Goal: Transaction & Acquisition: Purchase product/service

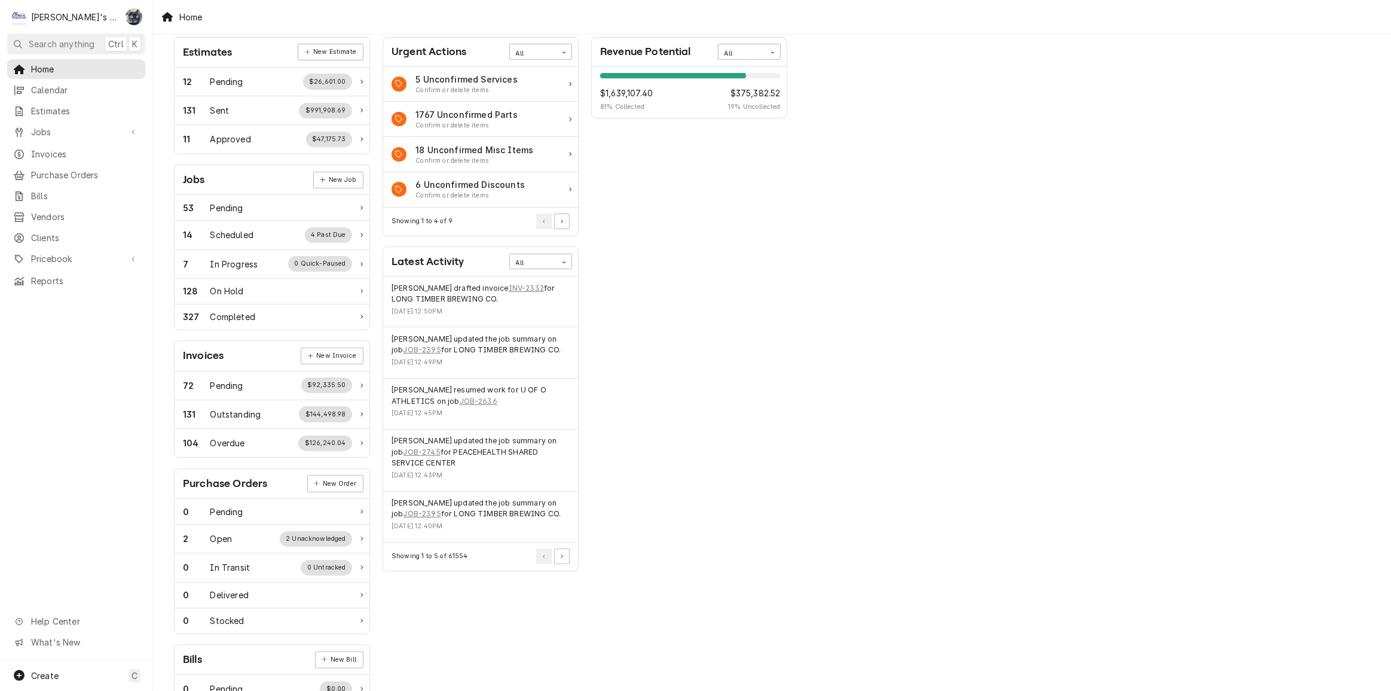
scroll to position [142, 0]
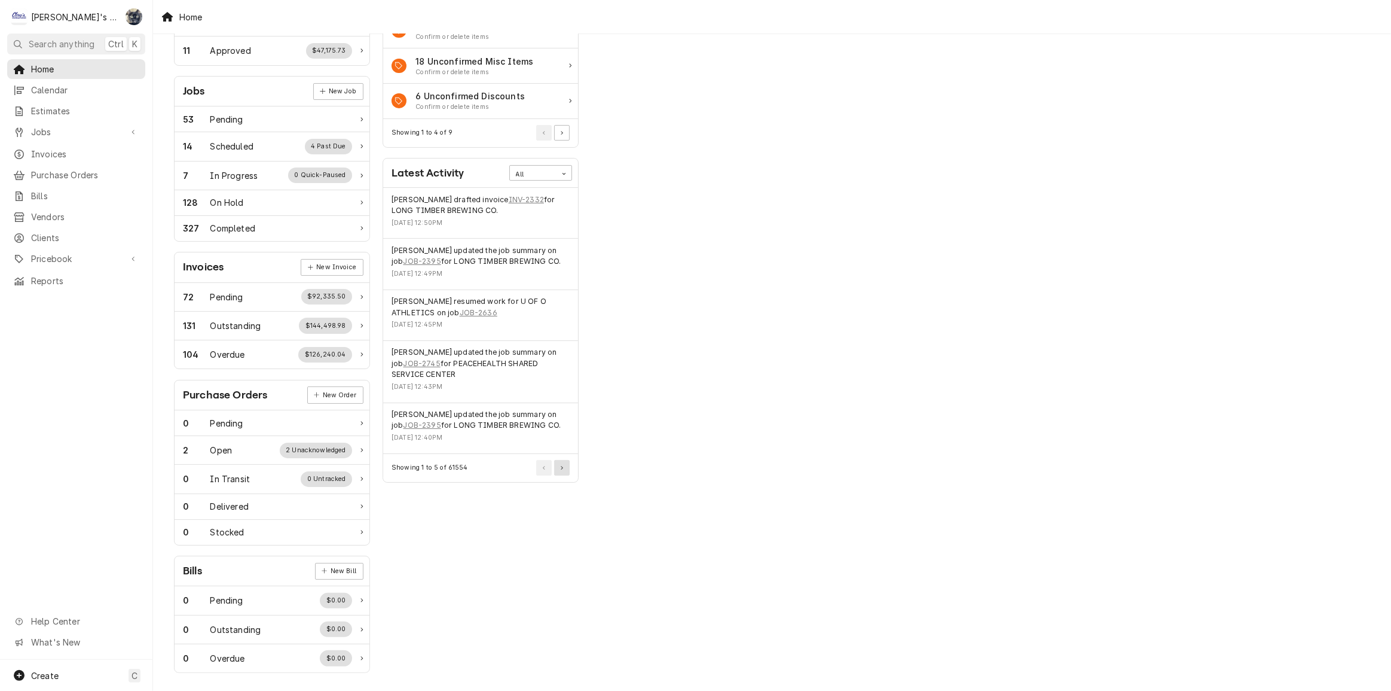
click at [567, 466] on button "Pagination Controls" at bounding box center [562, 468] width 16 height 16
click at [536, 471] on button "Pagination Controls" at bounding box center [544, 468] width 16 height 16
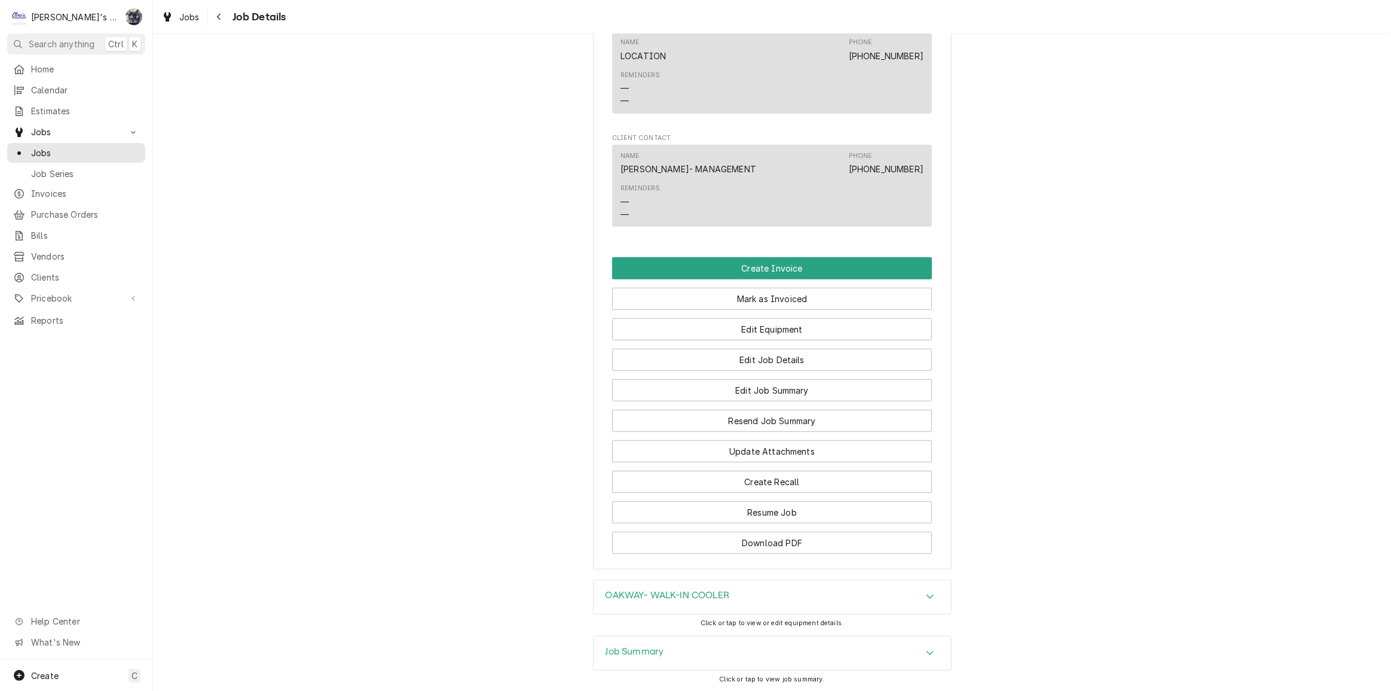
scroll to position [978, 0]
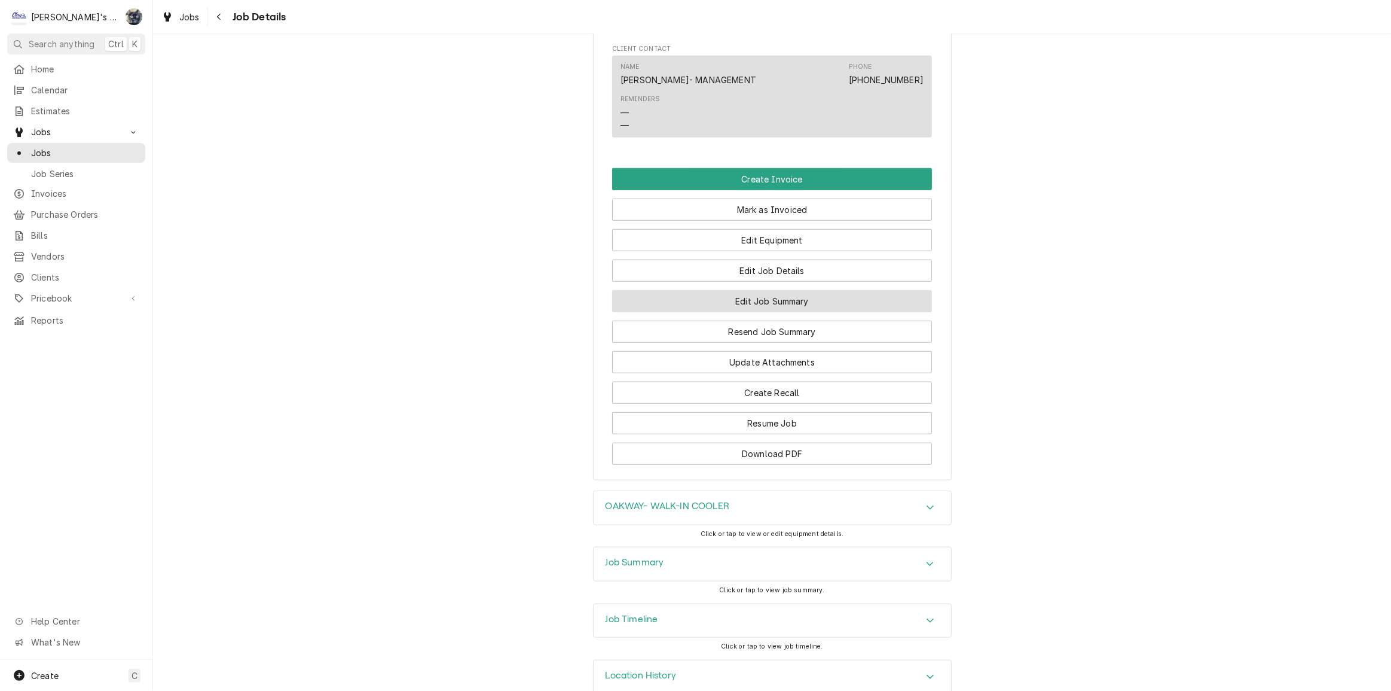
click at [746, 312] on button "Edit Job Summary" at bounding box center [772, 301] width 320 height 22
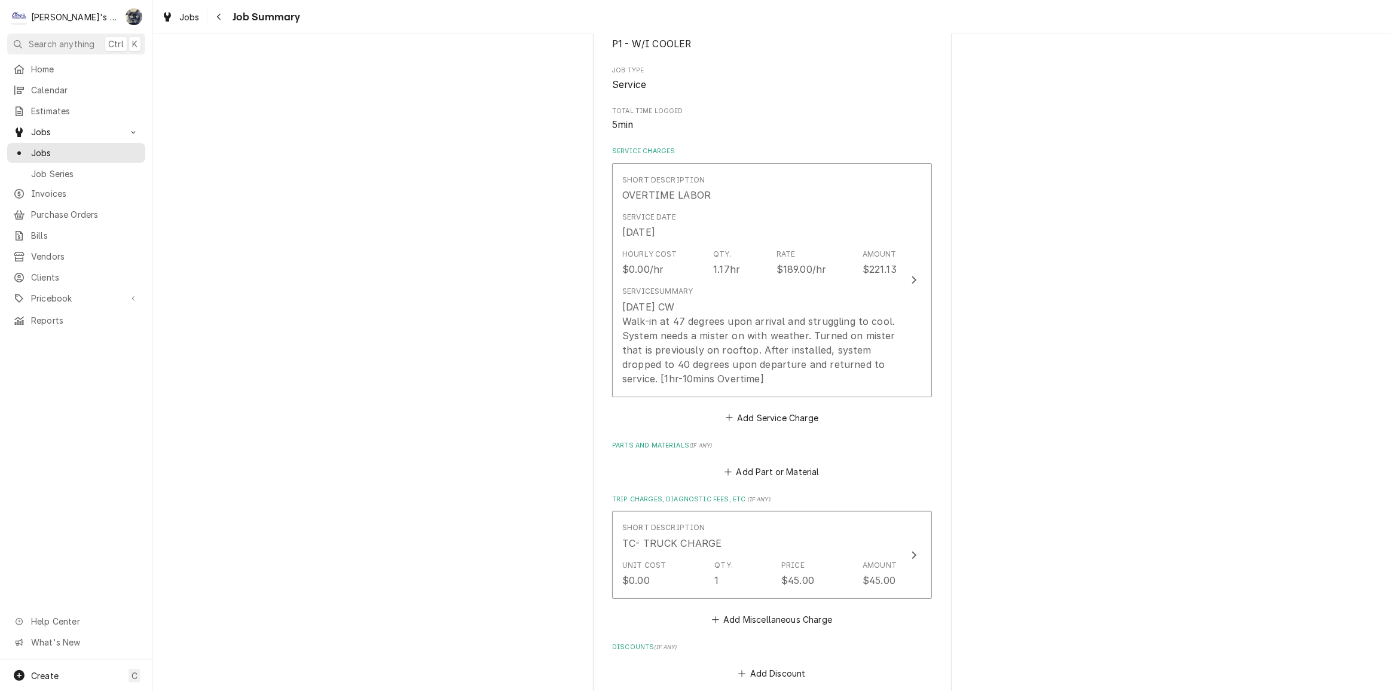
scroll to position [217, 0]
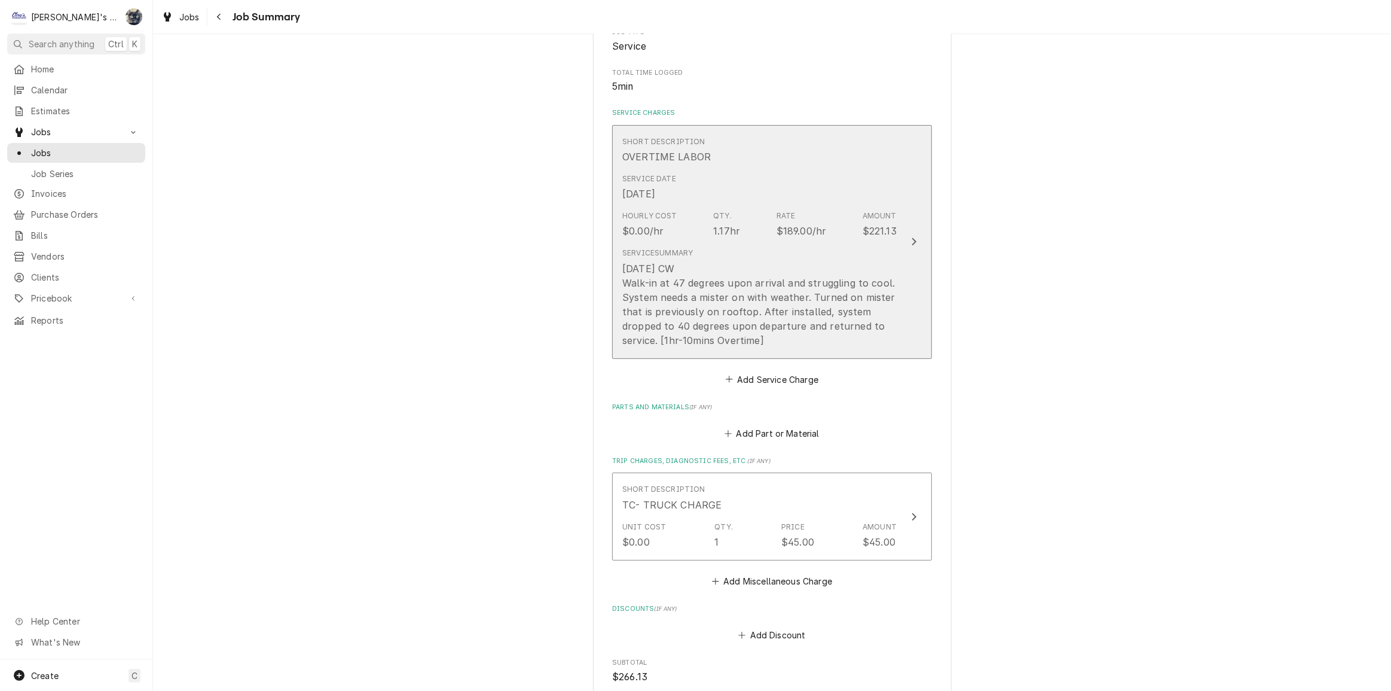
click at [694, 329] on div "8/11/2025 CW Walk-in at 47 degrees upon arrival and struggling to cool. System …" at bounding box center [759, 304] width 274 height 86
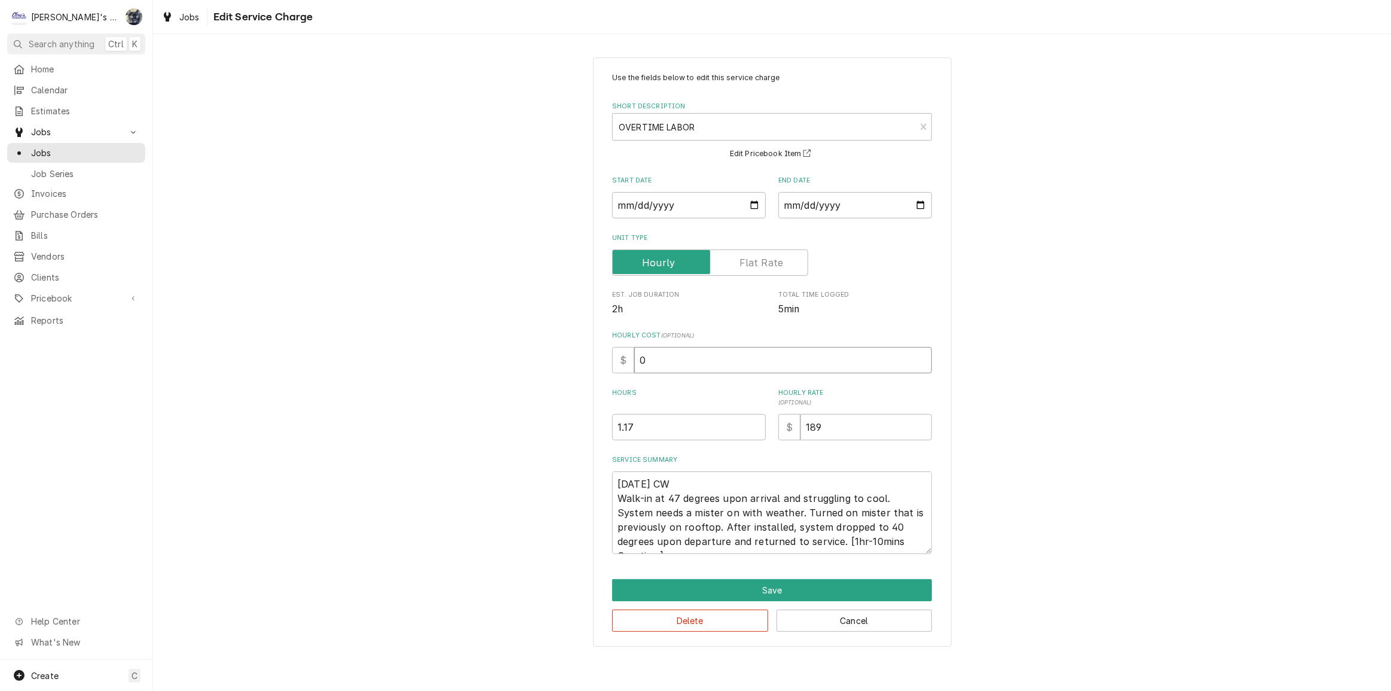
drag, startPoint x: 660, startPoint y: 365, endPoint x: 627, endPoint y: 365, distance: 32.9
click at [627, 365] on div "$ 0" at bounding box center [772, 360] width 320 height 26
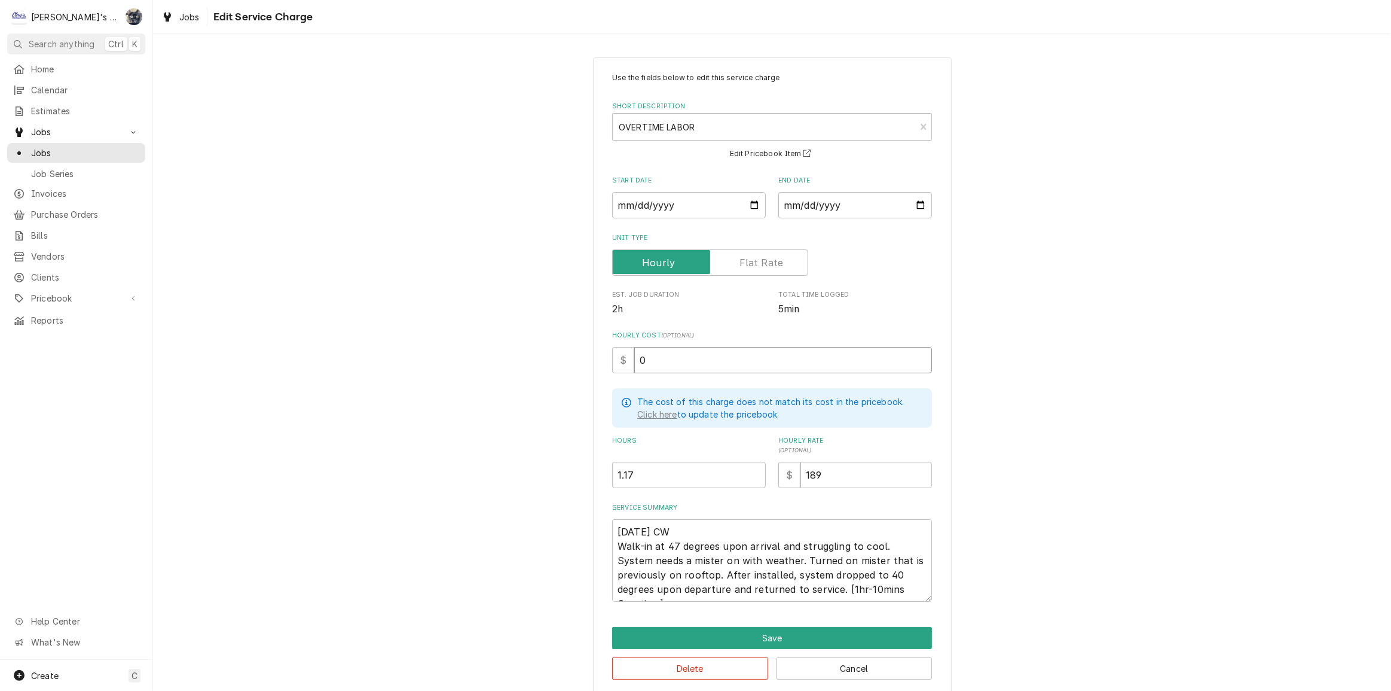
type textarea "x"
type input "6"
type textarea "x"
type input "65"
type textarea "x"
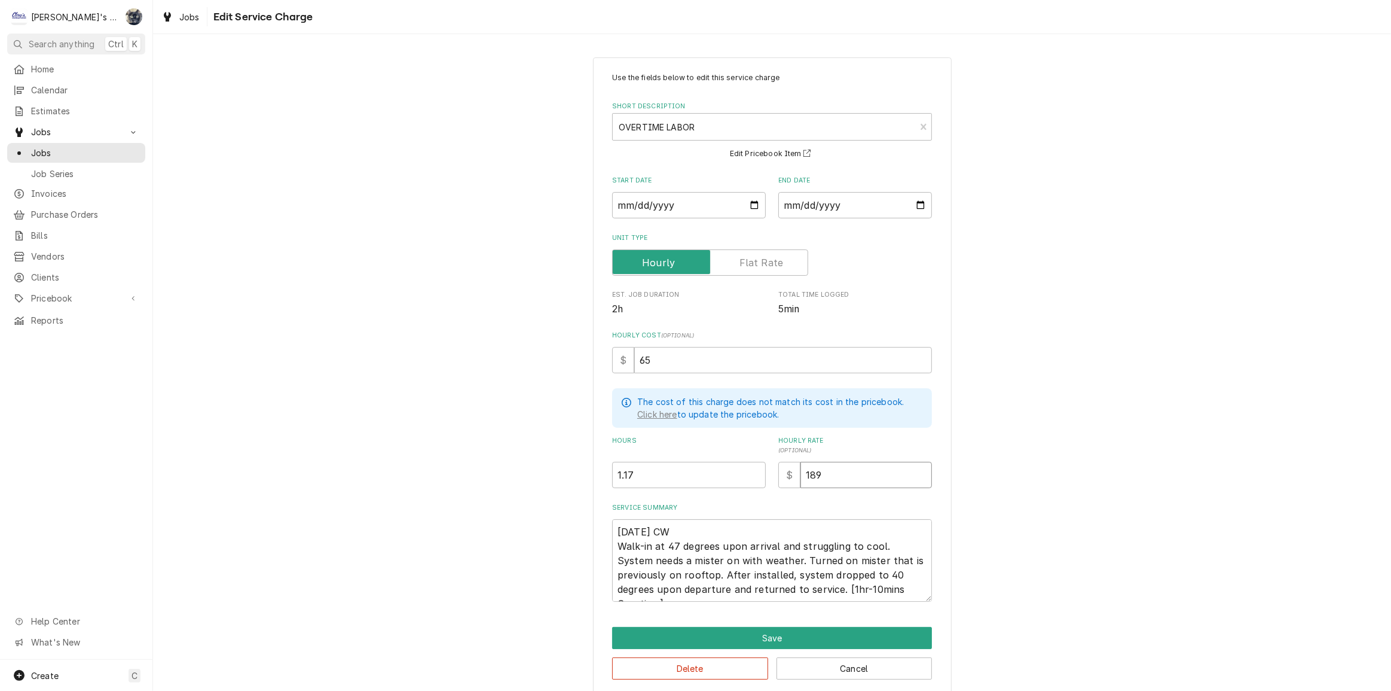
type input "1"
type textarea "x"
type input "17"
type textarea "x"
type input "171"
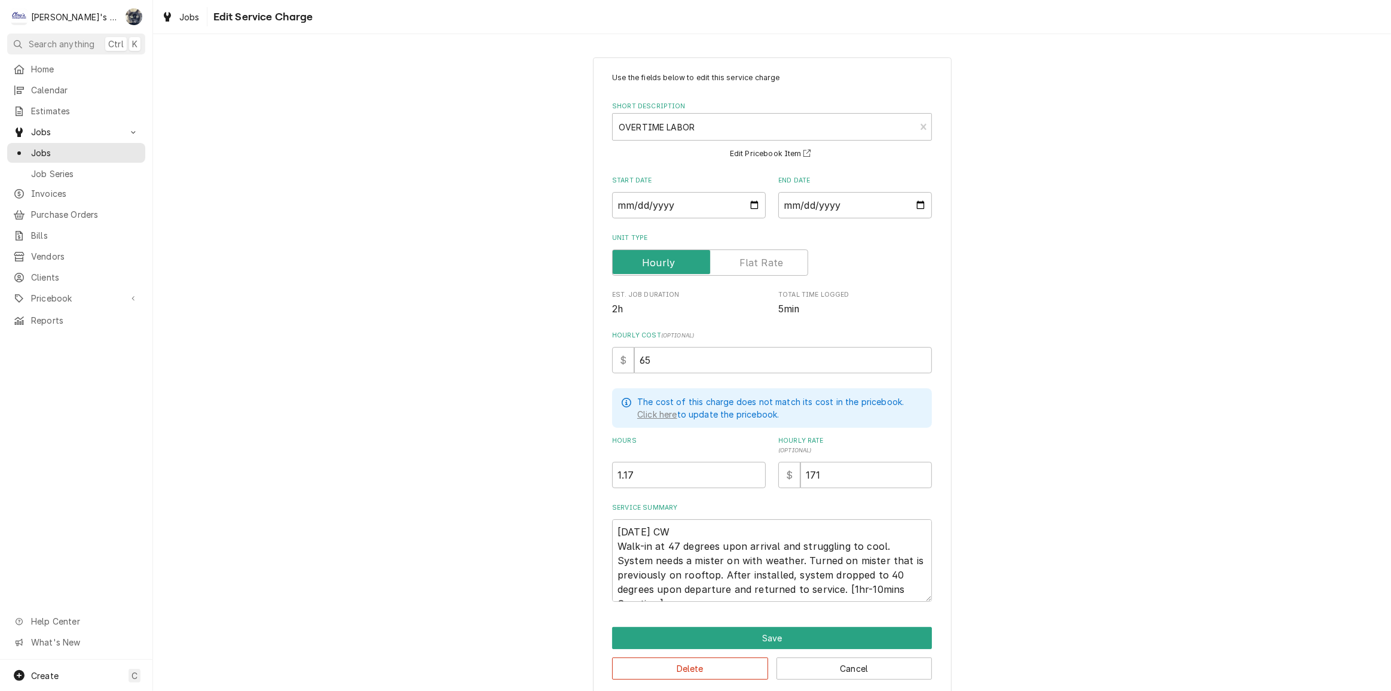
scroll to position [14, 0]
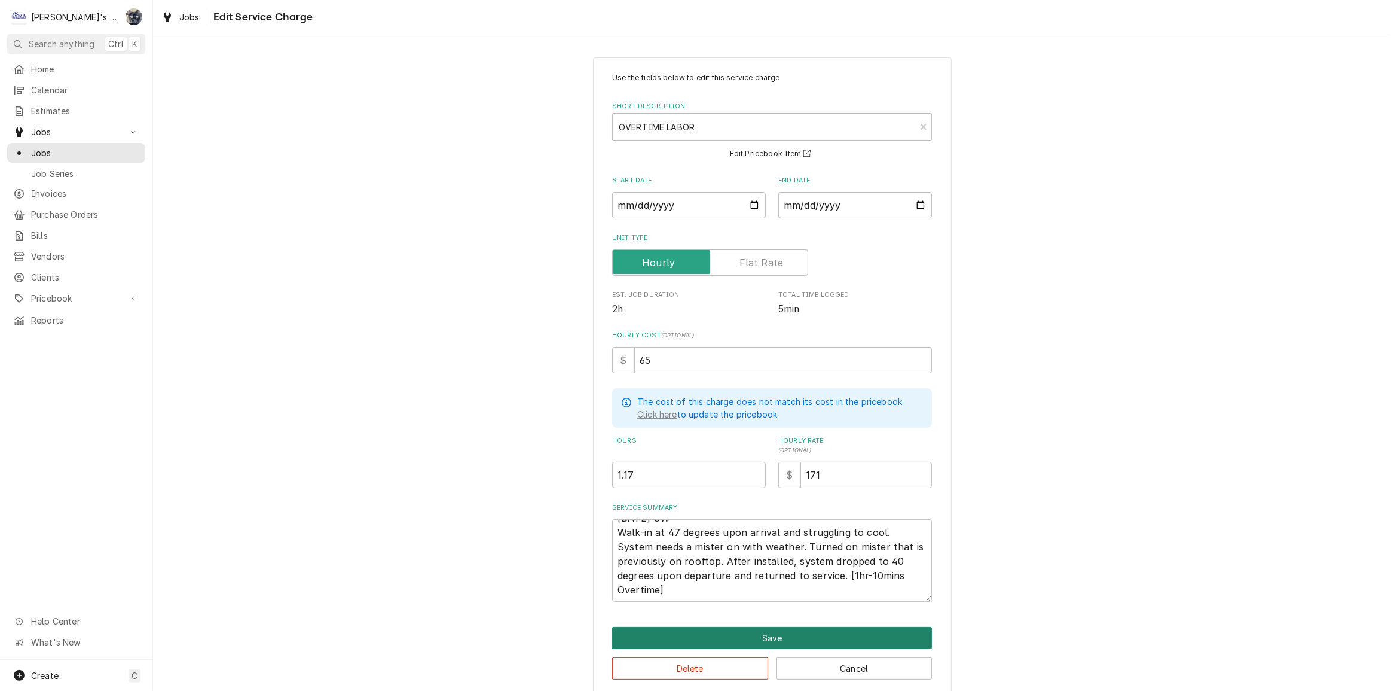
click at [696, 631] on button "Save" at bounding box center [772, 638] width 320 height 22
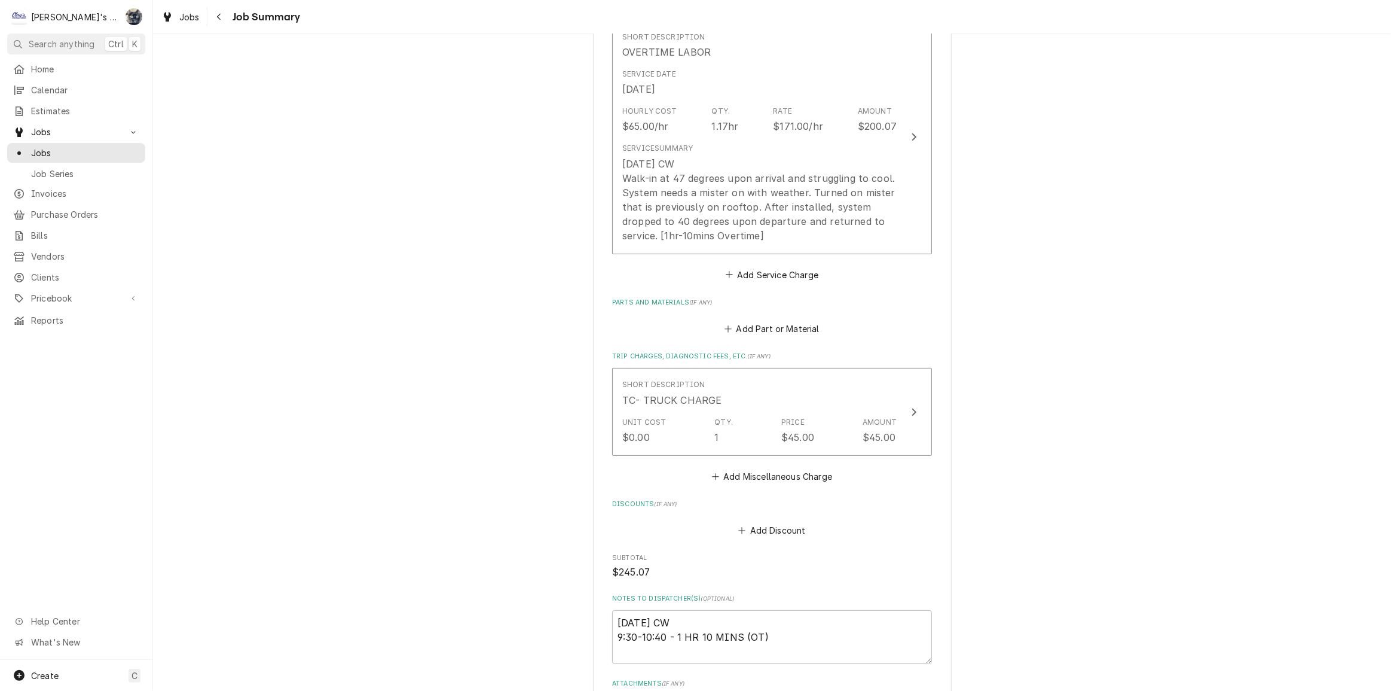
scroll to position [326, 0]
click at [748, 524] on button "Add Discount" at bounding box center [772, 526] width 71 height 17
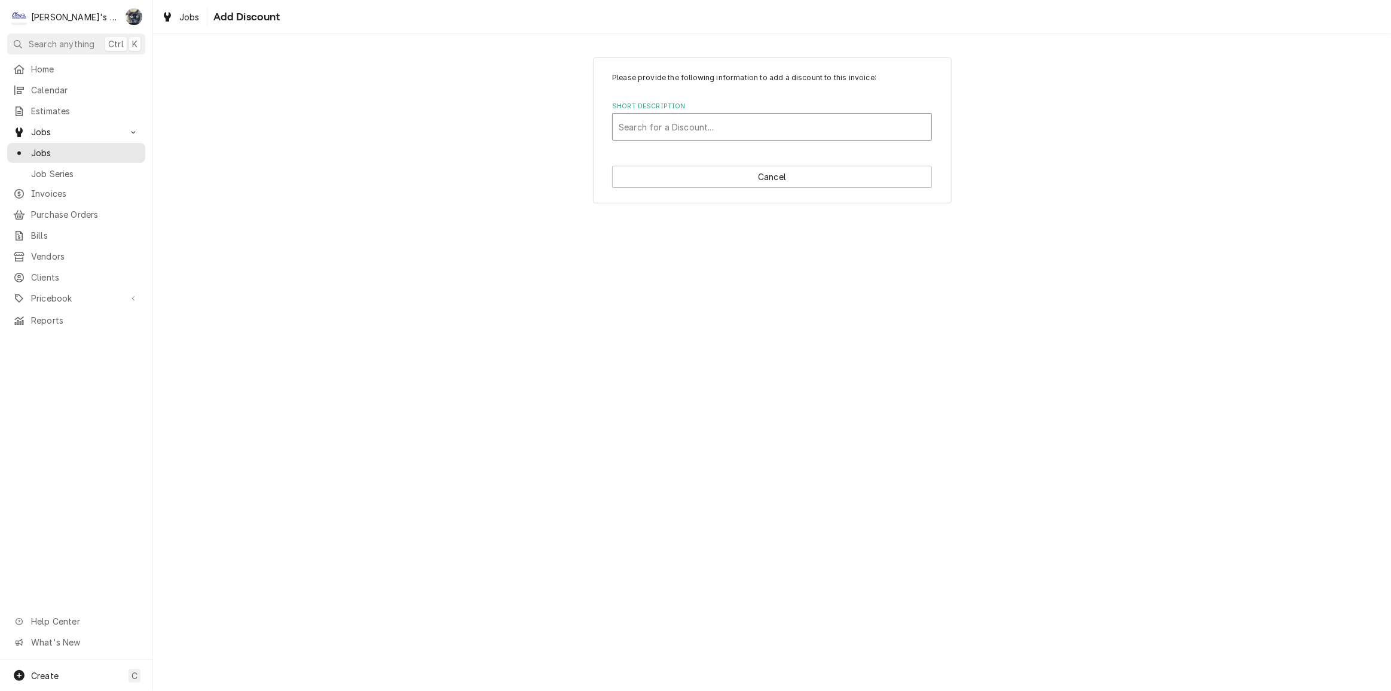
click at [707, 135] on div "Short Description" at bounding box center [772, 127] width 307 height 22
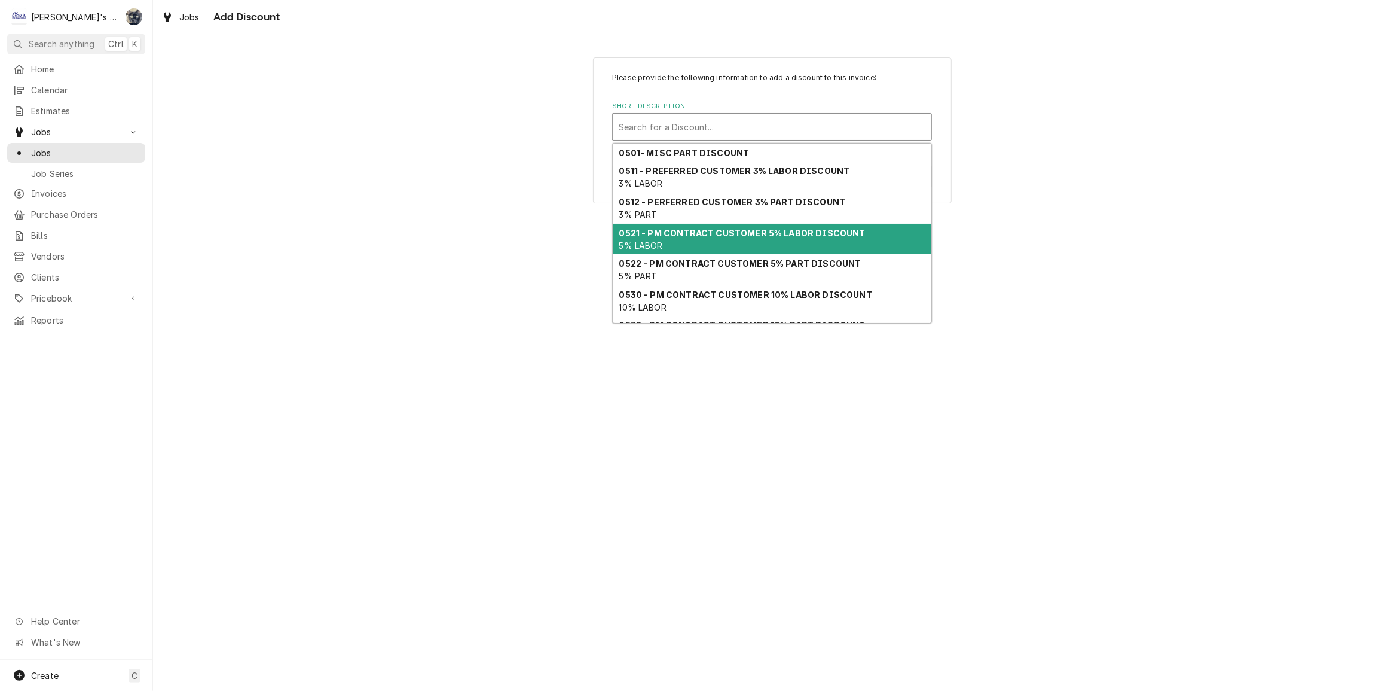
drag, startPoint x: 714, startPoint y: 231, endPoint x: 698, endPoint y: 227, distance: 17.3
click at [714, 232] on strong "0521 - PM CONTRACT CUSTOMER 5% LABOR DISCOUNT" at bounding box center [742, 233] width 246 height 10
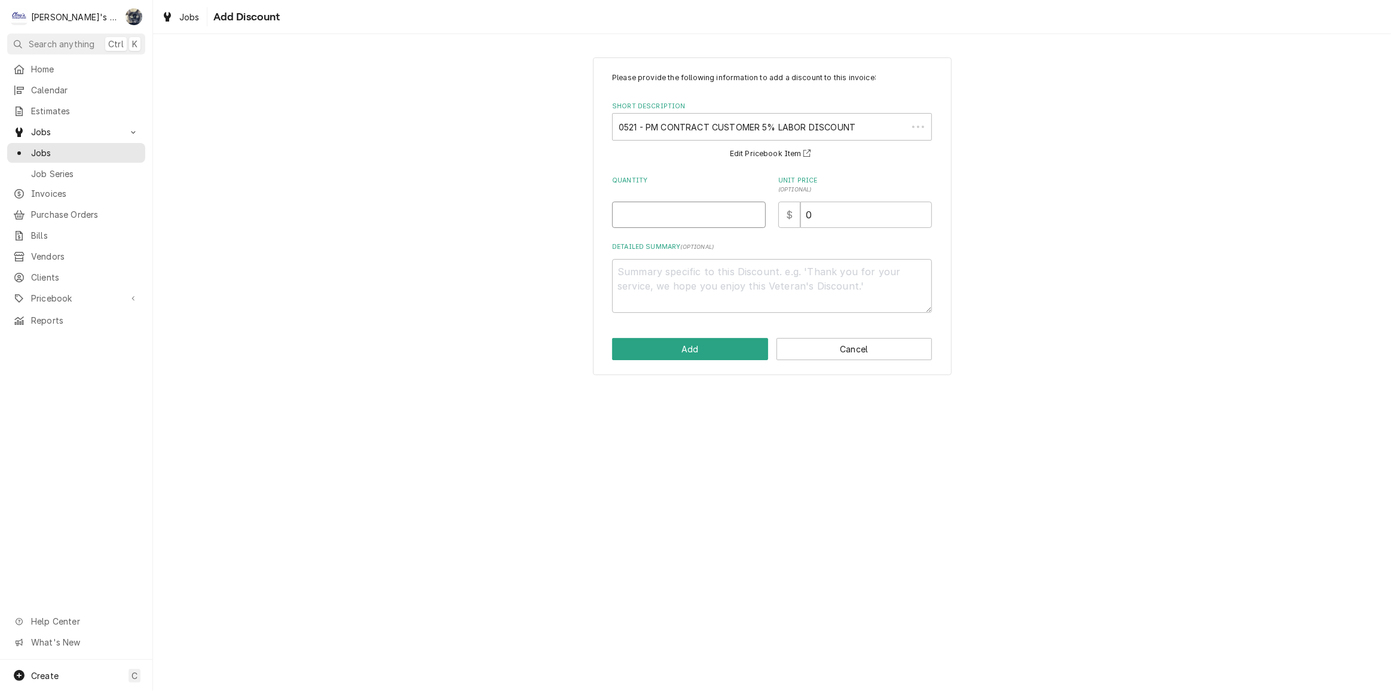
click at [665, 211] on input "Quantity" at bounding box center [689, 214] width 154 height 26
type textarea "x"
type input "1"
click at [719, 347] on button "Add" at bounding box center [690, 349] width 156 height 22
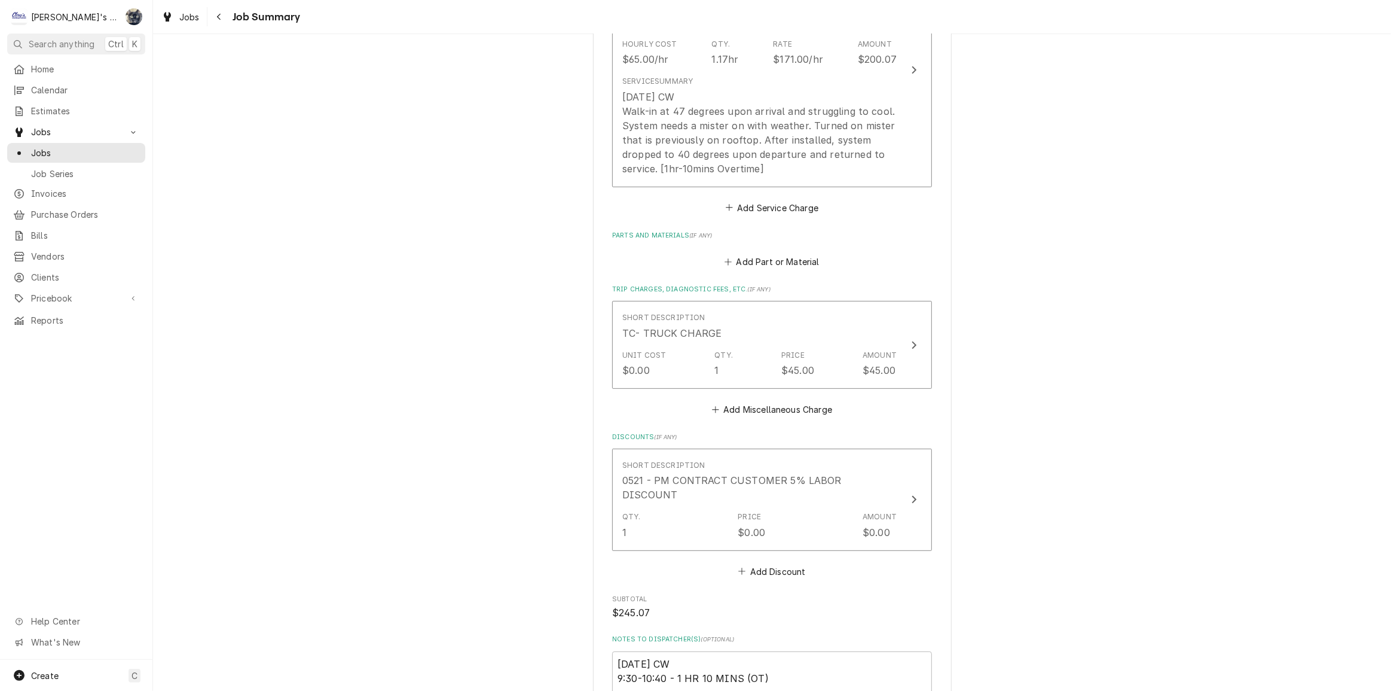
scroll to position [627, 0]
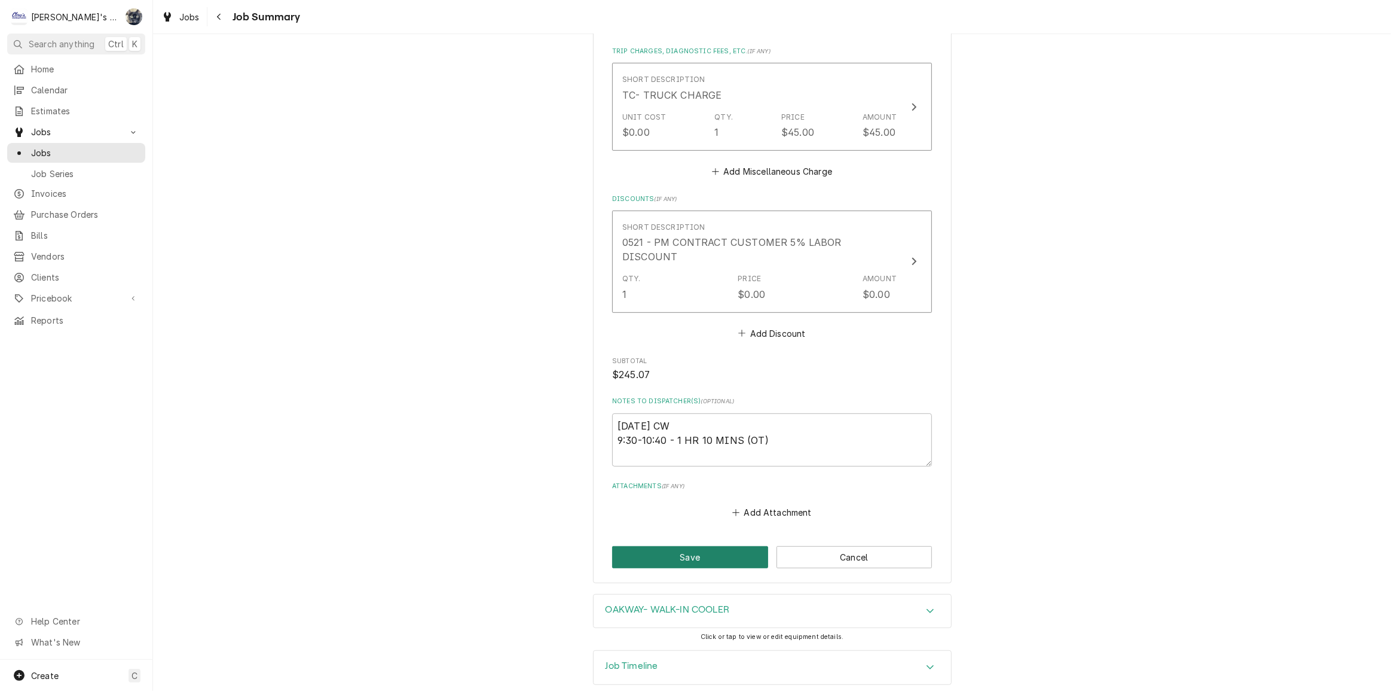
click at [720, 546] on button "Save" at bounding box center [690, 557] width 156 height 22
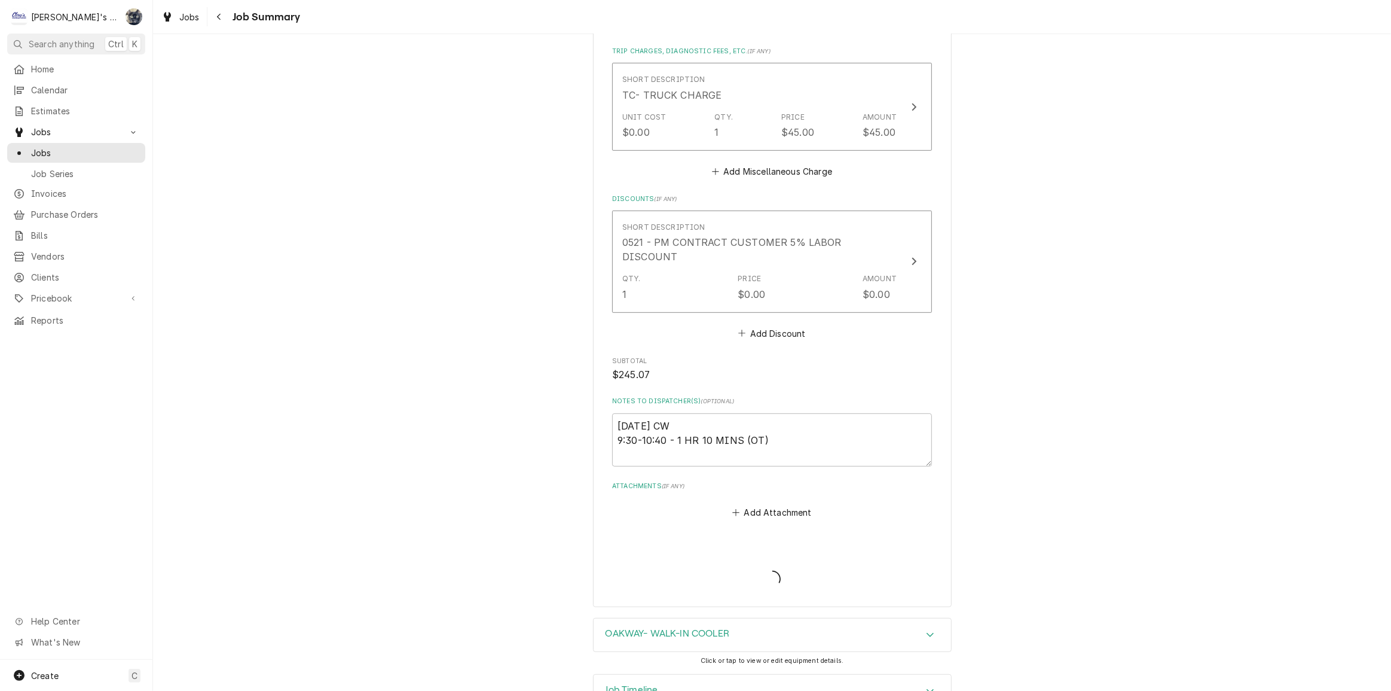
type textarea "x"
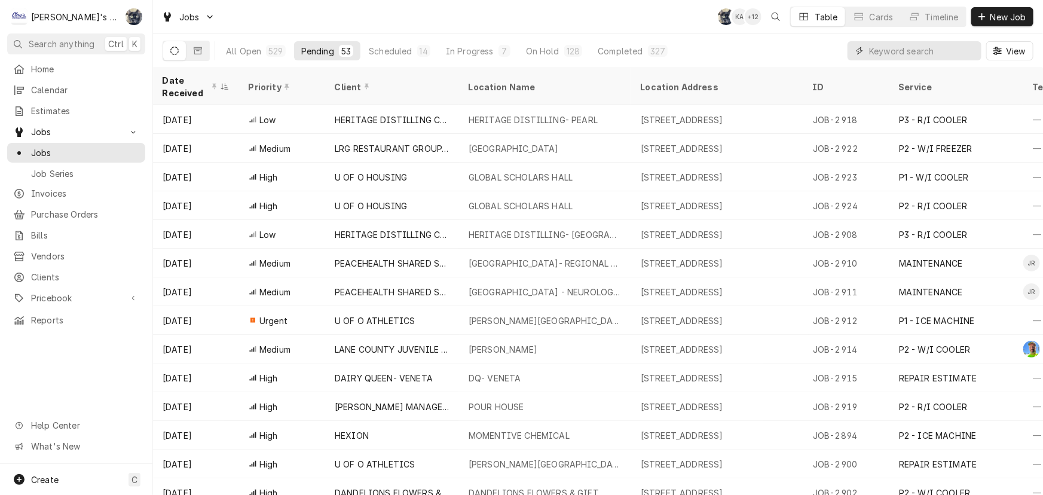
click at [922, 46] on input "Dynamic Content Wrapper" at bounding box center [922, 50] width 106 height 19
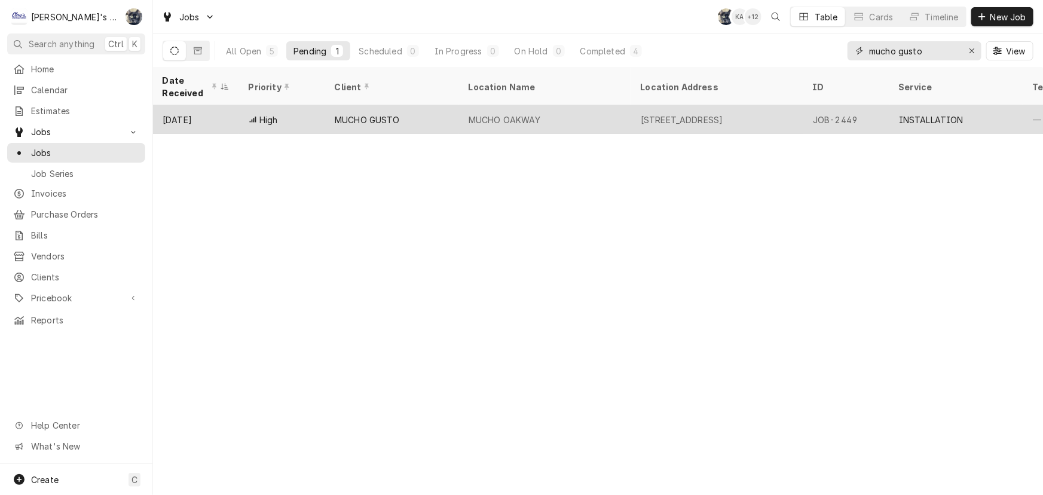
type input "mucho gusto"
click at [530, 114] on div "MUCHO OAKWAY" at bounding box center [505, 120] width 72 height 13
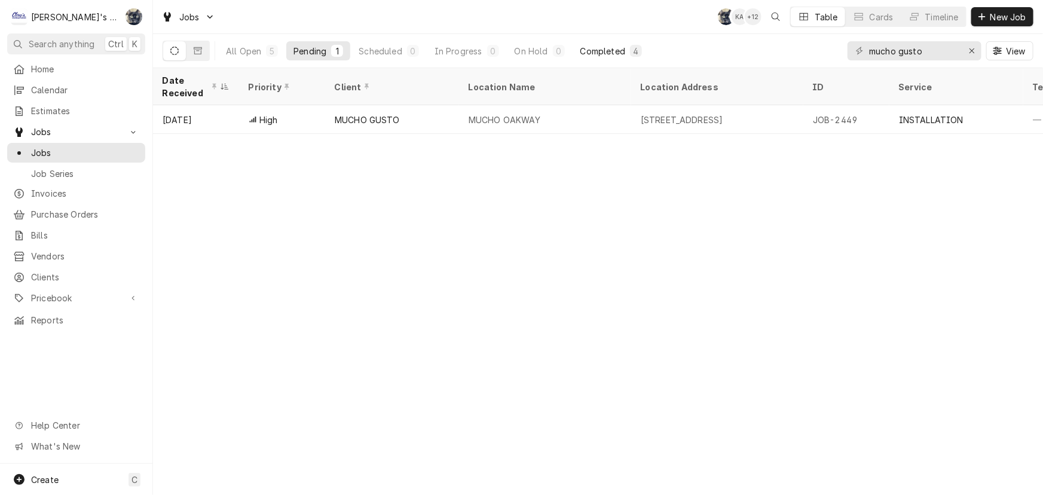
click at [606, 51] on div "Completed" at bounding box center [603, 51] width 45 height 13
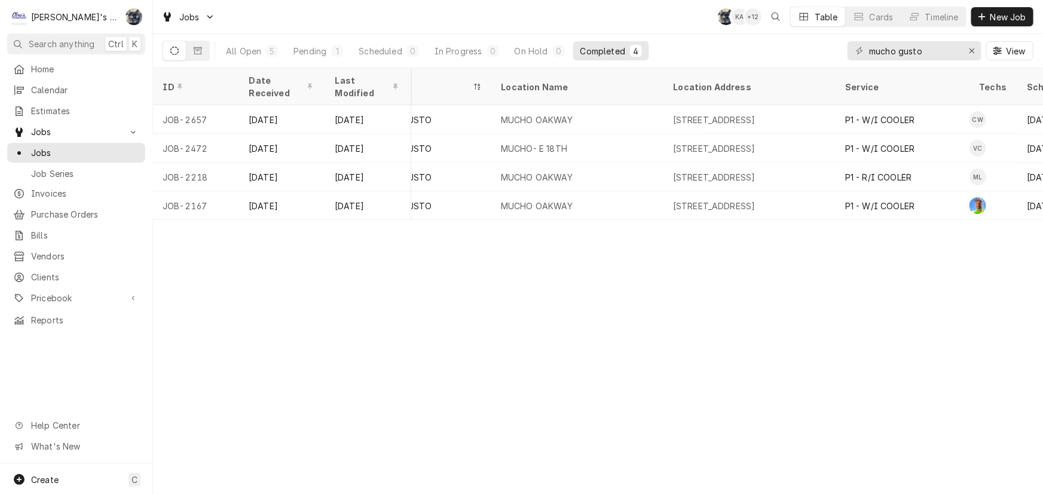
scroll to position [0, 71]
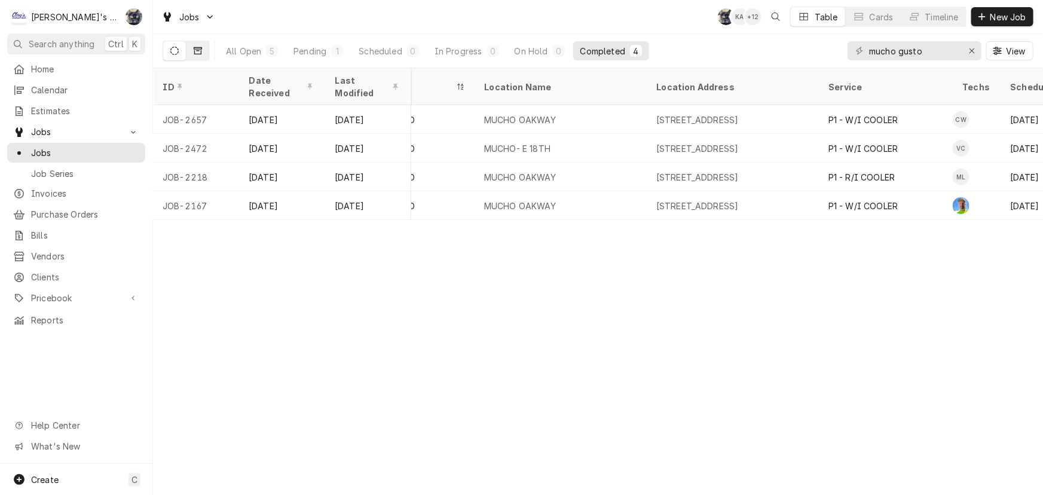
click at [198, 51] on icon "Dynamic Content Wrapper" at bounding box center [198, 51] width 8 height 8
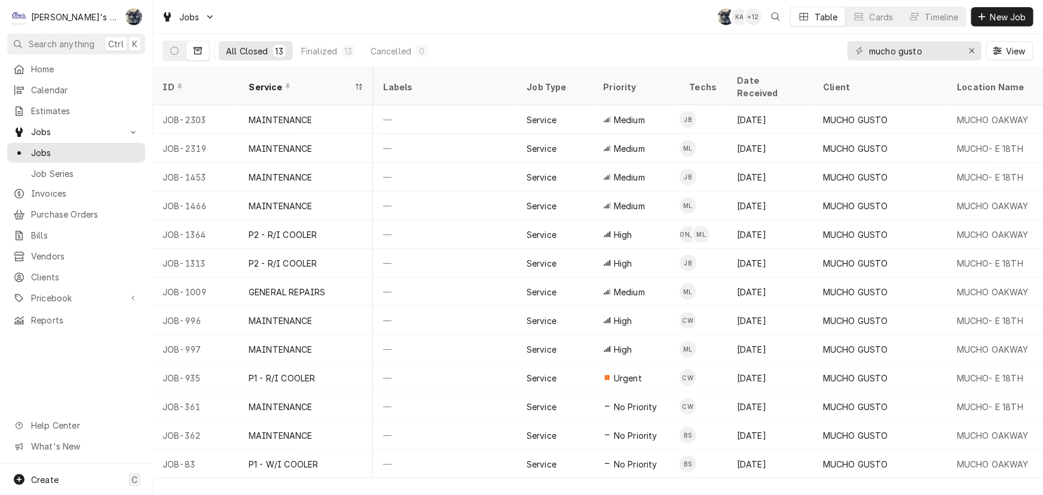
scroll to position [0, 80]
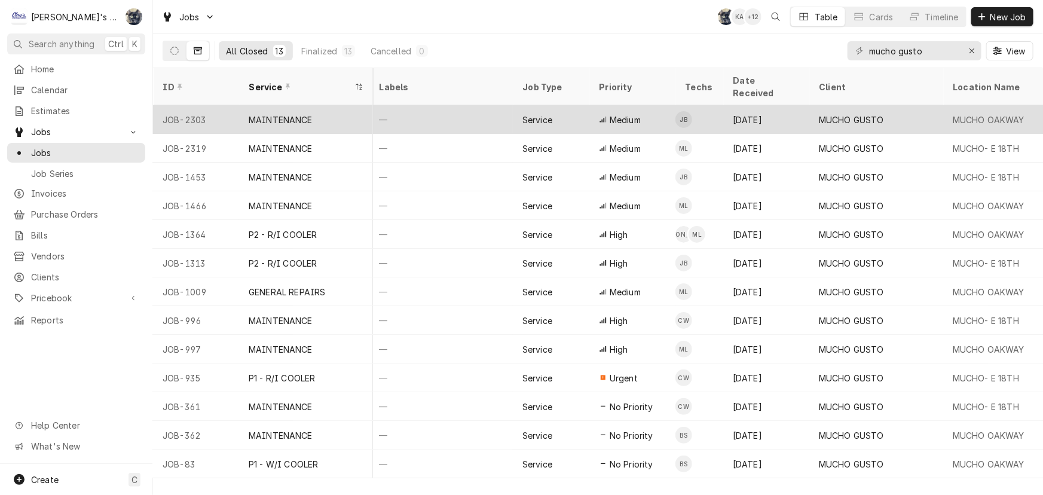
click at [663, 105] on div "Medium" at bounding box center [632, 119] width 86 height 29
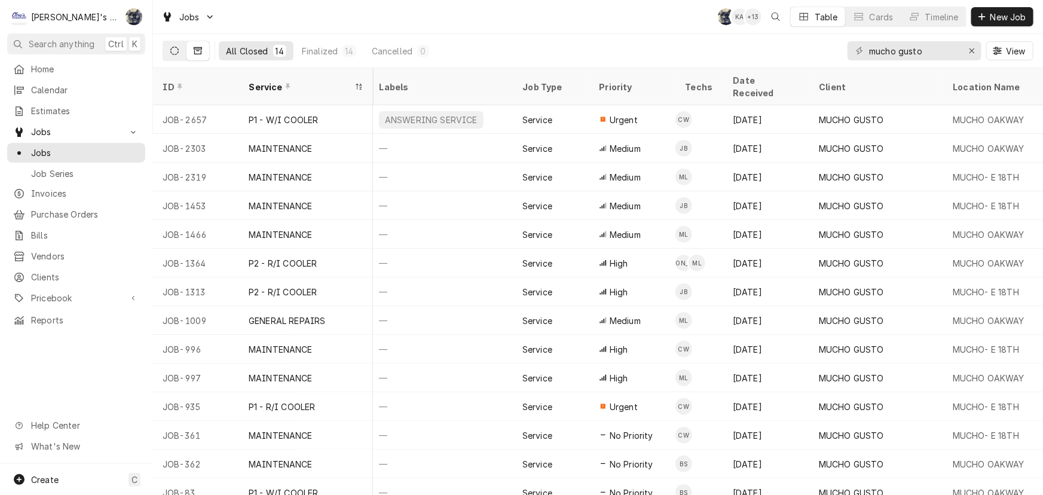
click at [171, 44] on button "Dynamic Content Wrapper" at bounding box center [174, 50] width 23 height 19
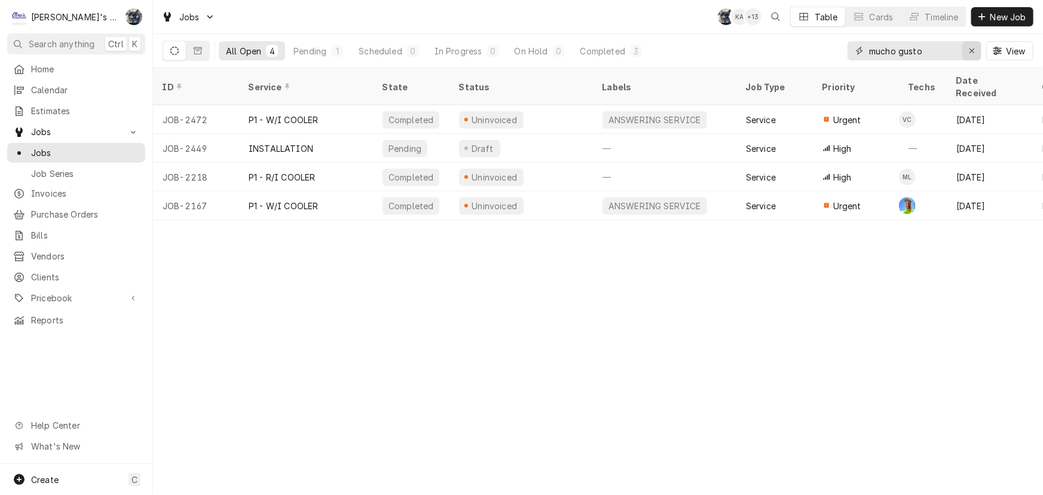
click at [976, 49] on div "Erase input" at bounding box center [972, 51] width 12 height 12
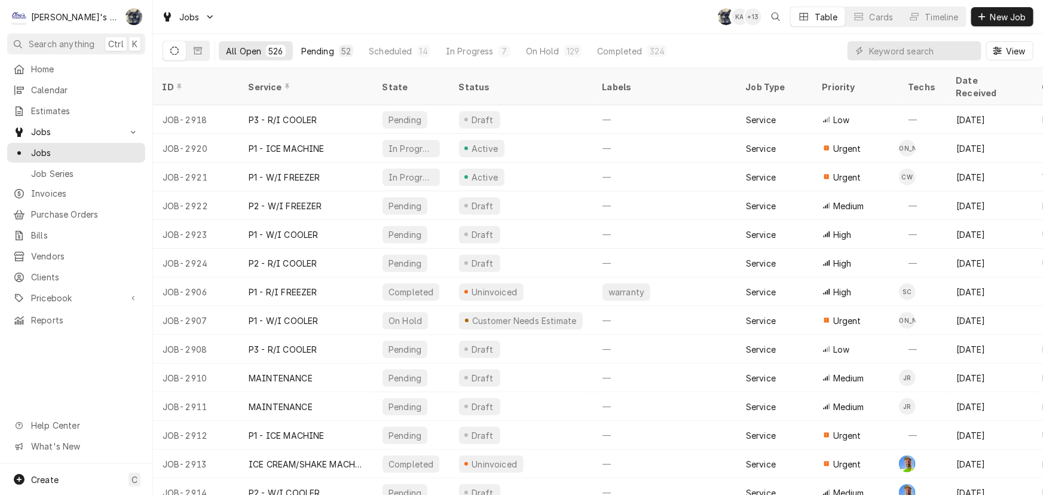
click at [333, 44] on button "Pending 52" at bounding box center [327, 50] width 66 height 19
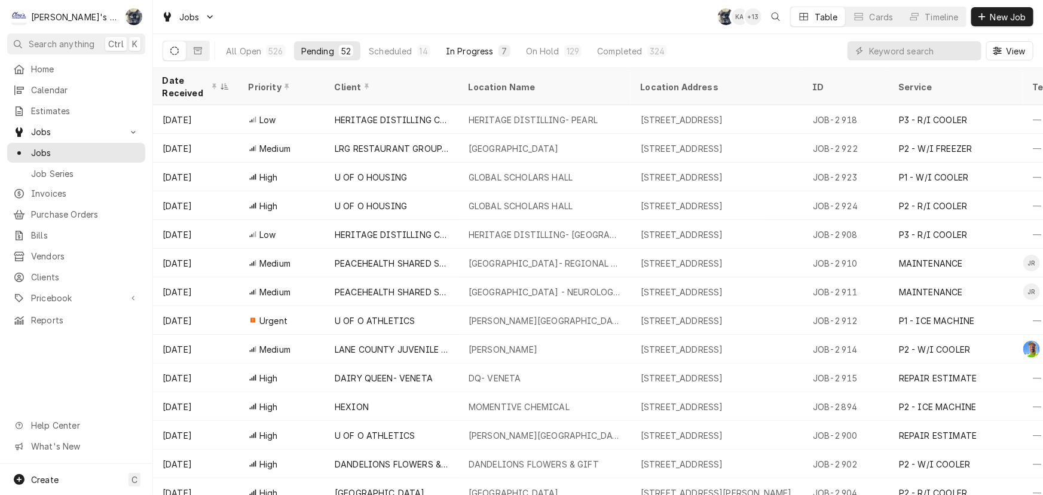
click at [488, 51] on div "In Progress" at bounding box center [470, 51] width 48 height 13
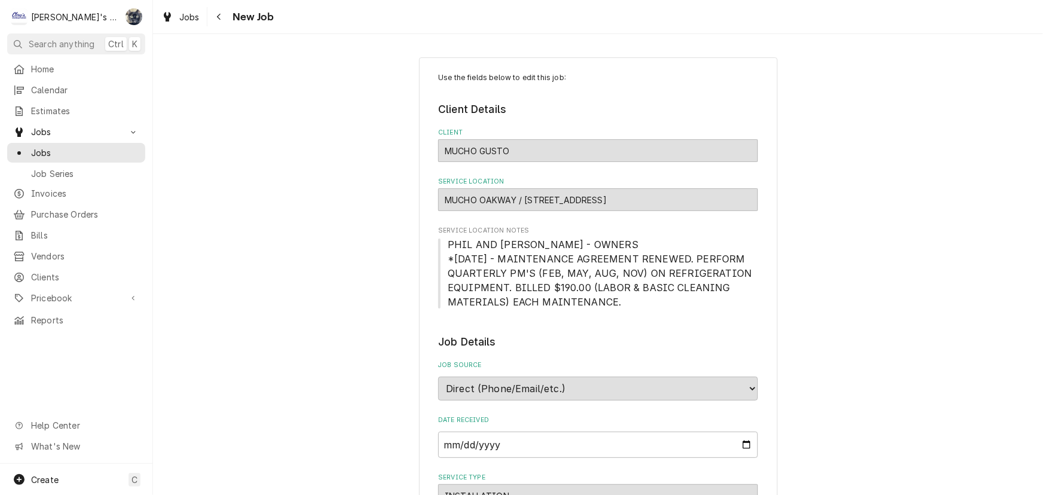
type textarea "x"
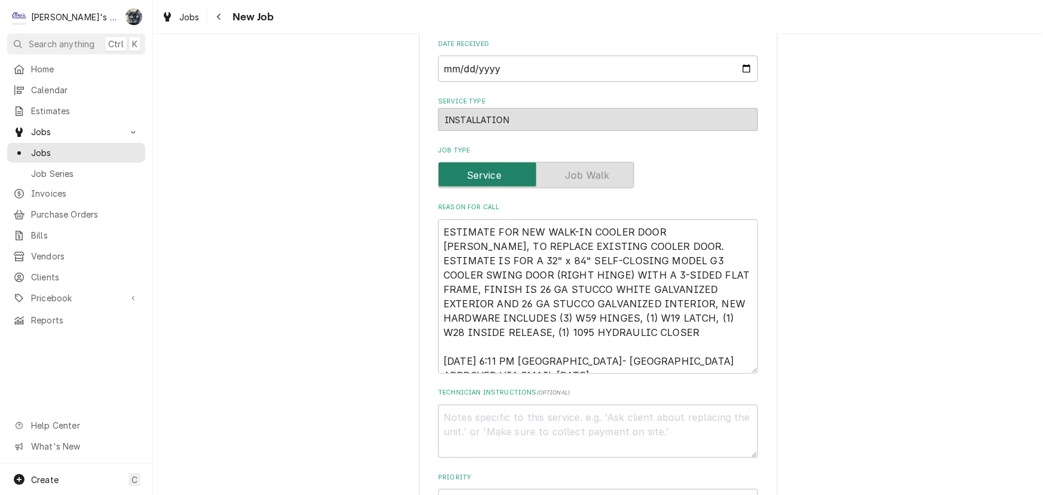
scroll to position [380, 0]
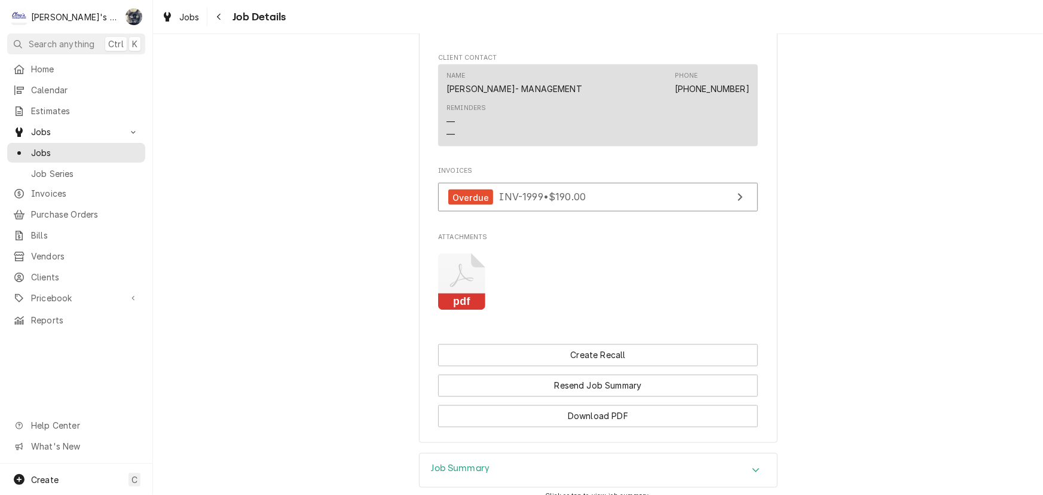
scroll to position [997, 0]
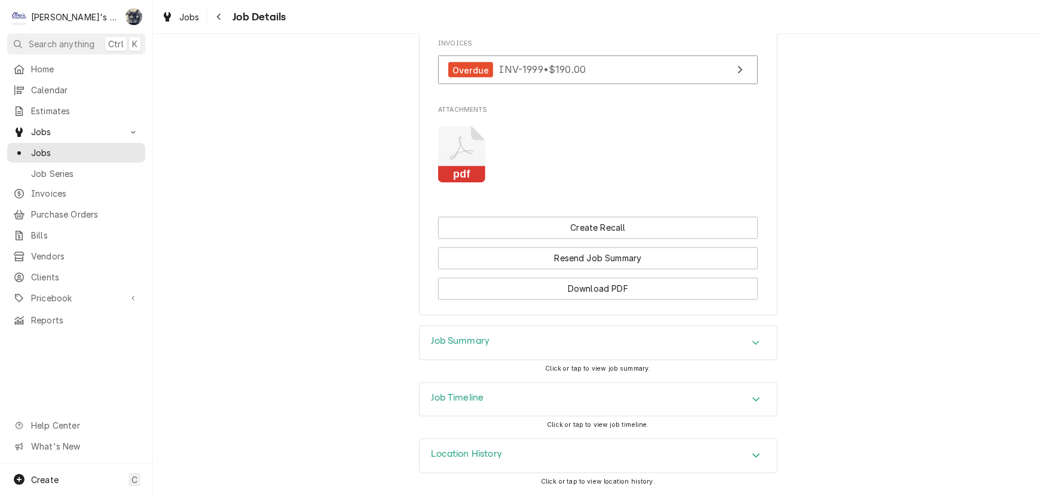
click at [548, 342] on div "Job Summary" at bounding box center [599, 342] width 358 height 33
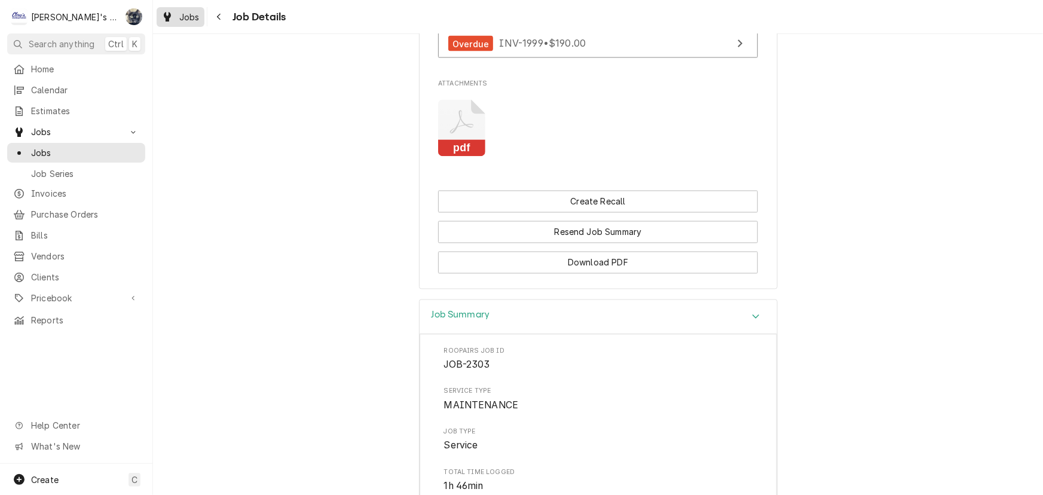
click at [185, 25] on link "Jobs" at bounding box center [181, 17] width 48 height 20
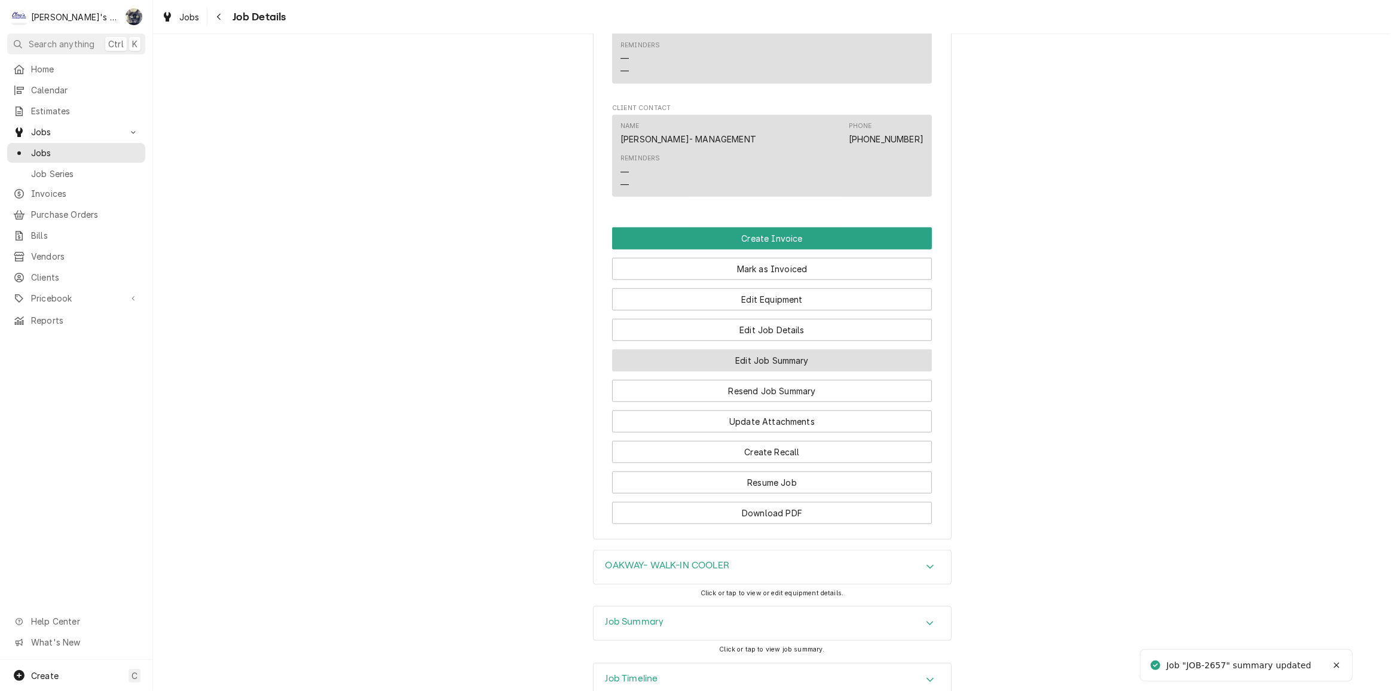
scroll to position [924, 0]
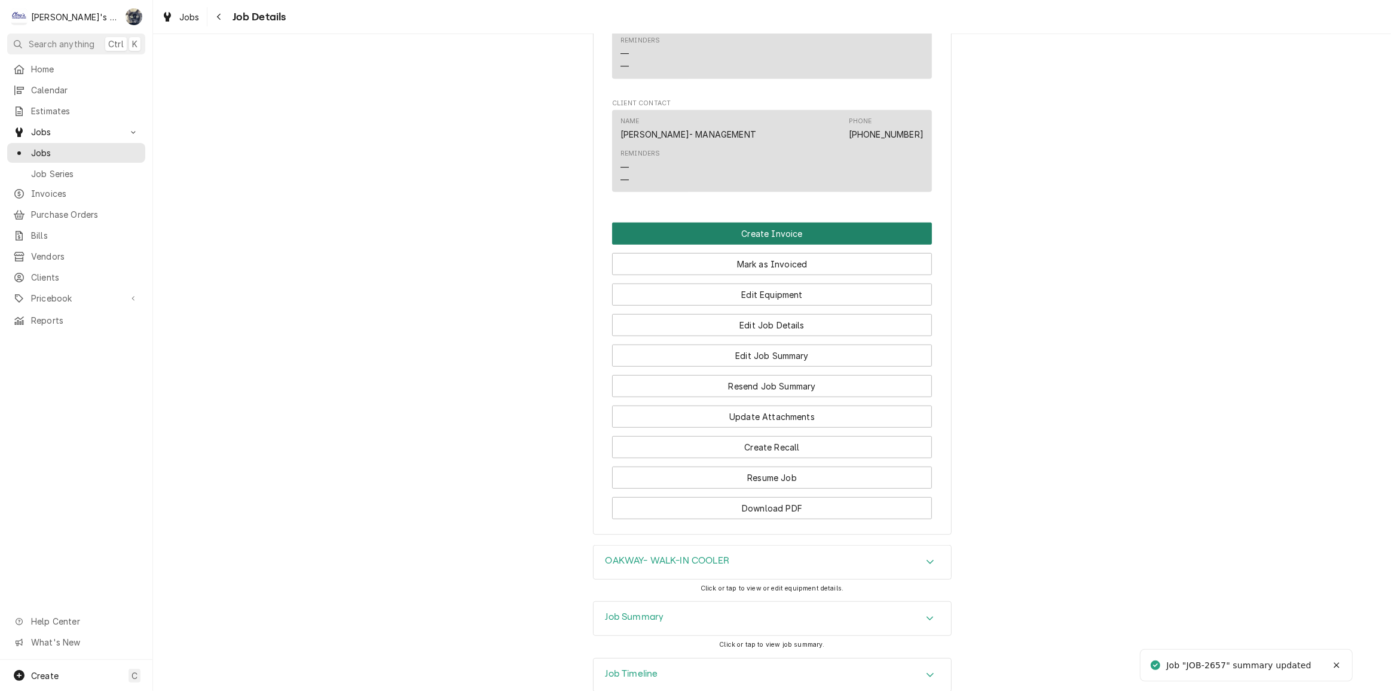
click at [737, 245] on button "Create Invoice" at bounding box center [772, 233] width 320 height 22
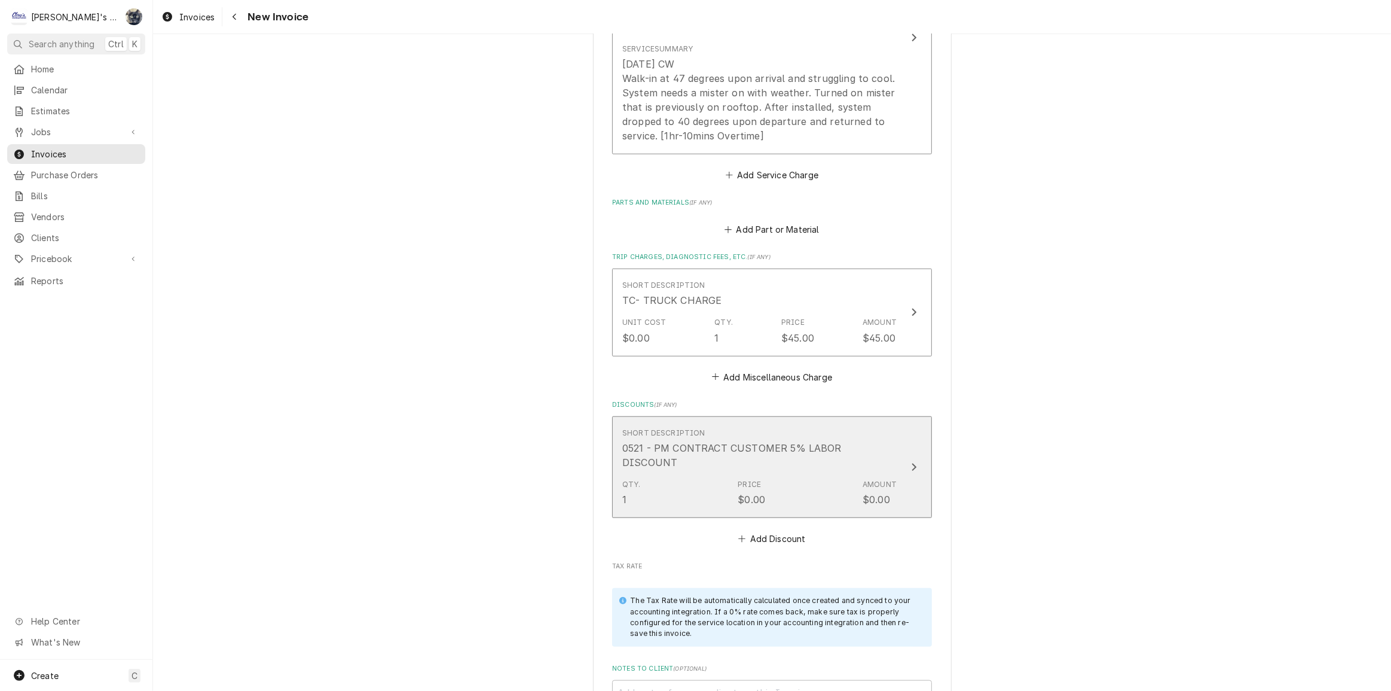
scroll to position [1304, 0]
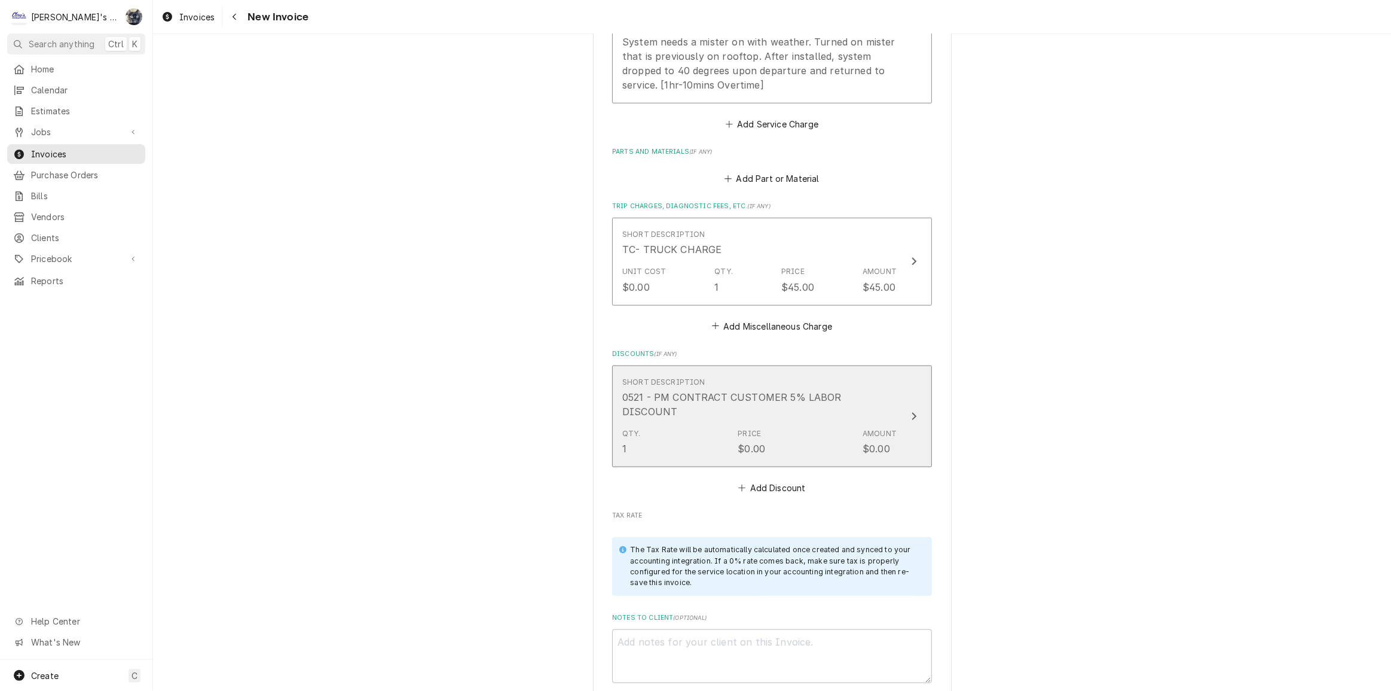
click at [701, 399] on div "0521 - PM CONTRACT CUSTOMER 5% LABOR DISCOUNT" at bounding box center [759, 404] width 274 height 29
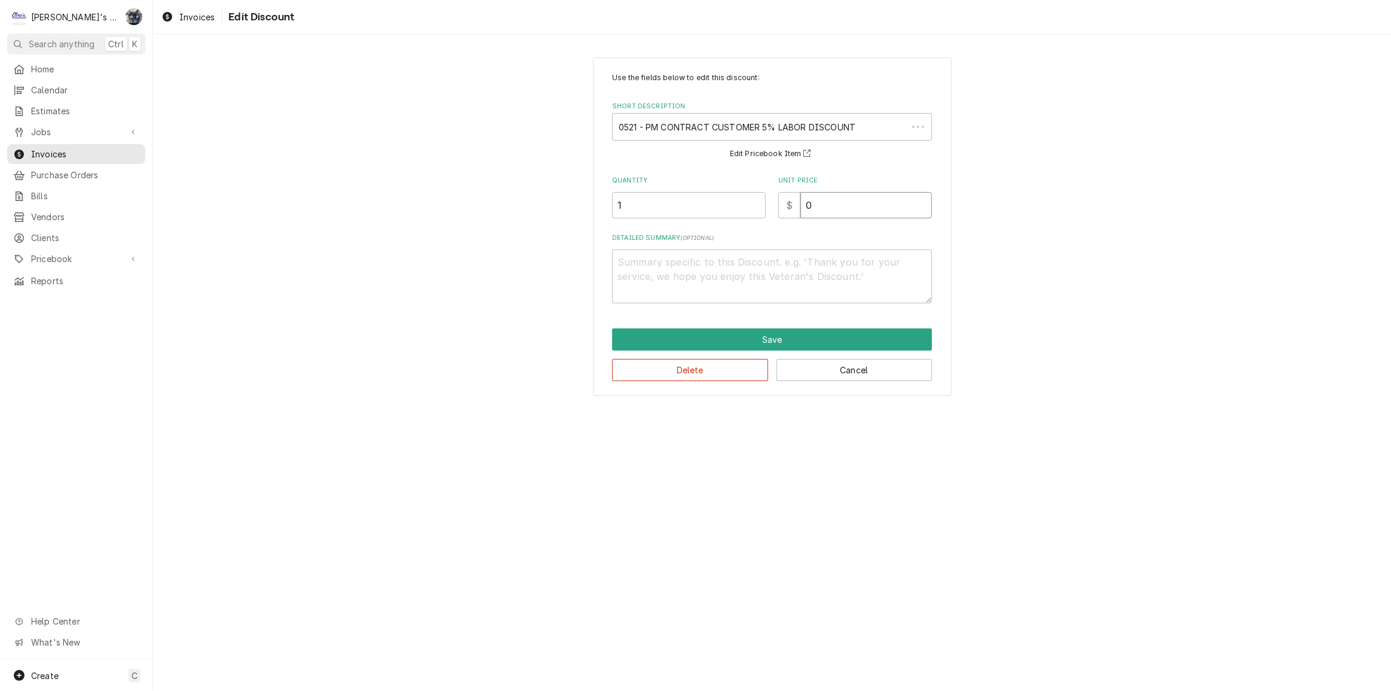
click at [784, 208] on div "$ 0" at bounding box center [855, 205] width 154 height 26
type textarea "x"
type input "1"
type textarea "x"
type input "10"
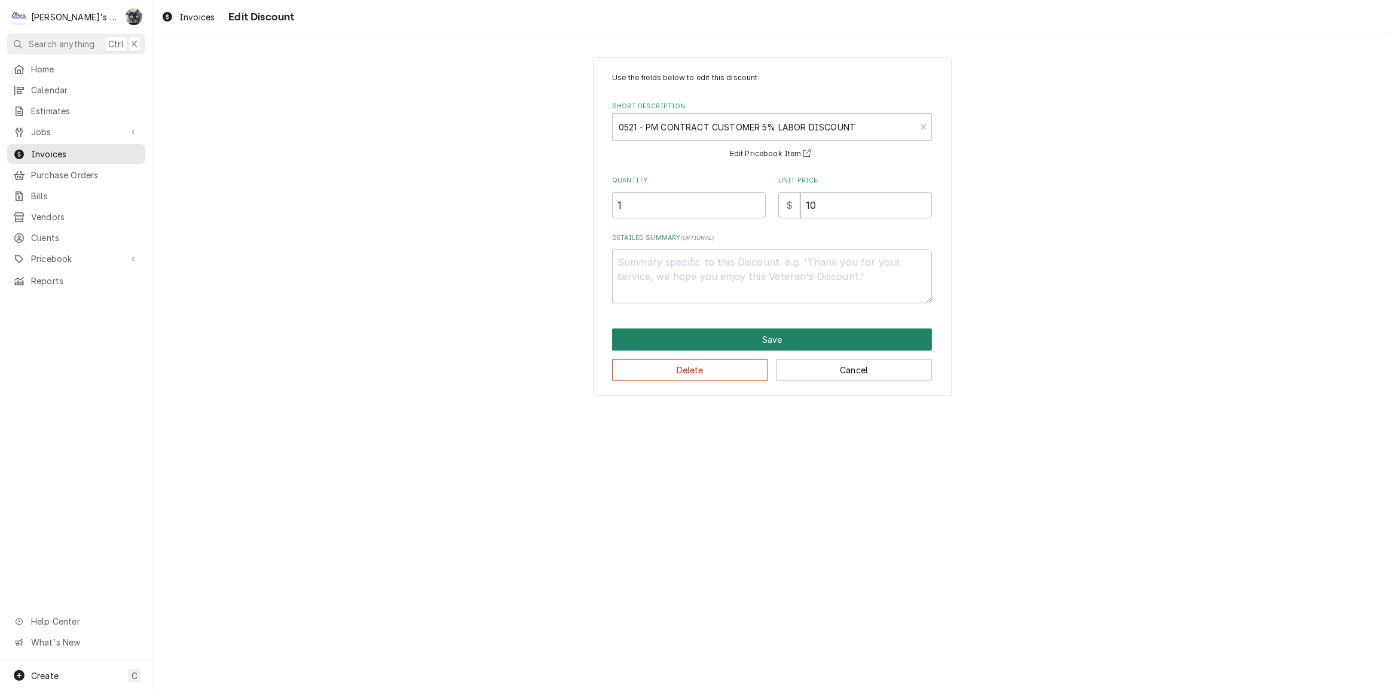
click at [814, 338] on button "Save" at bounding box center [772, 339] width 320 height 22
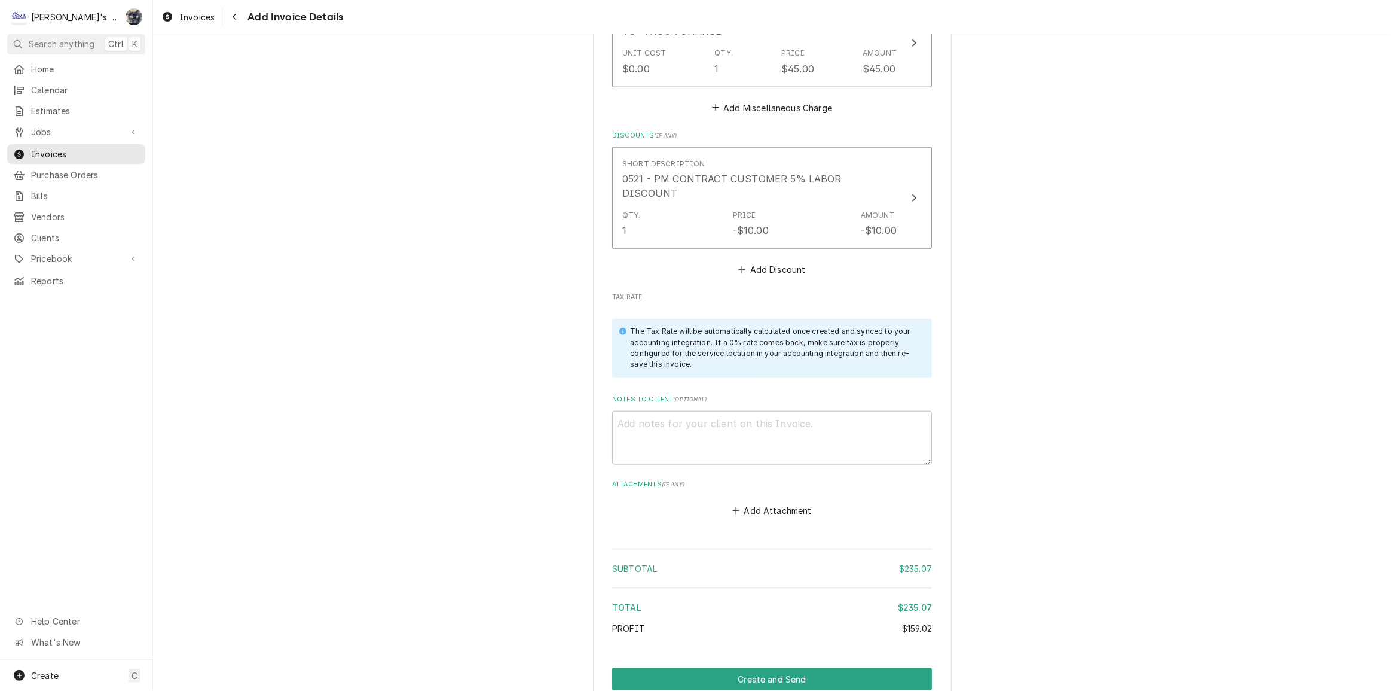
scroll to position [1560, 0]
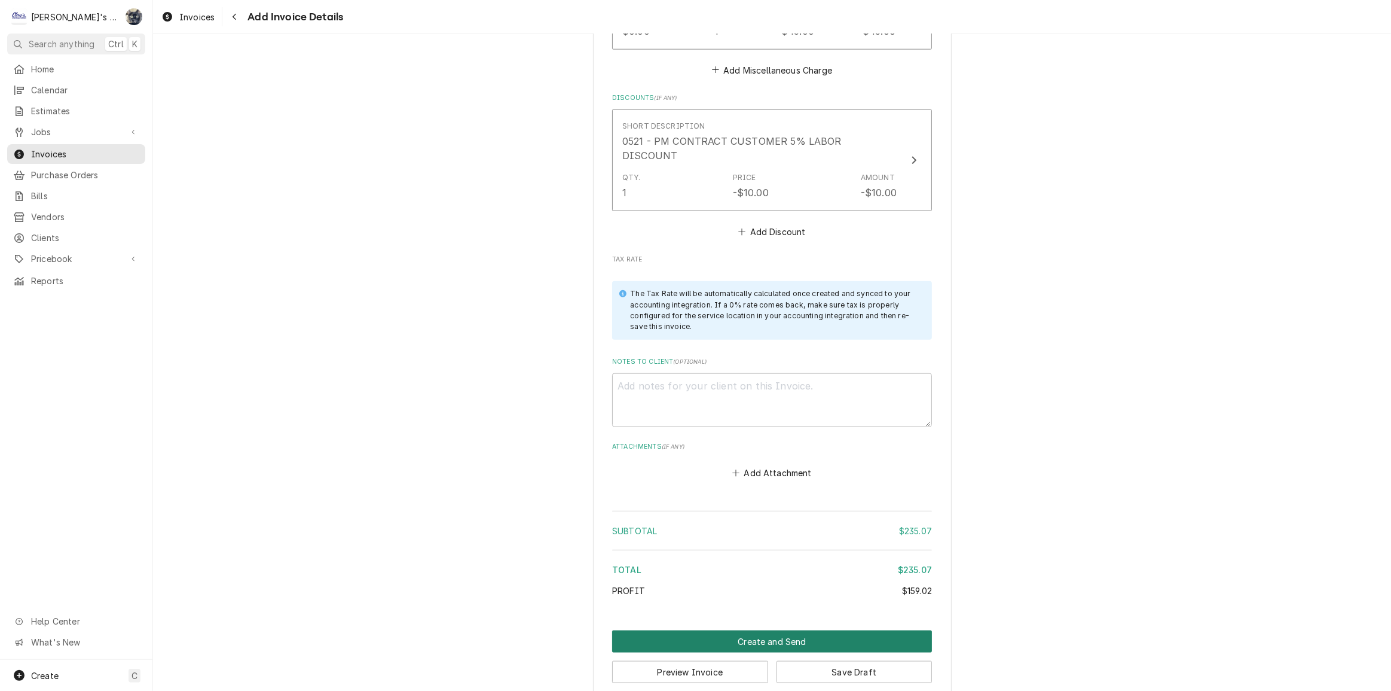
click at [774, 630] on button "Create and Send" at bounding box center [772, 641] width 320 height 22
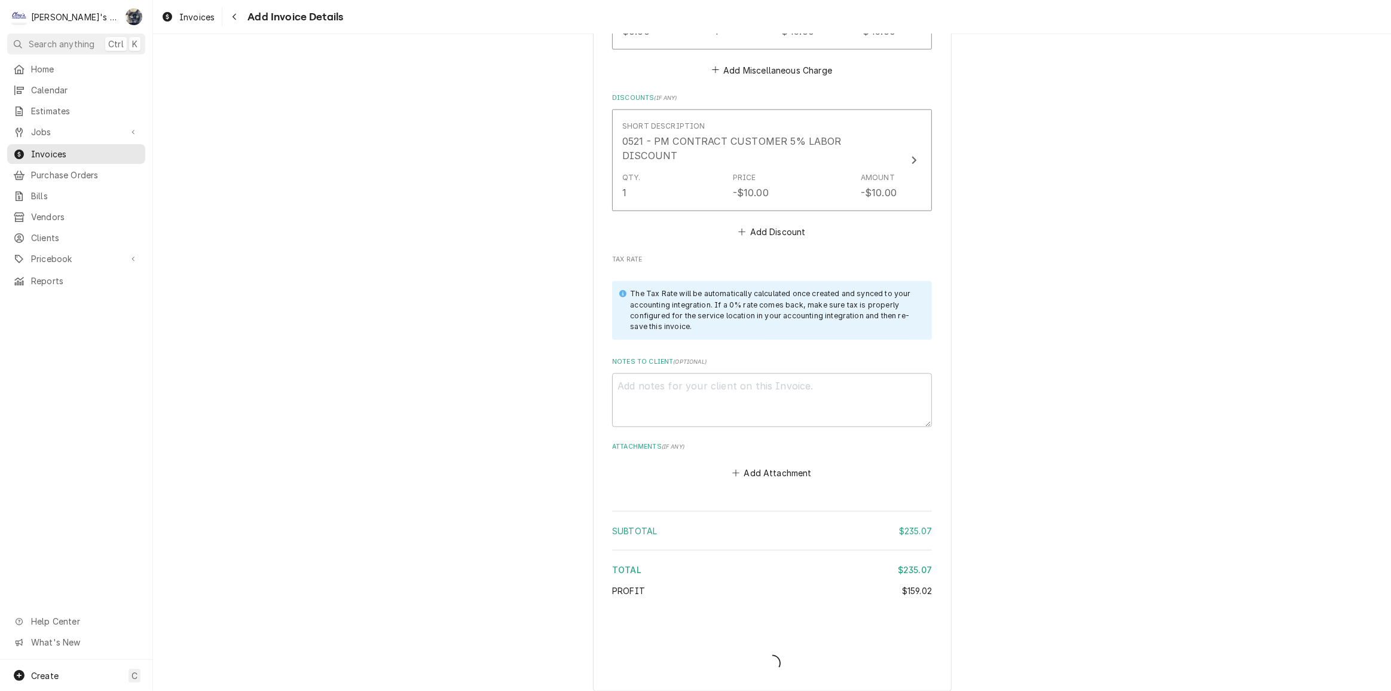
scroll to position [1554, 0]
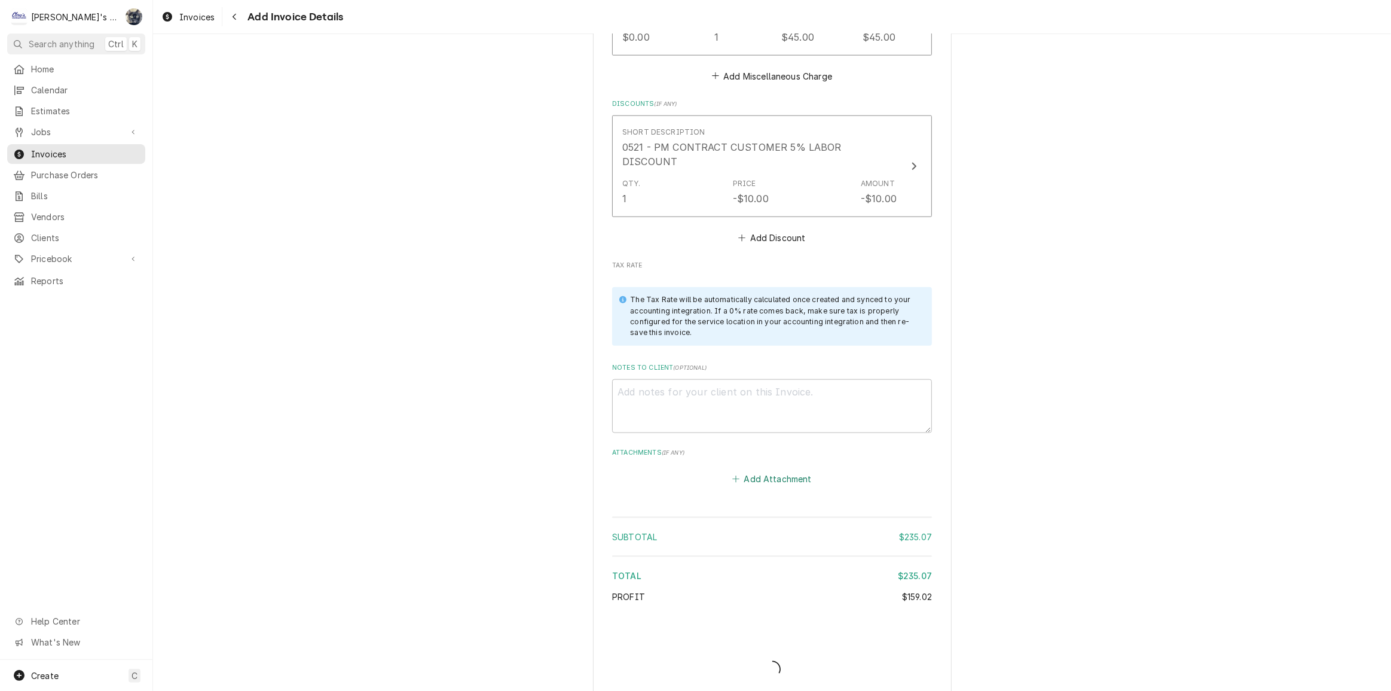
type textarea "x"
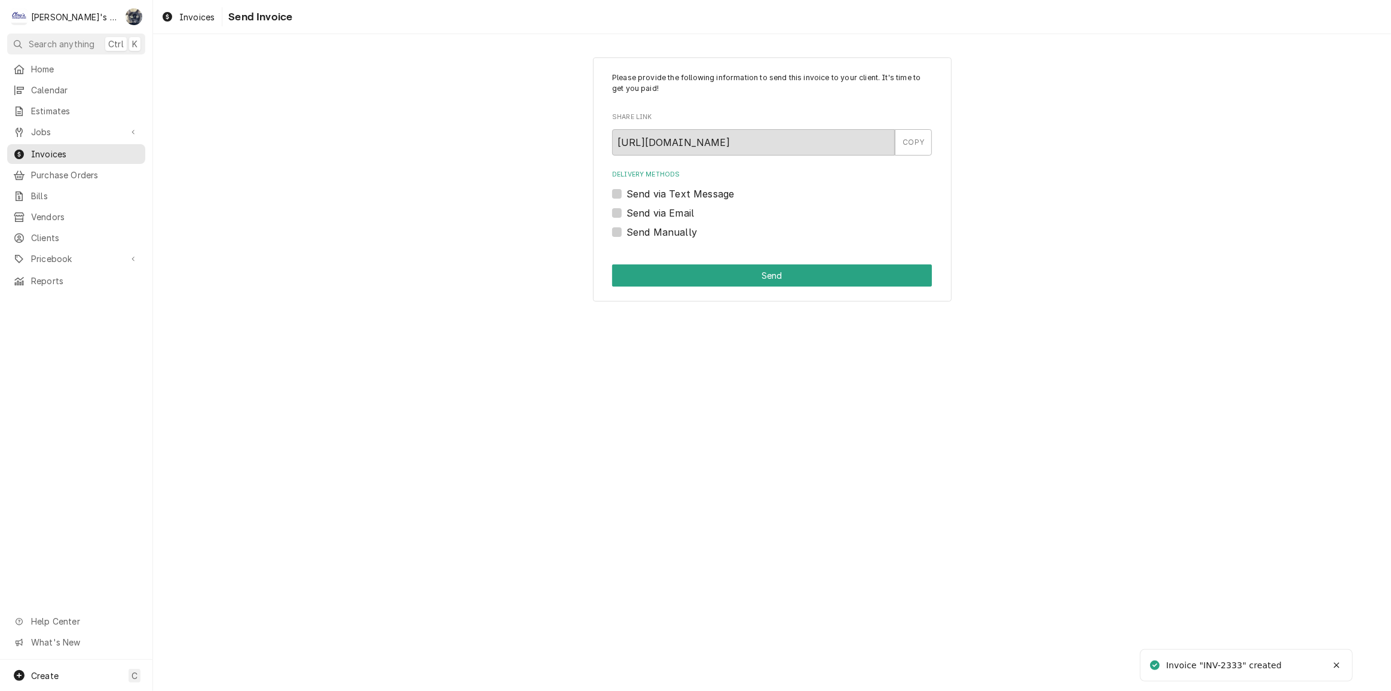
click at [609, 233] on div "Please provide the following information to send this invoice to your client. I…" at bounding box center [772, 179] width 359 height 245
click at [627, 233] on label "Send Manually" at bounding box center [662, 232] width 71 height 14
click at [627, 233] on input "Send Manually" at bounding box center [787, 238] width 320 height 26
checkbox input "true"
click at [621, 265] on button "Send" at bounding box center [772, 275] width 320 height 22
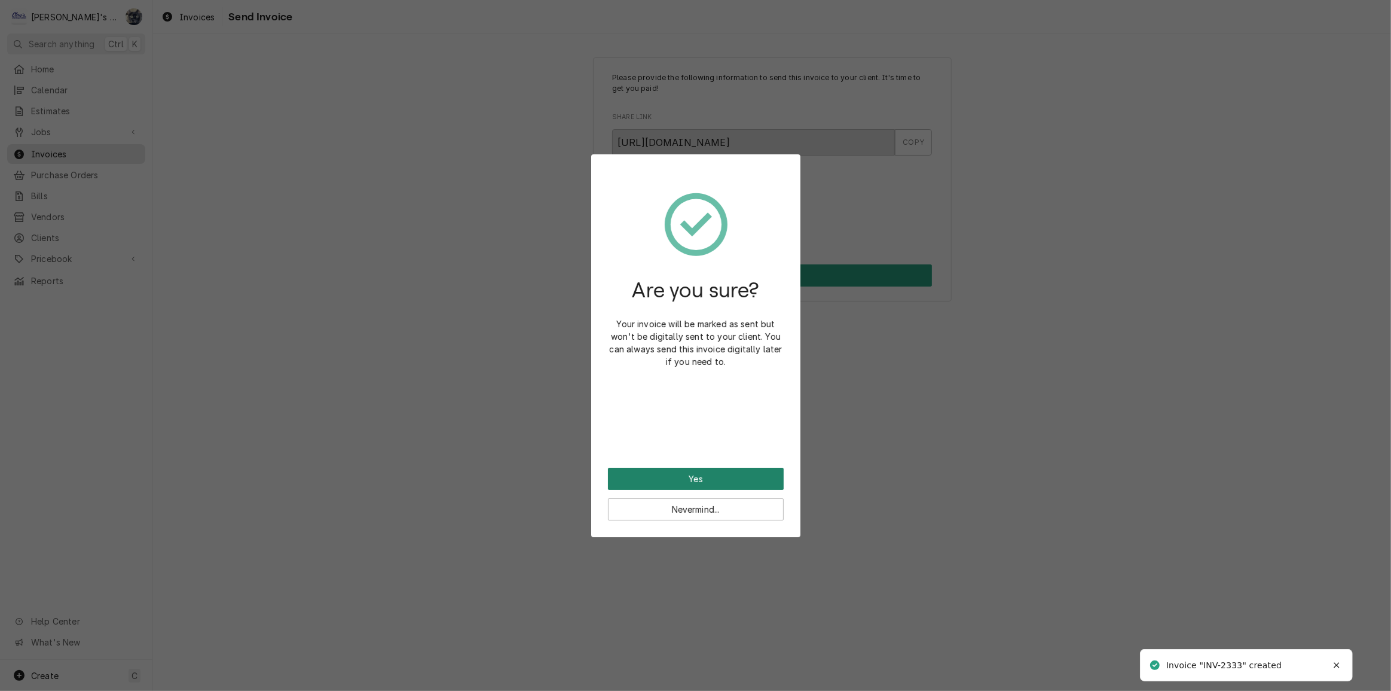
click at [674, 475] on button "Yes" at bounding box center [696, 479] width 176 height 22
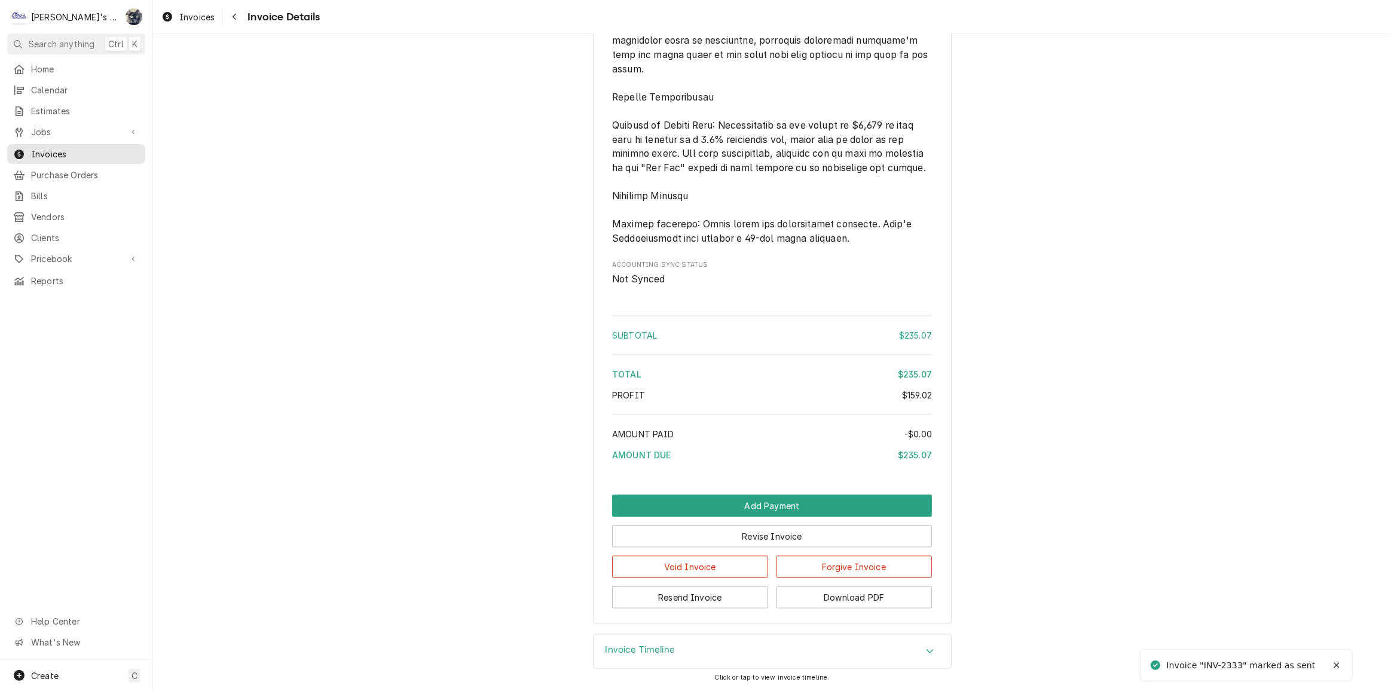
scroll to position [1393, 0]
click at [777, 602] on button "Download PDF" at bounding box center [855, 597] width 156 height 22
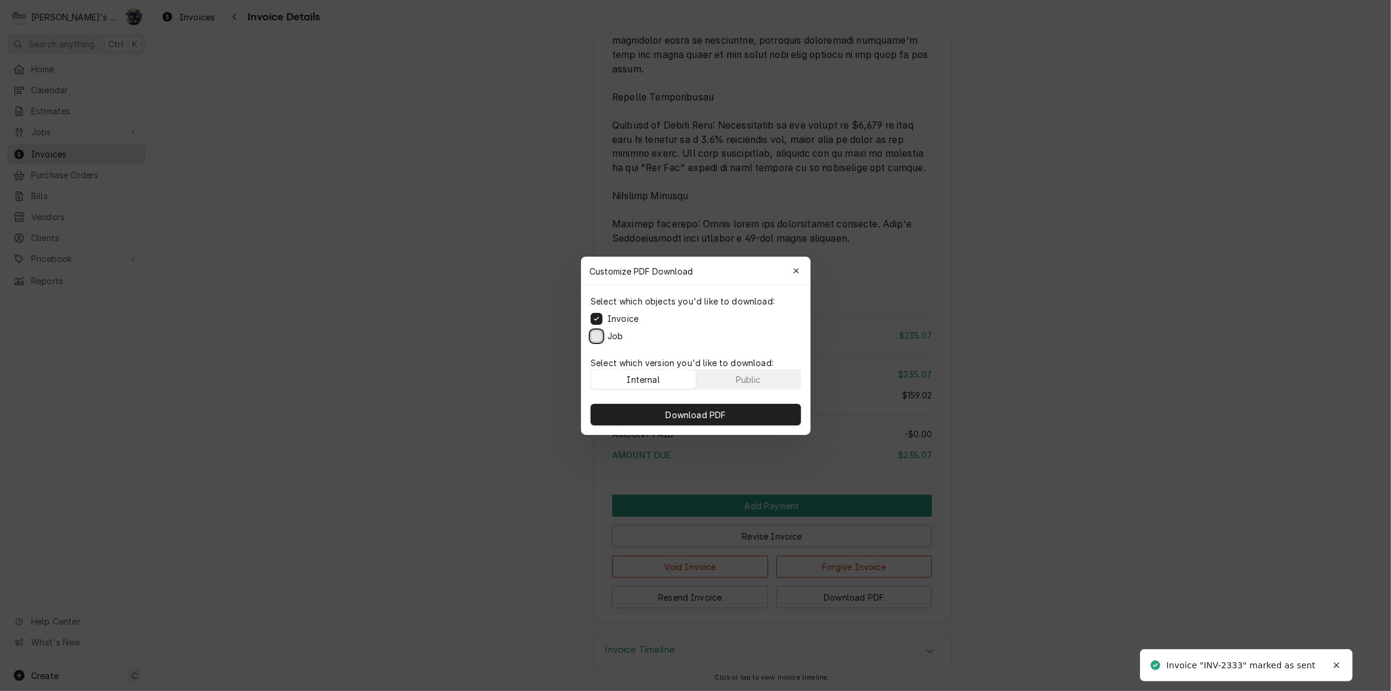
click at [596, 339] on button "Job" at bounding box center [597, 335] width 12 height 12
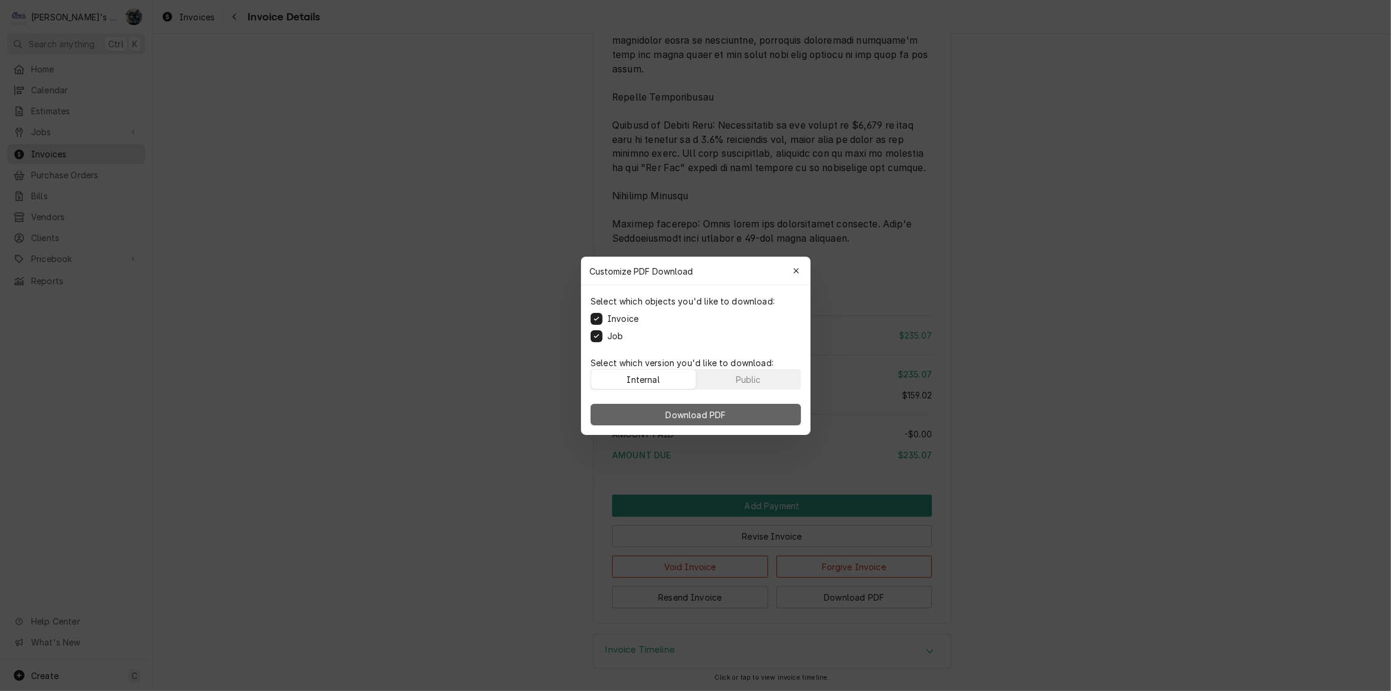
click at [624, 411] on button "Download PDF" at bounding box center [696, 415] width 210 height 22
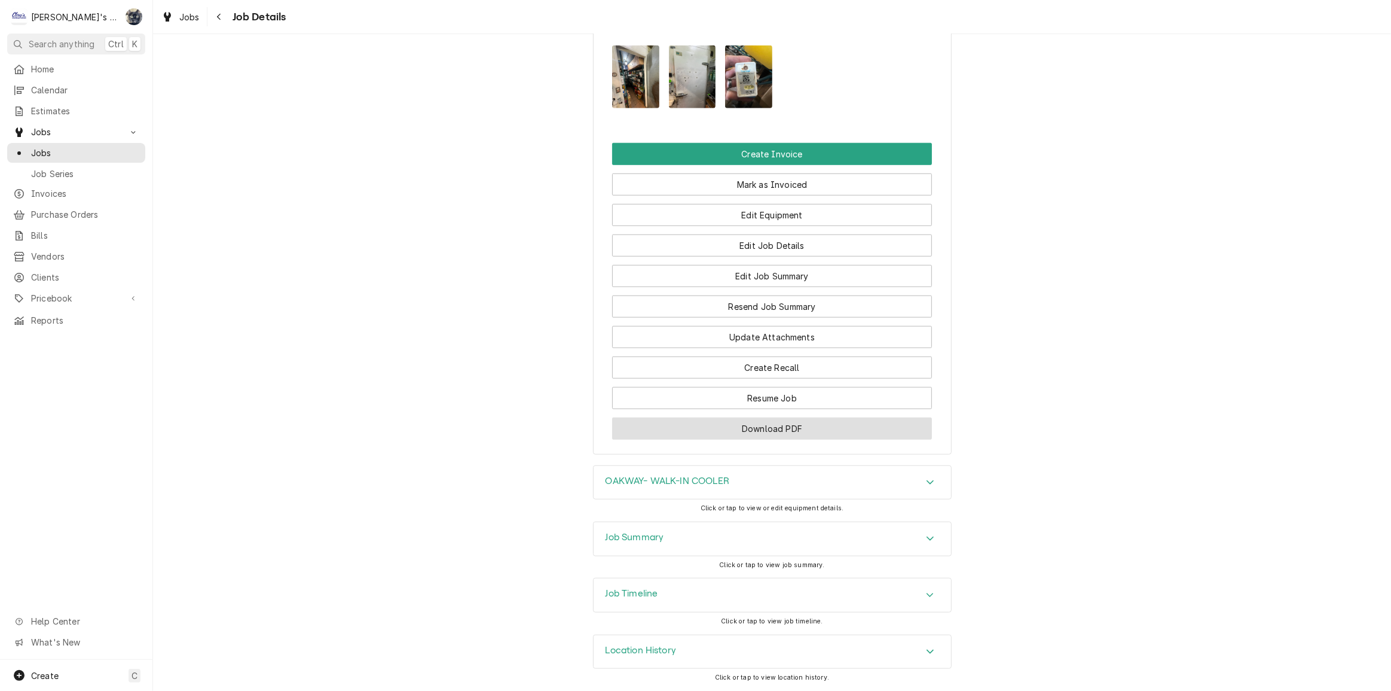
scroll to position [1205, 0]
click at [688, 544] on div "Job Summary" at bounding box center [773, 538] width 358 height 33
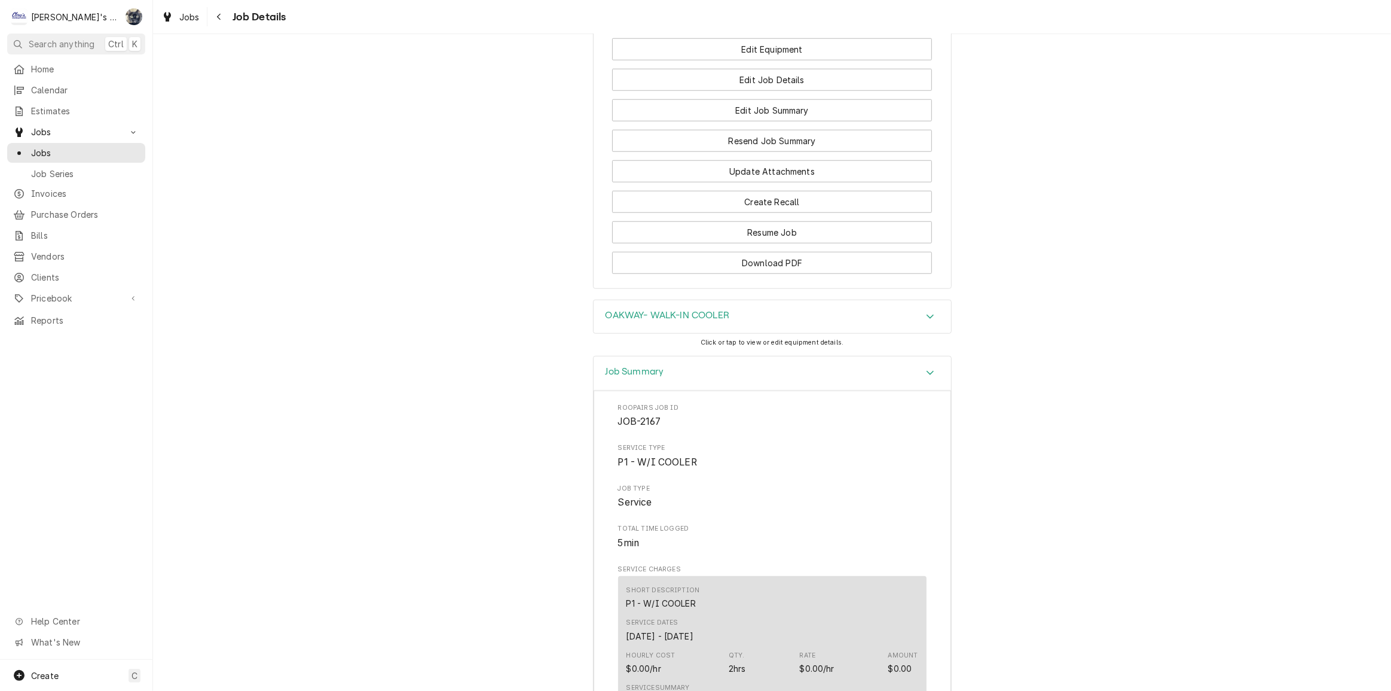
scroll to position [1565, 0]
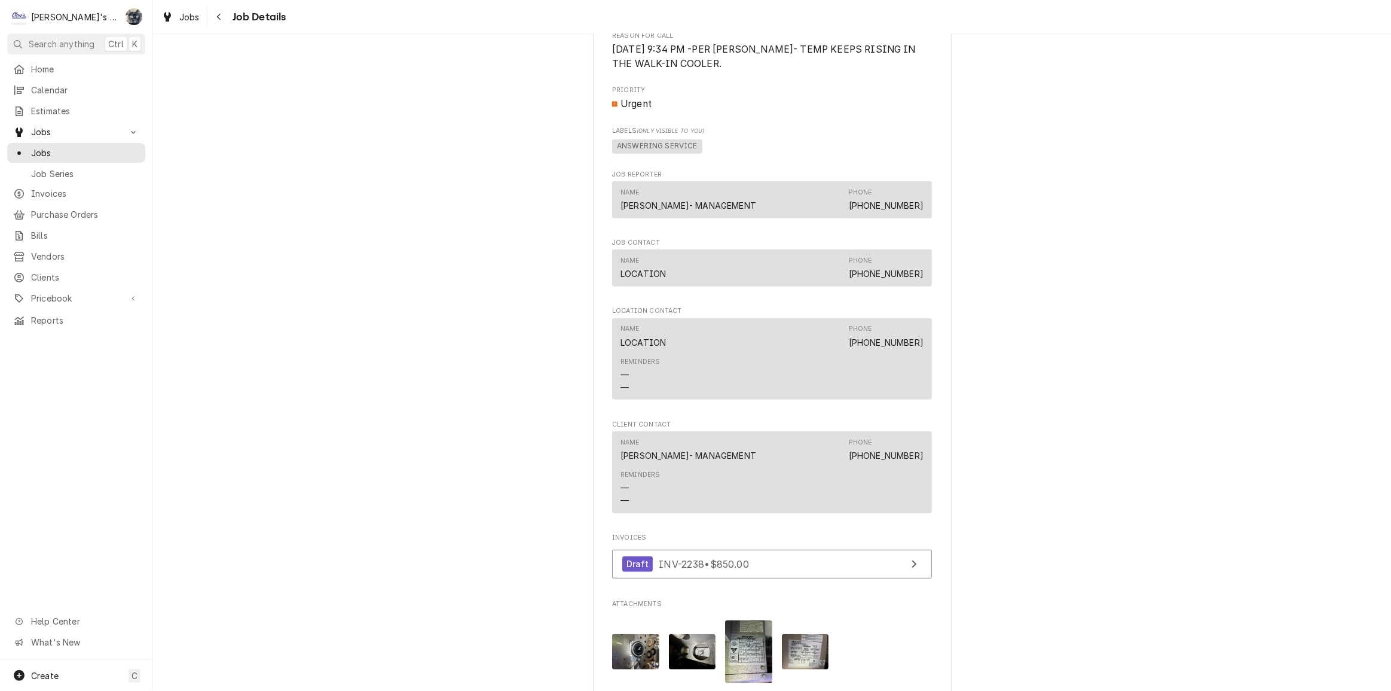
scroll to position [924, 0]
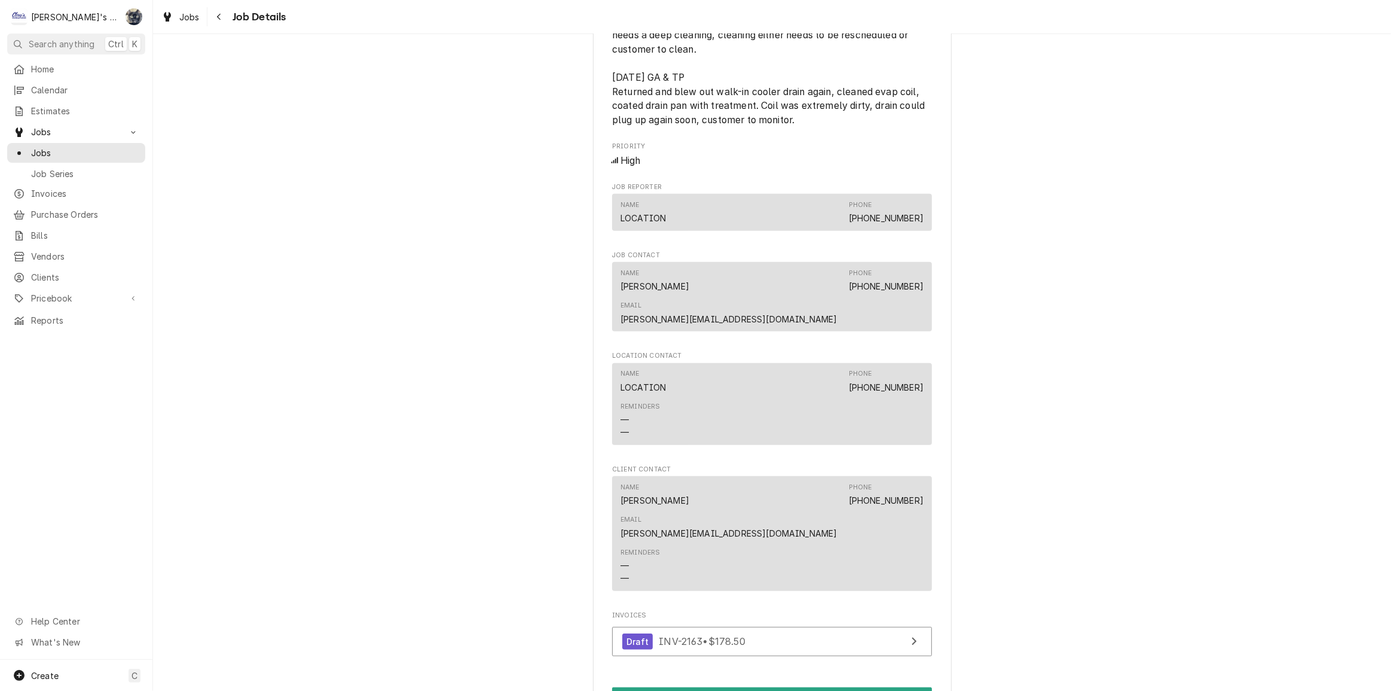
scroll to position [706, 0]
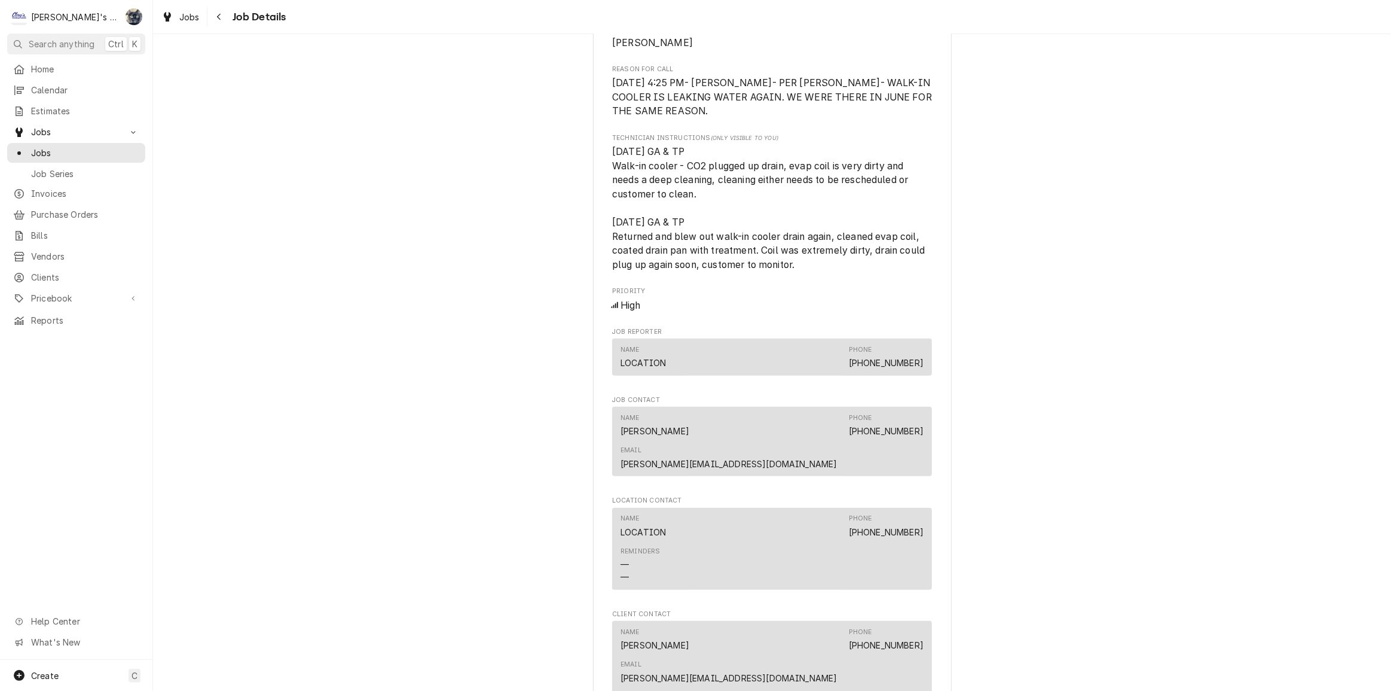
scroll to position [652, 0]
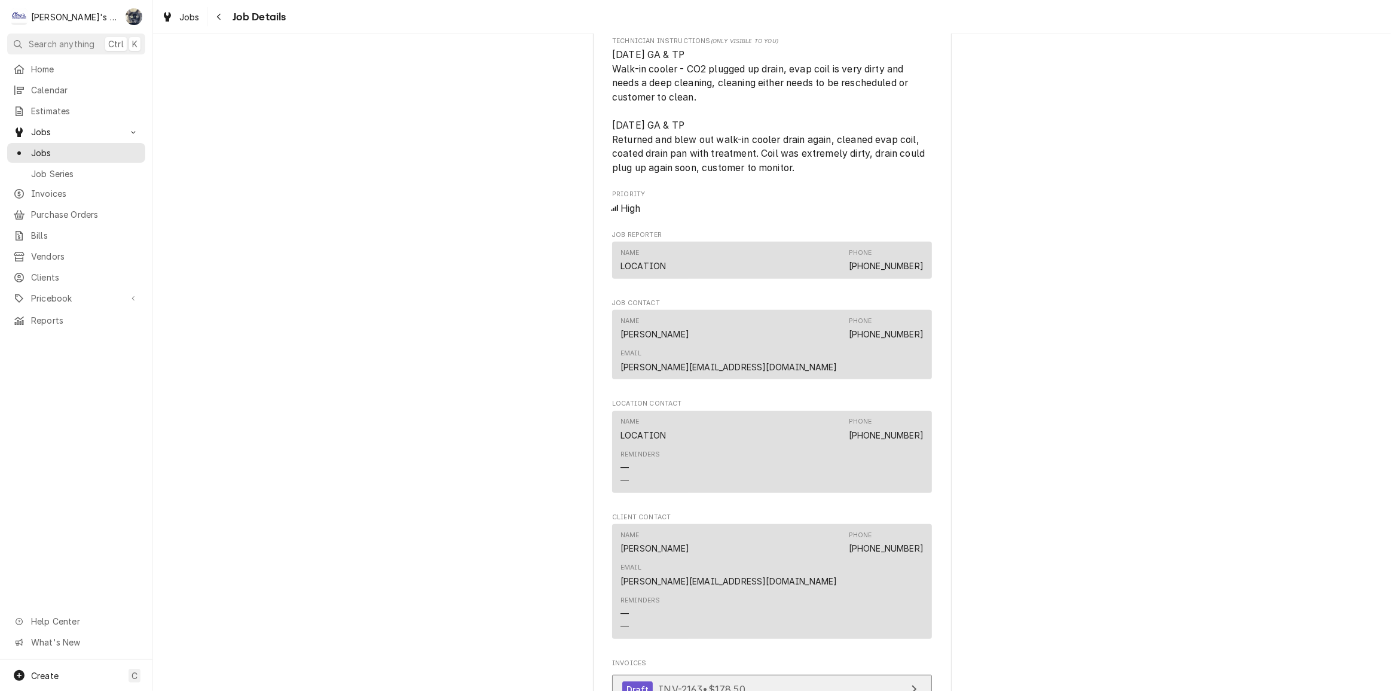
click at [707, 683] on span "INV-2163 • $178.50" at bounding box center [702, 689] width 87 height 12
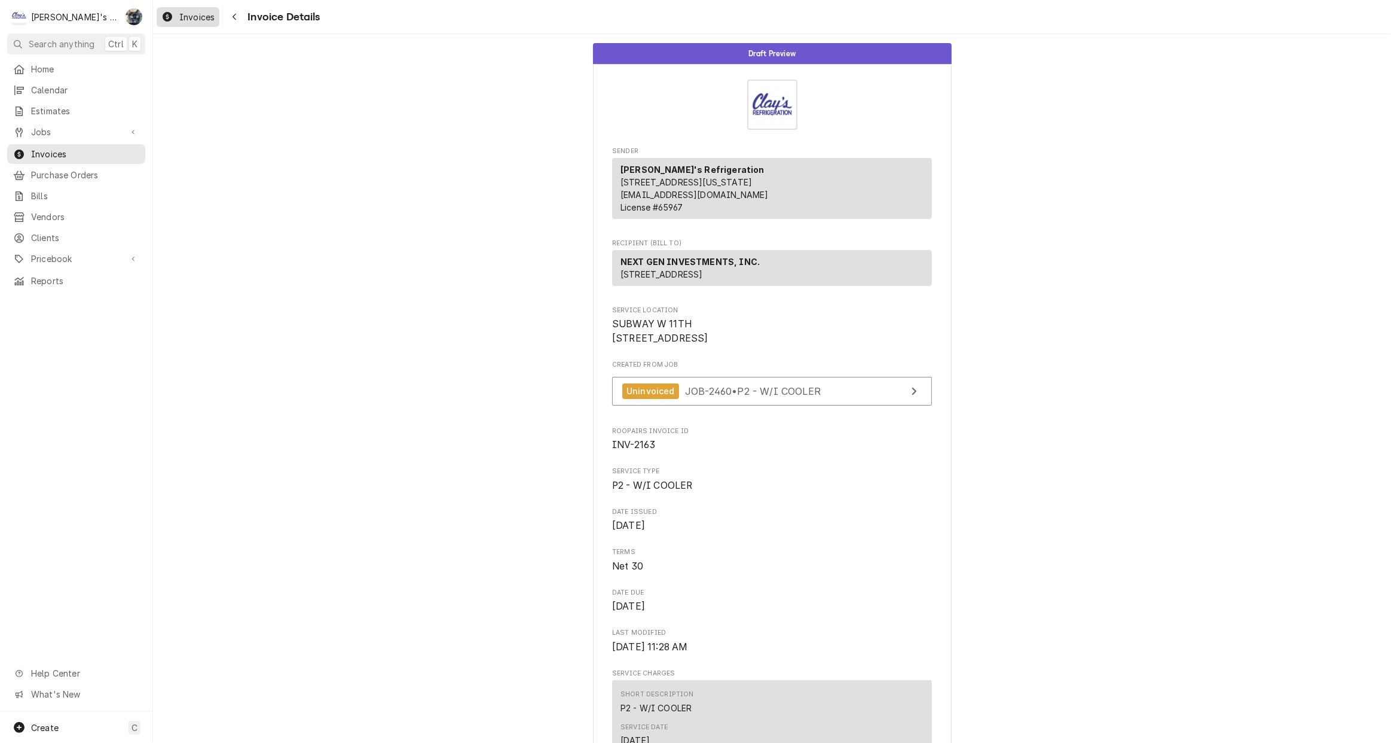
click at [182, 13] on span "Invoices" at bounding box center [196, 17] width 35 height 13
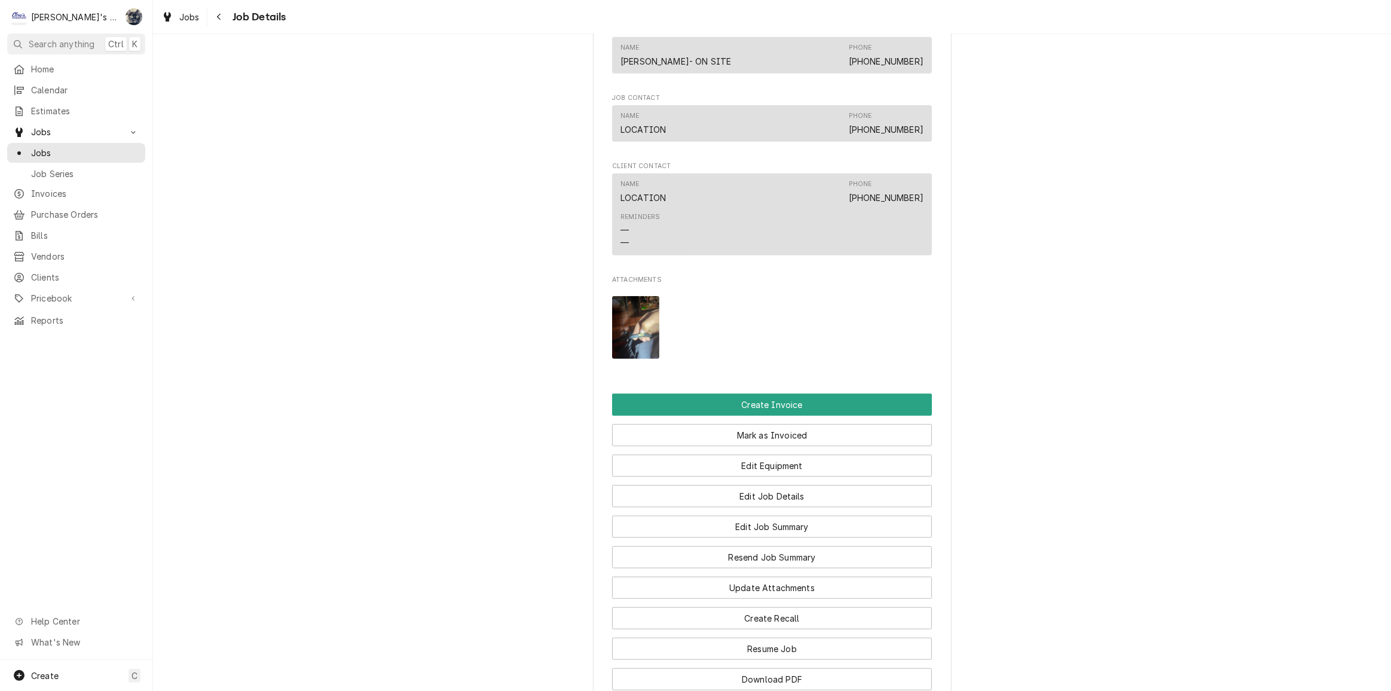
scroll to position [1087, 0]
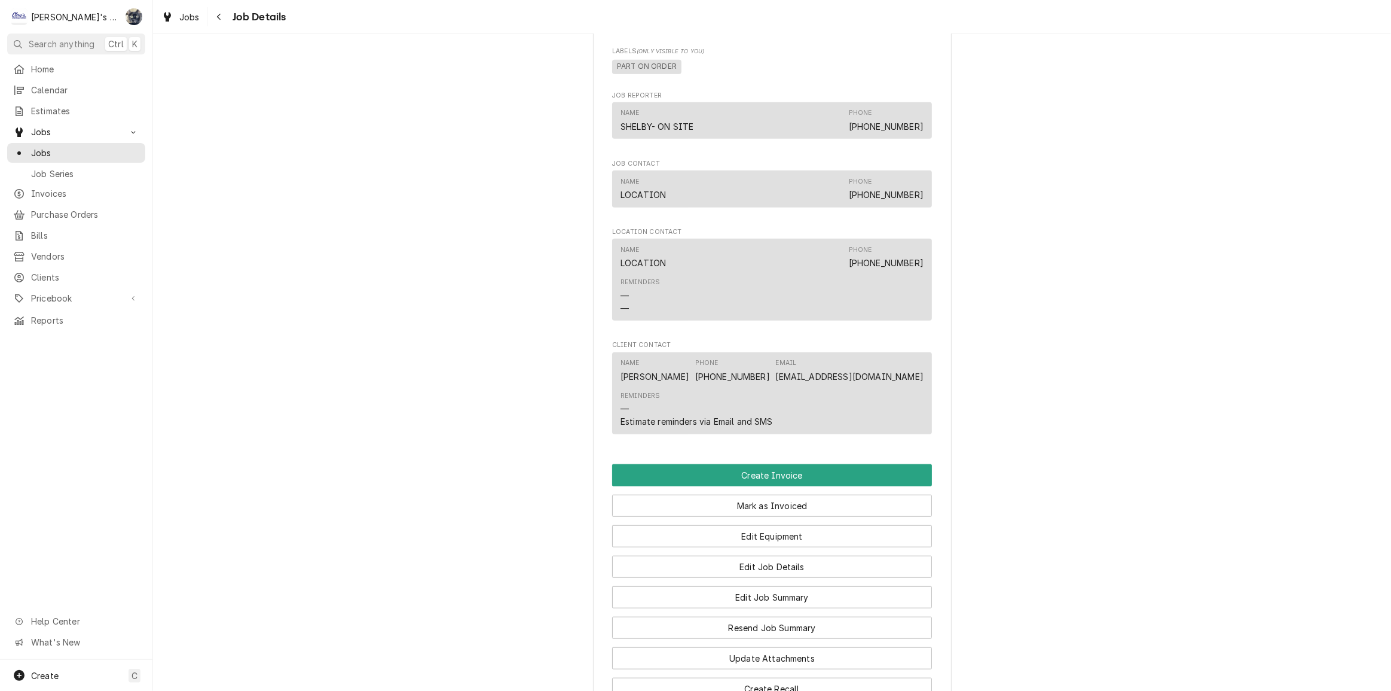
scroll to position [1032, 0]
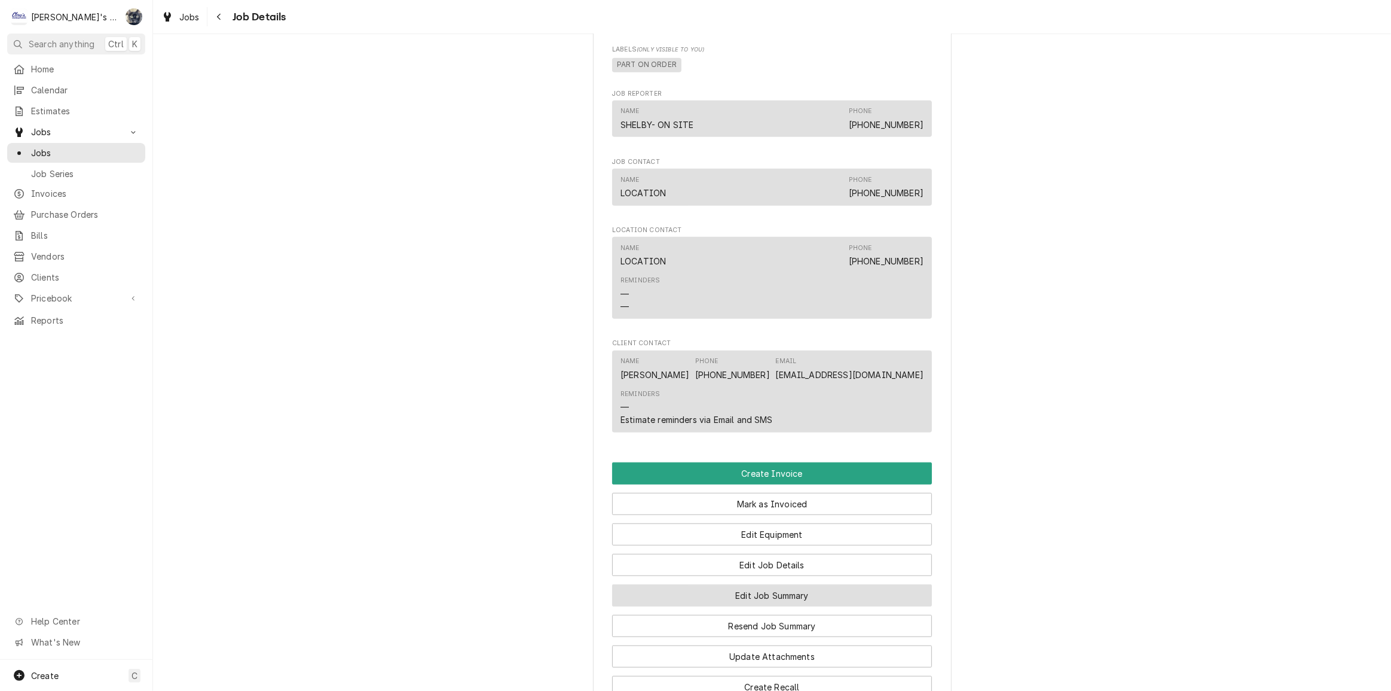
click at [769, 606] on button "Edit Job Summary" at bounding box center [772, 595] width 320 height 22
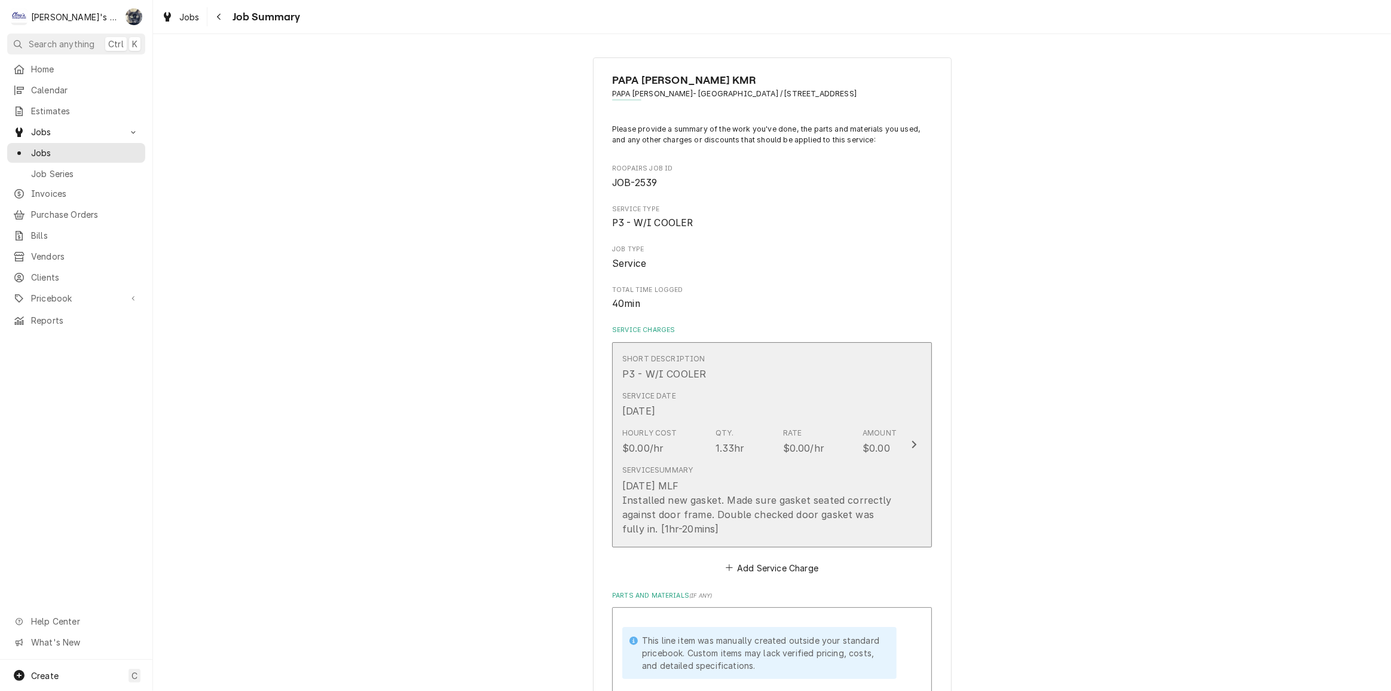
click at [739, 495] on div "[DATE] MLF Installed new gasket. Made sure gasket seated correctly against door…" at bounding box center [759, 506] width 274 height 57
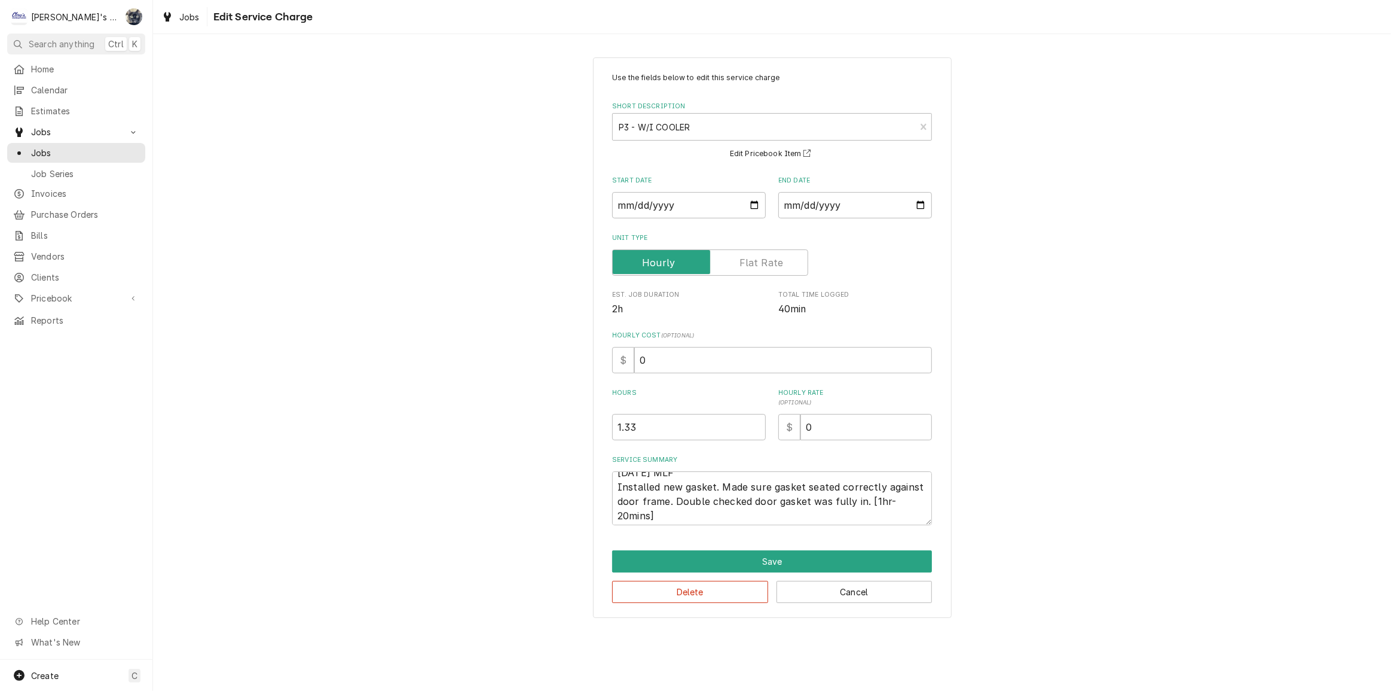
scroll to position [14, 0]
click at [719, 482] on textarea "[DATE] MLF Installed new gasket. Made sure gasket seated correctly against door…" at bounding box center [772, 498] width 320 height 54
type textarea "x"
type textarea "[DATE] MLF Installed new gasket.Made sure gasket seated correctly against door …"
type textarea "x"
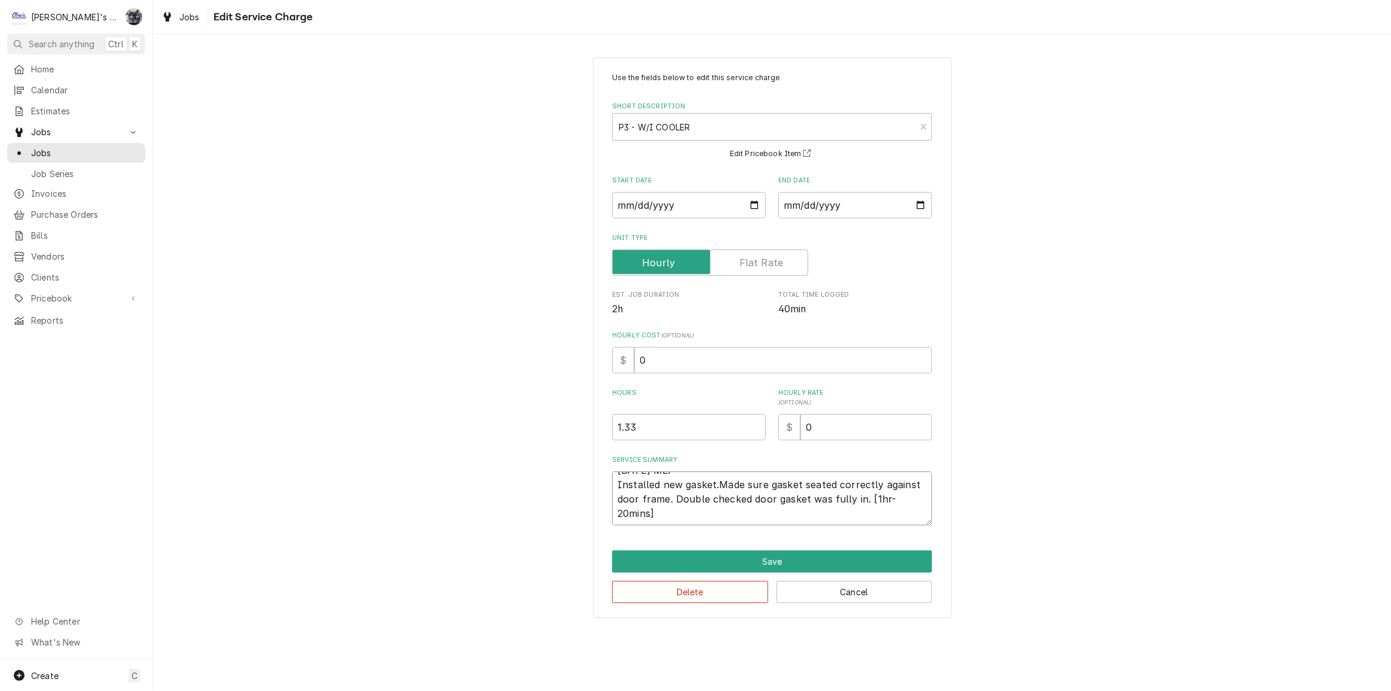
type textarea "[DATE] MLF Installed new gasketMade sure gasket seated correctly against door f…"
type textarea "x"
type textarea "[DATE] MLF Installed new gasket Made sure gasket seated correctly against door …"
type textarea "x"
type textarea "[DATE] MLF Installed new gasket oMade sure gasket seated correctly against door…"
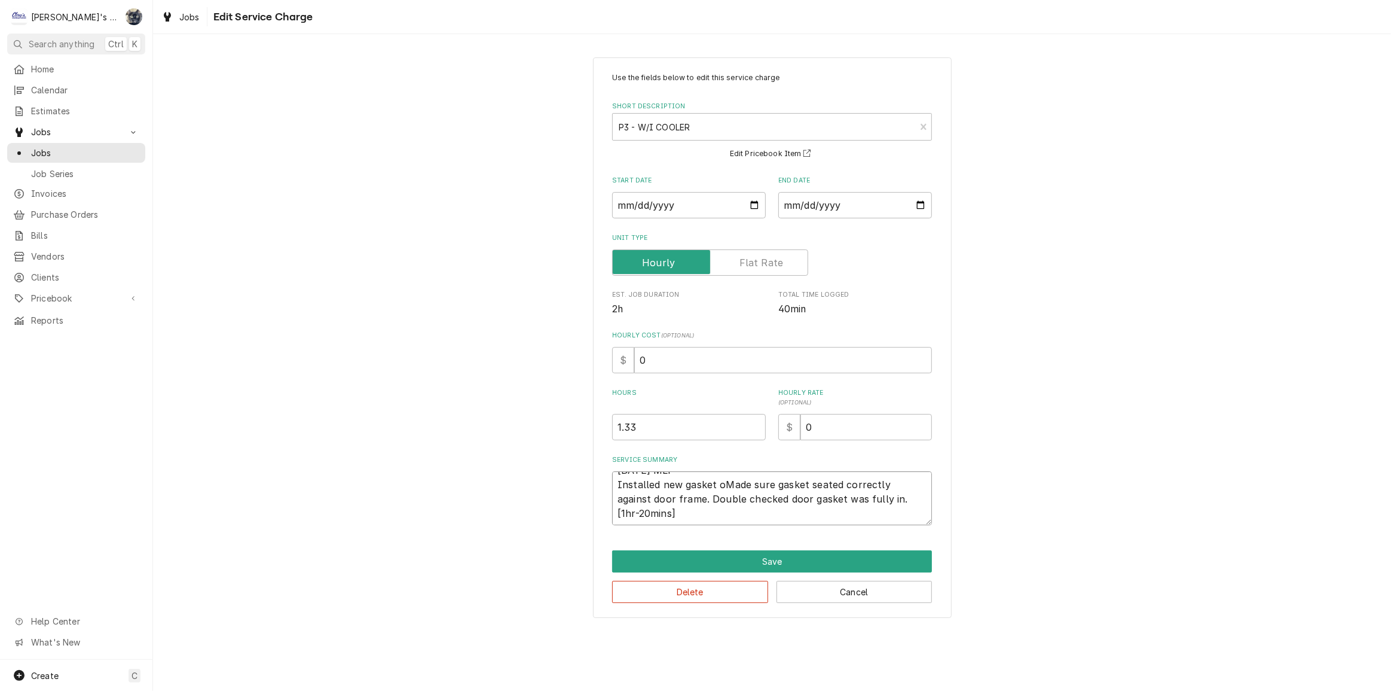
type textarea "x"
type textarea "[DATE] MLF Installed new gasket onMade sure gasket seated correctly against doo…"
type textarea "x"
type textarea "8/15/2025 MLF Installed new gasket on Made sure gasket seated correctly against…"
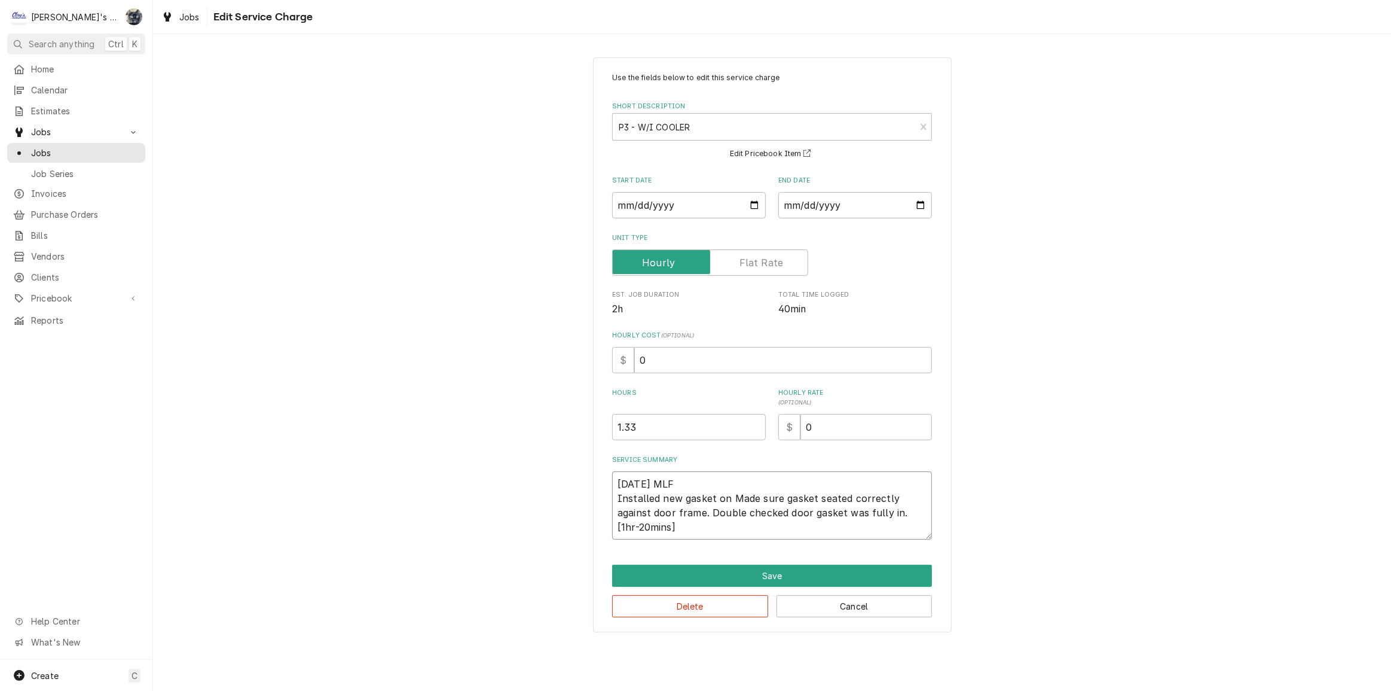
scroll to position [0, 0]
type textarea "x"
type textarea "8/15/2025 MLF Installed new gasket on wMade sure gasket seated correctly agains…"
type textarea "x"
type textarea "8/15/2025 MLF Installed new gasket on waMade sure gasket seated correctly again…"
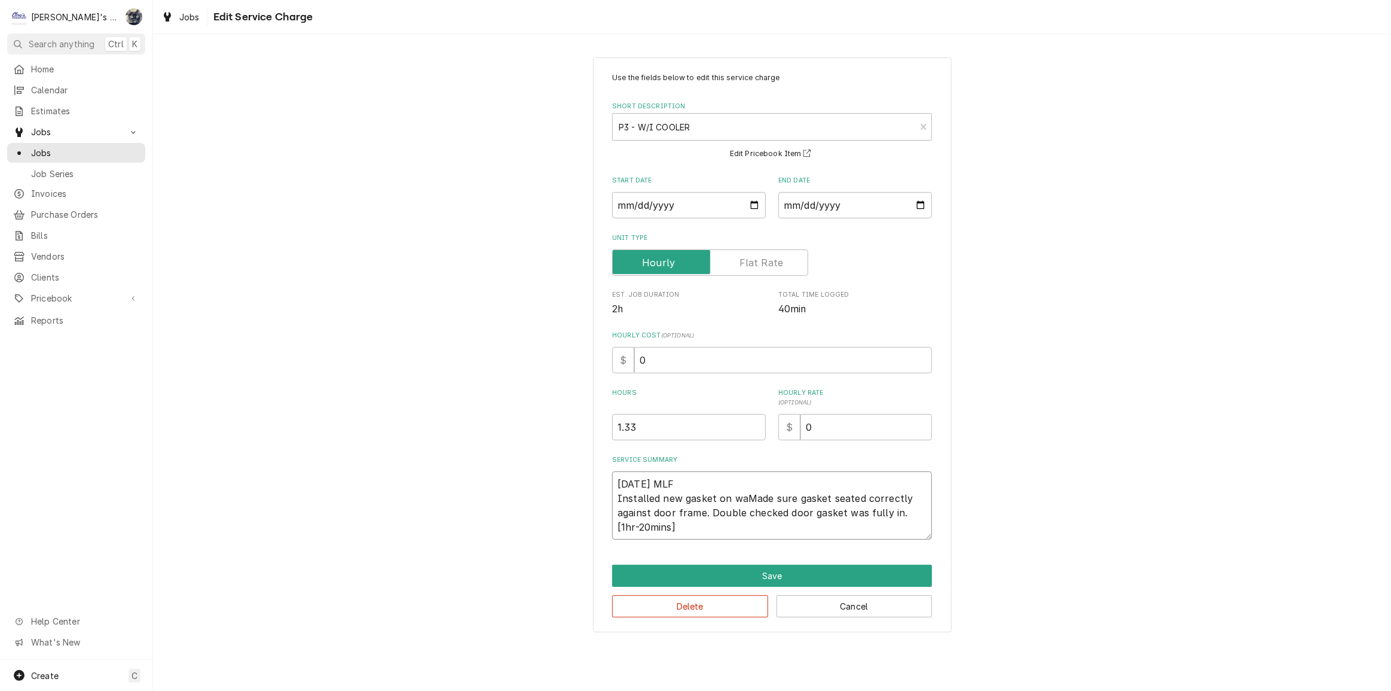
type textarea "x"
type textarea "8/15/2025 MLF Installed new gasket on wMade sure gasket seated correctly agains…"
type textarea "x"
type textarea "8/15/2025 MLF Installed new gasket on Made sure gasket seated correctly against…"
type textarea "x"
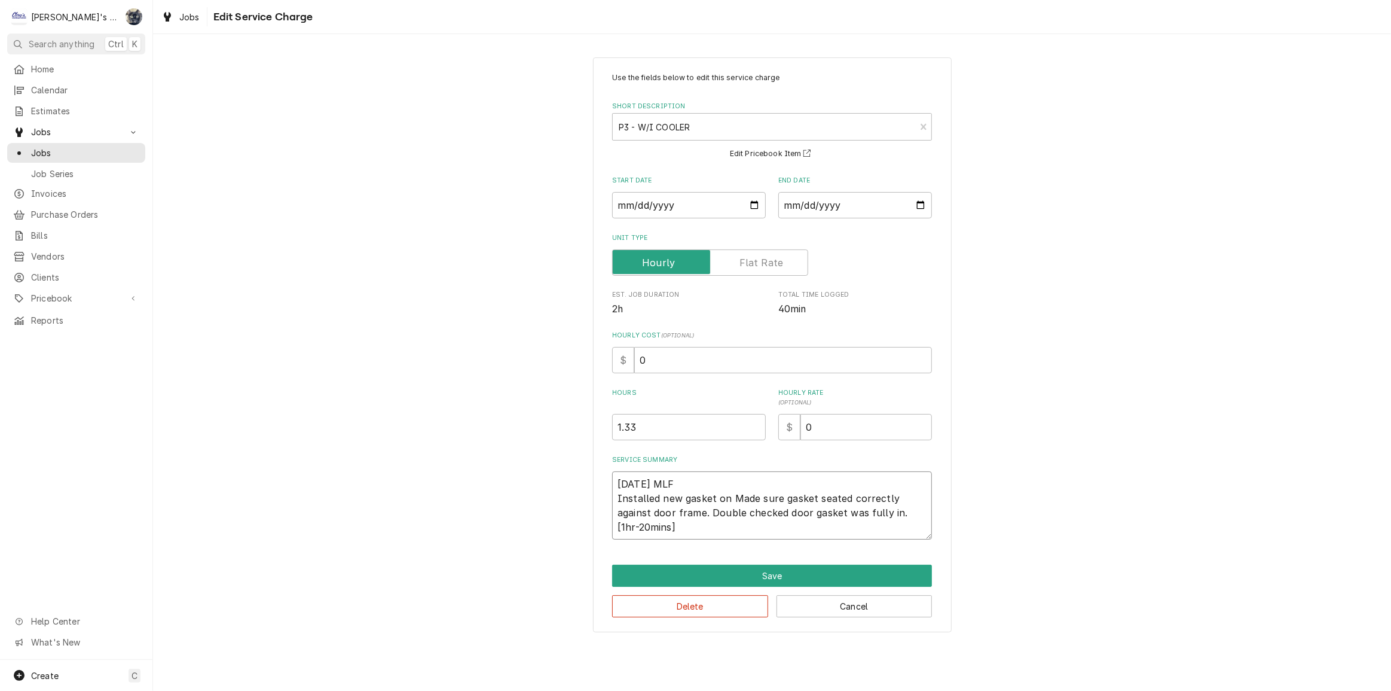
type textarea "8/15/2025 MLF Installed new gasket on rMade sure gasket seated correctly agains…"
type textarea "x"
type textarea "8/15/2025 MLF Installed new gasket on reMade sure gasket seated correctly again…"
type textarea "x"
type textarea "8/15/2025 MLF Installed new gasket on reaMade sure gasket seated correctly agai…"
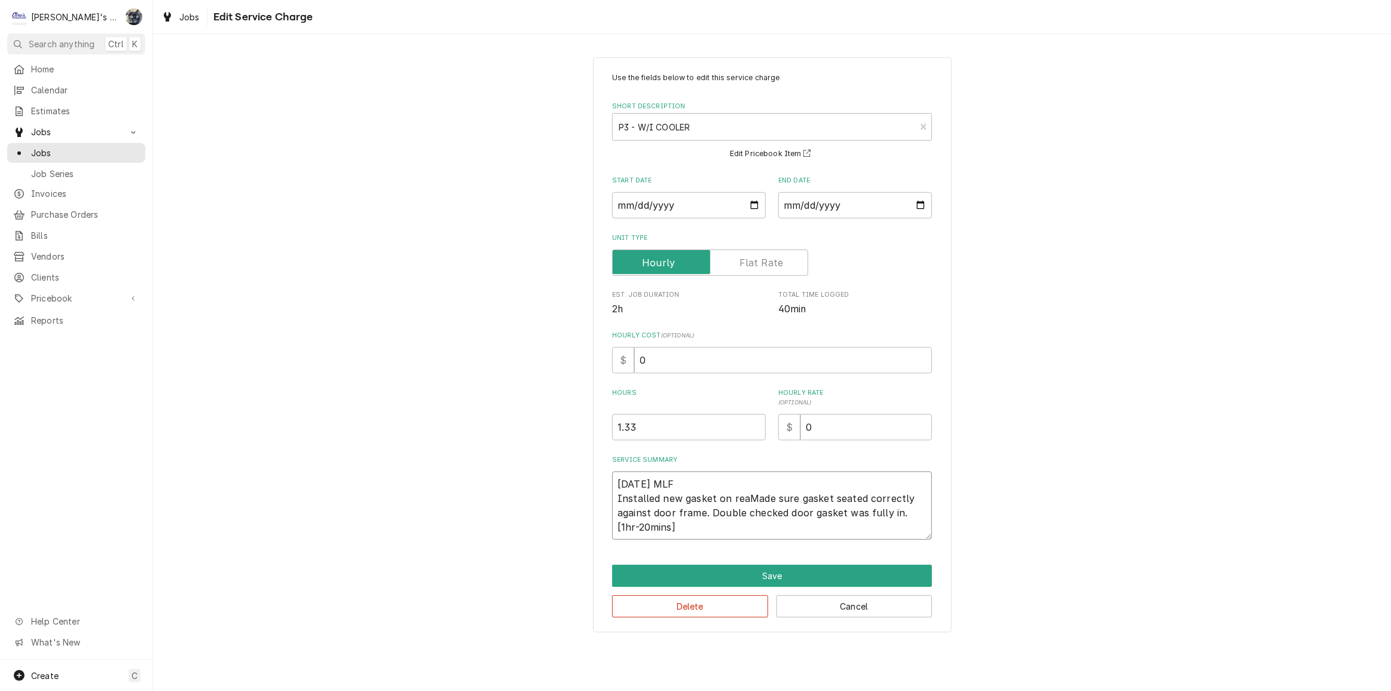
type textarea "x"
type textarea "8/15/2025 MLF Installed new gasket on reacMade sure gasket seated correctly aga…"
type textarea "x"
type textarea "8/15/2025 MLF Installed new gasket on reachMade sure gasket seated correctly ag…"
type textarea "x"
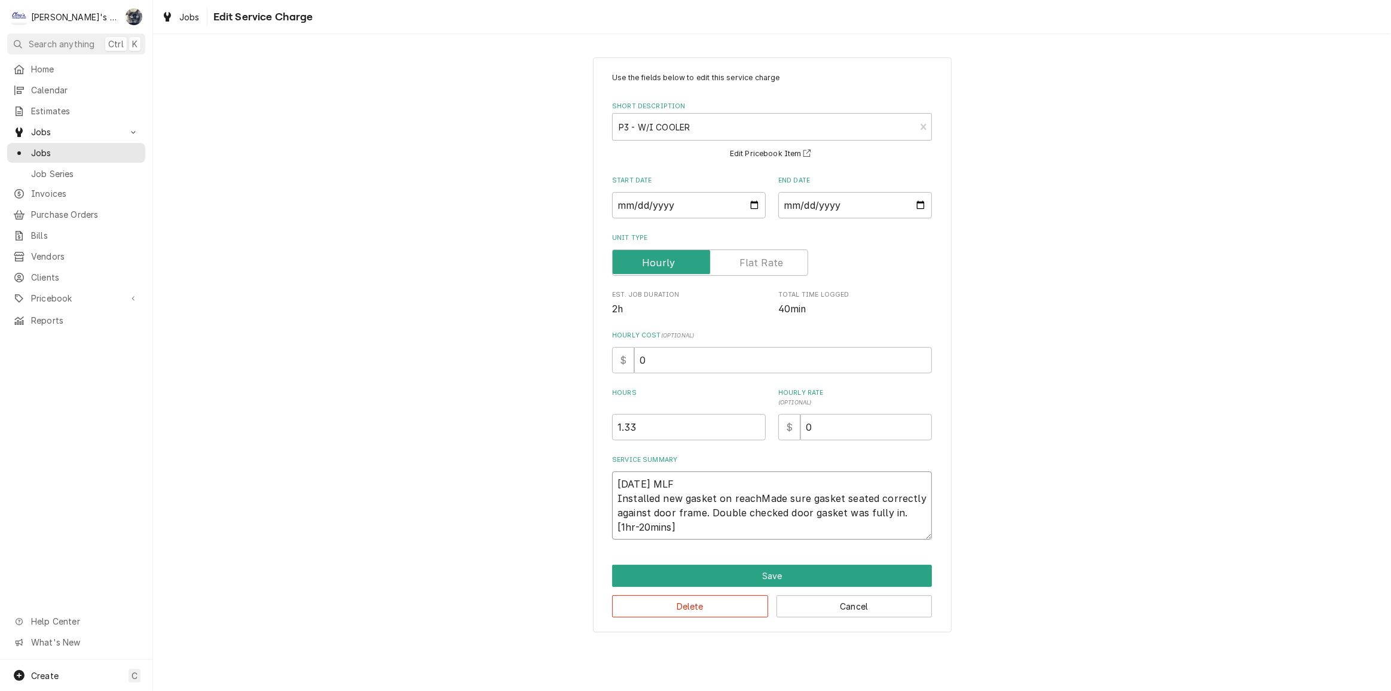
type textarea "8/15/2025 MLF Installed new gasket on reach-Made sure gasket seated correctly a…"
type textarea "x"
type textarea "8/15/2025 MLF Installed new gasket on reach-iMade sure gasket seated correctly …"
type textarea "x"
type textarea "8/15/2025 MLF Installed new gasket on reach-inMade sure gasket seated correctly…"
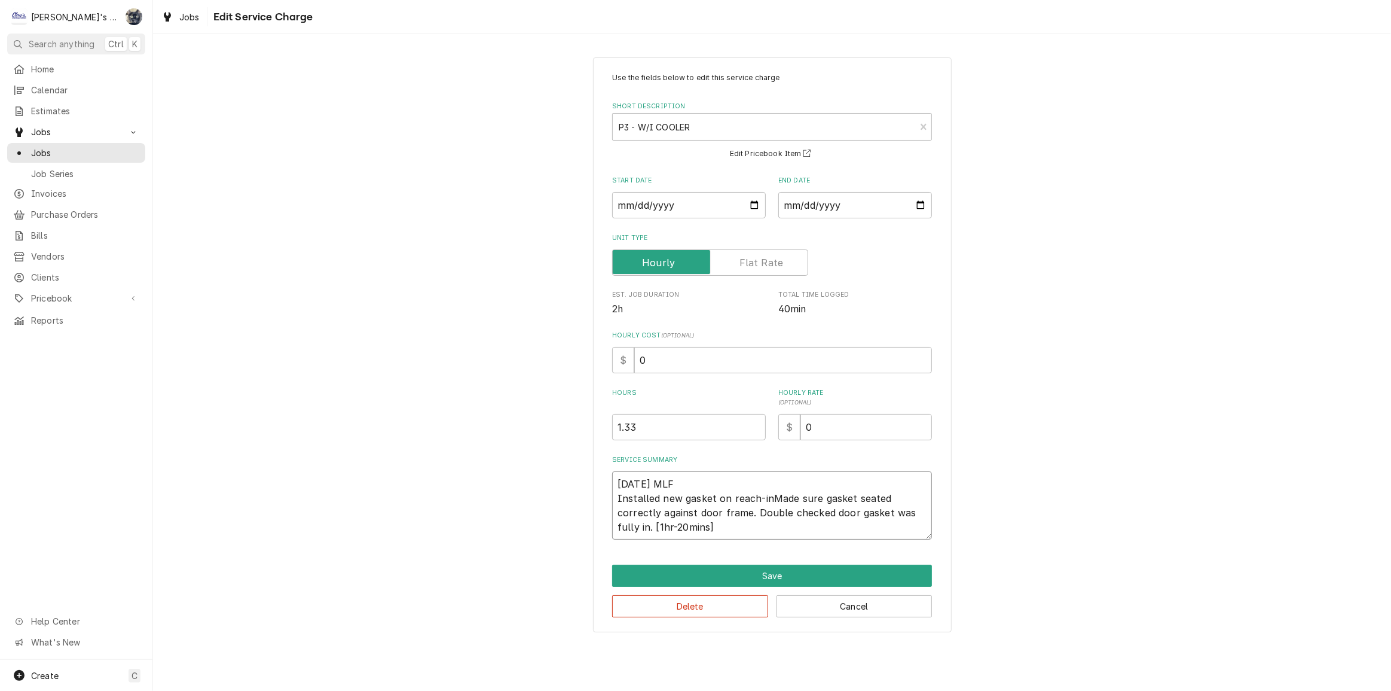
type textarea "x"
type textarea "8/15/2025 MLF Installed new gasket on reach-in Made sure gasket seated correctl…"
type textarea "x"
type textarea "8/15/2025 MLF Installed new gasket on reach-in dMade sure gasket seated correct…"
type textarea "x"
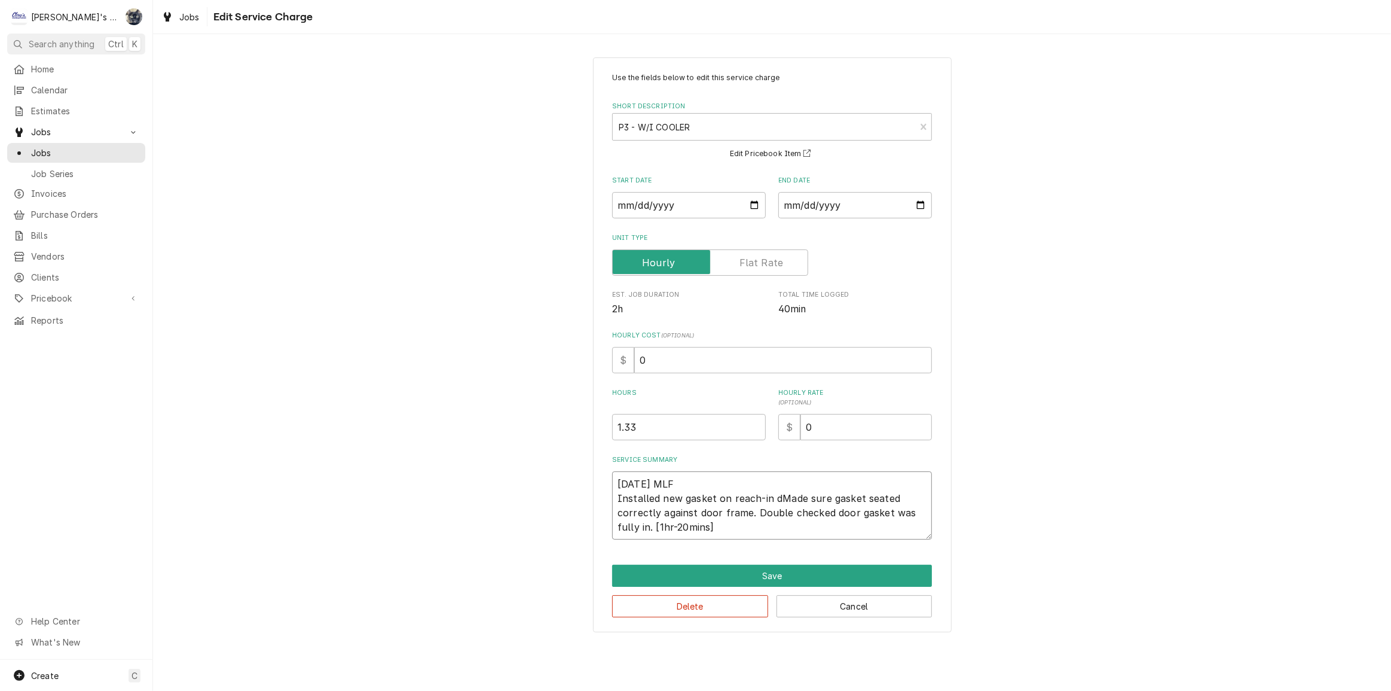
type textarea "8/15/2025 MLF Installed new gasket on reach-in doMade sure gasket seated correc…"
type textarea "x"
type textarea "8/15/2025 MLF Installed new gasket on reach-in dooMade sure gasket seated corre…"
type textarea "x"
type textarea "8/15/2025 MLF Installed new gasket on reach-in doorMade sure gasket seated corr…"
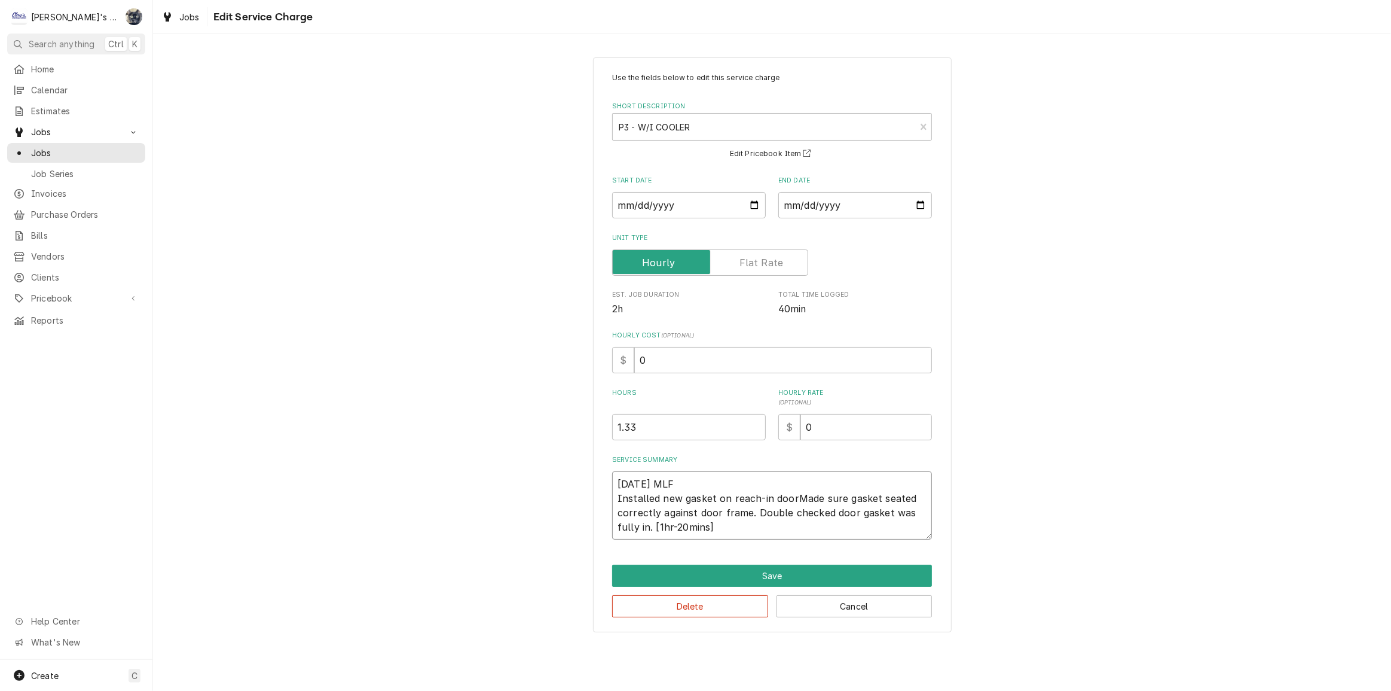
type textarea "x"
type textarea "8/15/2025 MLF Installed new gasket on reach-in door Made sure gasket seated cor…"
type textarea "x"
type textarea "8/15/2025 MLF Installed new gasket on reach-in door oMade sure gasket seated co…"
type textarea "x"
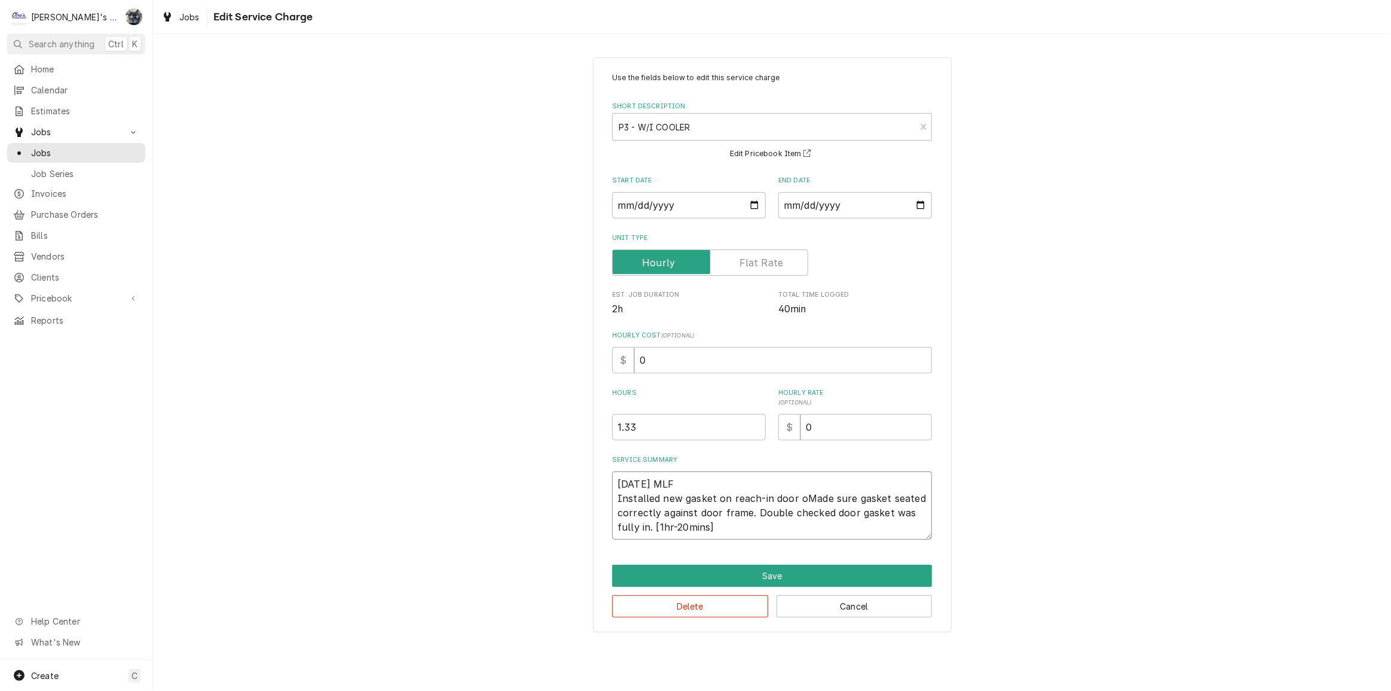
type textarea "8/15/2025 MLF Installed new gasket on reach-in door ofMade sure gasket seated c…"
type textarea "x"
type textarea "8/15/2025 MLF Installed new gasket on reach-in door of Made sure gasket seated …"
type textarea "x"
type textarea "8/15/2025 MLF Installed new gasket on reach-in door of wMade sure gasket seated…"
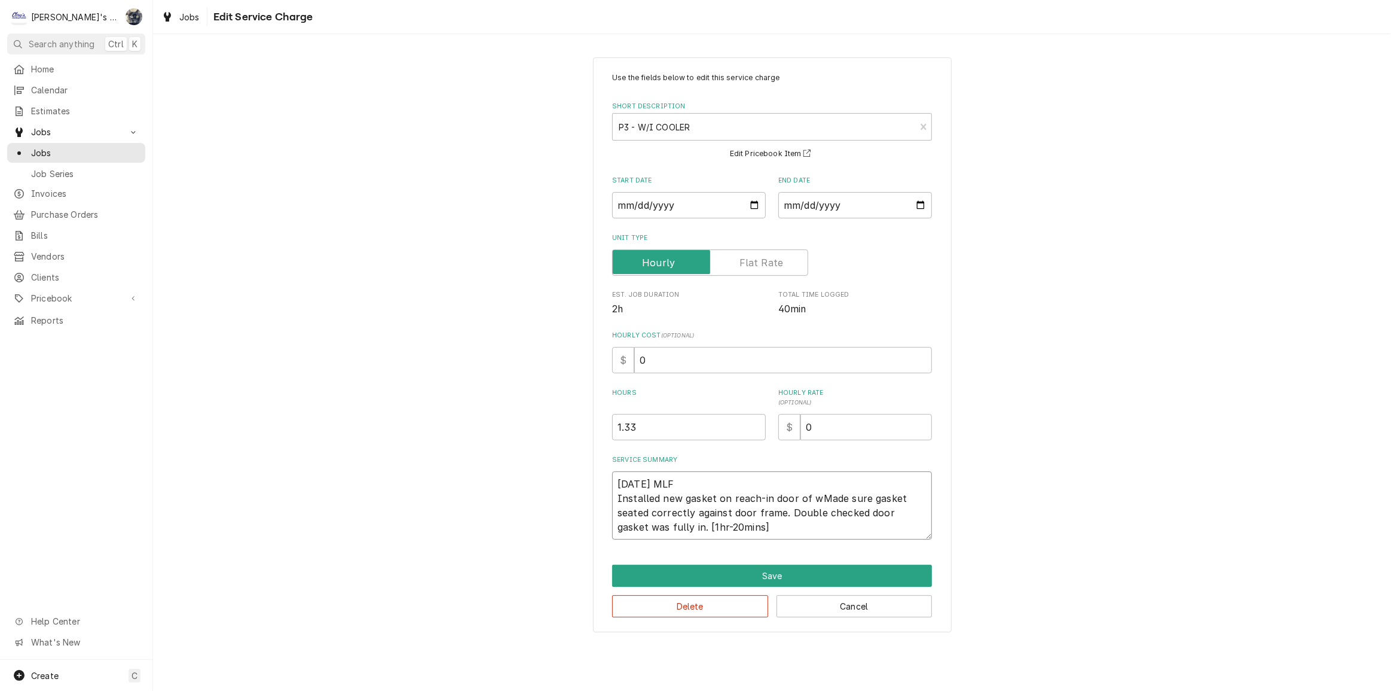
type textarea "x"
type textarea "8/15/2025 MLF Installed new gasket on reach-in door of waMade sure gasket seate…"
type textarea "x"
type textarea "8/15/2025 MLF Installed new gasket on reach-in door of walMade sure gasket seat…"
type textarea "x"
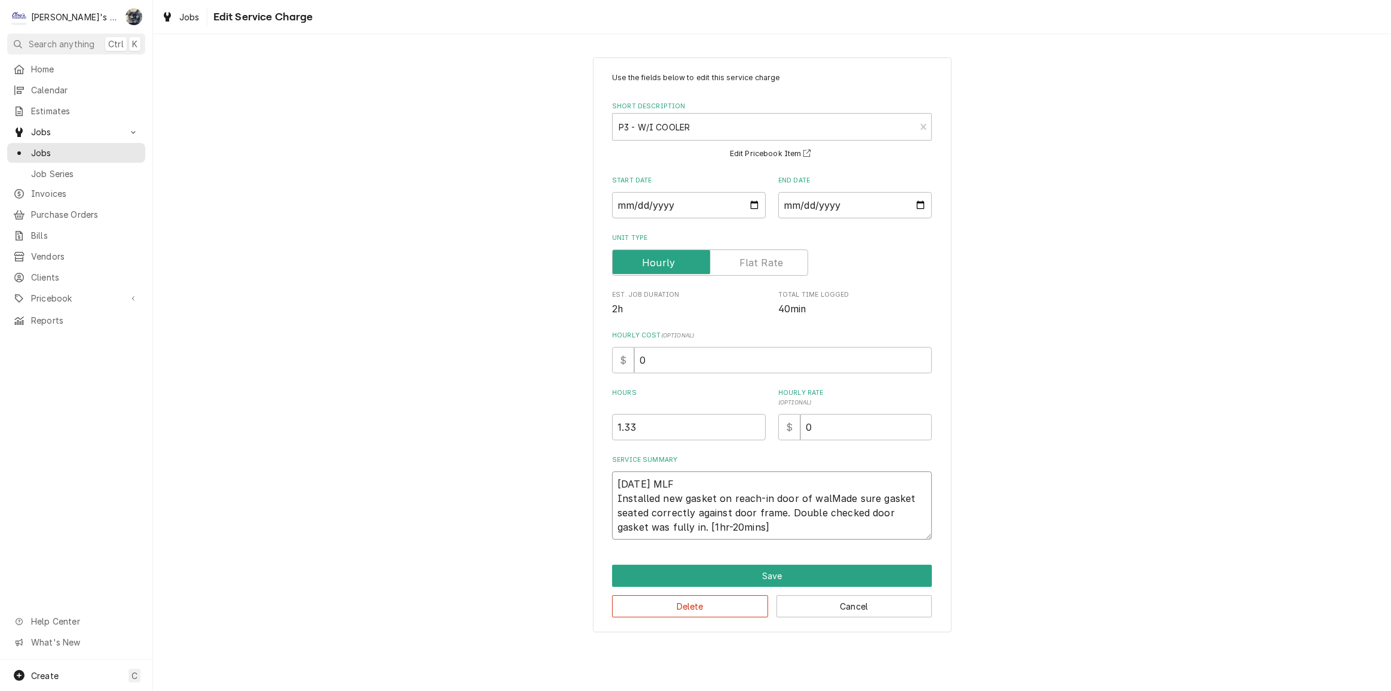
type textarea "8/15/2025 MLF Installed new gasket on reach-in door of walkMade sure gasket sea…"
type textarea "x"
type textarea "8/15/2025 MLF Installed new gasket on reach-in door of walk-Made sure gasket se…"
type textarea "x"
type textarea "8/15/2025 MLF Installed new gasket on reach-in door of walk-iMade sure gasket s…"
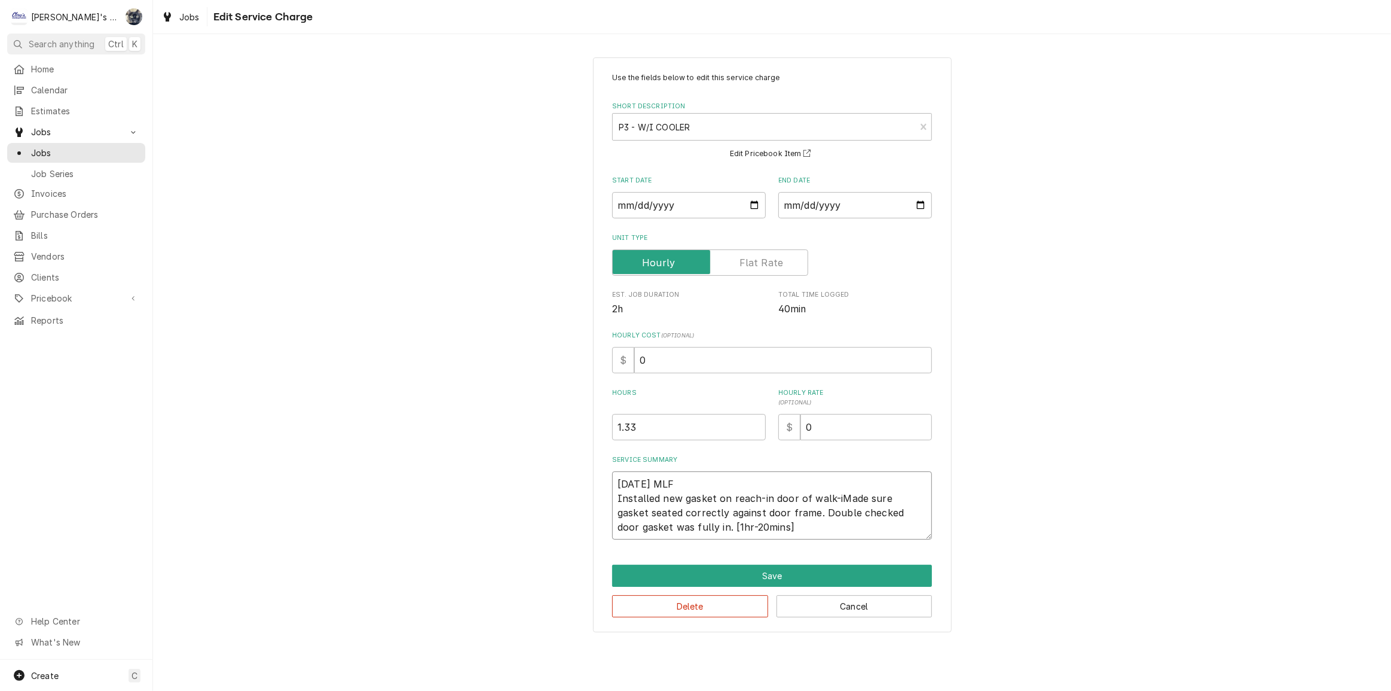
type textarea "x"
type textarea "8/15/2025 MLF Installed new gasket on reach-in door of walk-inMade sure gasket …"
type textarea "x"
type textarea "8/15/2025 MLF Installed new gasket on reach-in door of walk-in Made sure gasket…"
type textarea "x"
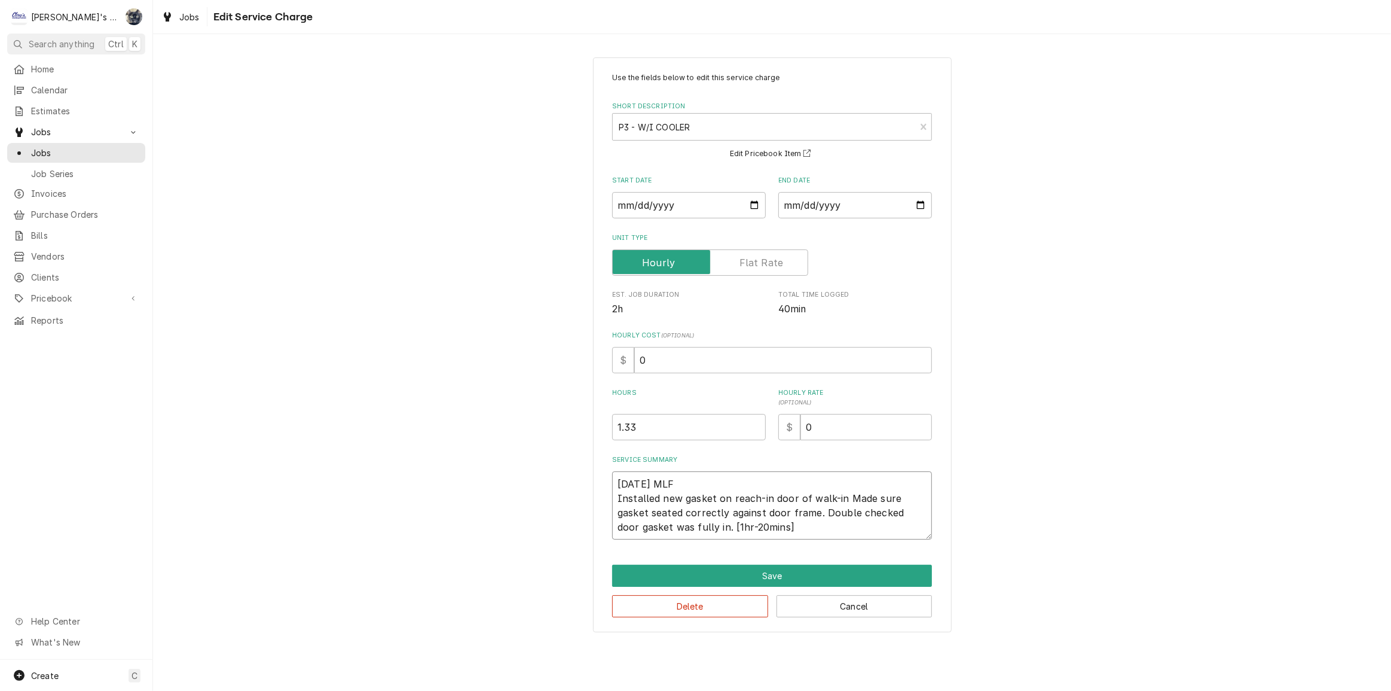
type textarea "8/15/2025 MLF Installed new gasket on reach-in door of walk-in cMade sure gaske…"
type textarea "x"
type textarea "8/15/2025 MLF Installed new gasket on reach-in door of walk-in coMade sure gask…"
type textarea "x"
type textarea "8/15/2025 MLF Installed new gasket on reach-in door of walk-in cooMade sure gas…"
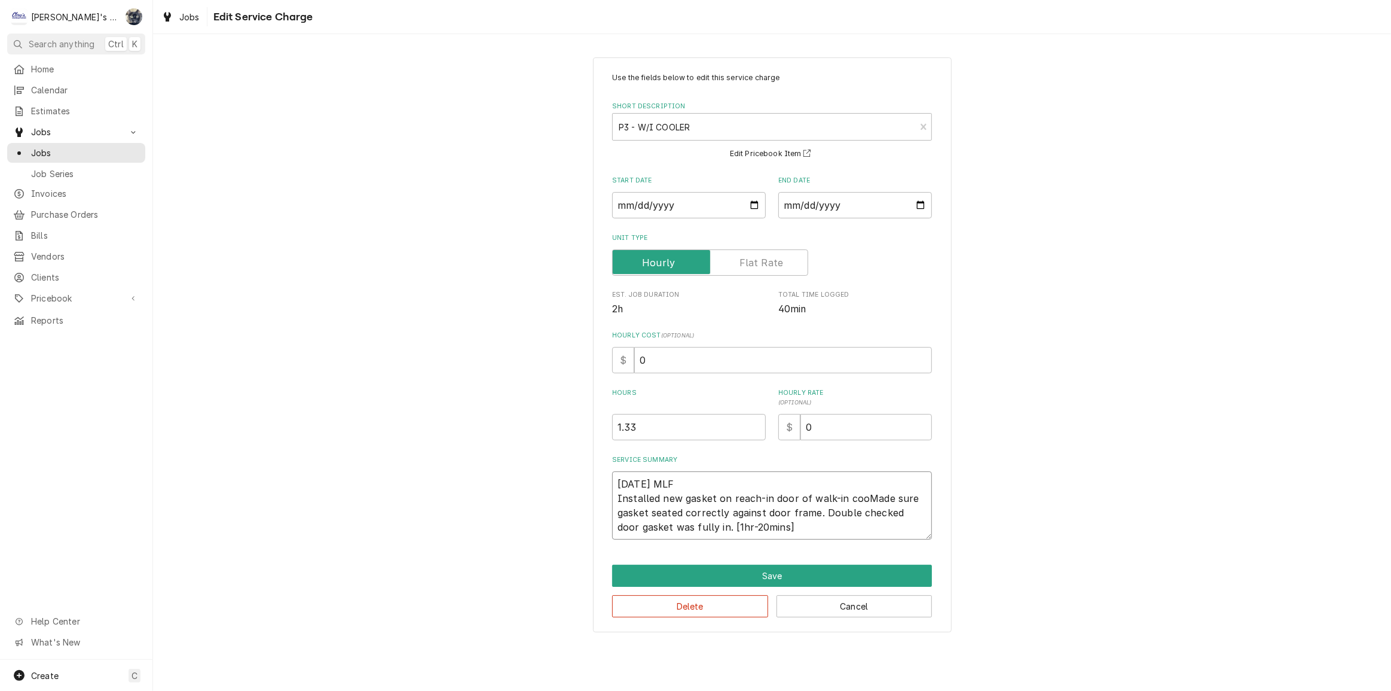
type textarea "x"
type textarea "8/15/2025 MLF Installed new gasket on reach-in door of walk-in coolMade sure ga…"
type textarea "x"
type textarea "8/15/2025 MLF Installed new gasket on reach-in door of walk-in cooleMade sure g…"
type textarea "x"
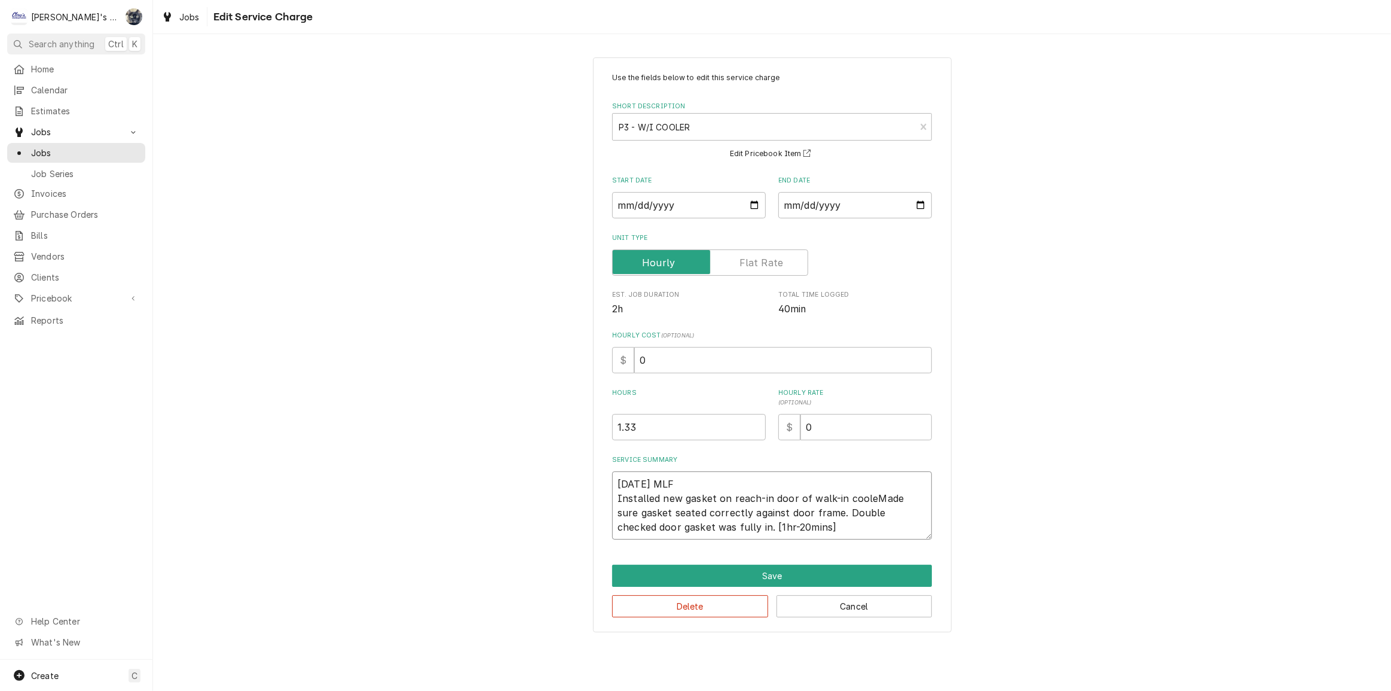
type textarea "8/15/2025 MLF Installed new gasket on reach-in door of walk-in coolerMade sure …"
type textarea "x"
type textarea "8/15/2025 MLF Installed new gasket on reach-in door of walk-in cooler.Made sure…"
type textarea "x"
type textarea "8/15/2025 MLF Installed new gasket on reach-in door of walk-in cooler. Made sur…"
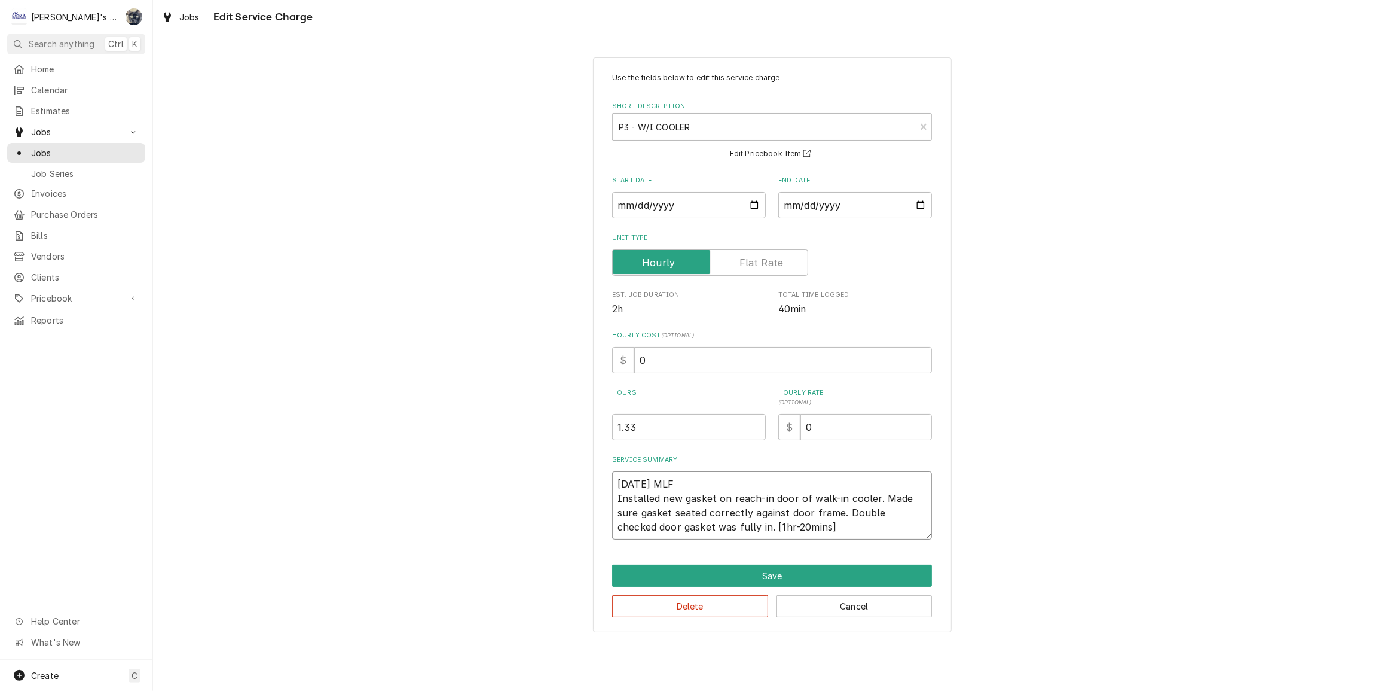
click at [730, 500] on textarea "8/15/2025 MLF Installed new gasket on reach-in door of walk-in cooler. Made sur…" at bounding box center [772, 505] width 320 height 68
type textarea "x"
type textarea "8/15/2025 MLF Installed new gasket on Dreach-in door of walk-in cooler. Made su…"
type textarea "x"
type textarea "8/15/2025 MLF Installed new gasket on reach-in door of walk-in cooler. Made sur…"
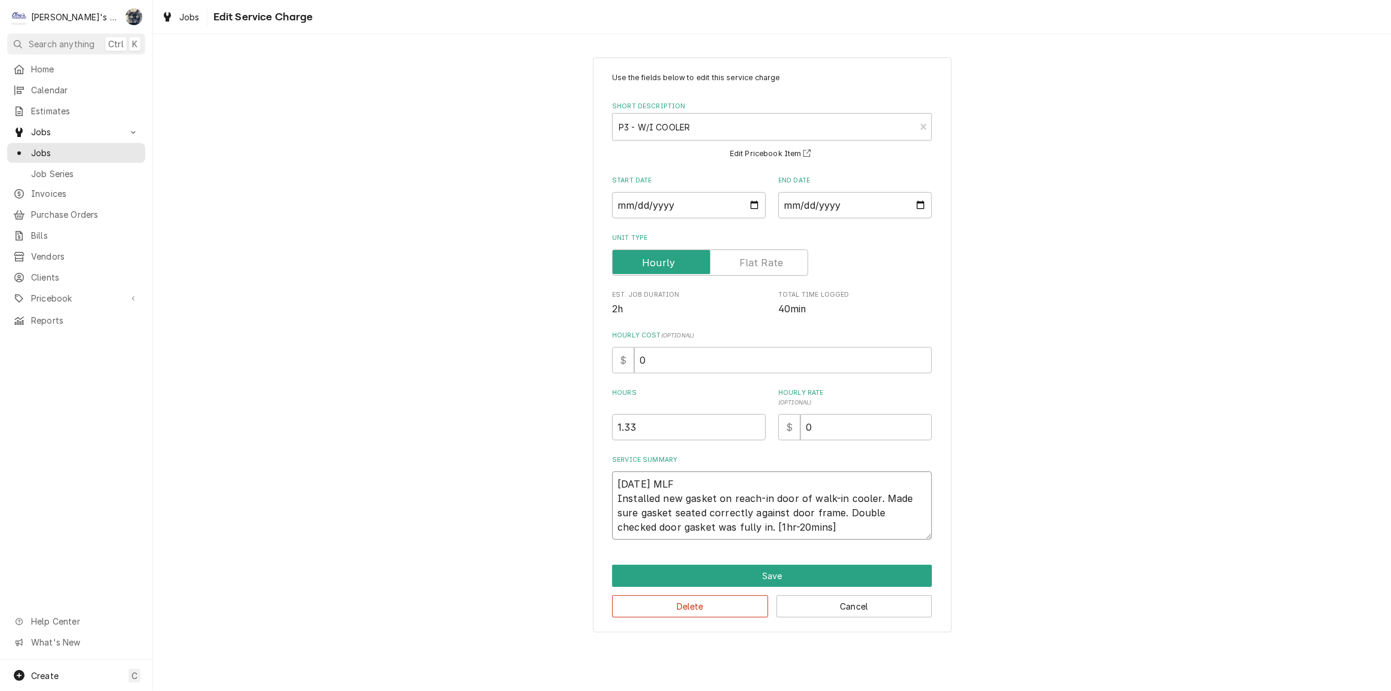
type textarea "x"
type textarea "8/15/2025 MLF Installed new gasket on Creach-in door of walk-in cooler. Made su…"
type textarea "x"
type textarea "8/15/2025 MLF Installed new gasket on CDreach-in door of walk-in cooler. Made s…"
type textarea "x"
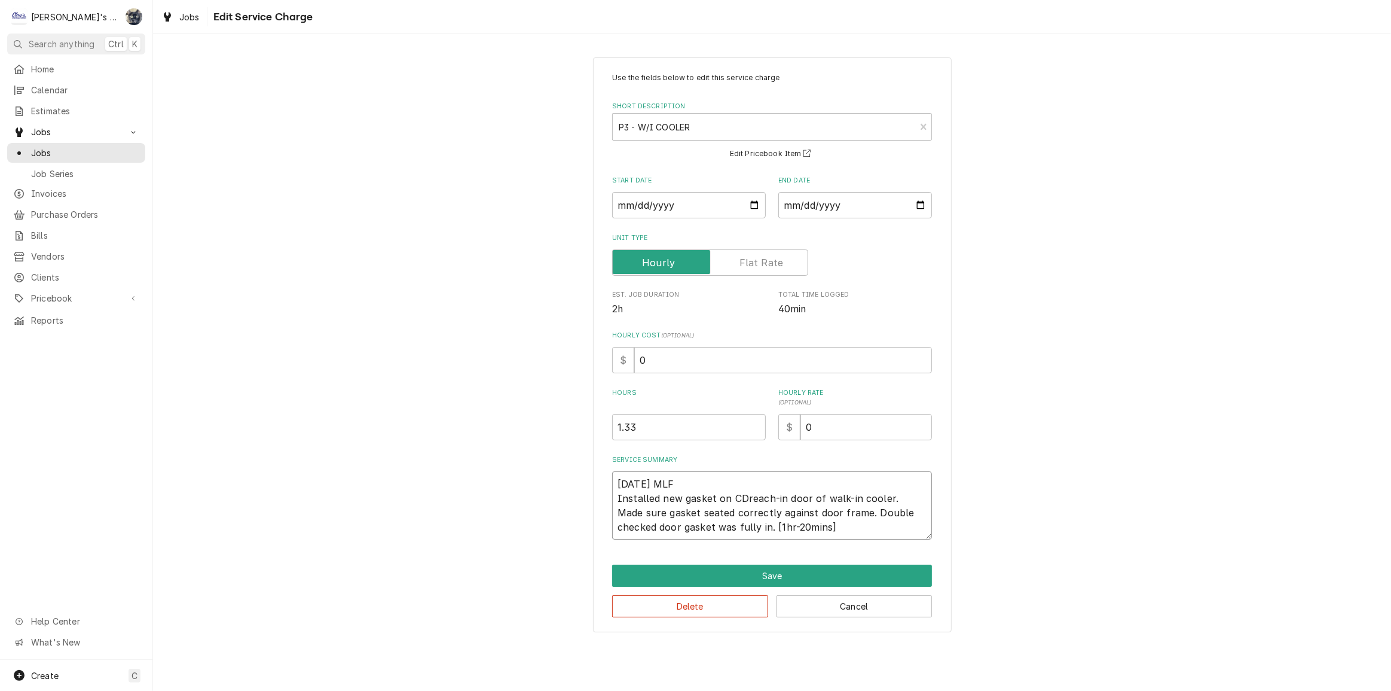
type textarea "8/15/2025 MLF Installed new gasket on CDSreach-in door of walk-in cooler. Made …"
type textarea "x"
type textarea "8/15/2025 MLF Installed new gasket on CDS reach-in door of walk-in cooler. Made…"
click at [768, 528] on textarea "8/15/2025 MLF Installed new gasket on CDS reach-in door of walk-in cooler. Made…" at bounding box center [772, 505] width 320 height 68
type textarea "x"
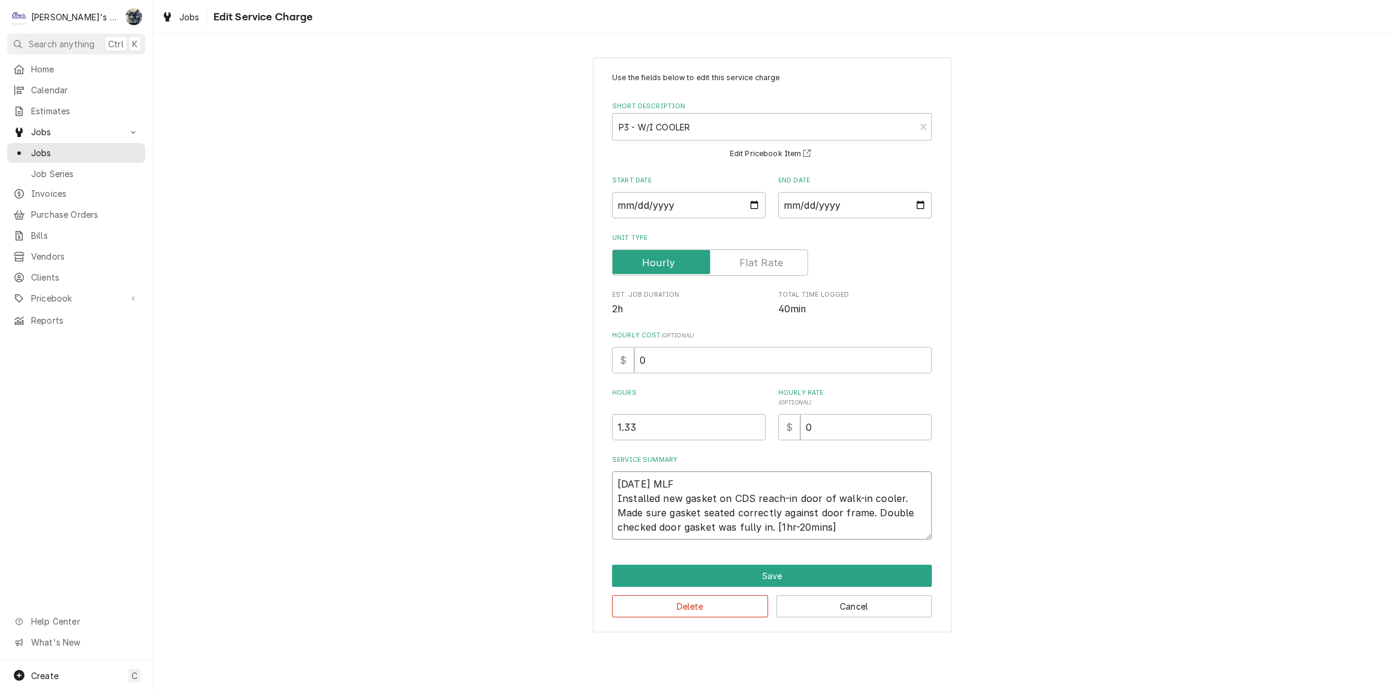
type textarea "8/15/2025 MLF Installed new gasket on CDS reach-in door of walk-in cooler. Made…"
type textarea "x"
type textarea "8/15/2025 MLF Installed new gasket on CDS reach-in door of walk-in cooler. Made…"
type textarea "x"
type textarea "8/15/2025 MLF Installed new gasket on CDS reach-in door of walk-in cooler. Made…"
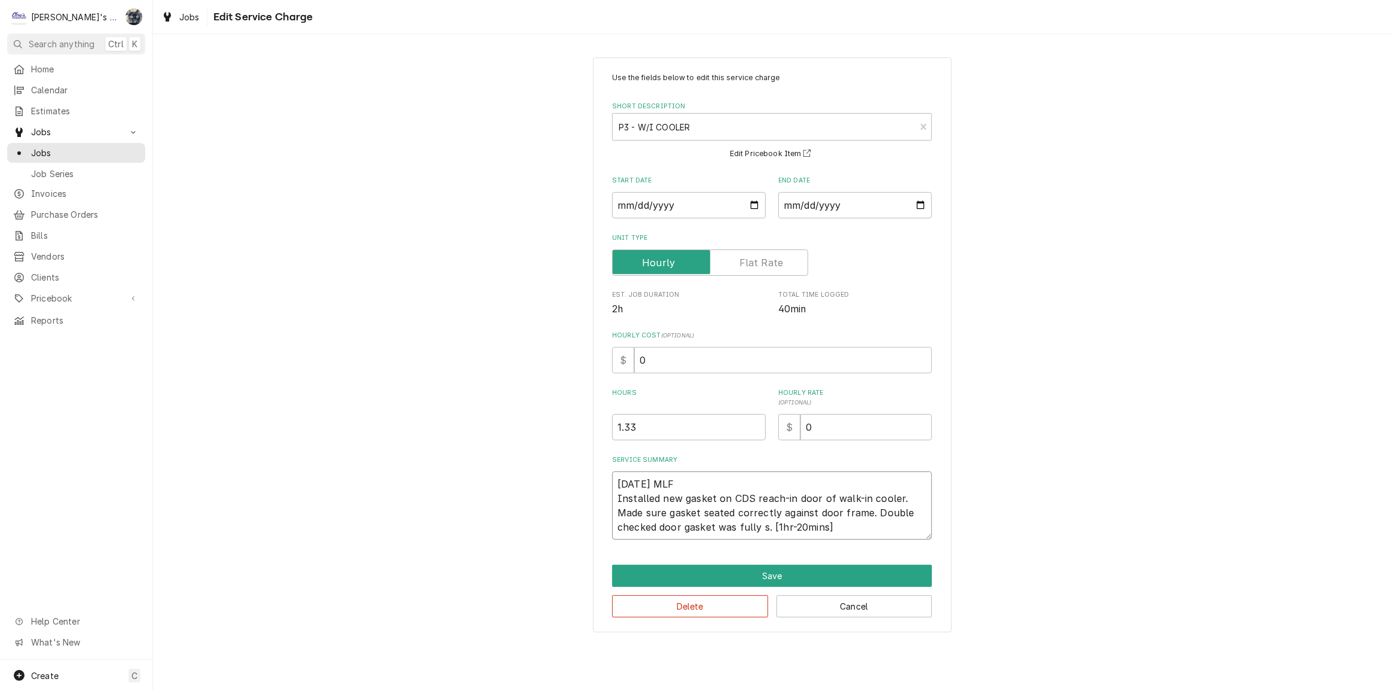
type textarea "x"
type textarea "8/15/2025 MLF Installed new gasket on CDS reach-in door of walk-in cooler. Made…"
type textarea "x"
type textarea "8/15/2025 MLF Installed new gasket on CDS reach-in door of walk-in cooler. Made…"
type textarea "x"
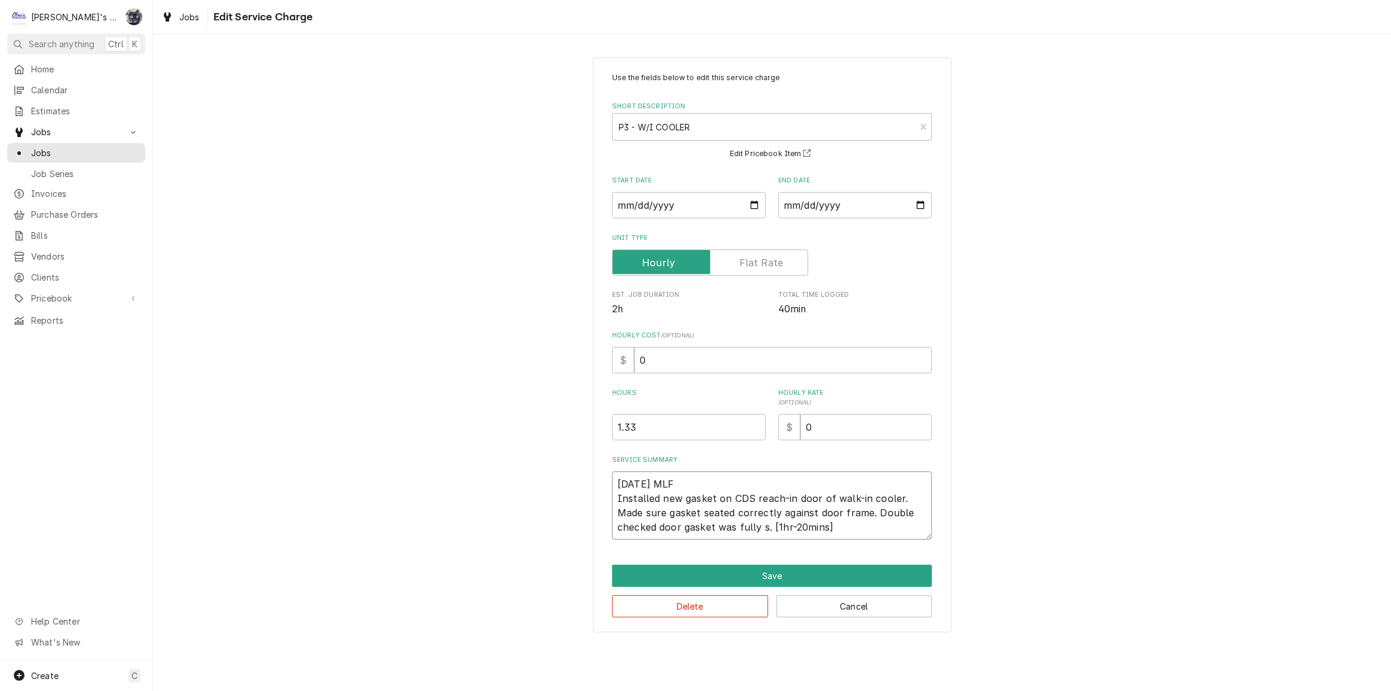
type textarea "8/15/2025 MLF Installed new gasket on CDS reach-in door of walk-in cooler. Made…"
type textarea "x"
type textarea "8/15/2025 MLF Installed new gasket on CDS reach-in door of walk-in cooler. Made…"
type textarea "x"
type textarea "8/15/2025 MLF Installed new gasket on CDS reach-in door of walk-in cooler. Made…"
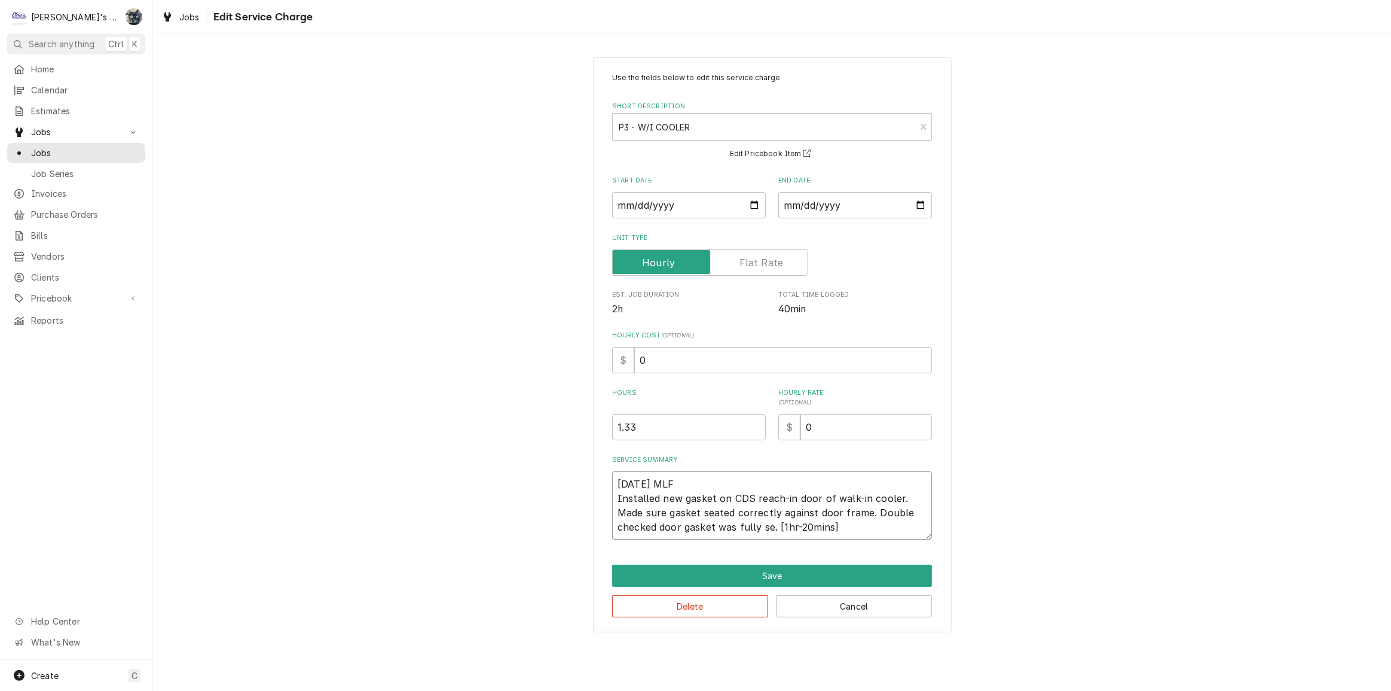
type textarea "x"
type textarea "8/15/2025 MLF Installed new gasket on CDS reach-in door of walk-in cooler. Made…"
type textarea "x"
type textarea "8/15/2025 MLF Installed new gasket on CDS reach-in door of walk-in cooler. Made…"
type textarea "x"
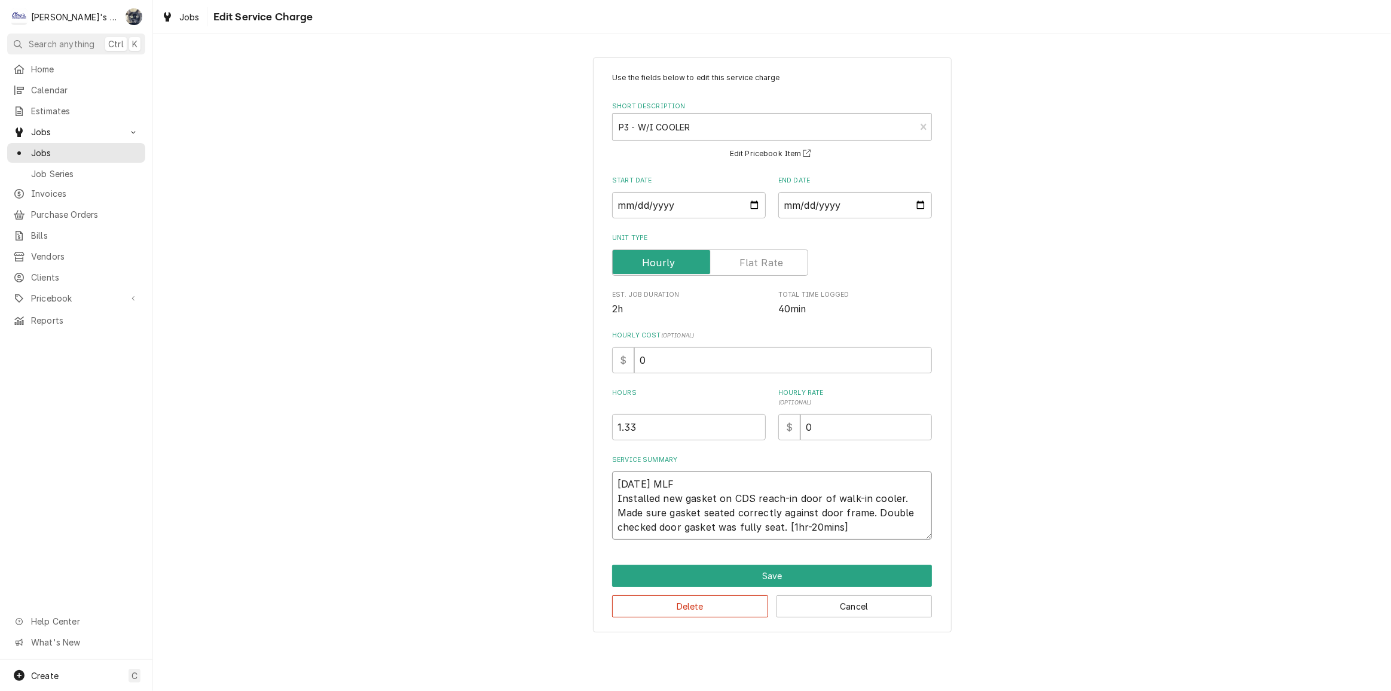
type textarea "8/15/2025 MLF Installed new gasket on CDS reach-in door of walk-in cooler. Made…"
type textarea "x"
type textarea "8/15/2025 MLF Installed new gasket on CDS reach-in door of walk-in cooler. Made…"
type textarea "x"
type textarea "8/15/2025 MLF Installed new gasket on CDS reach-in door of walk-in cooler. Made…"
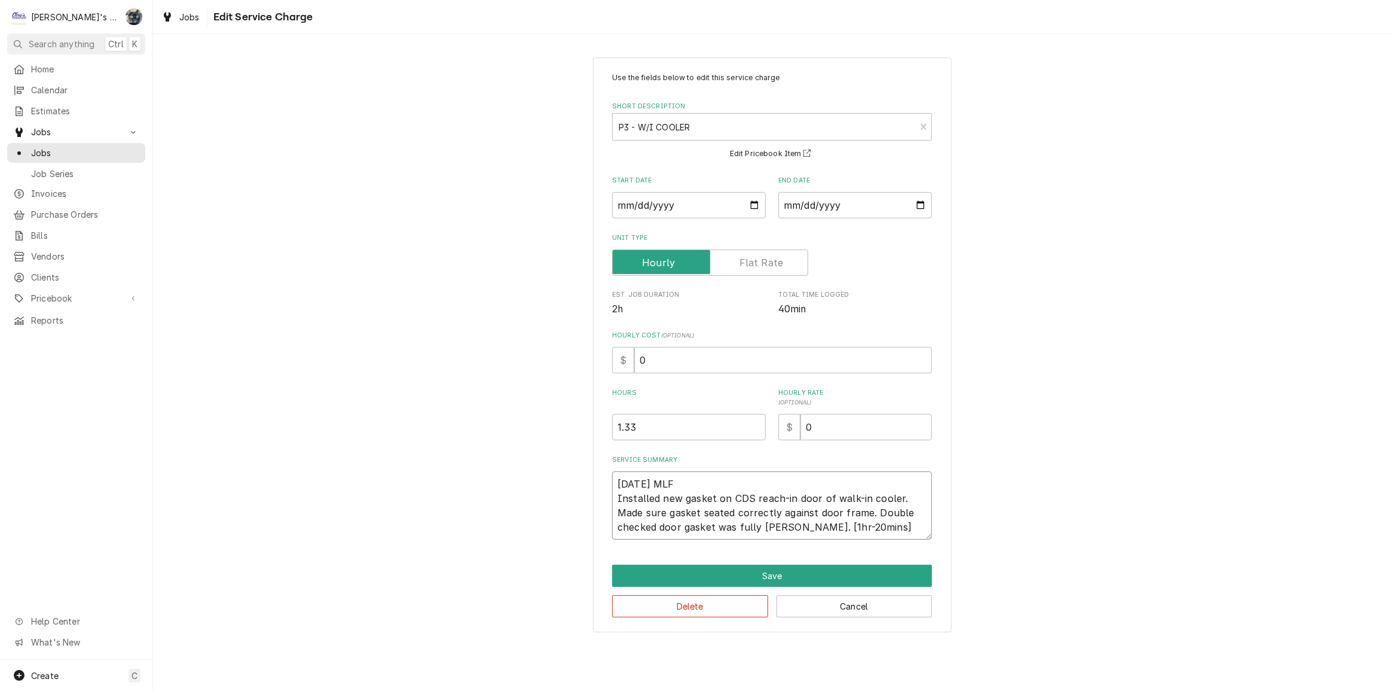
type textarea "x"
type textarea "8/15/2025 MLF Installed new gasket on CDS reach-in door of walk-in cooler. Made…"
type textarea "x"
type textarea "8/15/2025 MLF Installed new gasket on CDS reach-in door of walk-in cooler. Made…"
type textarea "x"
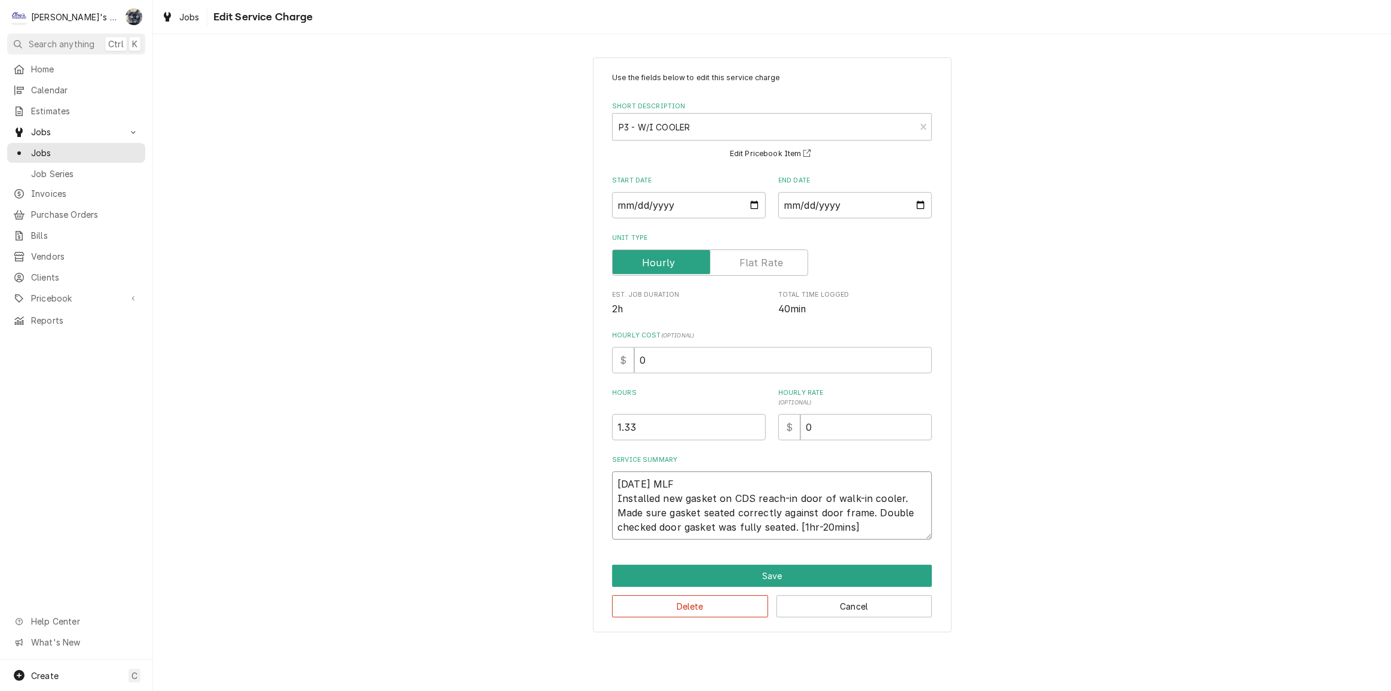
type textarea "[DATE] MLF Installed new gasket on CDS reach-in door of walk-in cooler. Made su…"
drag, startPoint x: 817, startPoint y: 426, endPoint x: 780, endPoint y: 424, distance: 37.1
click at [781, 424] on div "$ 0" at bounding box center [855, 427] width 154 height 26
type textarea "x"
type input "1"
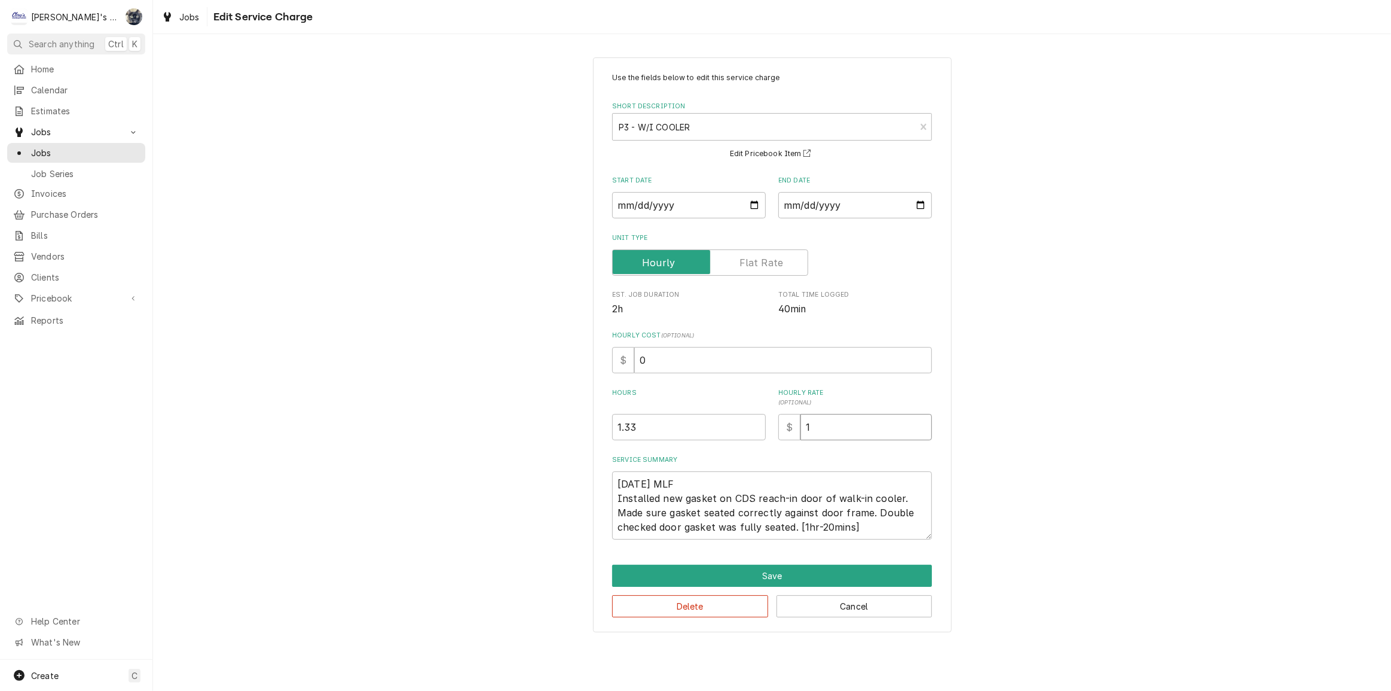
type textarea "x"
type input "11"
type textarea "x"
type input "114"
drag, startPoint x: 663, startPoint y: 357, endPoint x: 568, endPoint y: 355, distance: 95.1
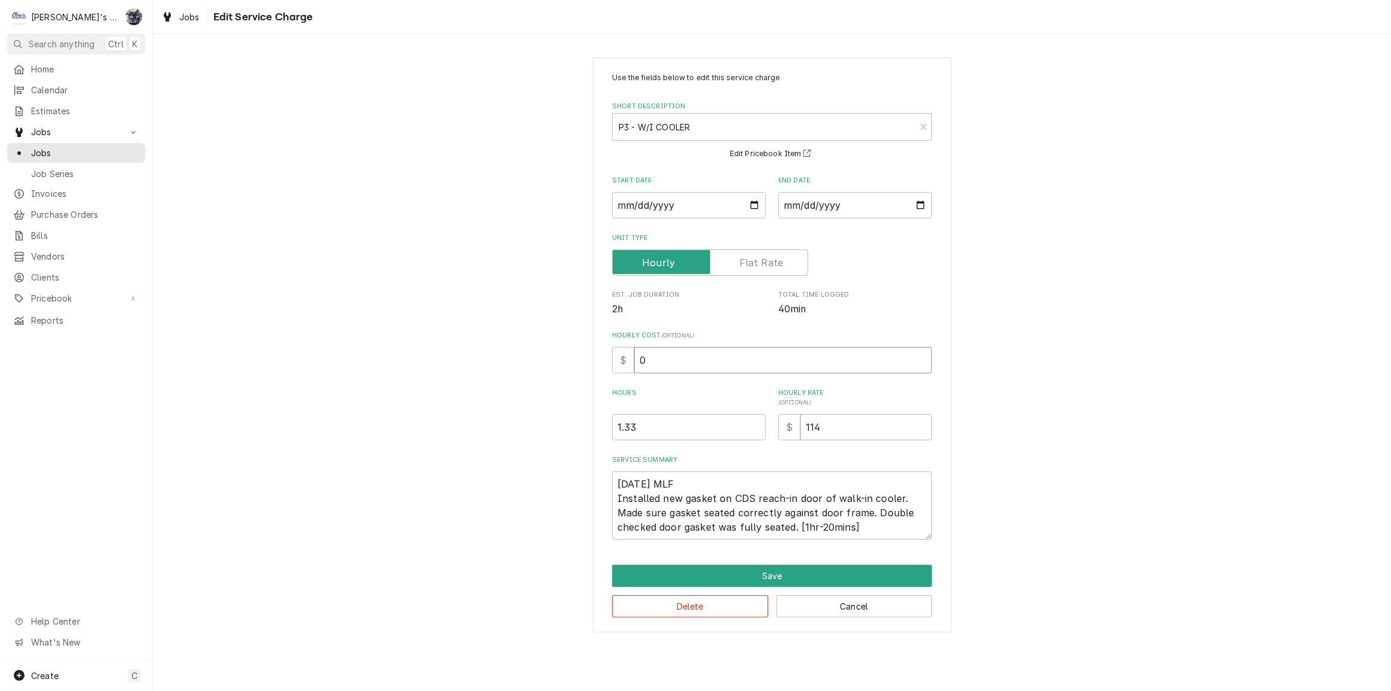
click at [568, 355] on div "Use the fields below to edit this service charge Short Description P3 - W/I COO…" at bounding box center [772, 345] width 1238 height 596
type textarea "x"
type input "3"
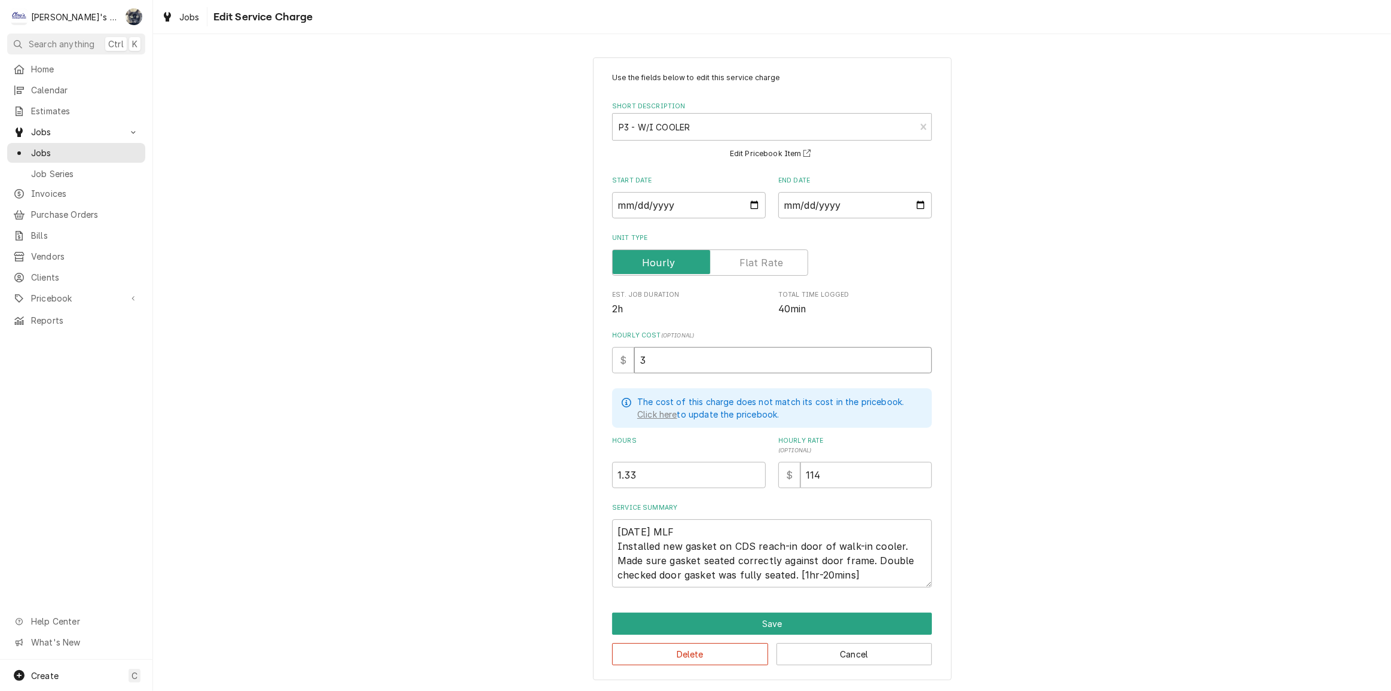
type textarea "x"
type input "35"
click at [793, 622] on button "Save" at bounding box center [772, 623] width 320 height 22
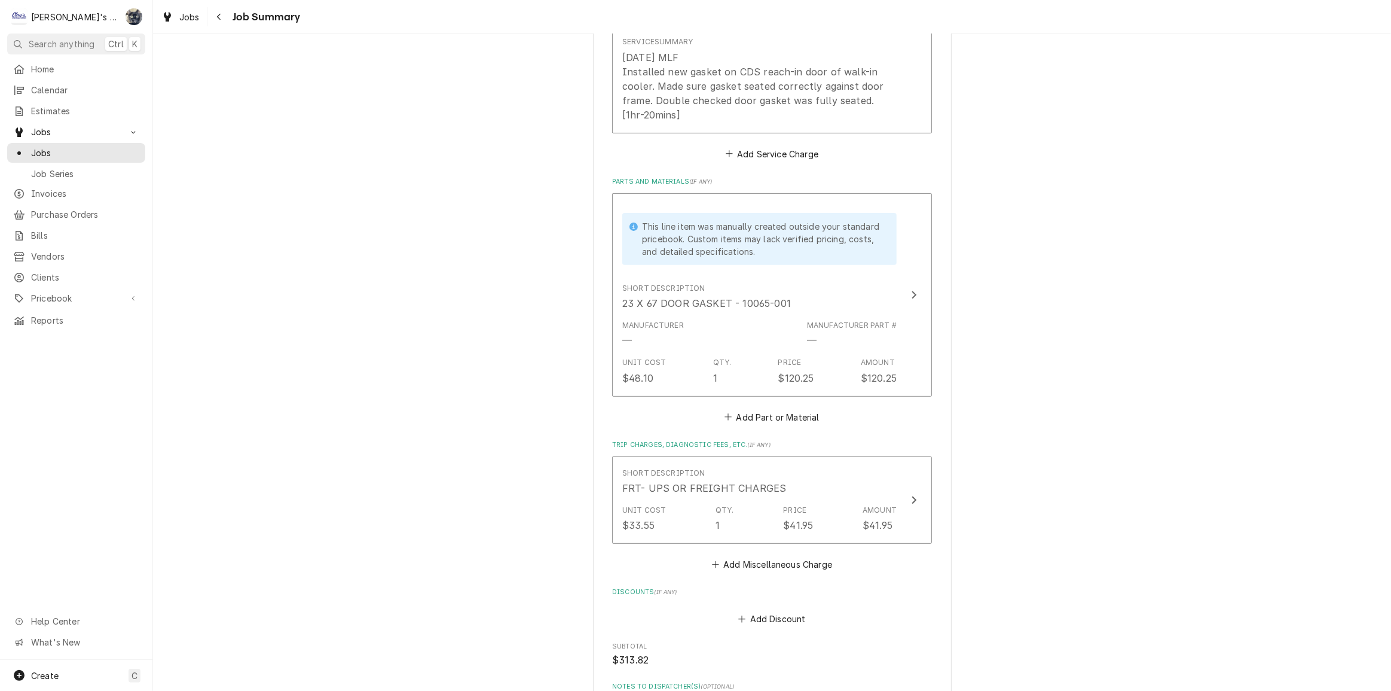
scroll to position [489, 0]
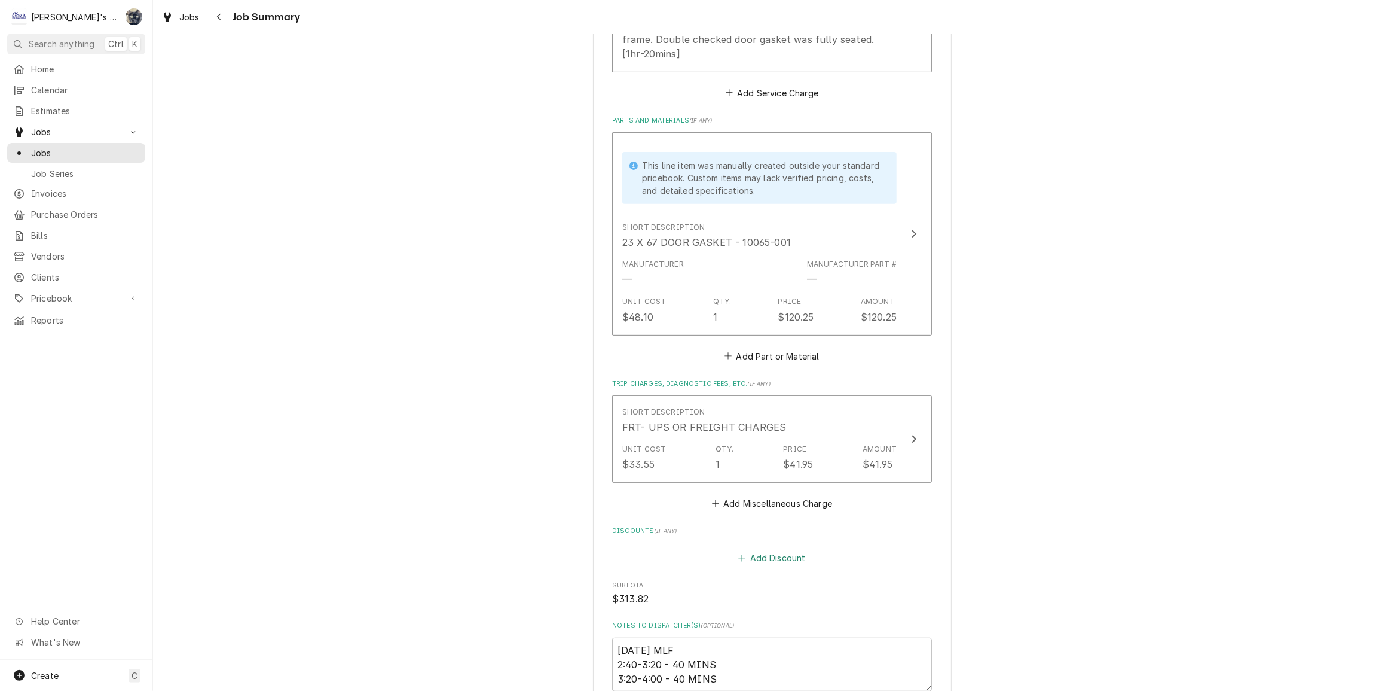
click at [766, 560] on button "Add Discount" at bounding box center [772, 557] width 71 height 17
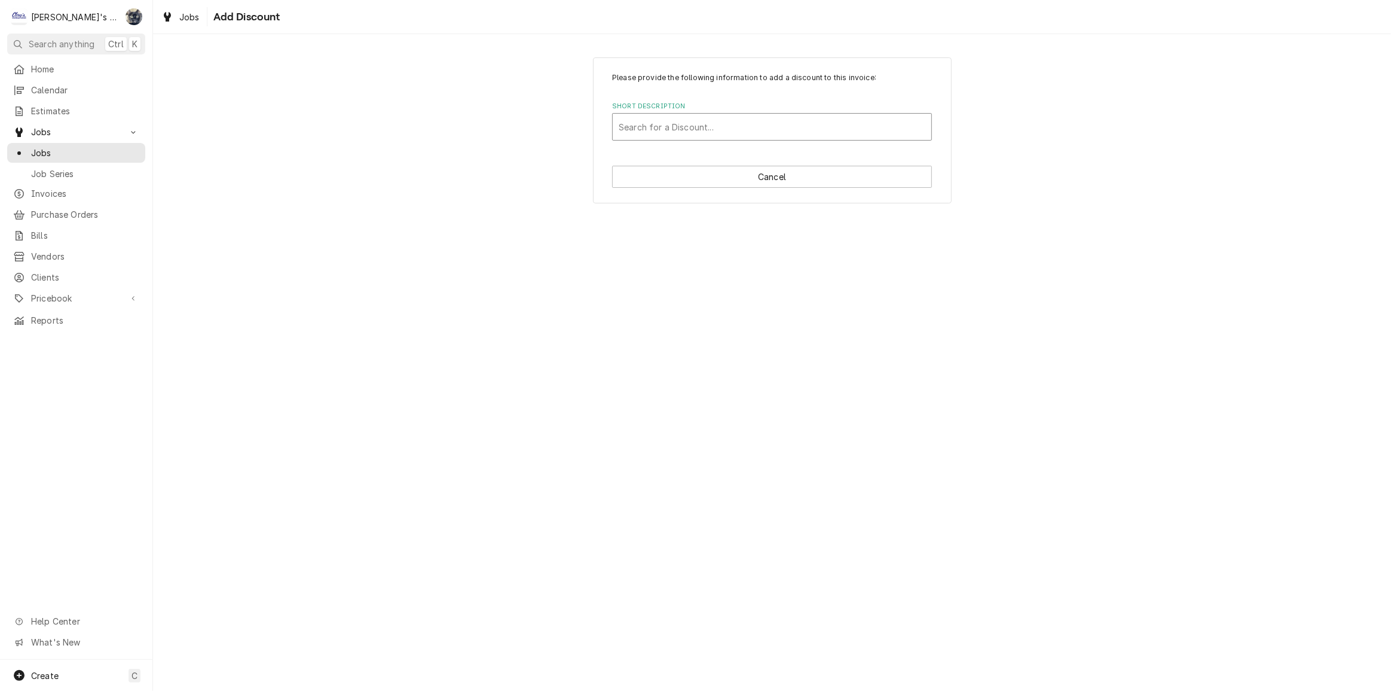
click at [697, 130] on div "Short Description" at bounding box center [772, 127] width 307 height 22
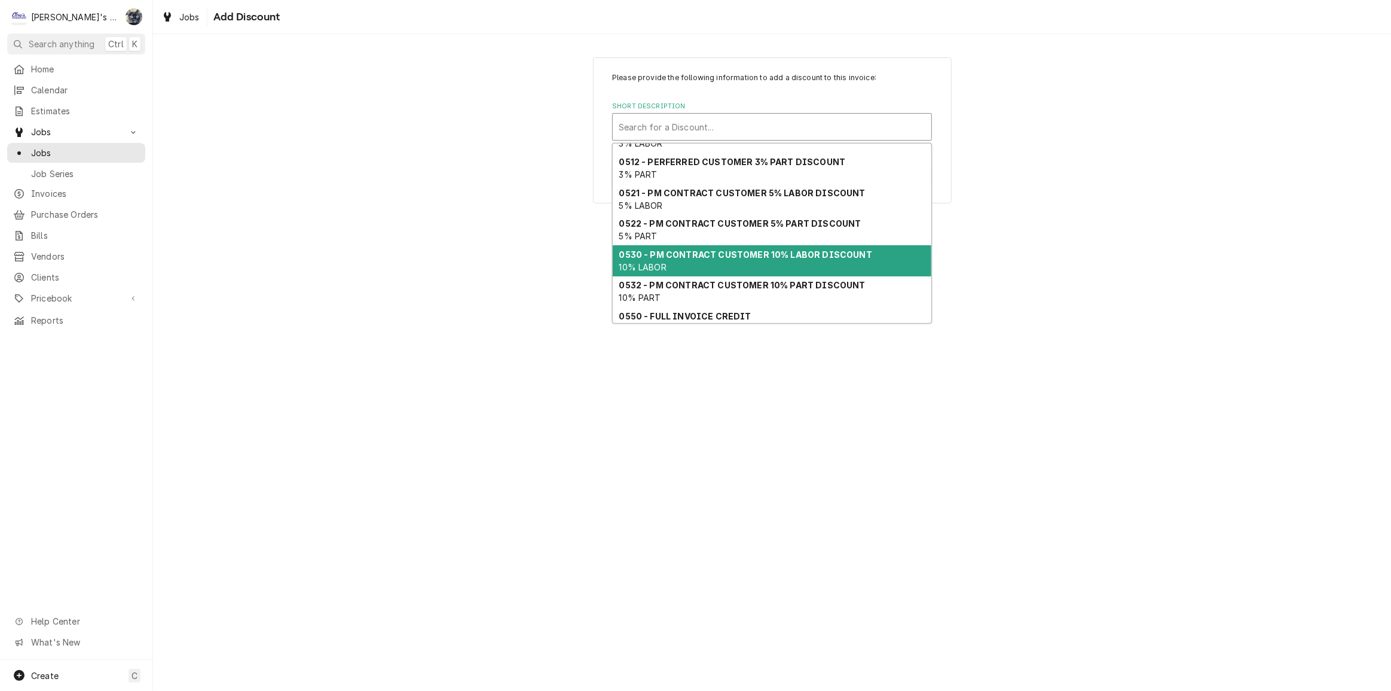
scroll to position [78, 0]
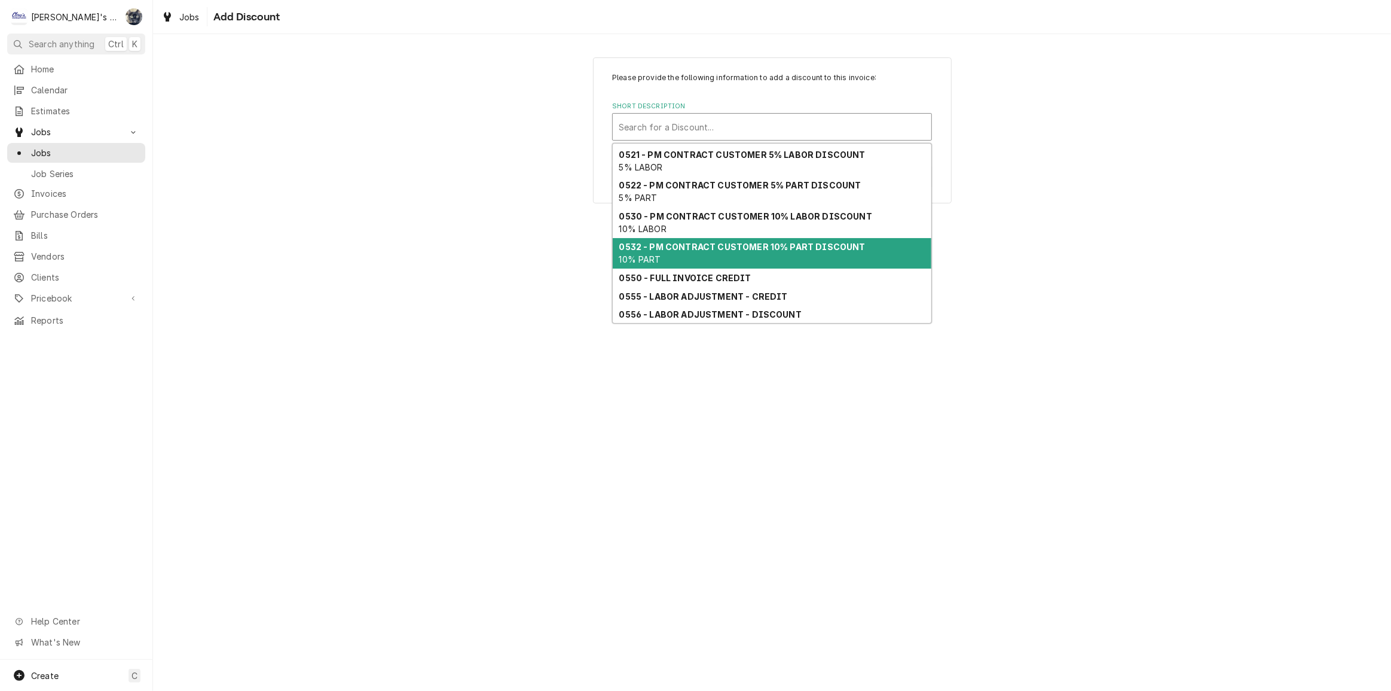
click at [729, 255] on div "0532 - PM CONTRACT CUSTOMER 10% PART DISCOUNT 10% PART" at bounding box center [772, 253] width 319 height 31
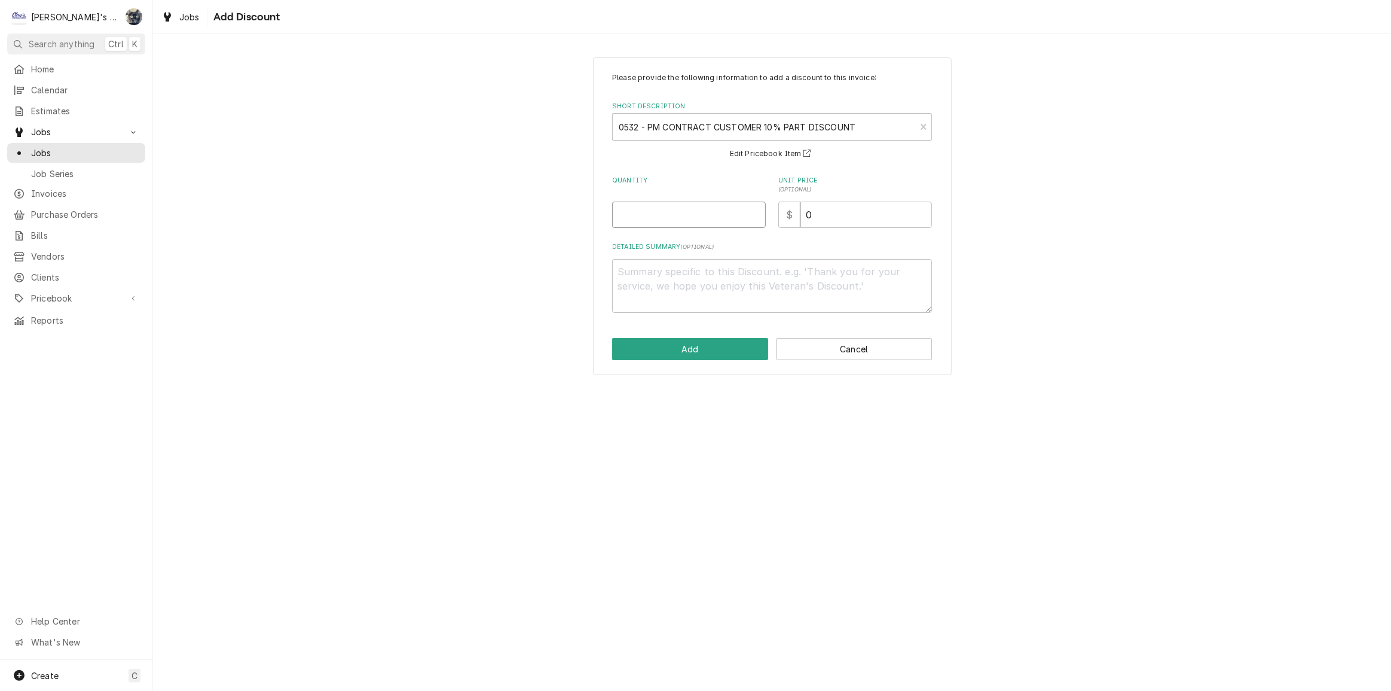
click at [655, 206] on input "Quantity" at bounding box center [689, 214] width 154 height 26
type textarea "x"
type input "1"
click at [699, 354] on button "Add" at bounding box center [690, 349] width 156 height 22
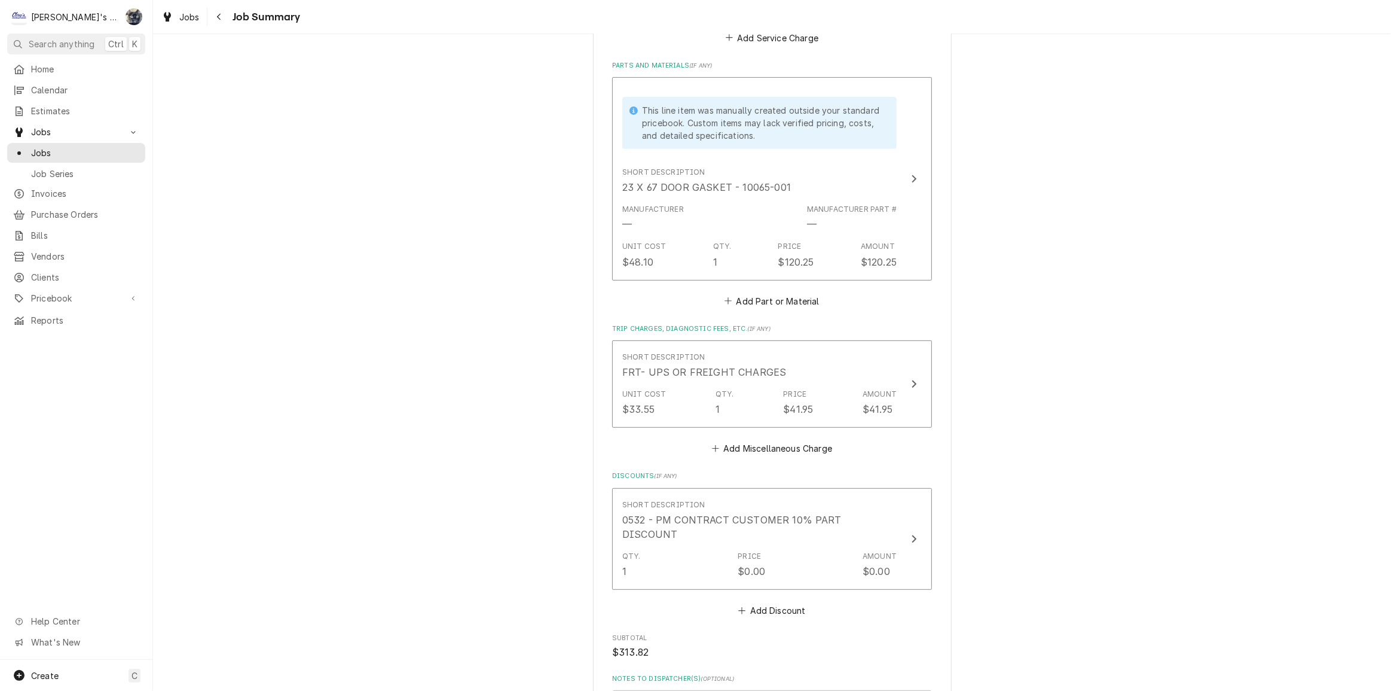
scroll to position [652, 0]
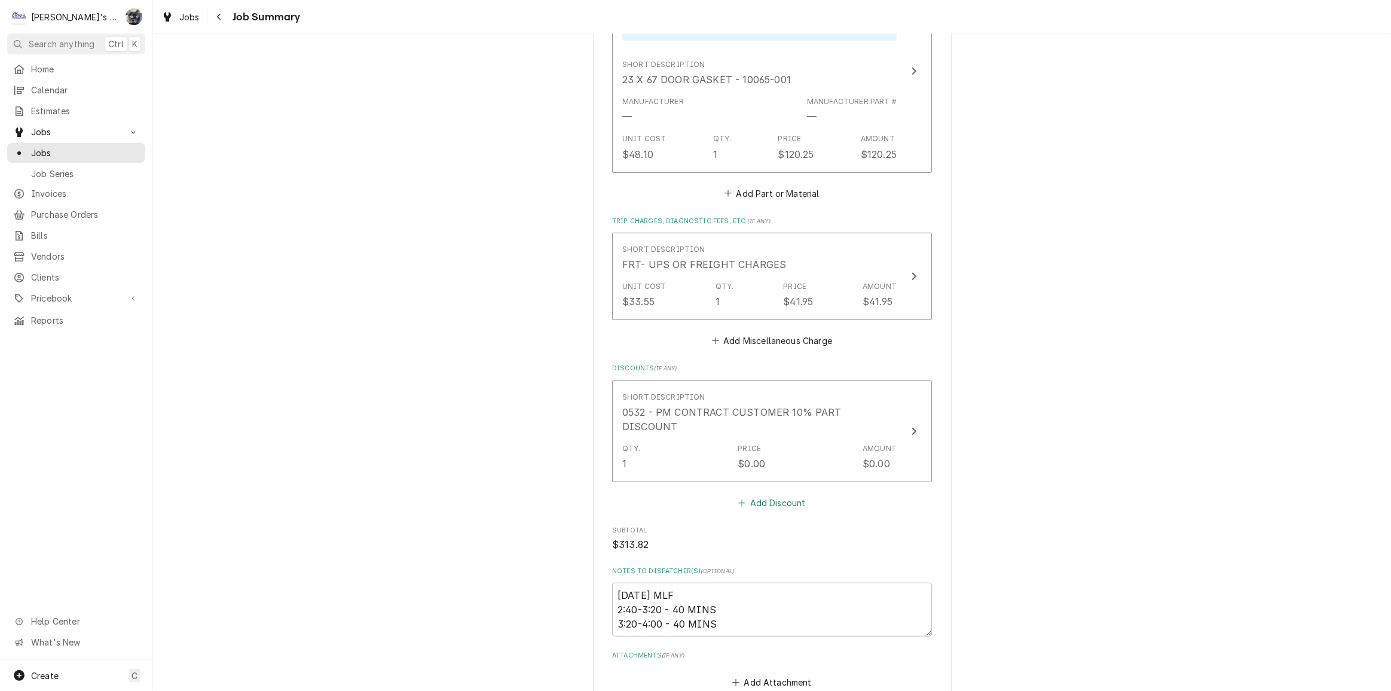
click at [760, 494] on button "Add Discount" at bounding box center [772, 502] width 71 height 17
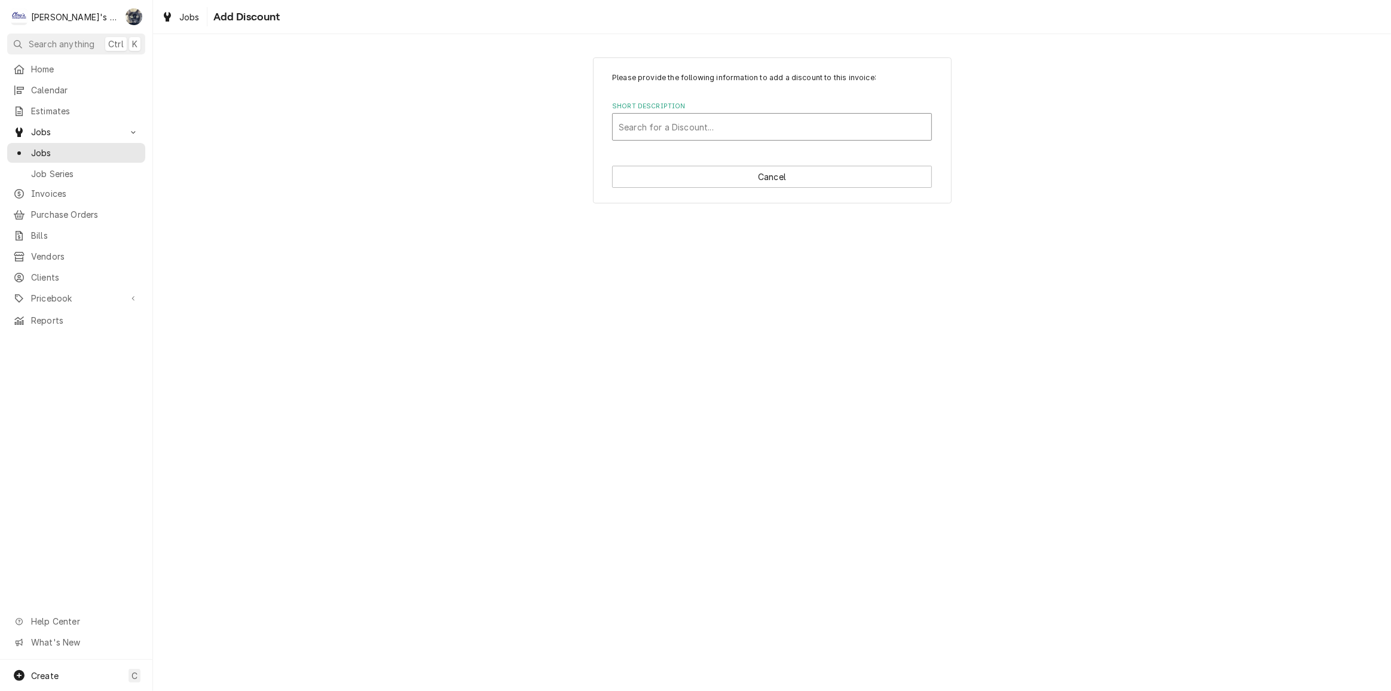
click at [704, 123] on div "Short Description" at bounding box center [772, 127] width 307 height 22
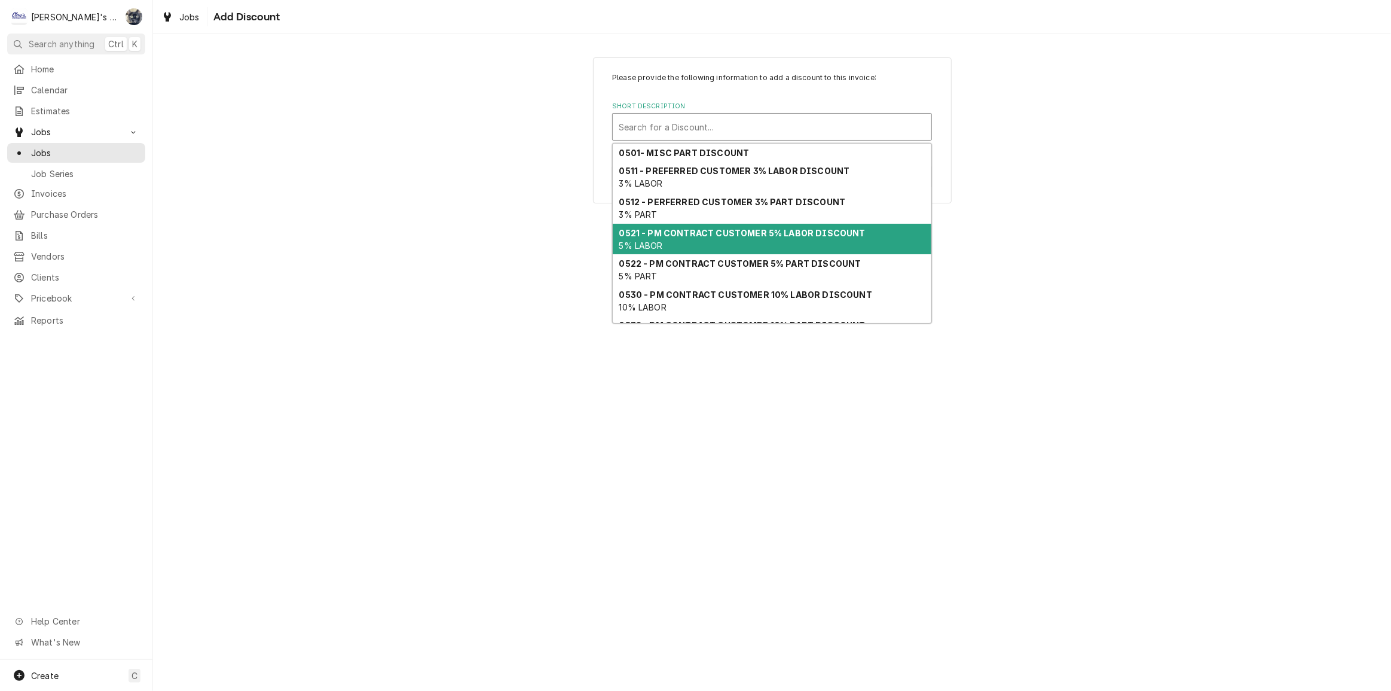
scroll to position [78, 0]
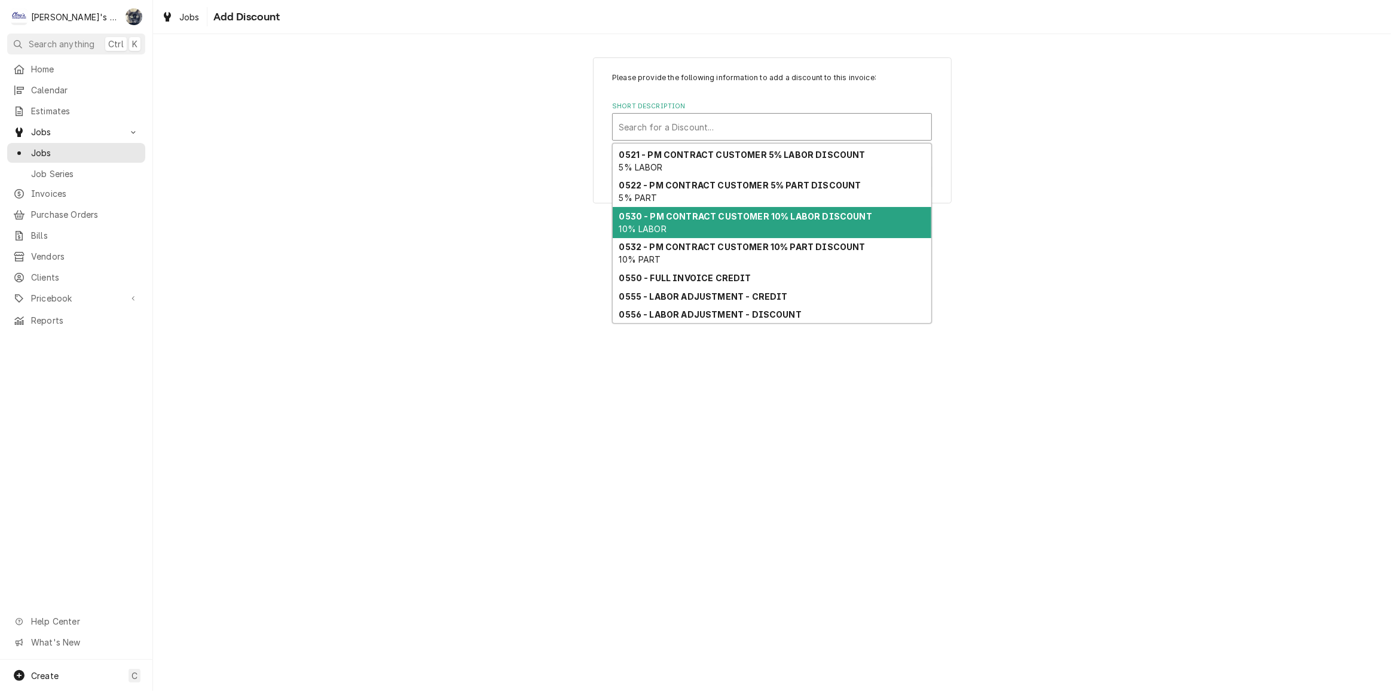
click at [720, 222] on div "0530 - PM CONTRACT CUSTOMER 10% LABOR DISCOUNT 10% LABOR" at bounding box center [772, 222] width 319 height 31
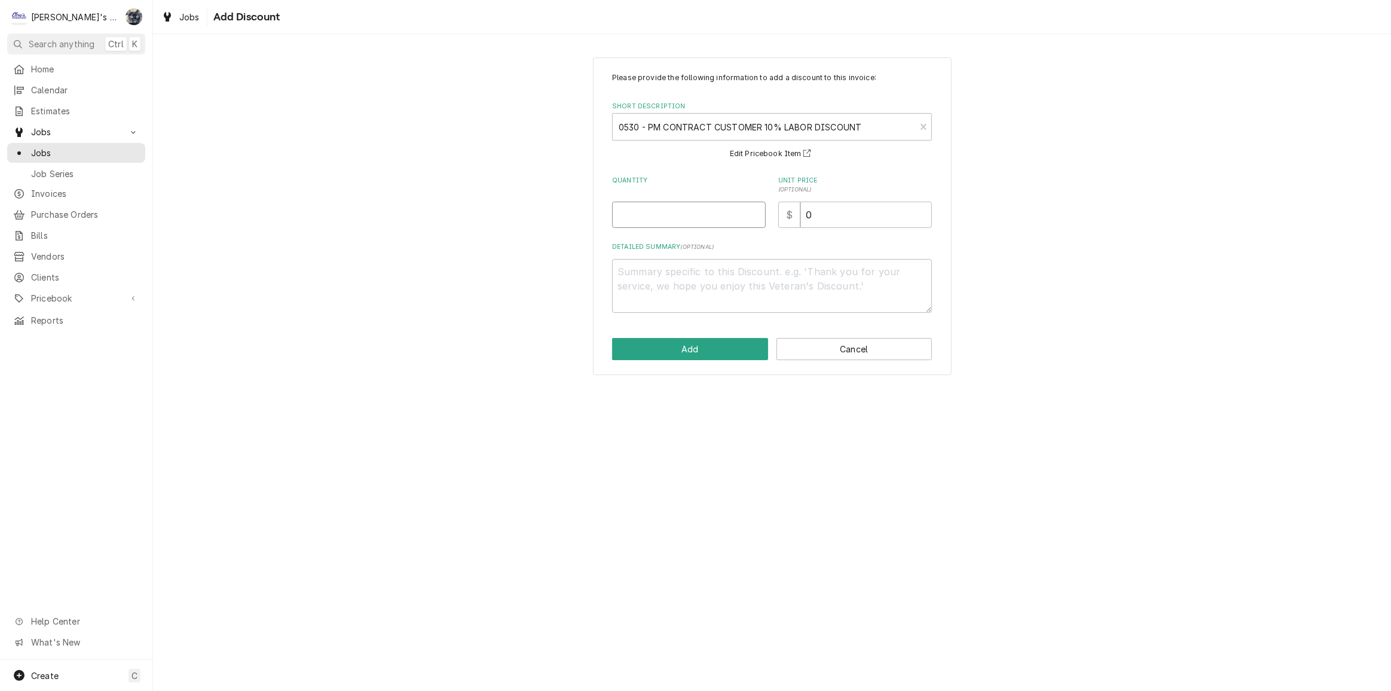
click at [664, 213] on input "Quantity" at bounding box center [689, 214] width 154 height 26
type textarea "x"
type input "1"
click at [716, 357] on button "Add" at bounding box center [690, 349] width 156 height 22
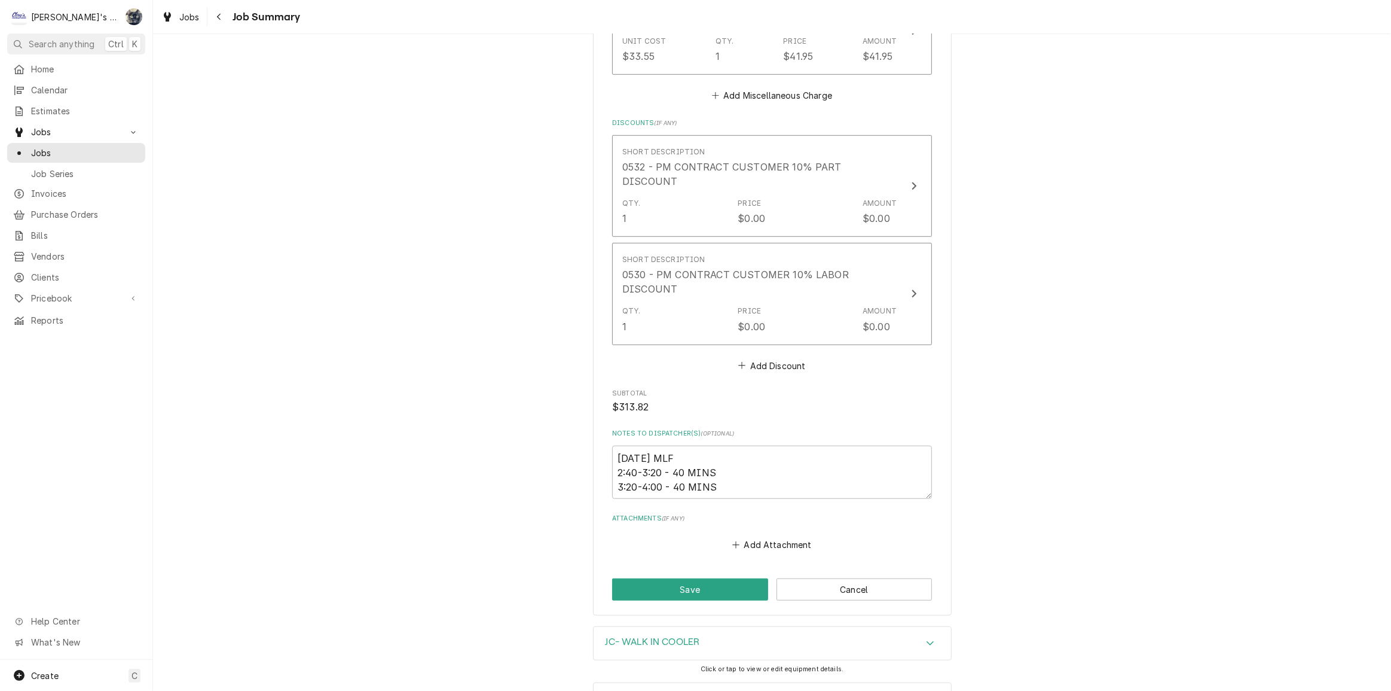
scroll to position [928, 0]
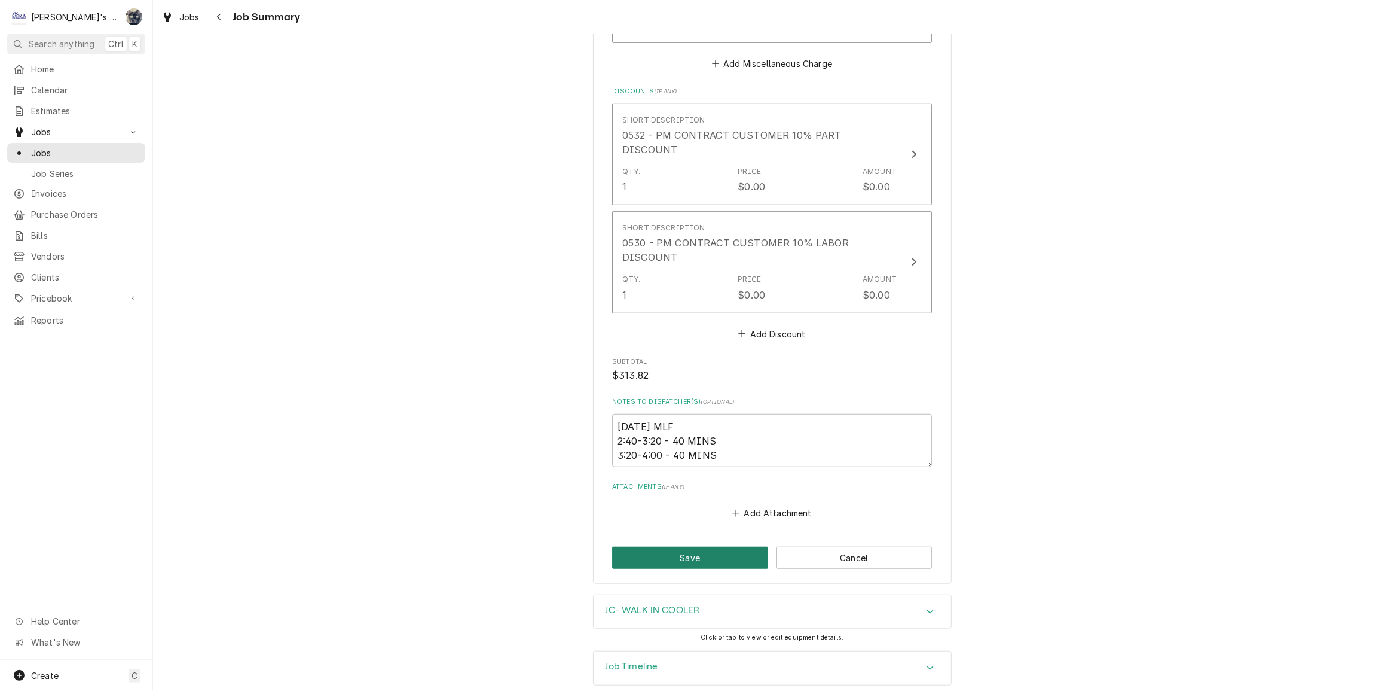
click at [670, 546] on button "Save" at bounding box center [690, 557] width 156 height 22
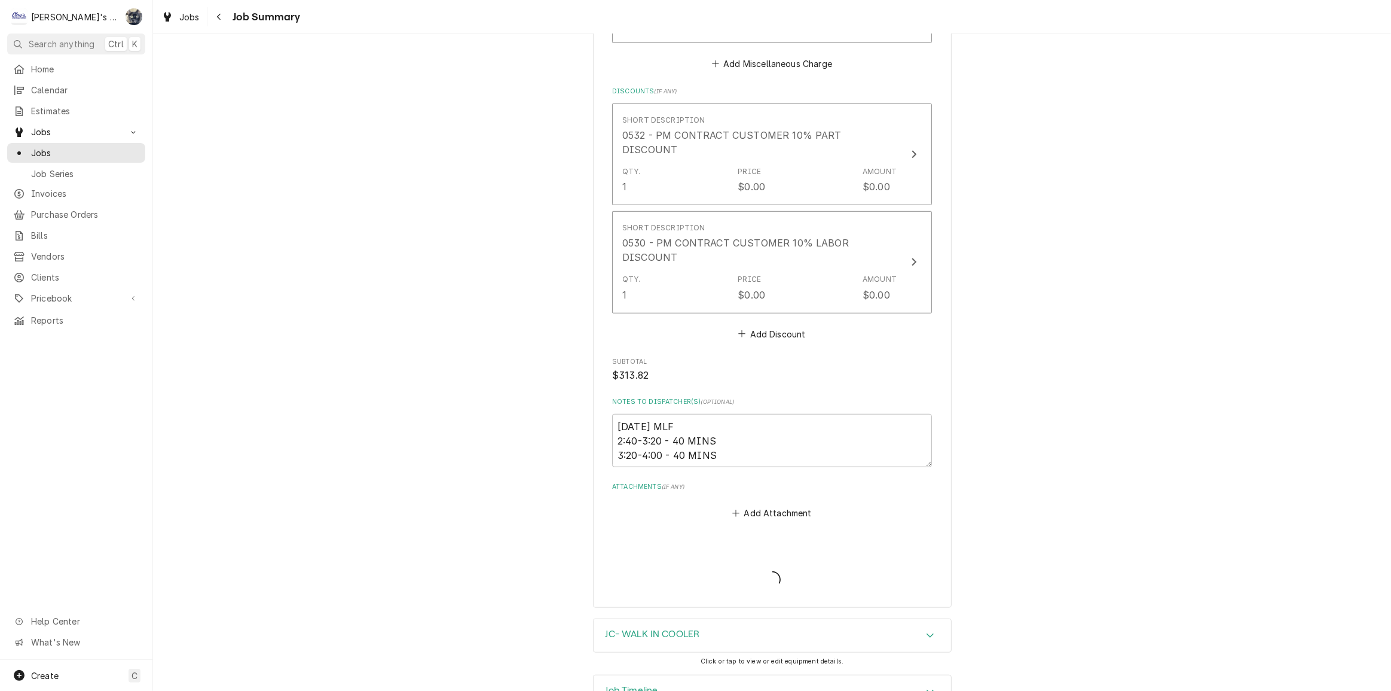
type textarea "x"
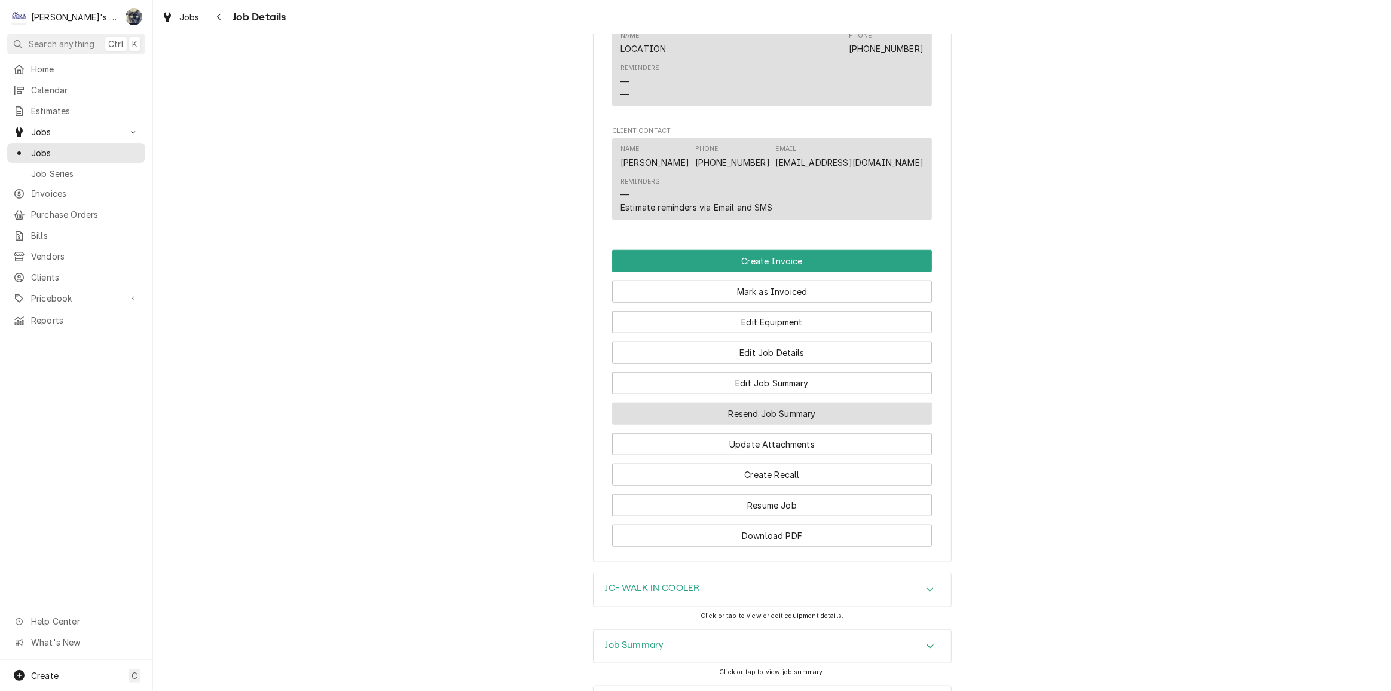
scroll to position [1363, 0]
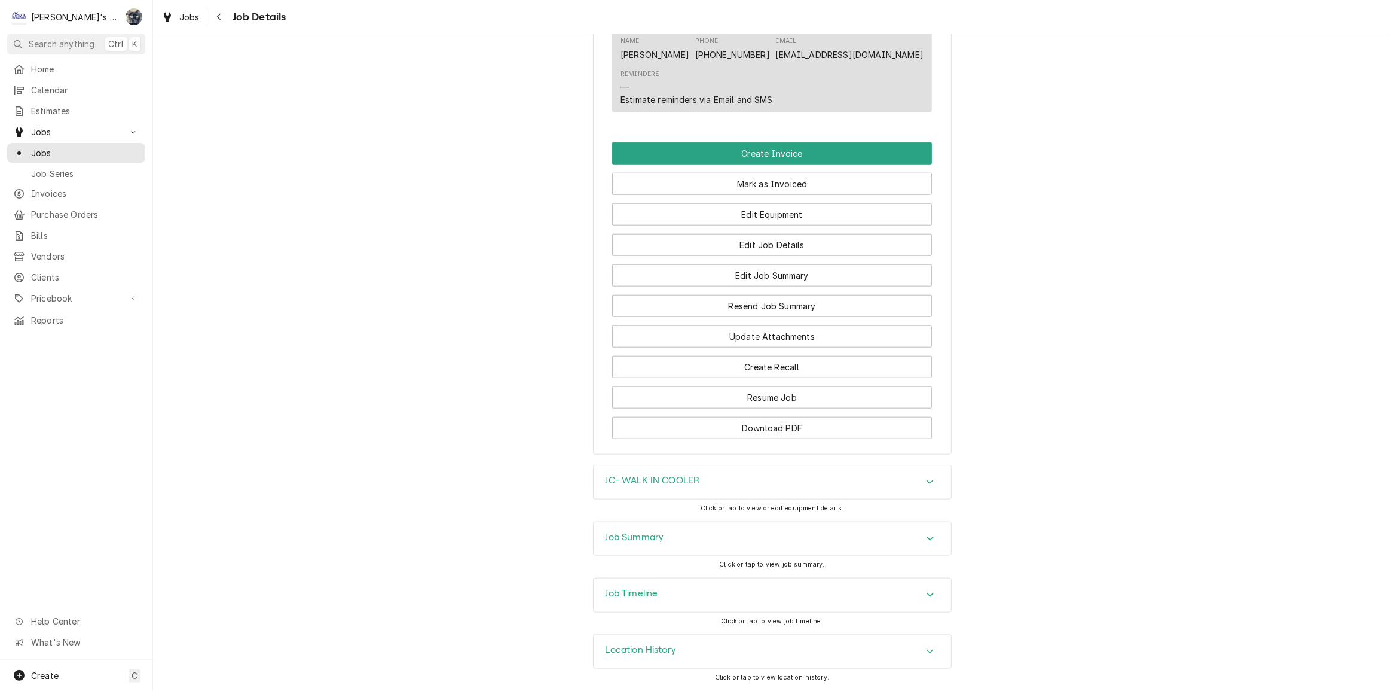
click at [732, 545] on div "Job Summary" at bounding box center [773, 538] width 358 height 33
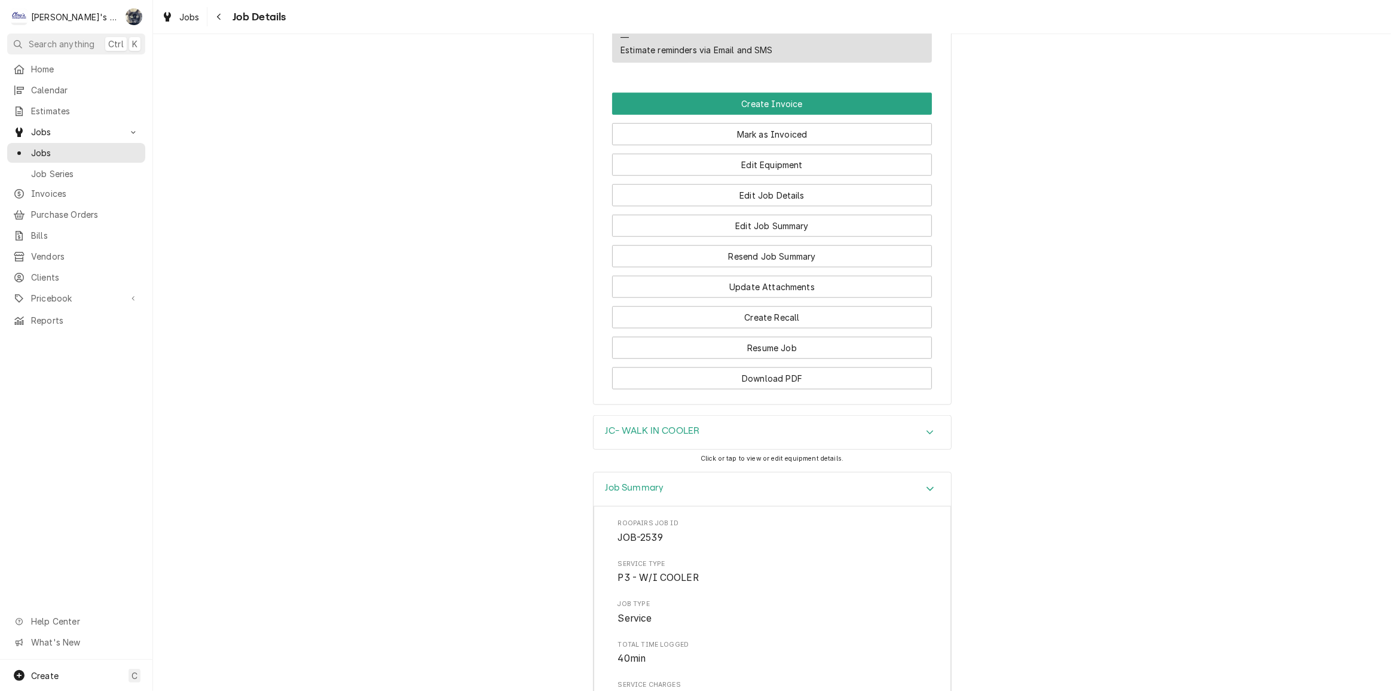
scroll to position [1674, 0]
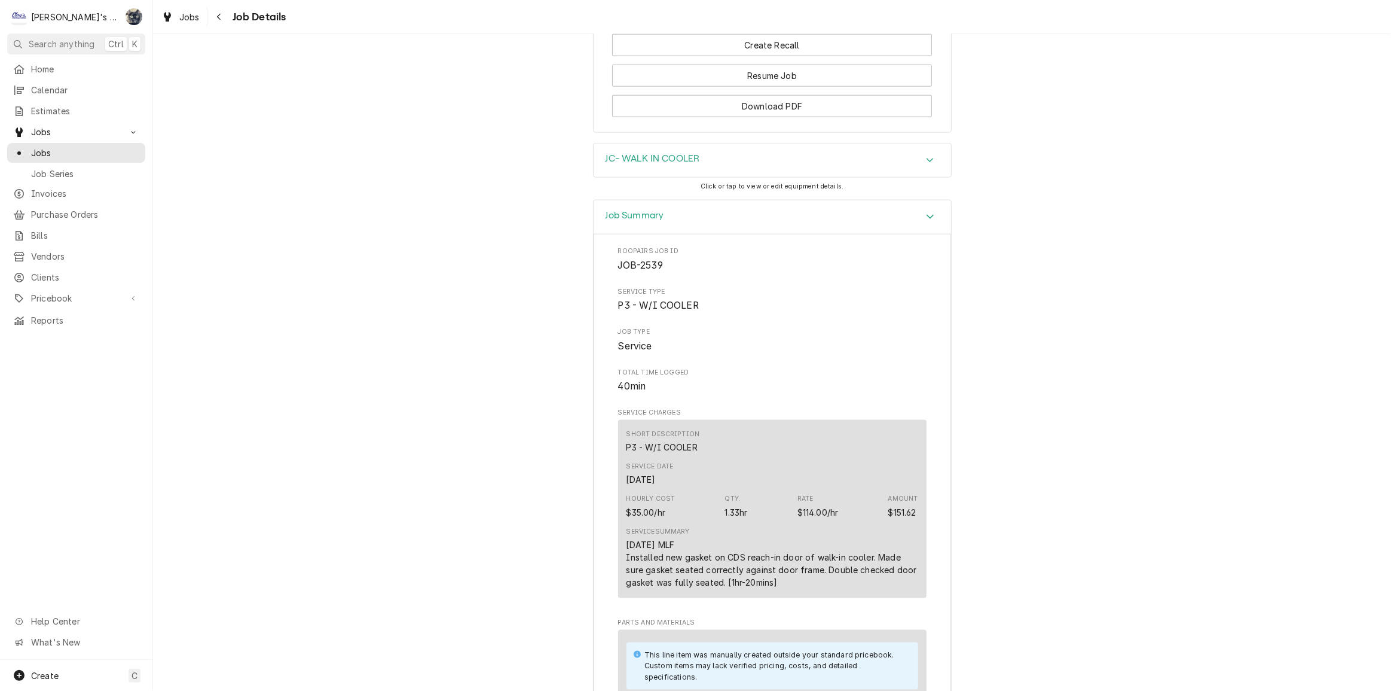
click at [723, 174] on div "JC- WALK IN COOLER" at bounding box center [773, 159] width 358 height 33
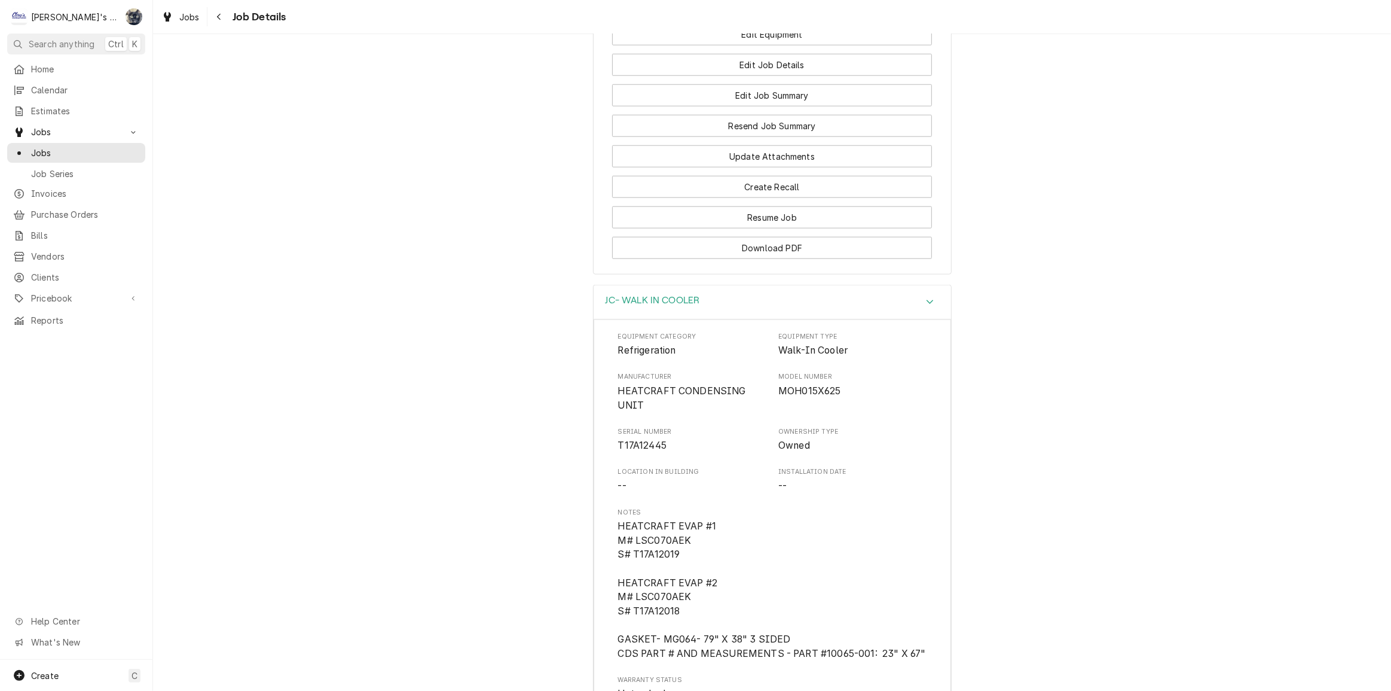
scroll to position [1343, 0]
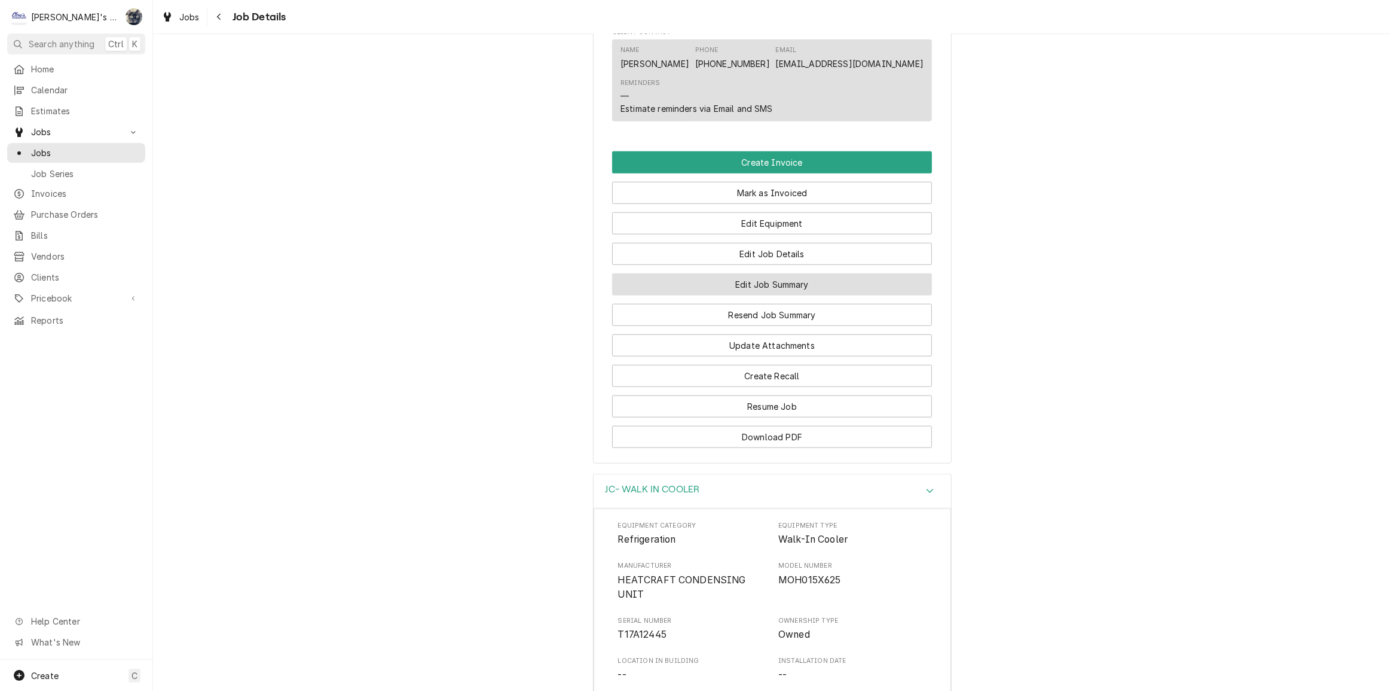
click at [737, 295] on button "Edit Job Summary" at bounding box center [772, 284] width 320 height 22
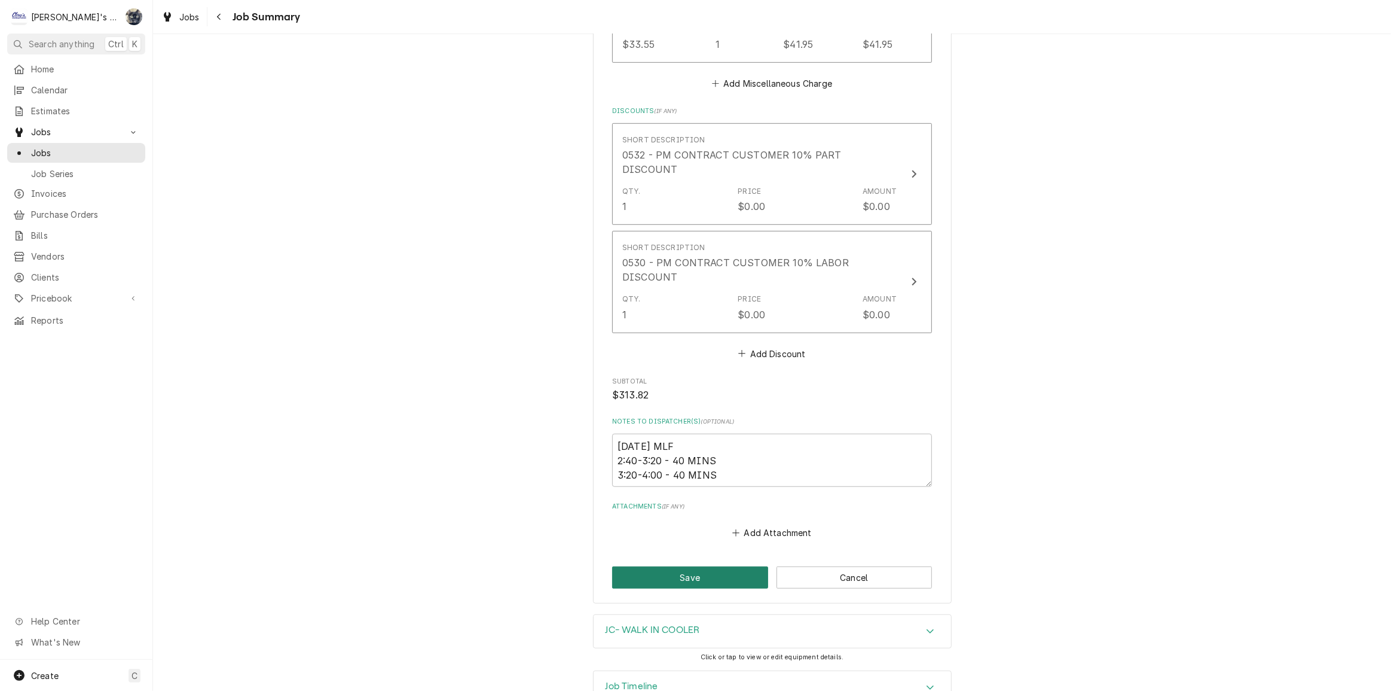
scroll to position [928, 0]
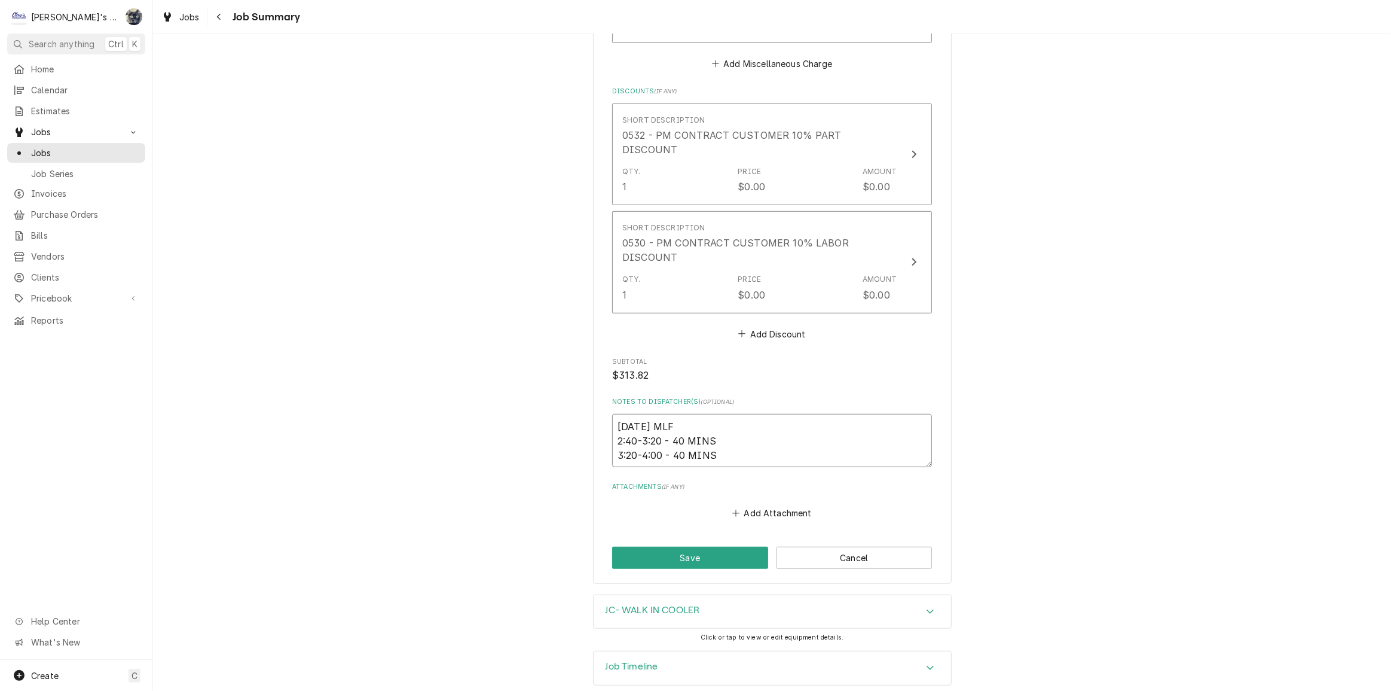
click at [749, 430] on textarea "[DATE] MLF 2:40-3:20 - 40 MINS 3:20-4:00 - 40 MINS" at bounding box center [772, 441] width 320 height 54
type textarea "x"
type textarea "[DATE] MLF 2:40-3:20 - 40 MINS 3:20-4:00 - 40 MINS"
type textarea "x"
type textarea "[DATE] MLF 2:40-3:20 - 40 MINS - 3:20-4:00 - 40 MINS"
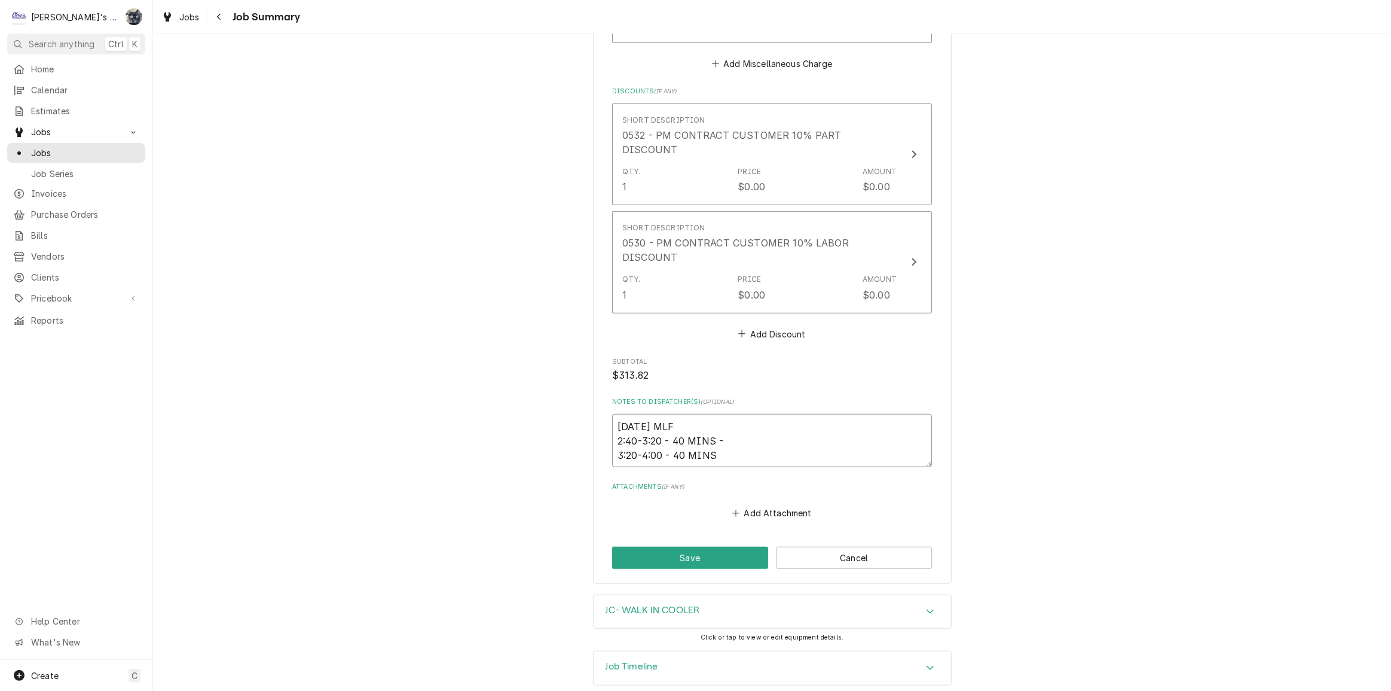
type textarea "x"
type textarea "[DATE] MLF 2:40-3:20 - 40 MINS - p 3:20-4:00 - 40 MINS"
type textarea "x"
type textarea "[DATE] MLF 2:40-3:20 - 40 MINS - pa 3:20-4:00 - 40 MINS"
type textarea "x"
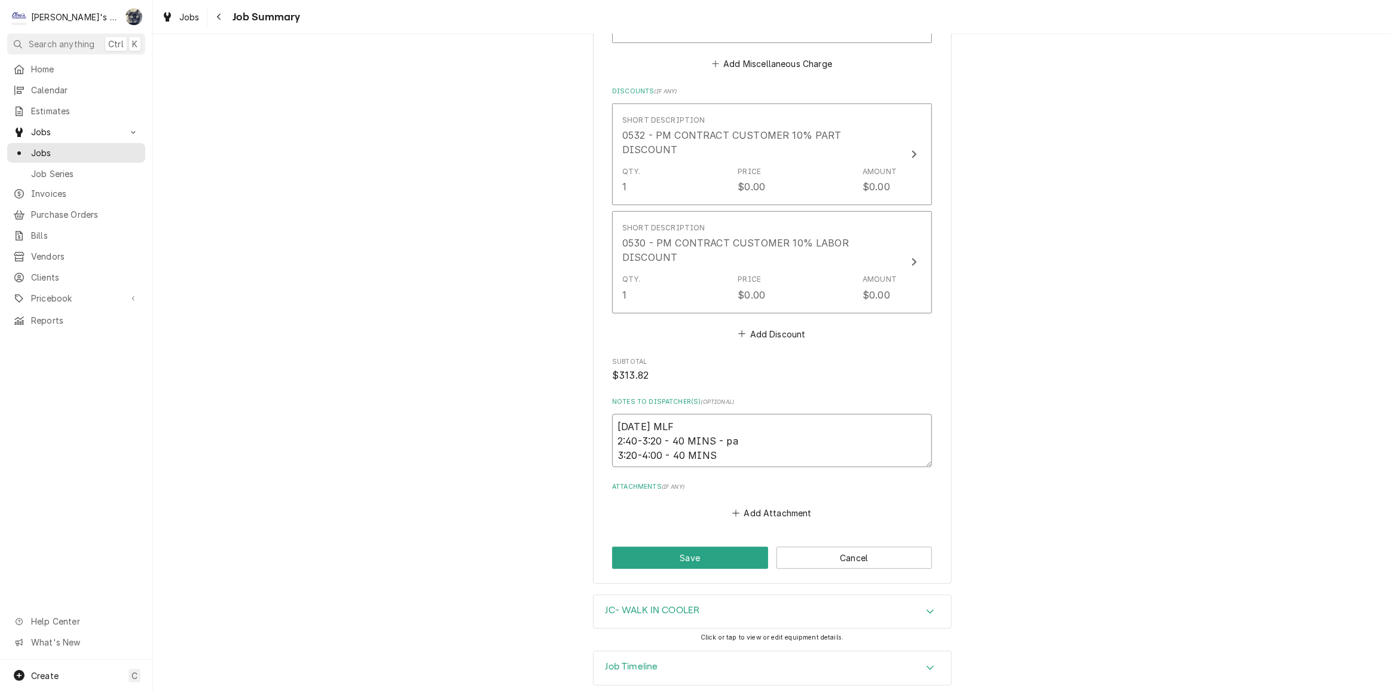
type textarea "[DATE] MLF 2:40-3:20 - 40 MINS - par 3:20-4:00 - 40 MINS"
type textarea "x"
type textarea "[DATE] MLF 2:40-3:20 - 40 MINS - part 3:20-4:00 - 40 MINS"
type textarea "x"
type textarea "[DATE] MLF 2:40-3:20 - 40 MINS - parts 3:20-4:00 - 40 MINS"
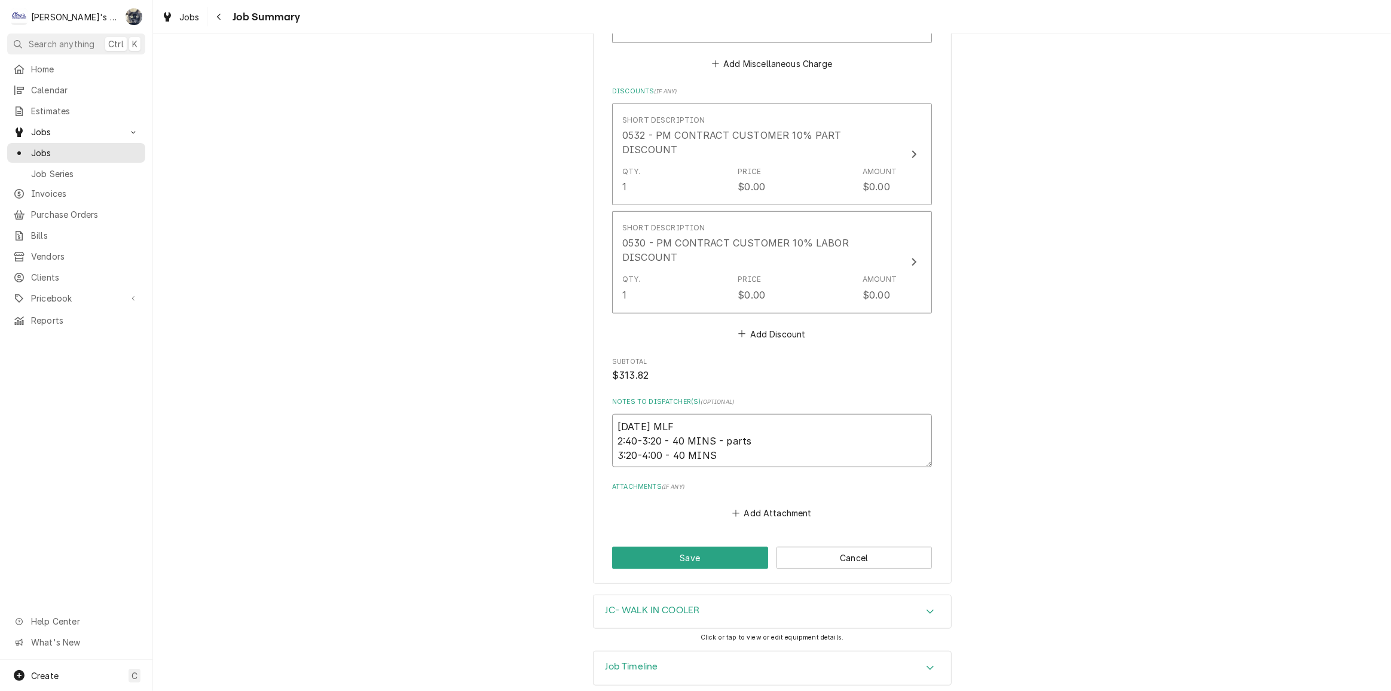
type textarea "x"
type textarea "[DATE] MLF 2:40-3:20 - 40 MINS - parts 3:20-4:00 - 40 MINS"
type textarea "x"
type textarea "[DATE] MLF 2:40-3:20 - 40 MINS - parts p 3:20-4:00 - 40 MINS"
type textarea "x"
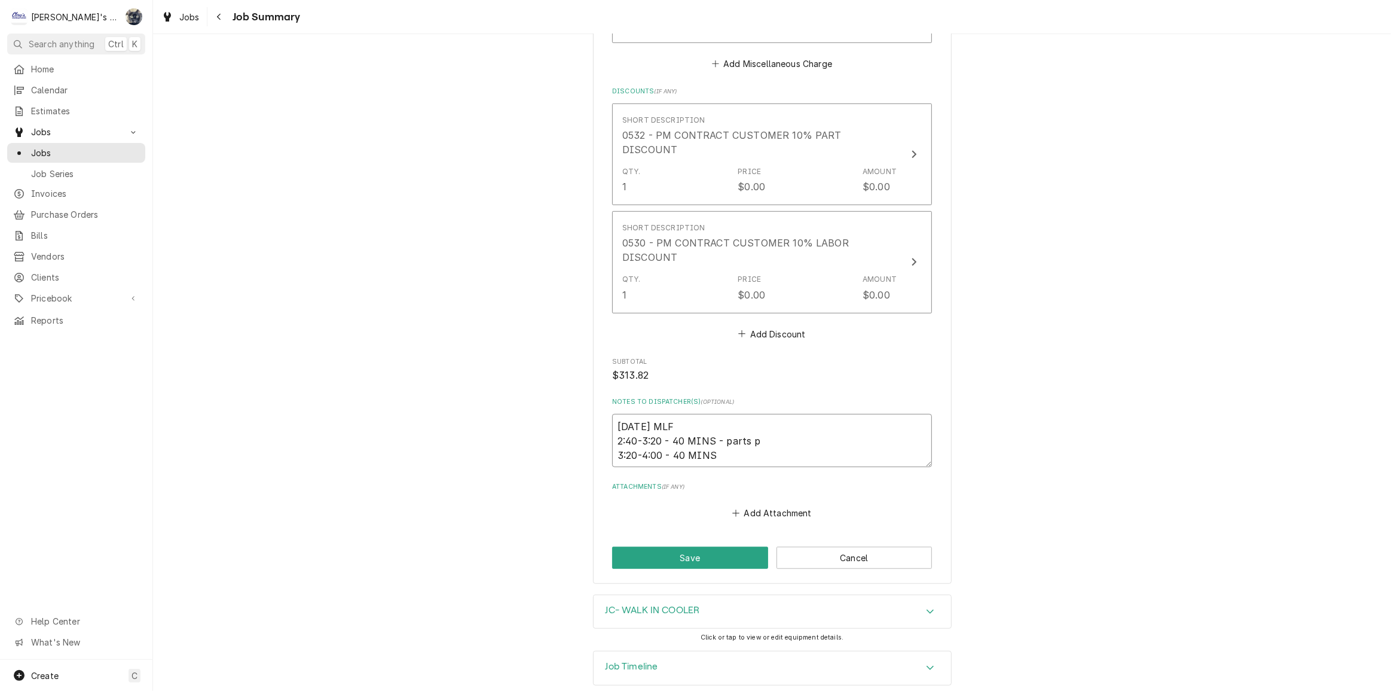
type textarea "[DATE] MLF 2:40-3:20 - 40 MINS - parts pi 3:20-4:00 - 40 MINS"
type textarea "x"
type textarea "[DATE] MLF 2:40-3:20 - 40 MINS - parts pic 3:20-4:00 - 40 MINS"
type textarea "x"
type textarea "[DATE] MLF 2:40-3:20 - 40 MINS - parts pick 3:20-4:00 - 40 MINS"
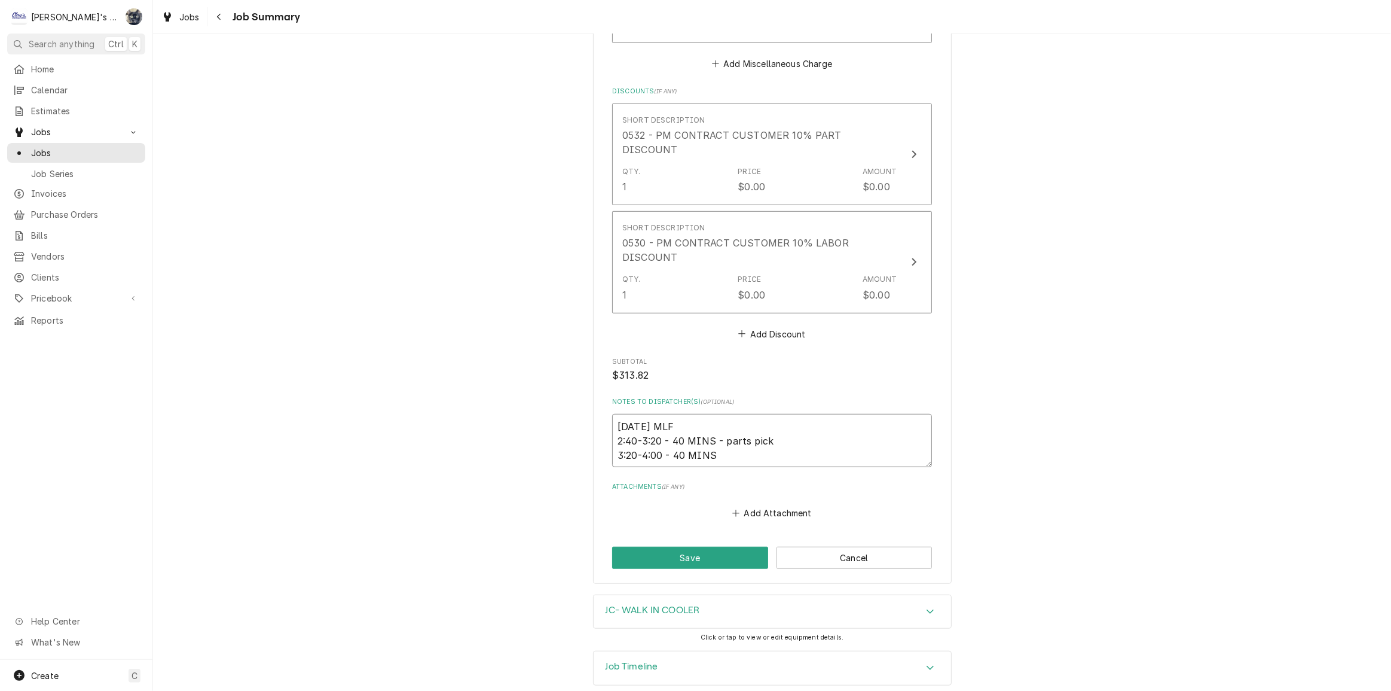
type textarea "x"
type textarea "[DATE] MLF 2:40-3:20 - 40 MINS - parts pick 3:20-4:00 - 40 MINS"
type textarea "x"
type textarea "[DATE] MLF 2:40-3:20 - 40 MINS - parts pick u 3:20-4:00 - 40 MINS"
type textarea "x"
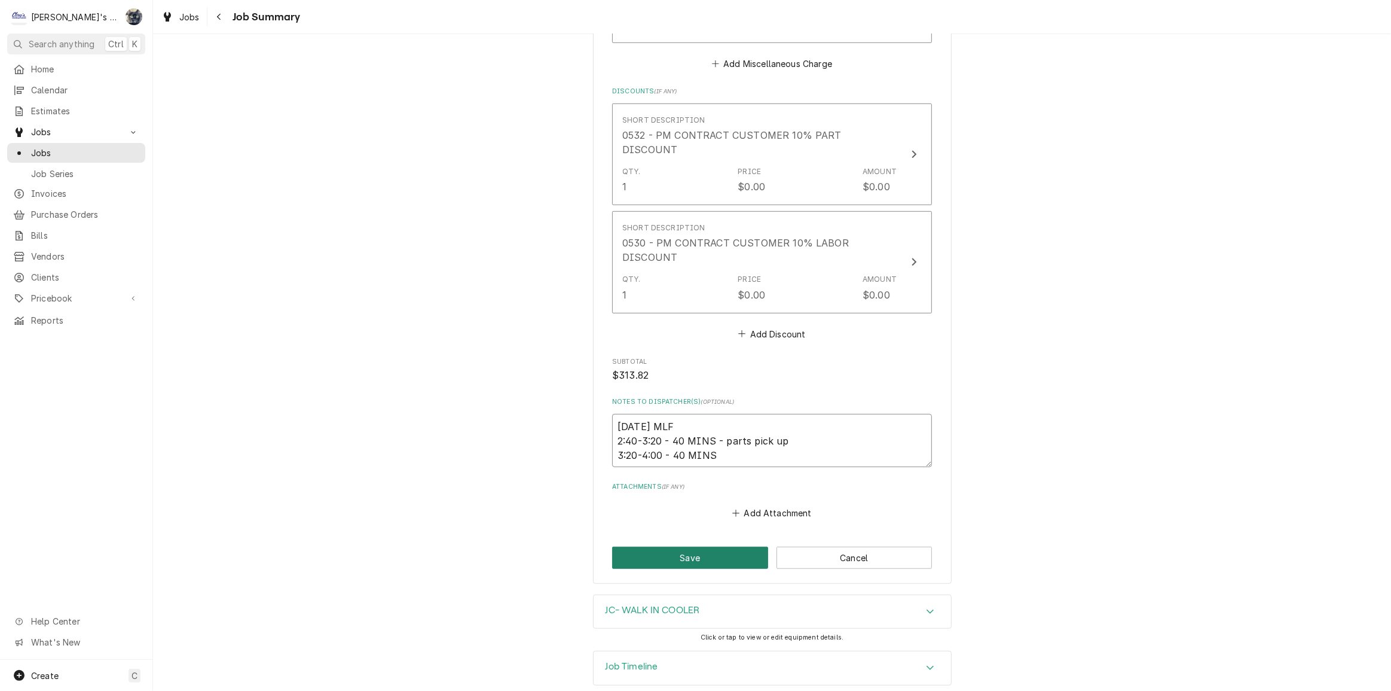
type textarea "[DATE] MLF 2:40-3:20 - 40 MINS - parts pick up 3:20-4:00 - 40 MINS"
click at [740, 546] on button "Save" at bounding box center [690, 557] width 156 height 22
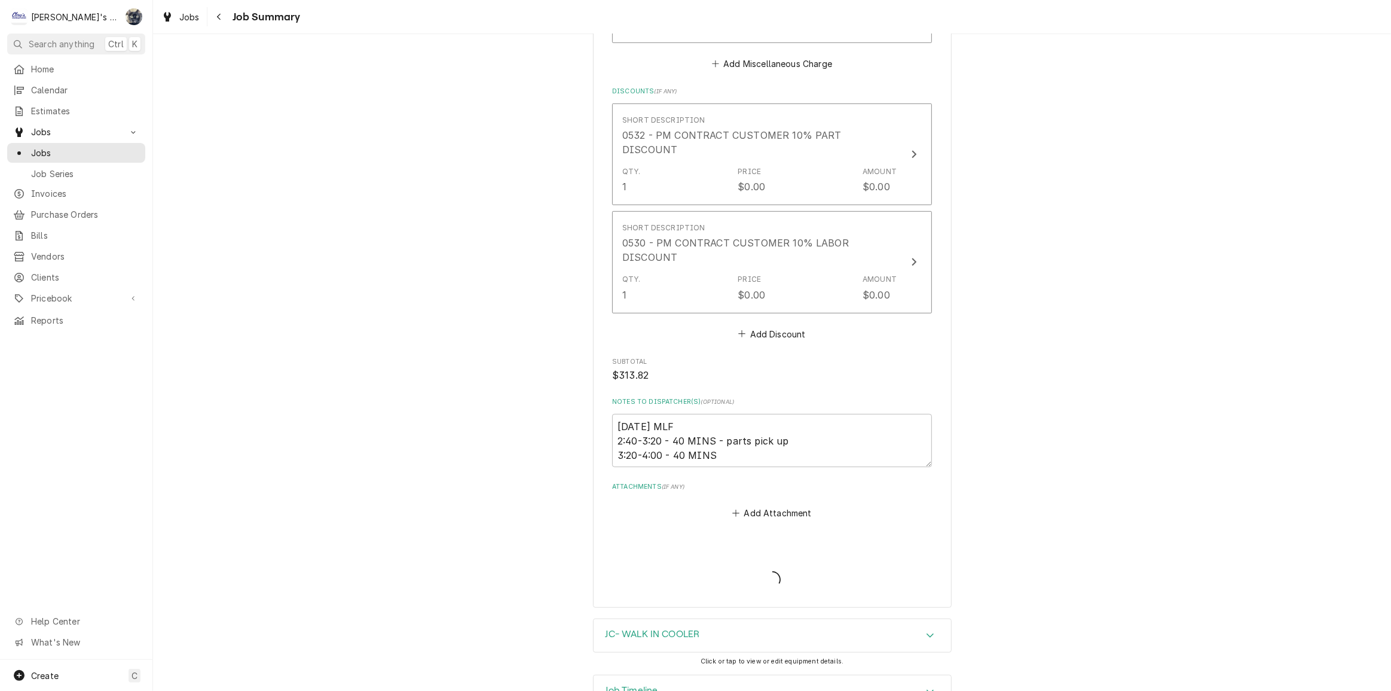
type textarea "x"
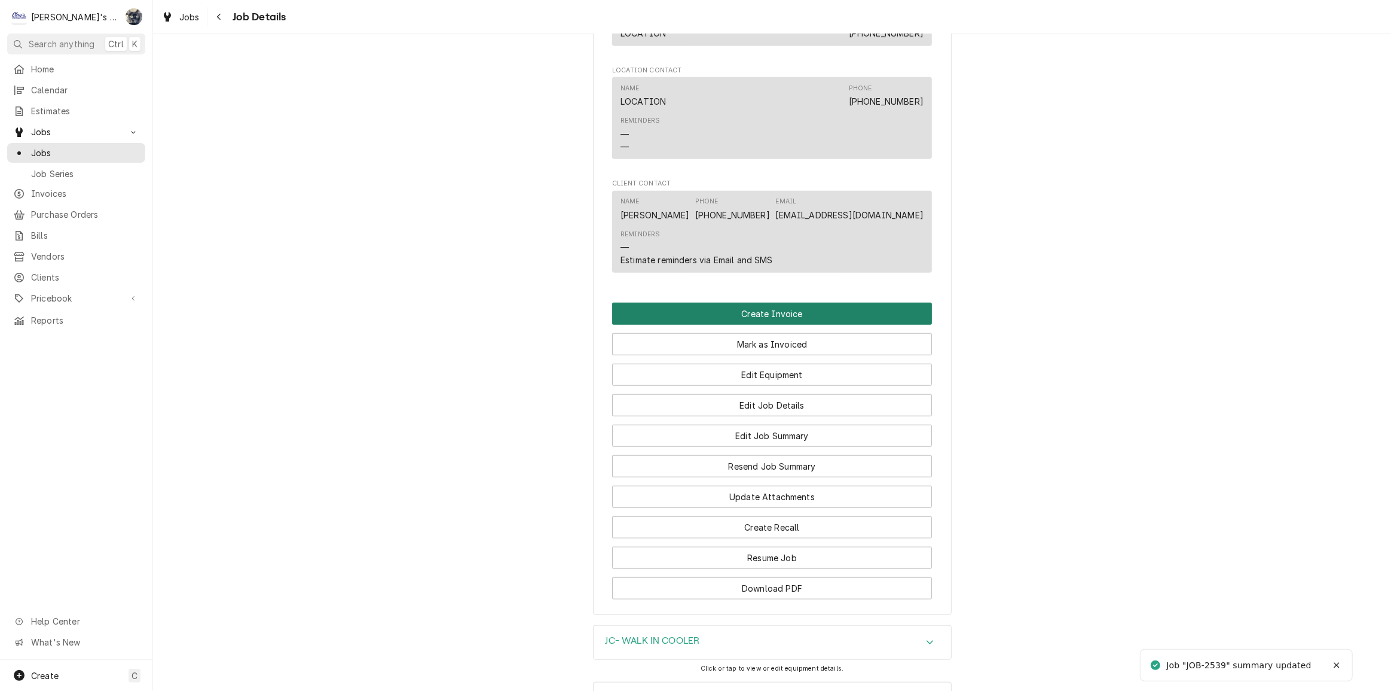
scroll to position [1363, 0]
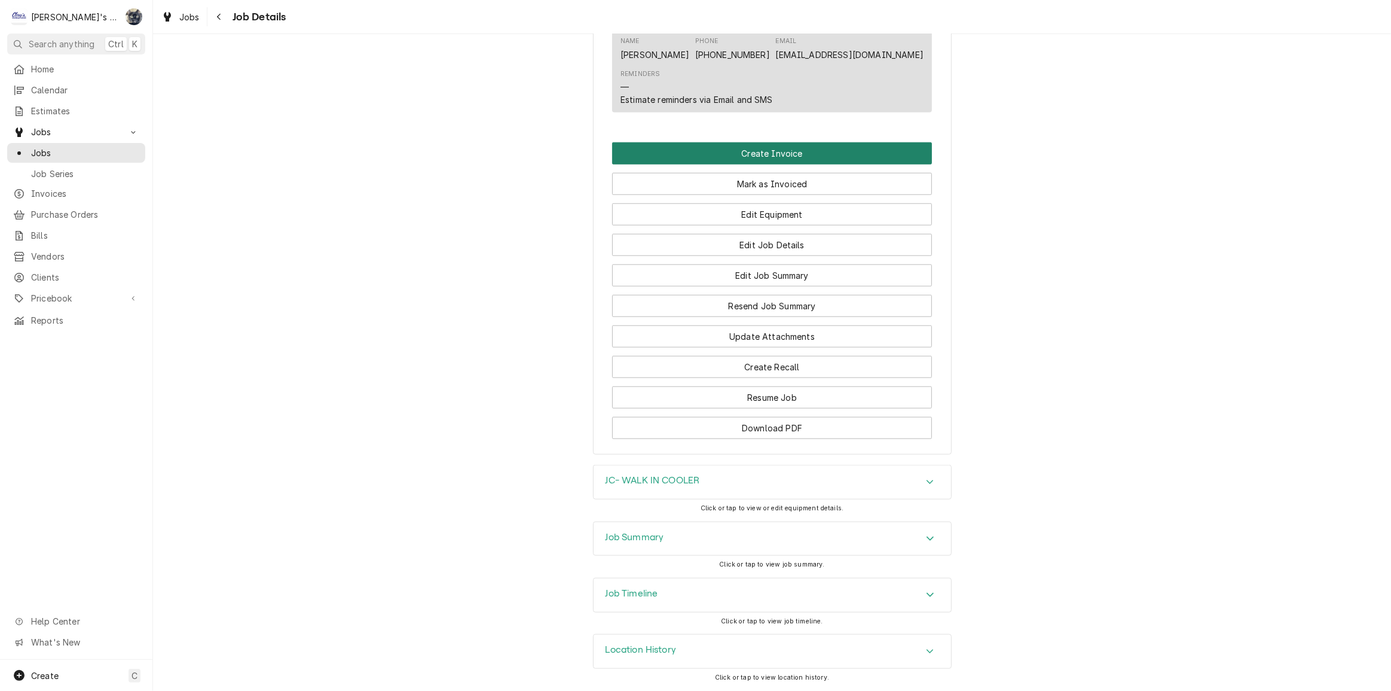
click at [776, 158] on button "Create Invoice" at bounding box center [772, 153] width 320 height 22
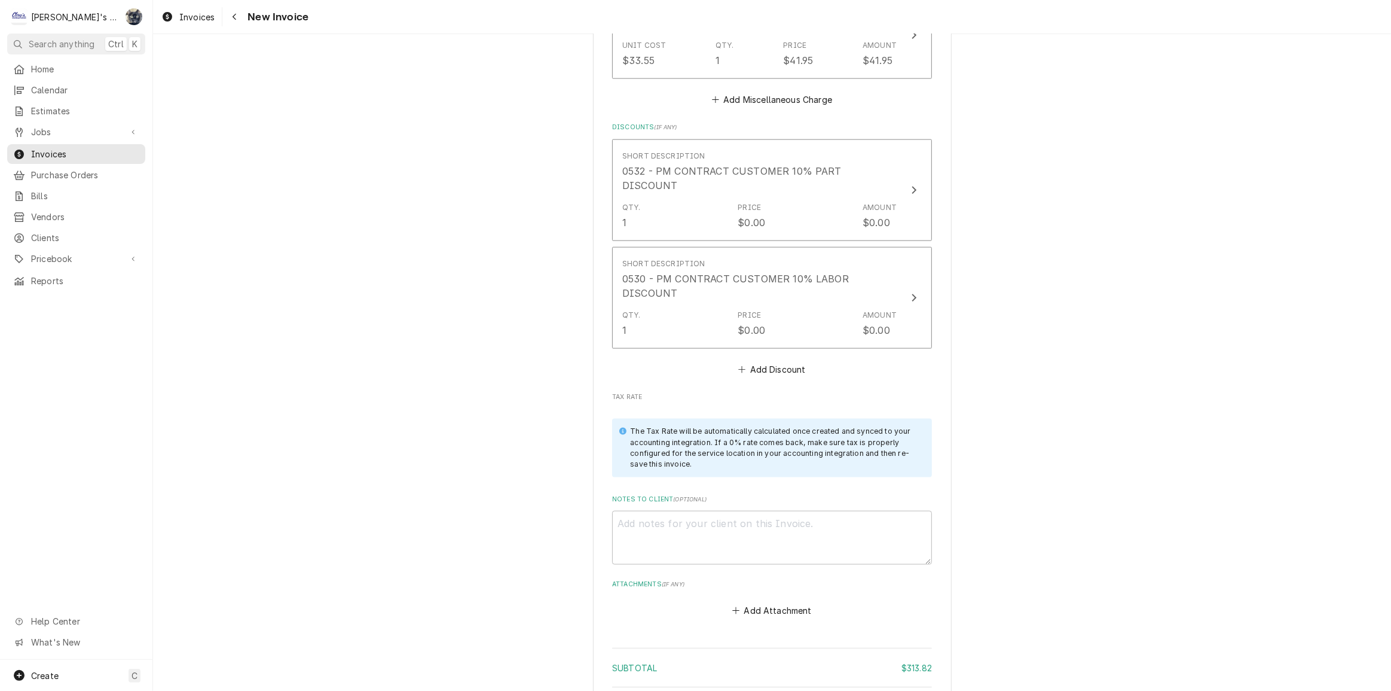
scroll to position [1304, 0]
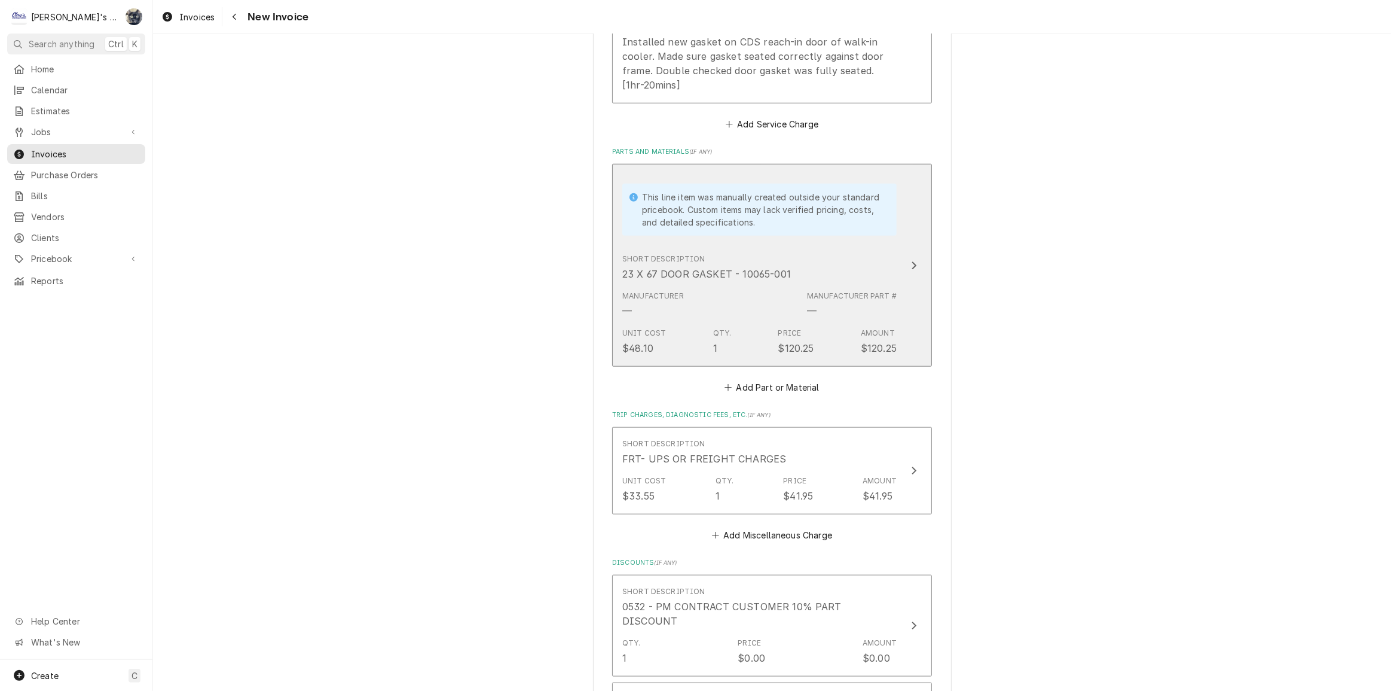
click at [755, 343] on div "Unit Cost $48.10 Qty. 1 Price $120.25 Amount $120.25" at bounding box center [759, 341] width 274 height 37
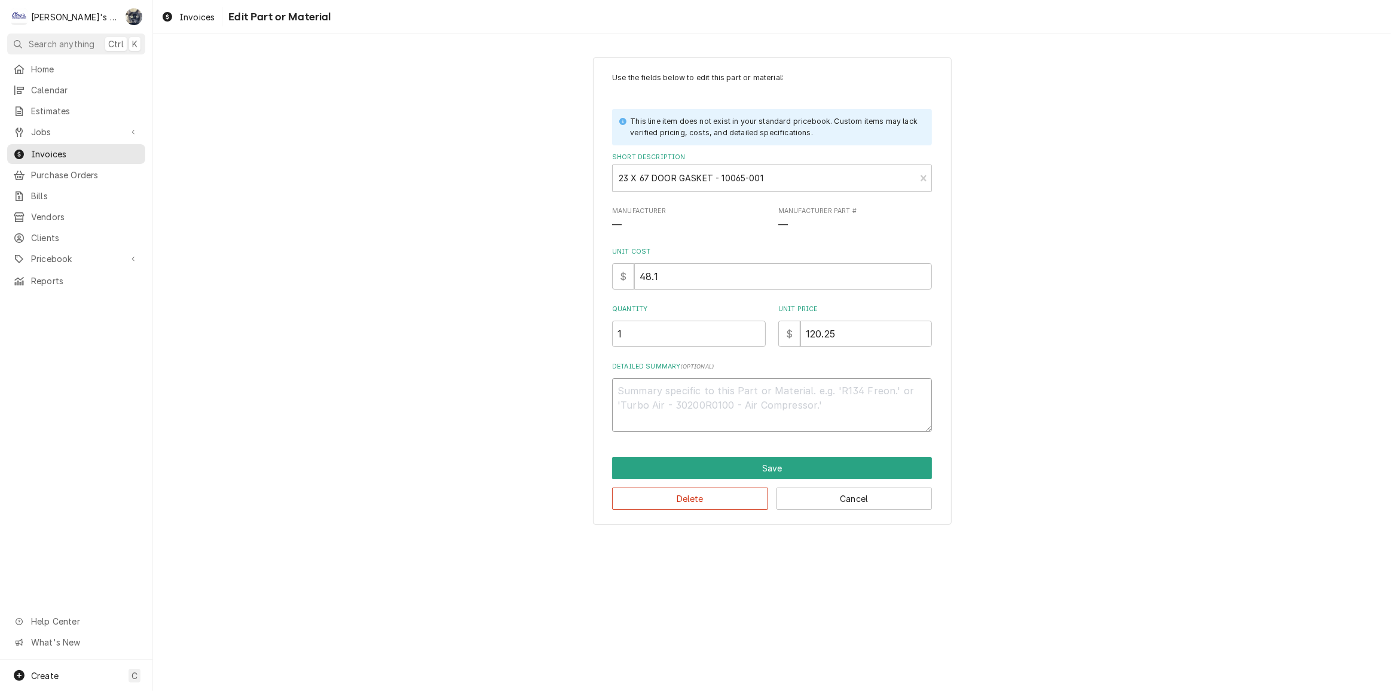
click at [747, 406] on textarea "Detailed Summary ( optional )" at bounding box center [772, 405] width 320 height 54
type textarea "x"
type textarea "c"
type textarea "x"
type textarea "cd"
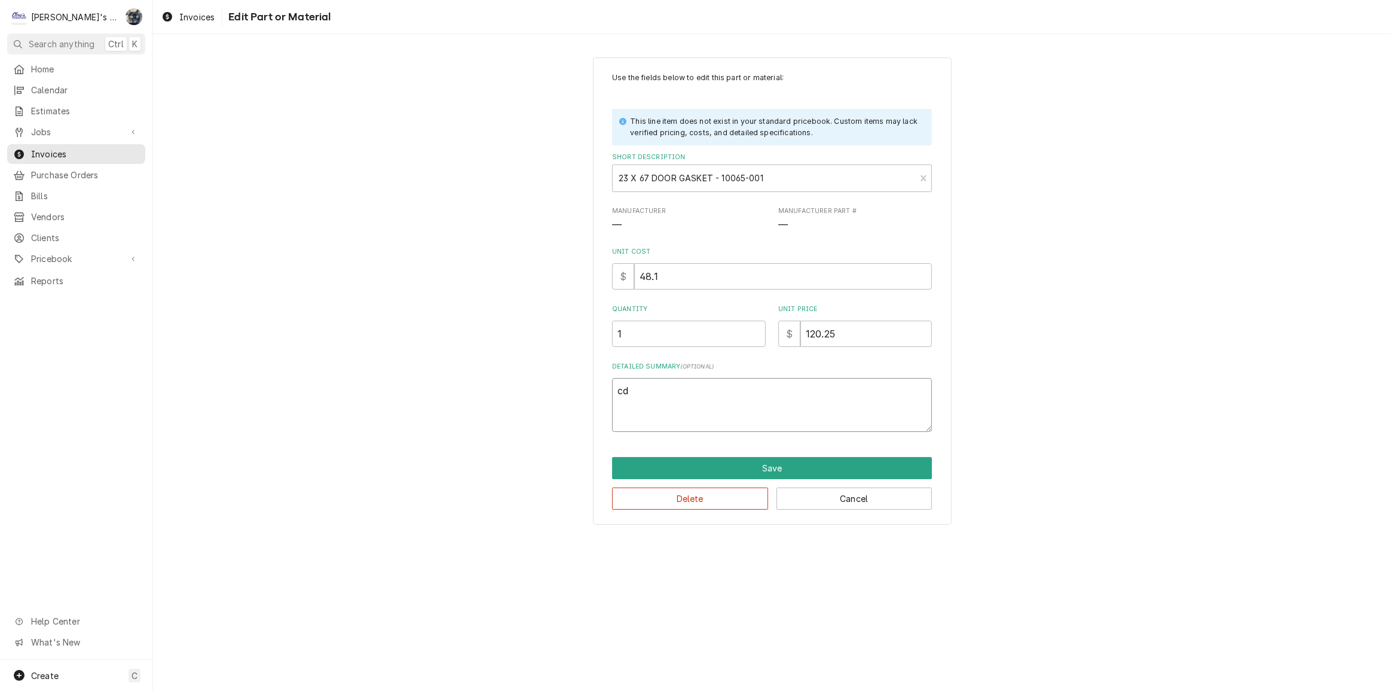
type textarea "x"
type textarea "c"
type textarea "x"
type textarea "C"
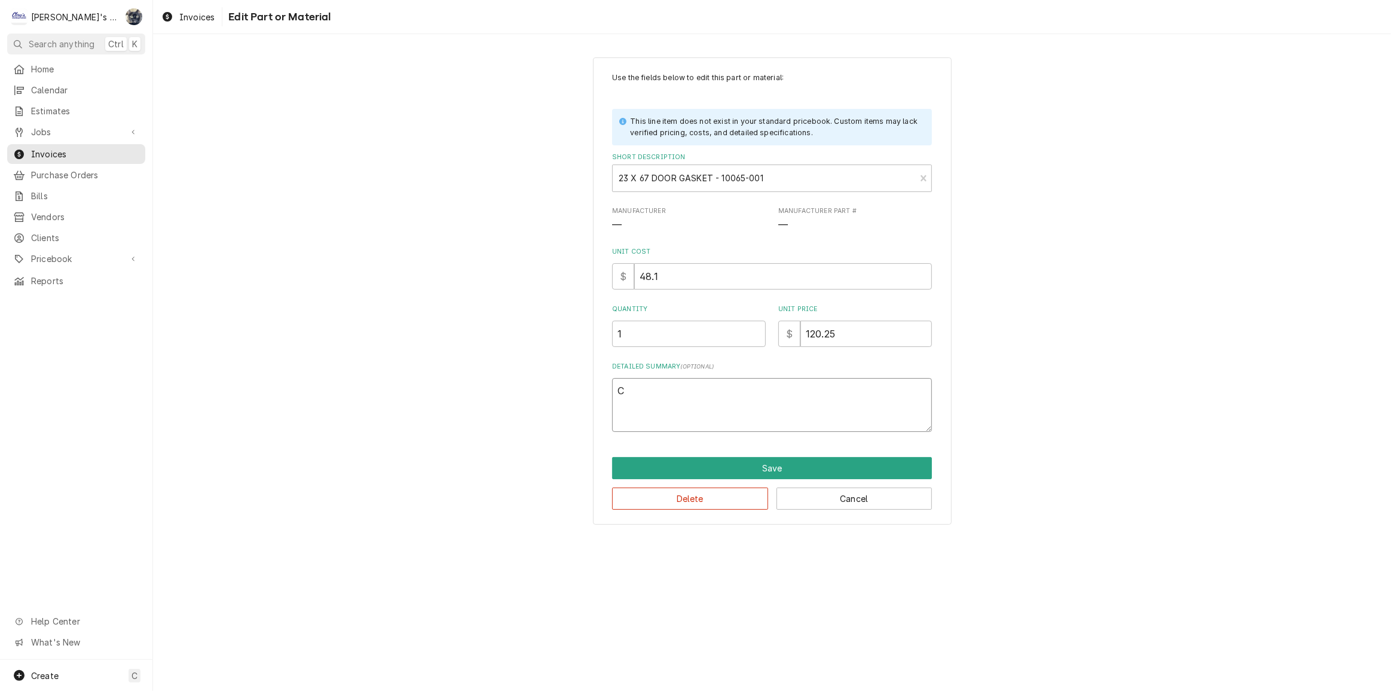
type textarea "x"
type textarea "CD"
type textarea "x"
type textarea "CDS"
type textarea "x"
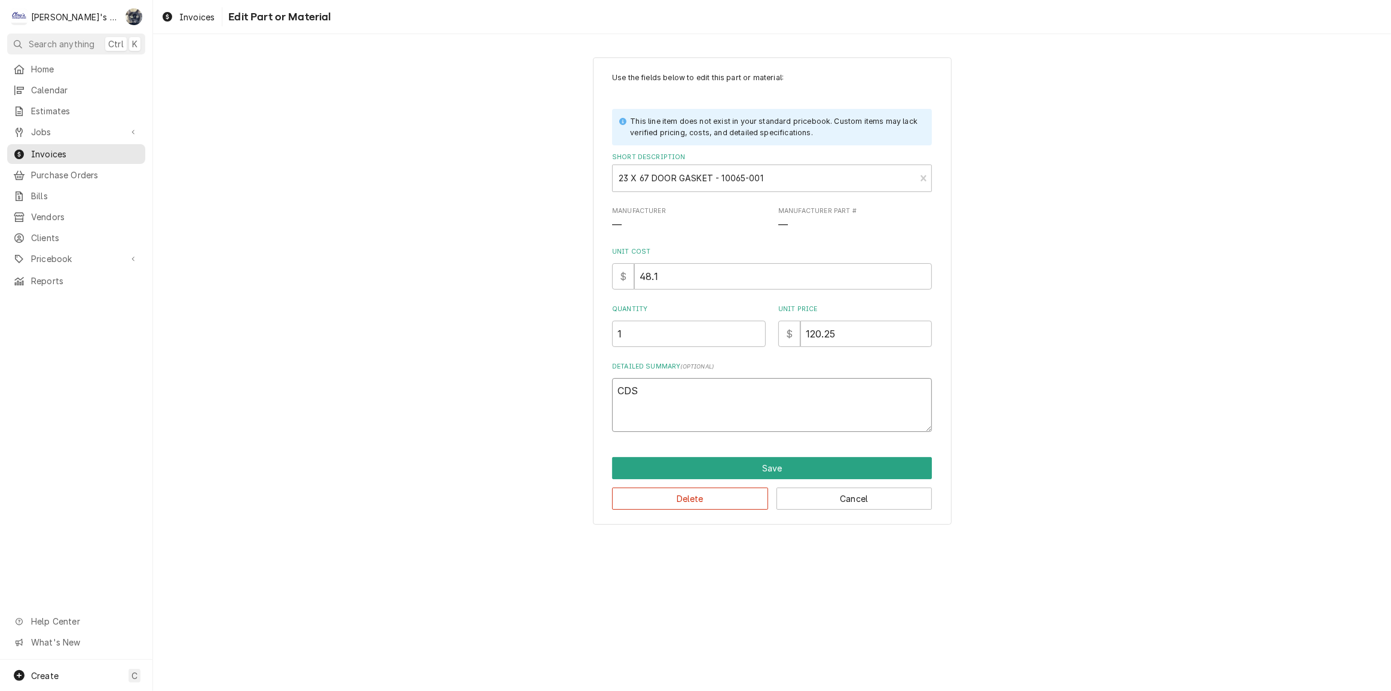
type textarea "CDS"
type textarea "x"
type textarea "CDS GA"
type textarea "x"
type textarea "CDS GAS"
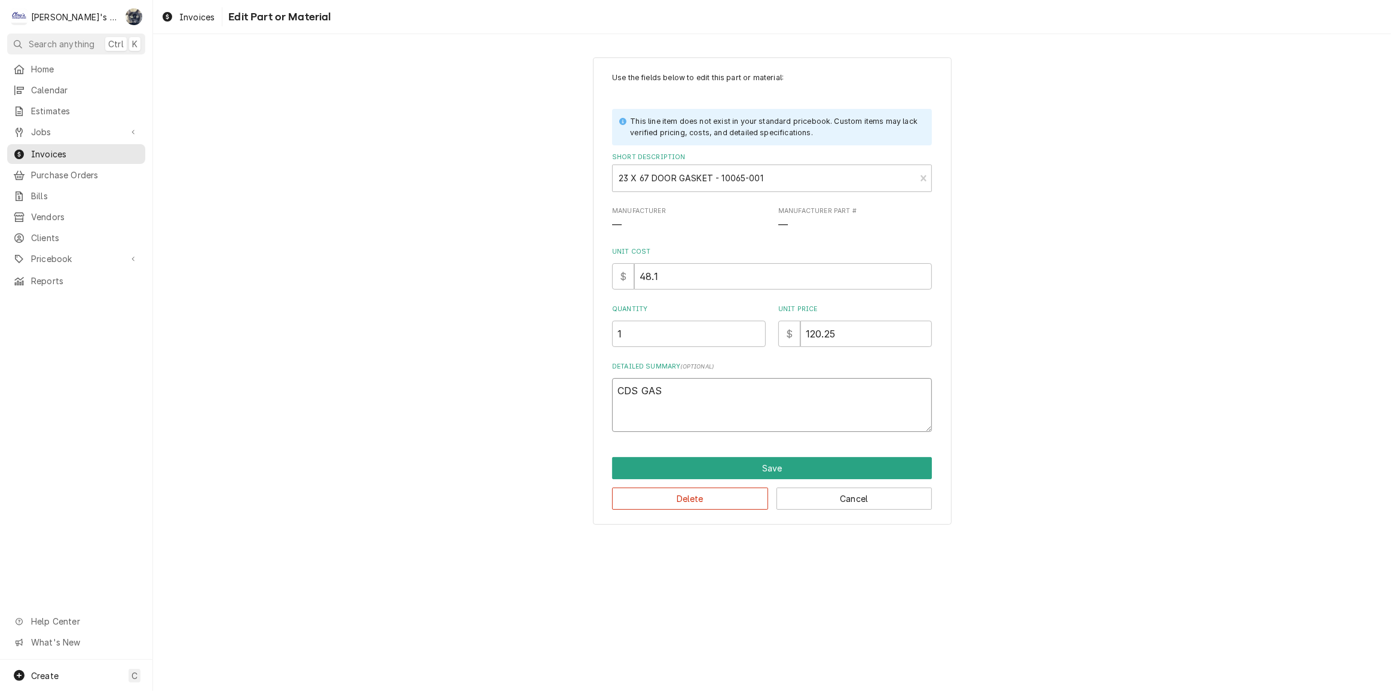
type textarea "x"
type textarea "CDS GASK"
type textarea "x"
type textarea "CDS GASKE"
type textarea "x"
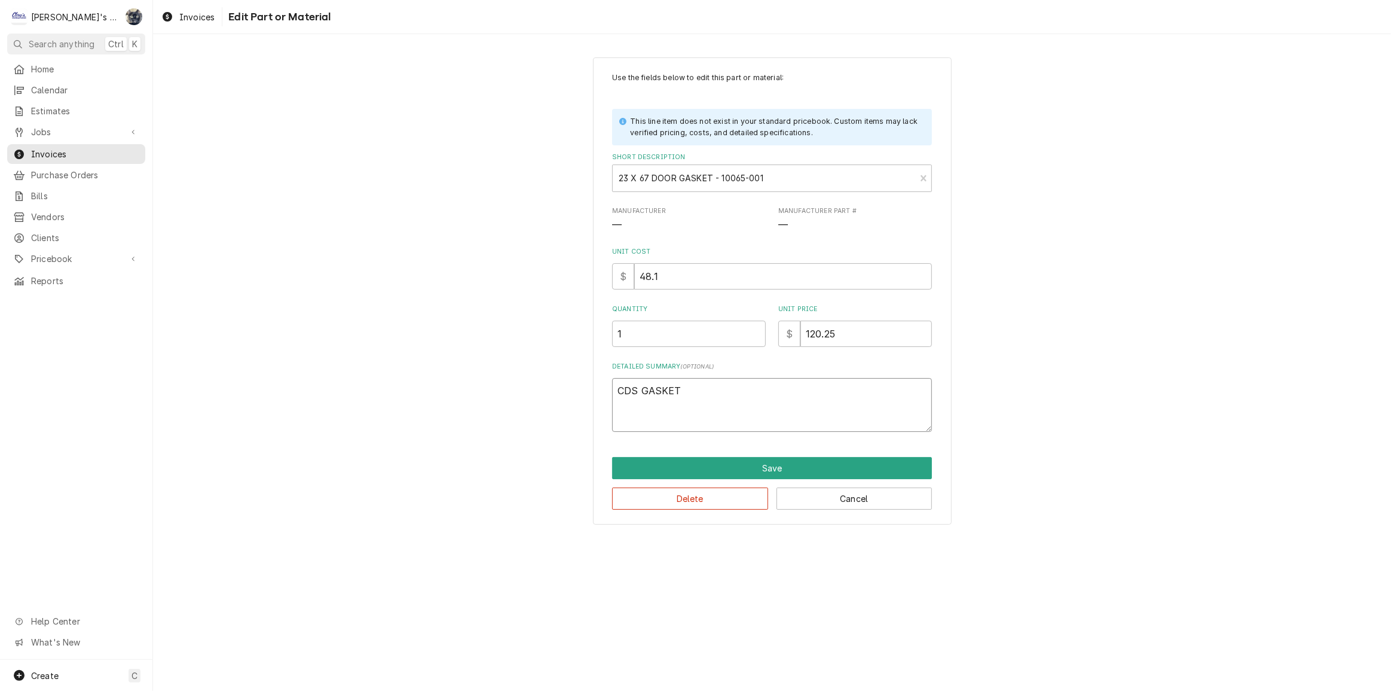
type textarea "CDS GASKET"
click at [725, 449] on div "Use the fields below to edit this part or material: This line item does not exi…" at bounding box center [772, 291] width 359 height 468
click at [726, 462] on button "Save" at bounding box center [772, 468] width 320 height 22
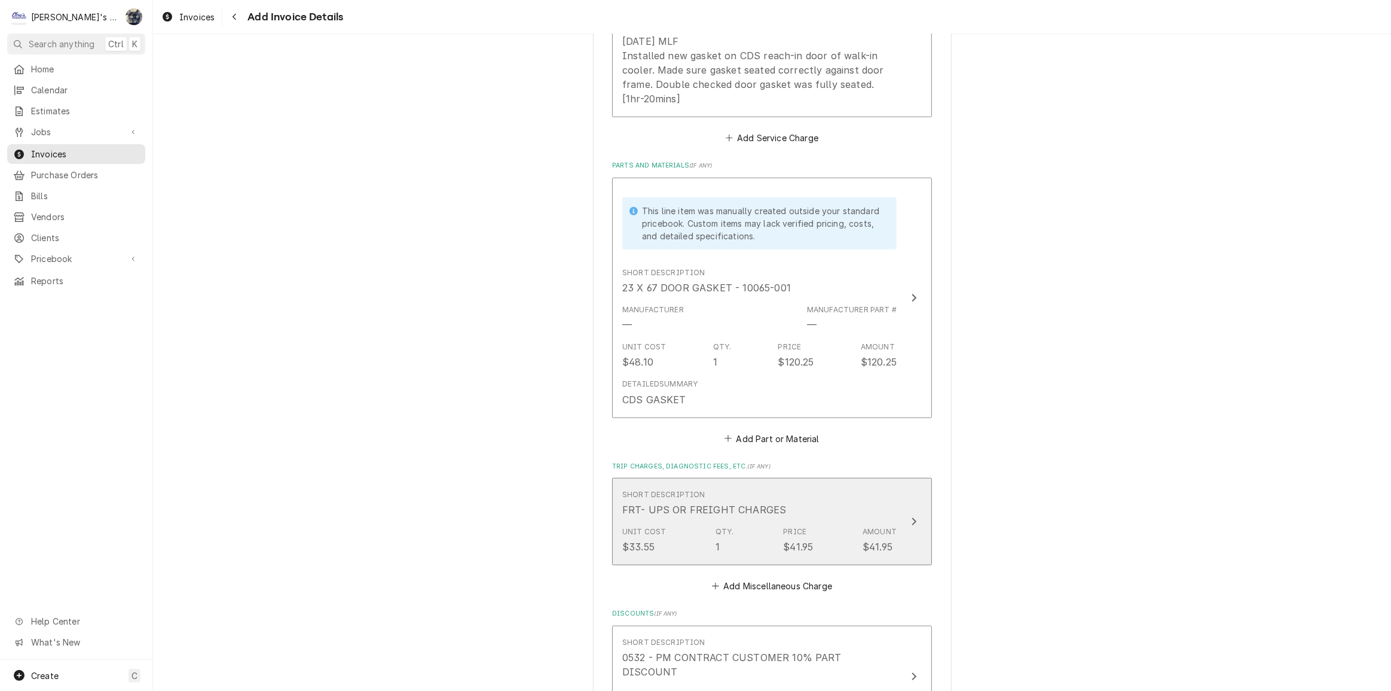
scroll to position [1507, 0]
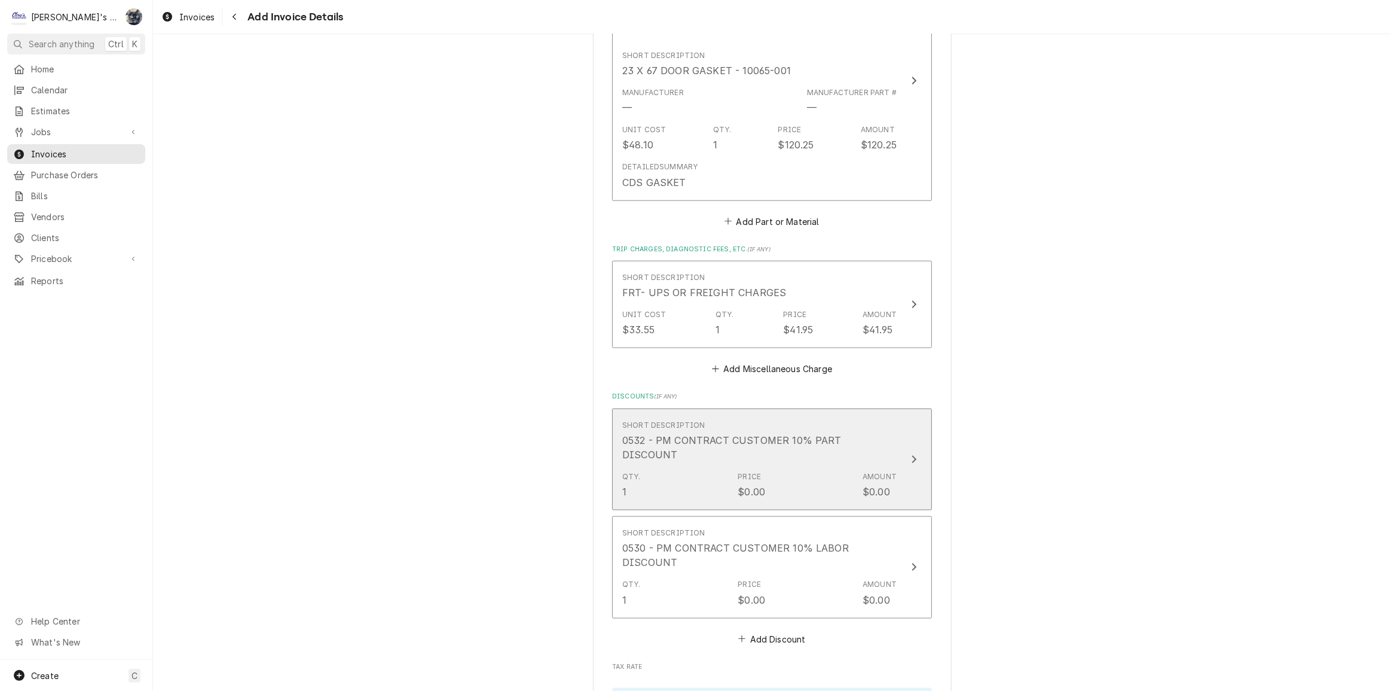
click at [729, 466] on div "Qty. 1 Price $0.00 Amount $0.00" at bounding box center [759, 484] width 274 height 37
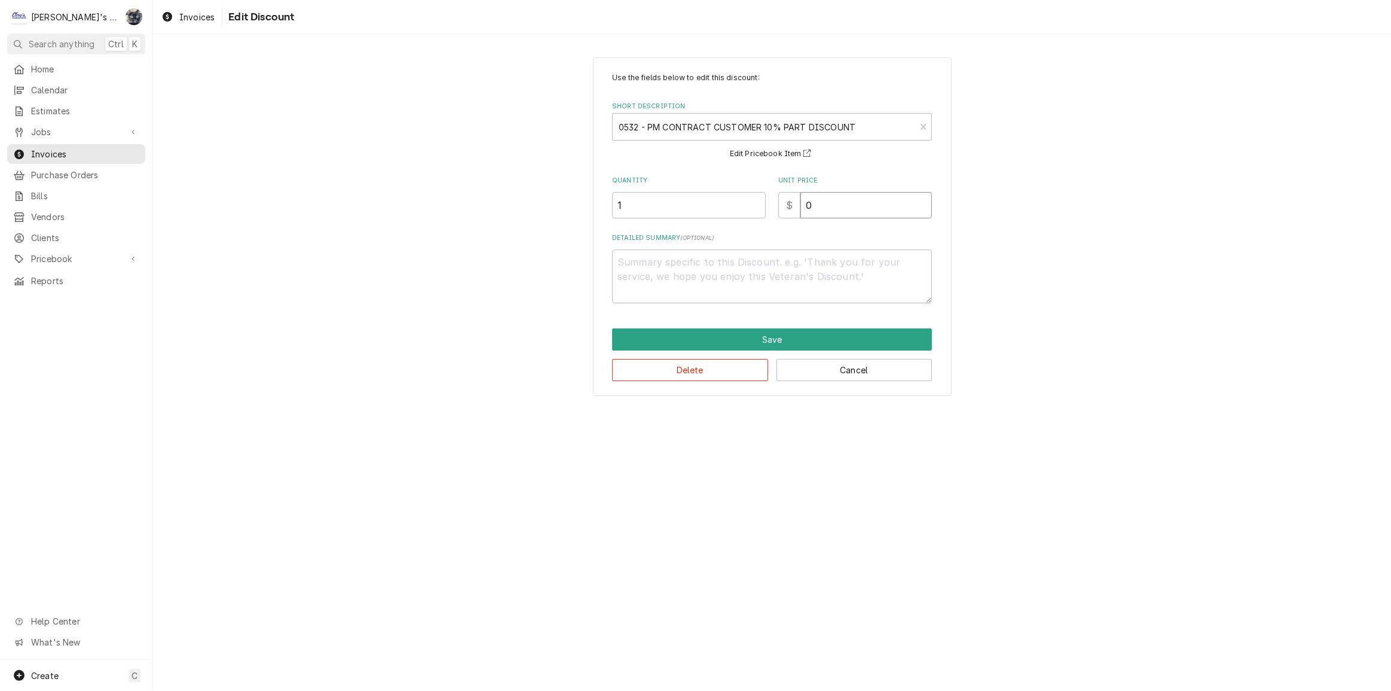
drag, startPoint x: 814, startPoint y: 209, endPoint x: 752, endPoint y: 213, distance: 61.7
click at [753, 212] on div "Quantity 1 Unit Price $ 0" at bounding box center [772, 197] width 320 height 42
type textarea "x"
type input "1"
type textarea "x"
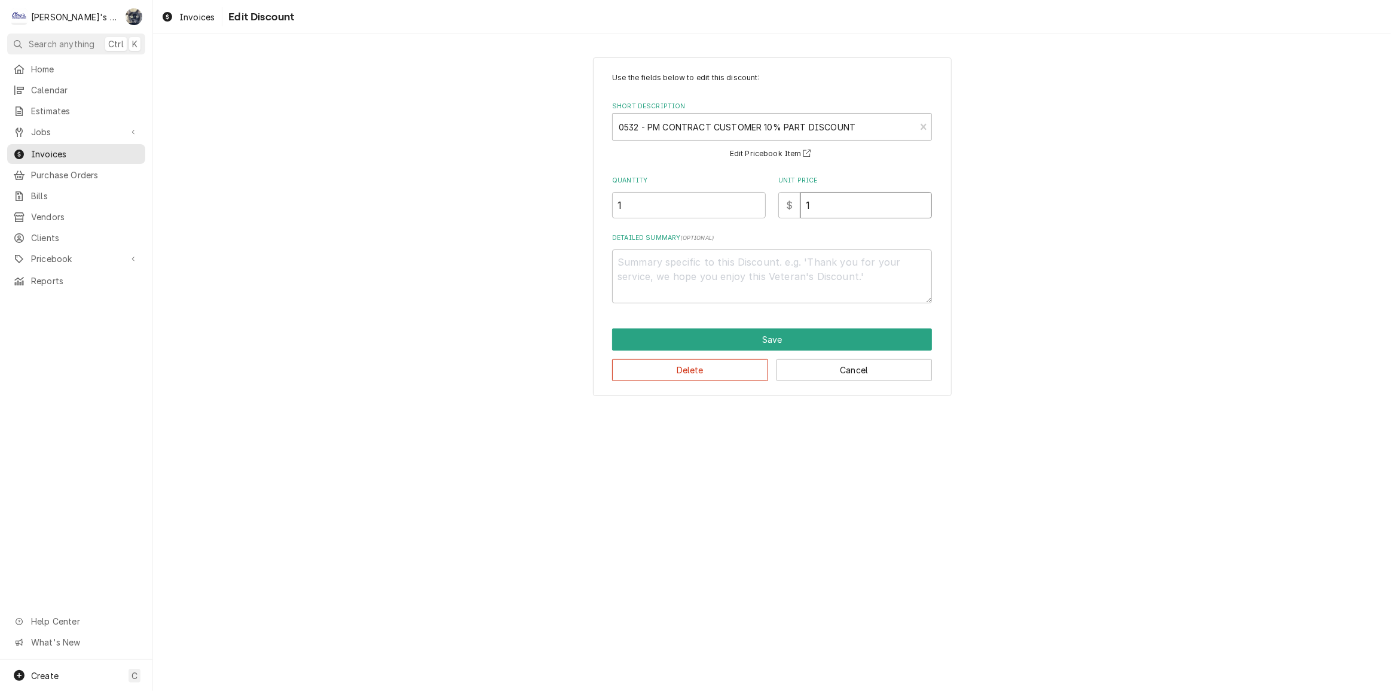
type input "12"
type textarea "x"
type input "12.0"
type textarea "x"
type input "12.05"
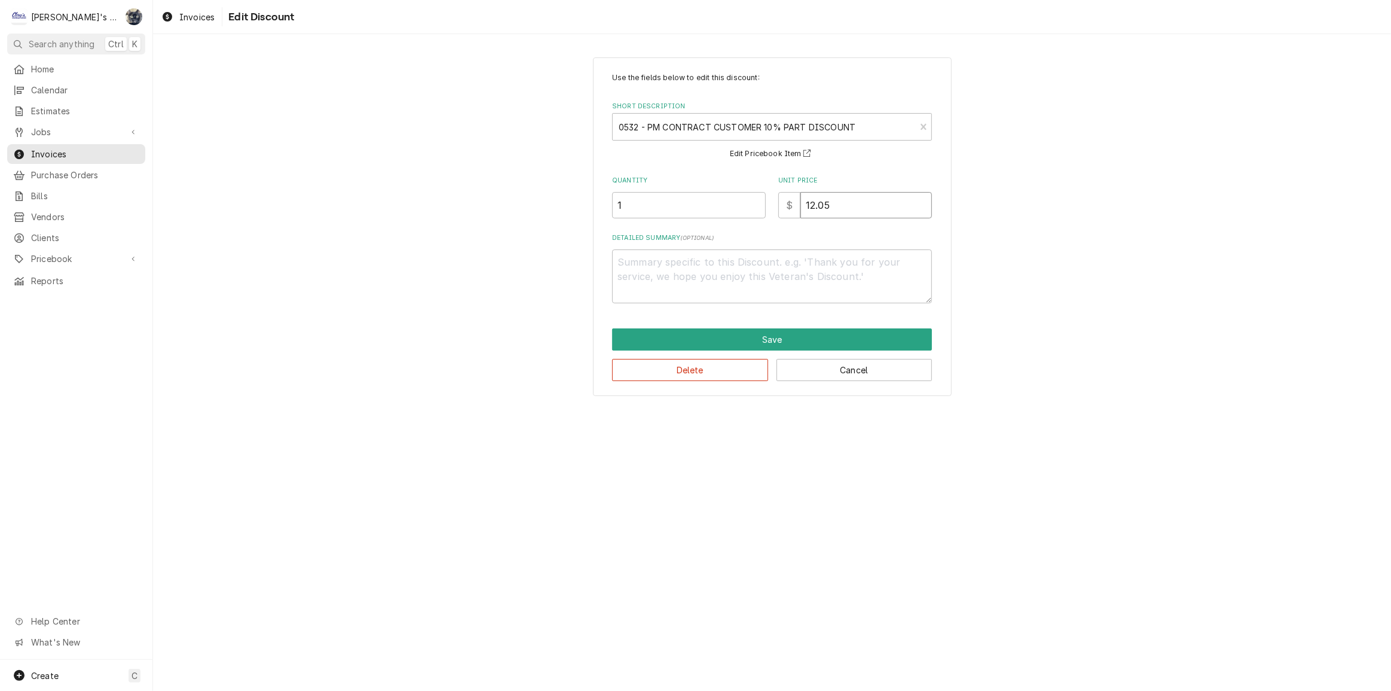
type textarea "x"
type input "12.0"
type textarea "x"
type input "12"
type textarea "x"
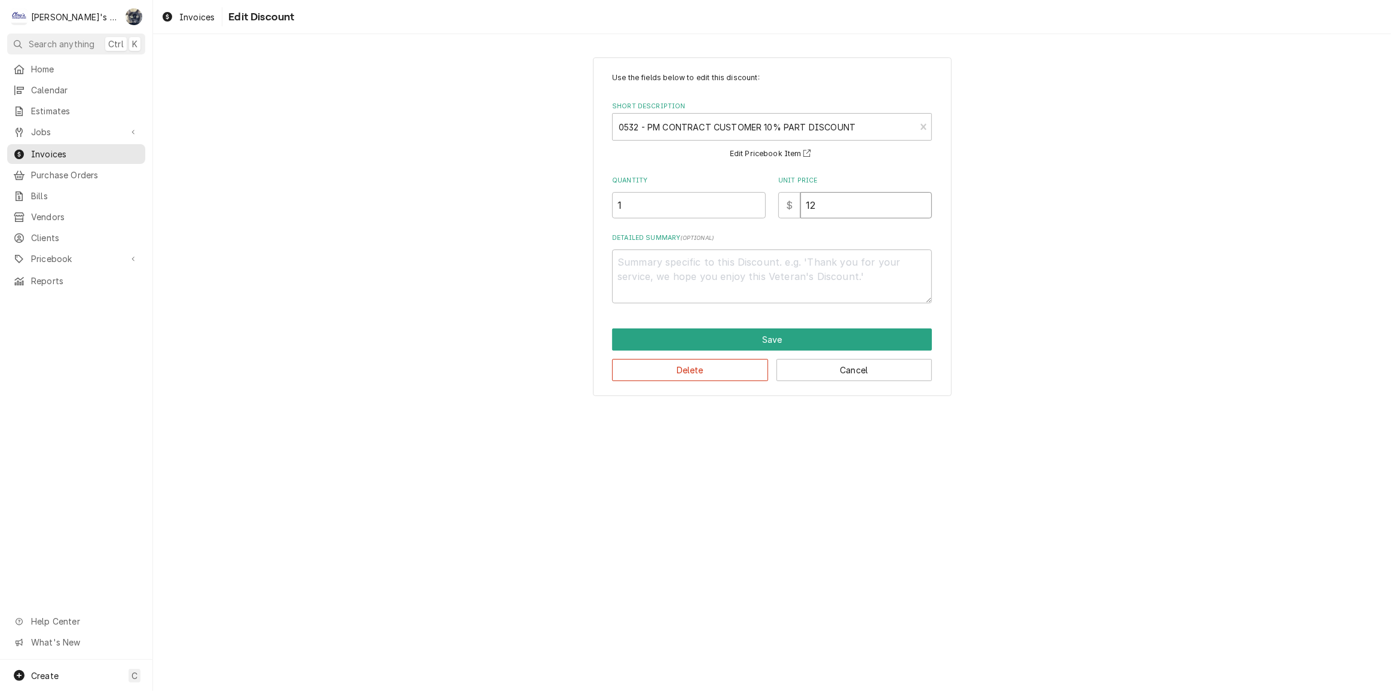
type input "12.0"
type textarea "x"
type input "12.03"
click at [832, 340] on button "Save" at bounding box center [772, 339] width 320 height 22
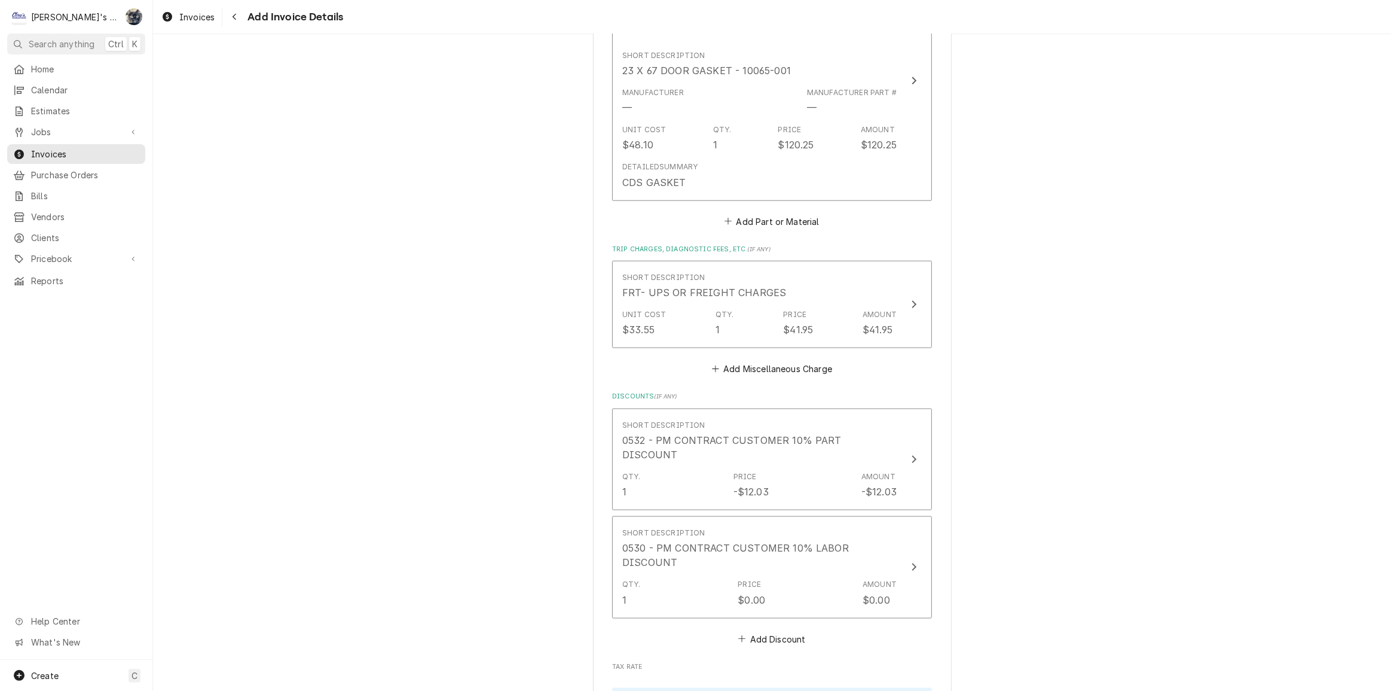
scroll to position [1507, 0]
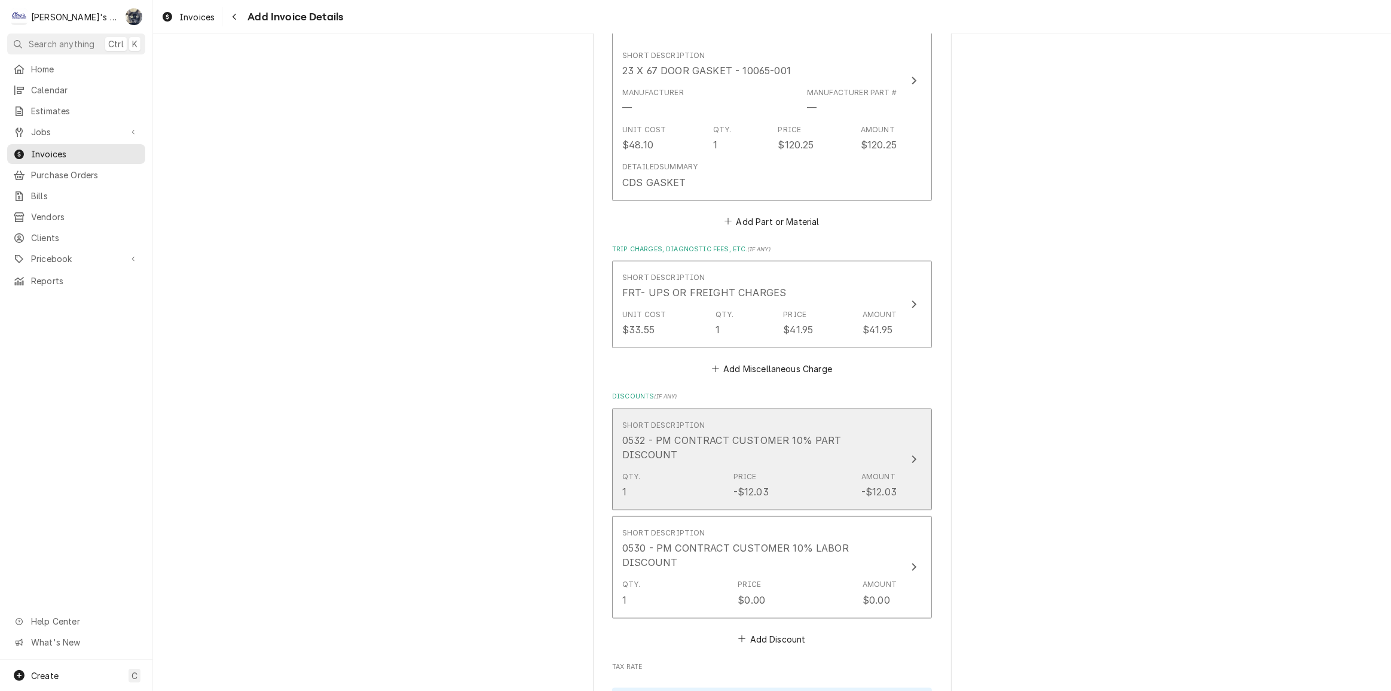
click at [819, 444] on div "0532 - PM CONTRACT CUSTOMER 10% PART DISCOUNT" at bounding box center [759, 447] width 274 height 29
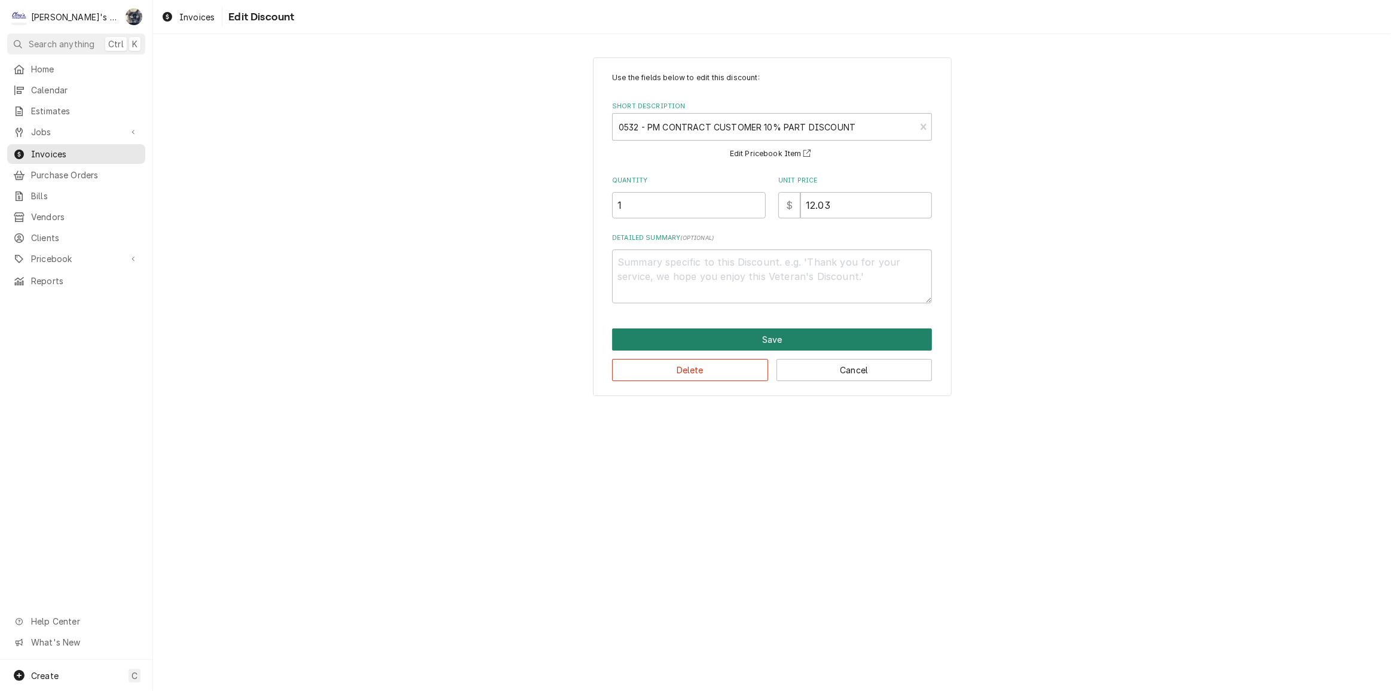
click at [799, 336] on button "Save" at bounding box center [772, 339] width 320 height 22
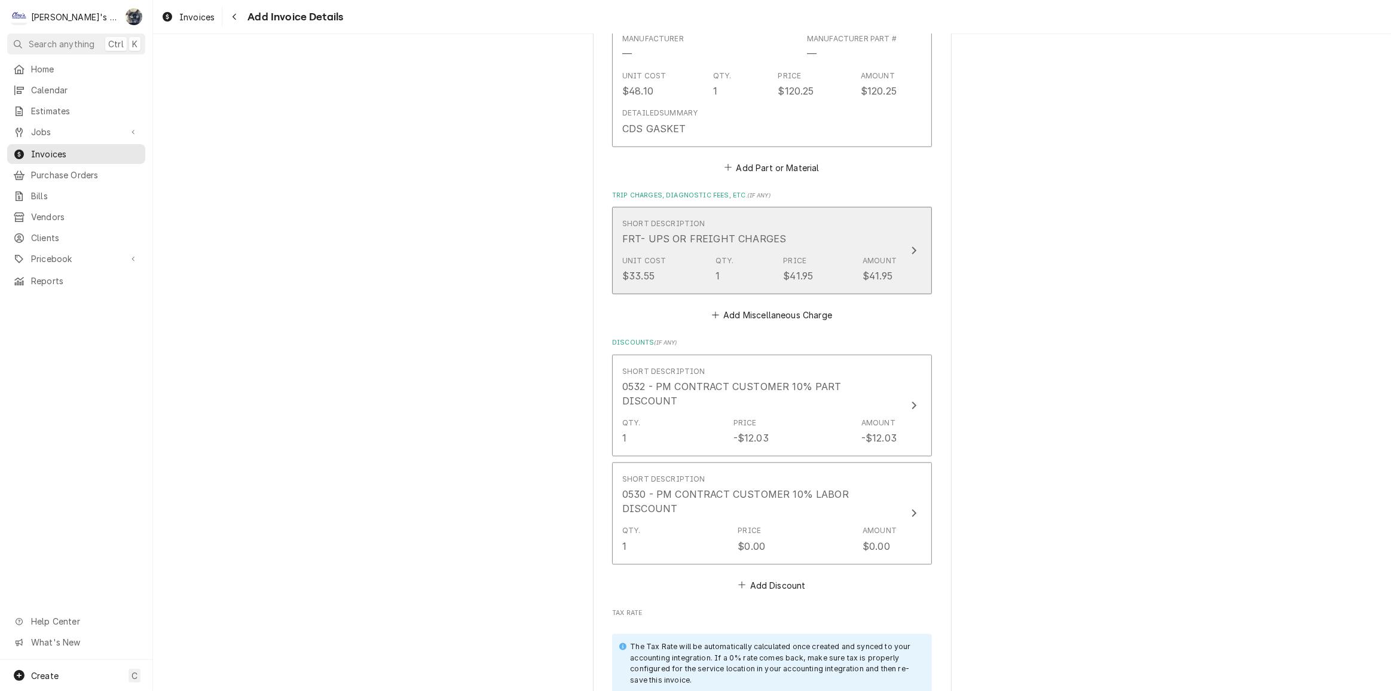
scroll to position [1616, 0]
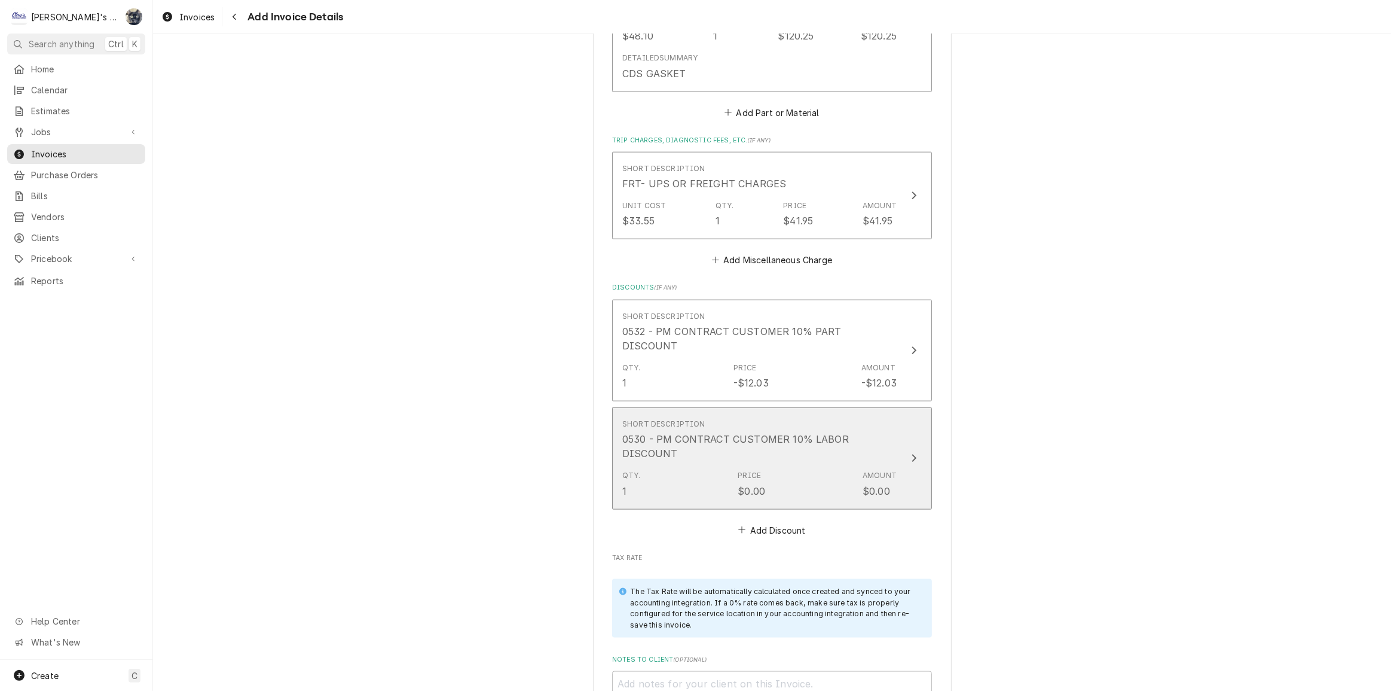
click at [795, 442] on div "0530 - PM CONTRACT CUSTOMER 10% LABOR DISCOUNT" at bounding box center [759, 446] width 274 height 29
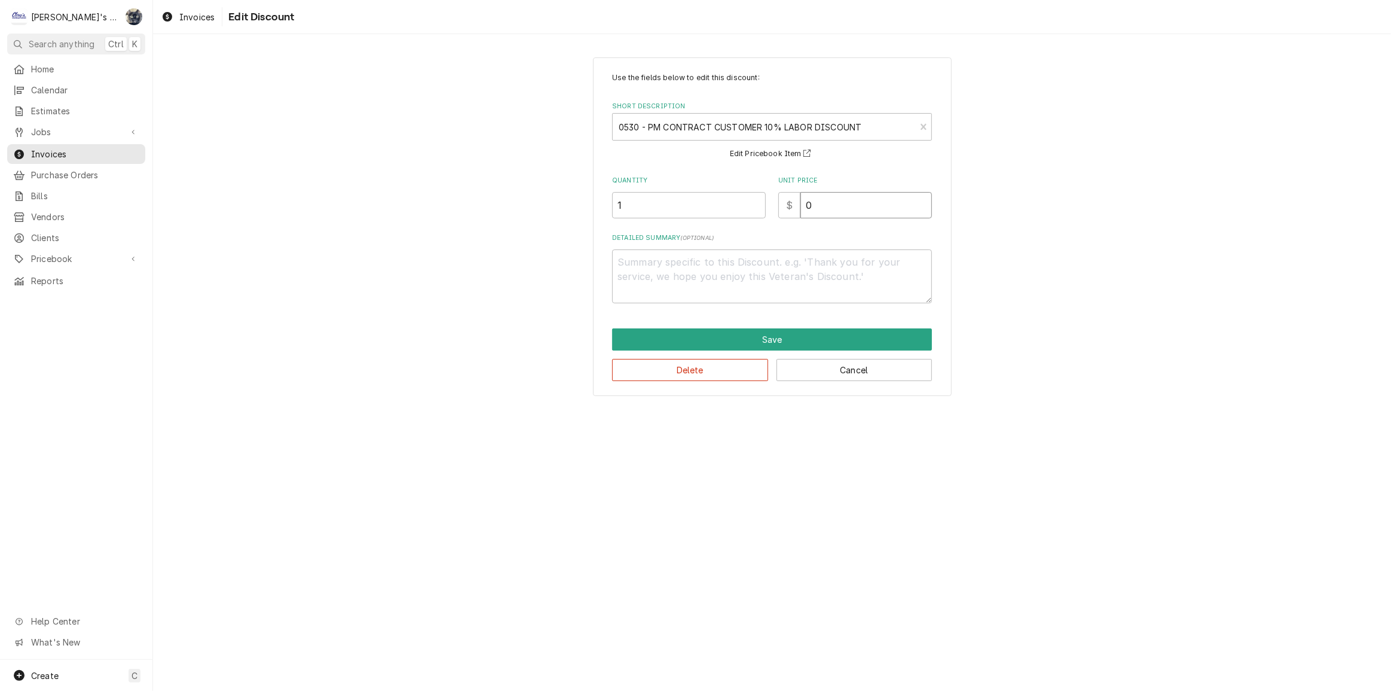
drag, startPoint x: 821, startPoint y: 209, endPoint x: 787, endPoint y: 215, distance: 35.3
click at [787, 212] on div "$ 0" at bounding box center [855, 205] width 154 height 26
type textarea "x"
type input "1"
type textarea "x"
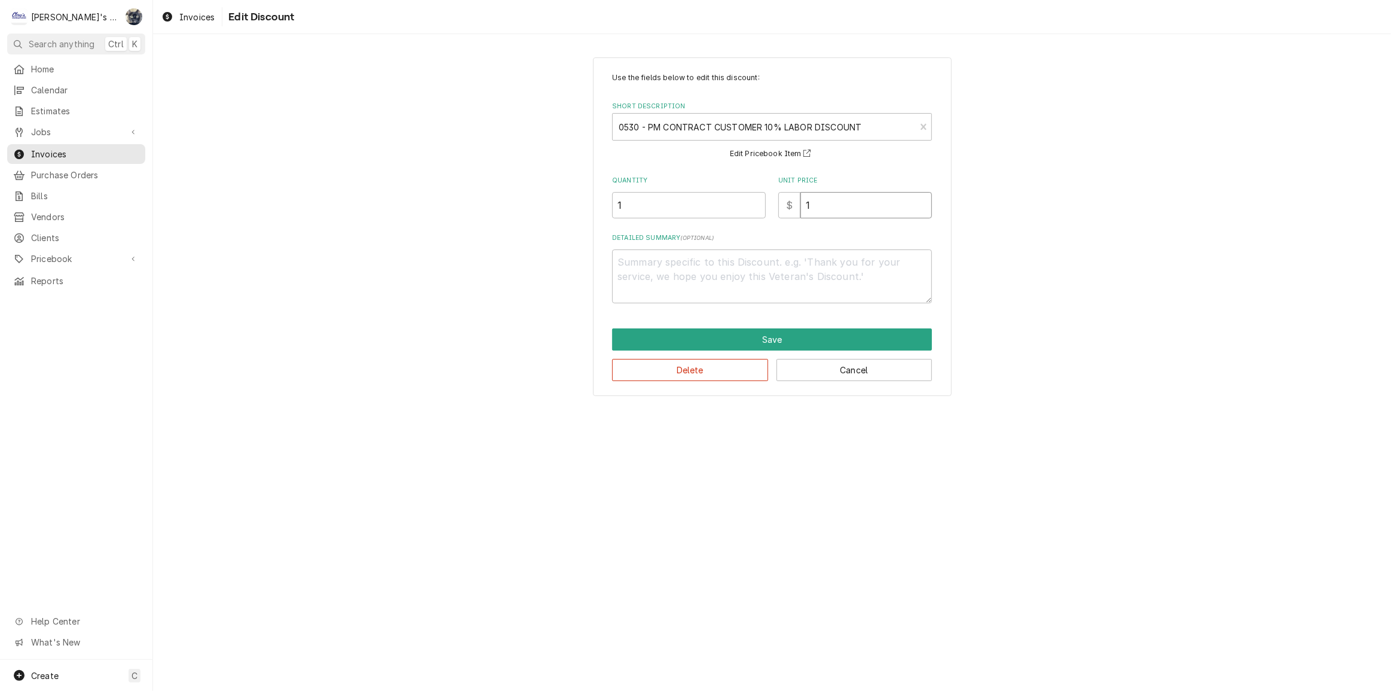
type input "15"
type textarea "x"
type input "15.1"
type textarea "x"
type input "15.16"
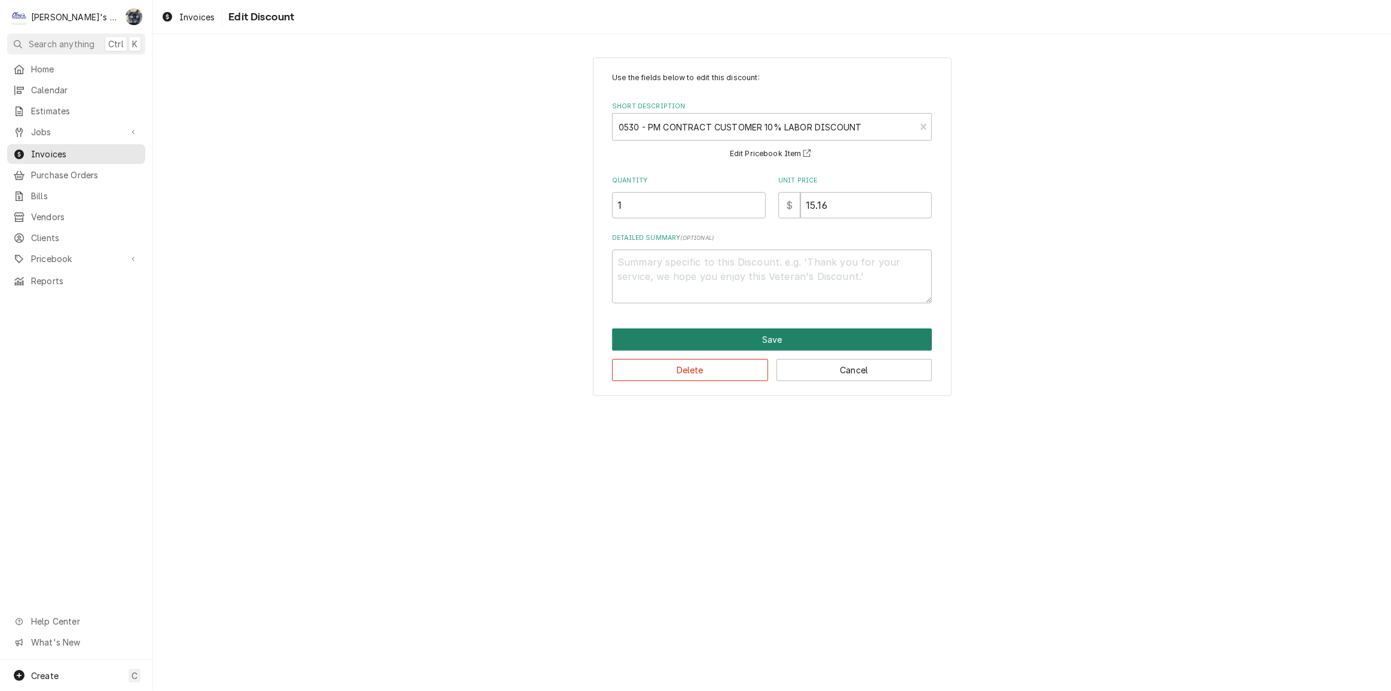
click at [733, 335] on button "Save" at bounding box center [772, 339] width 320 height 22
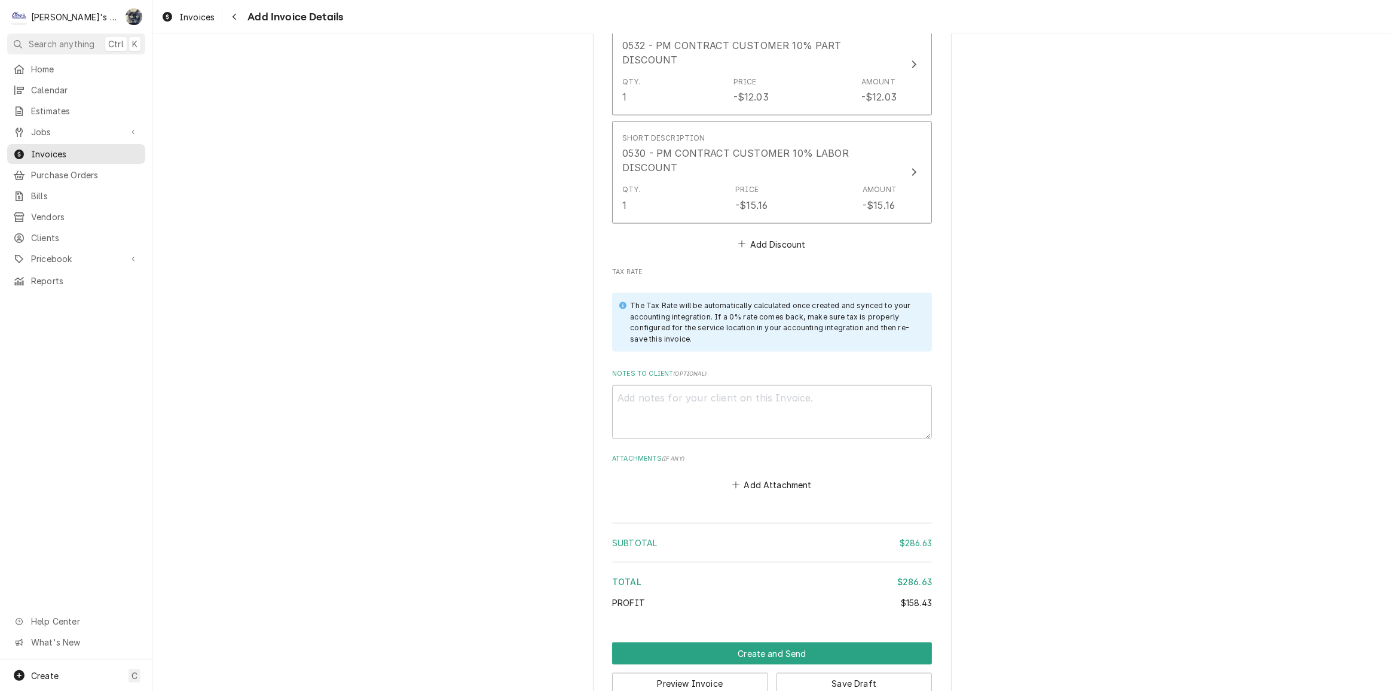
scroll to position [1913, 0]
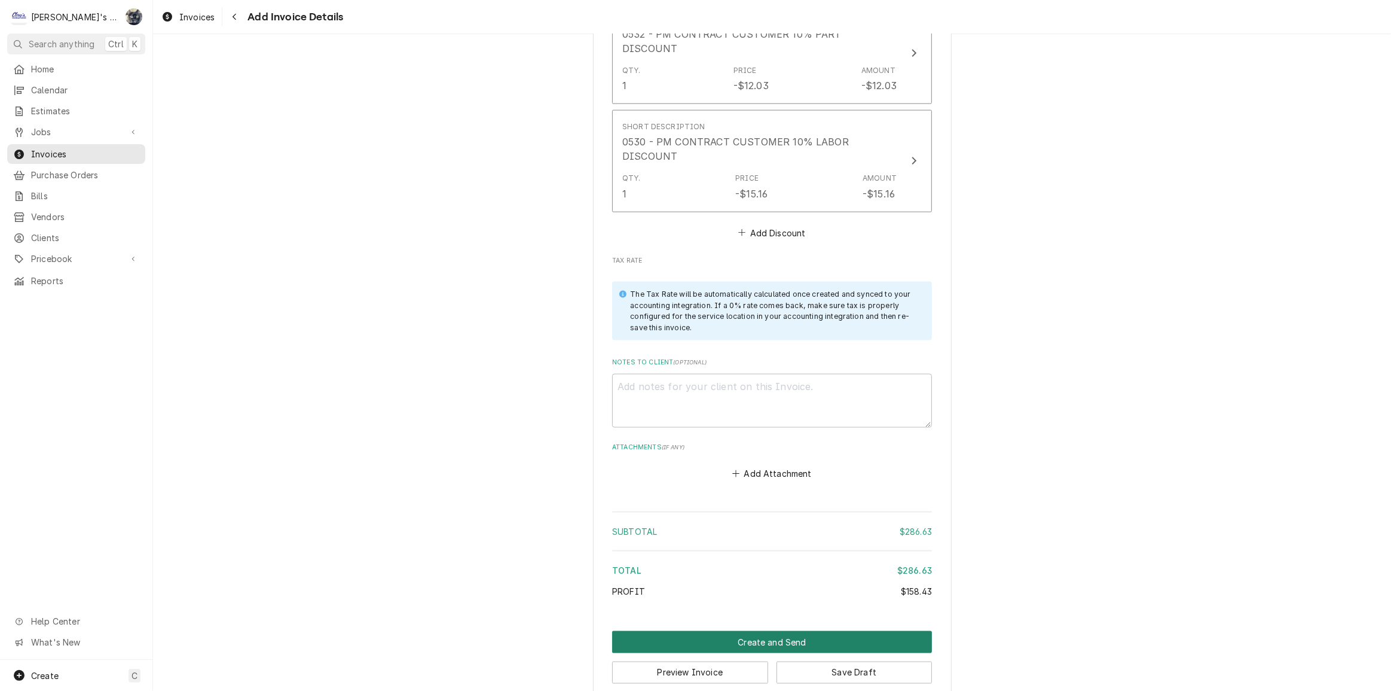
click at [773, 631] on button "Create and Send" at bounding box center [772, 642] width 320 height 22
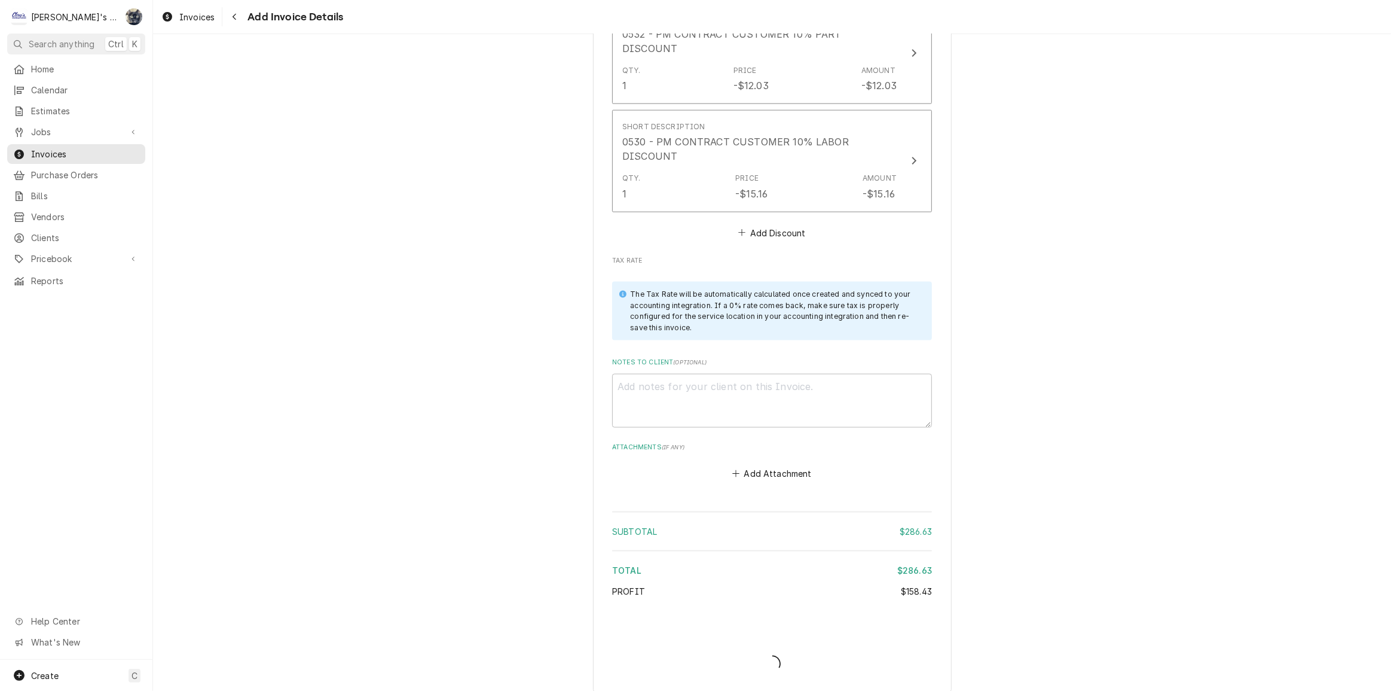
scroll to position [1907, 0]
type textarea "x"
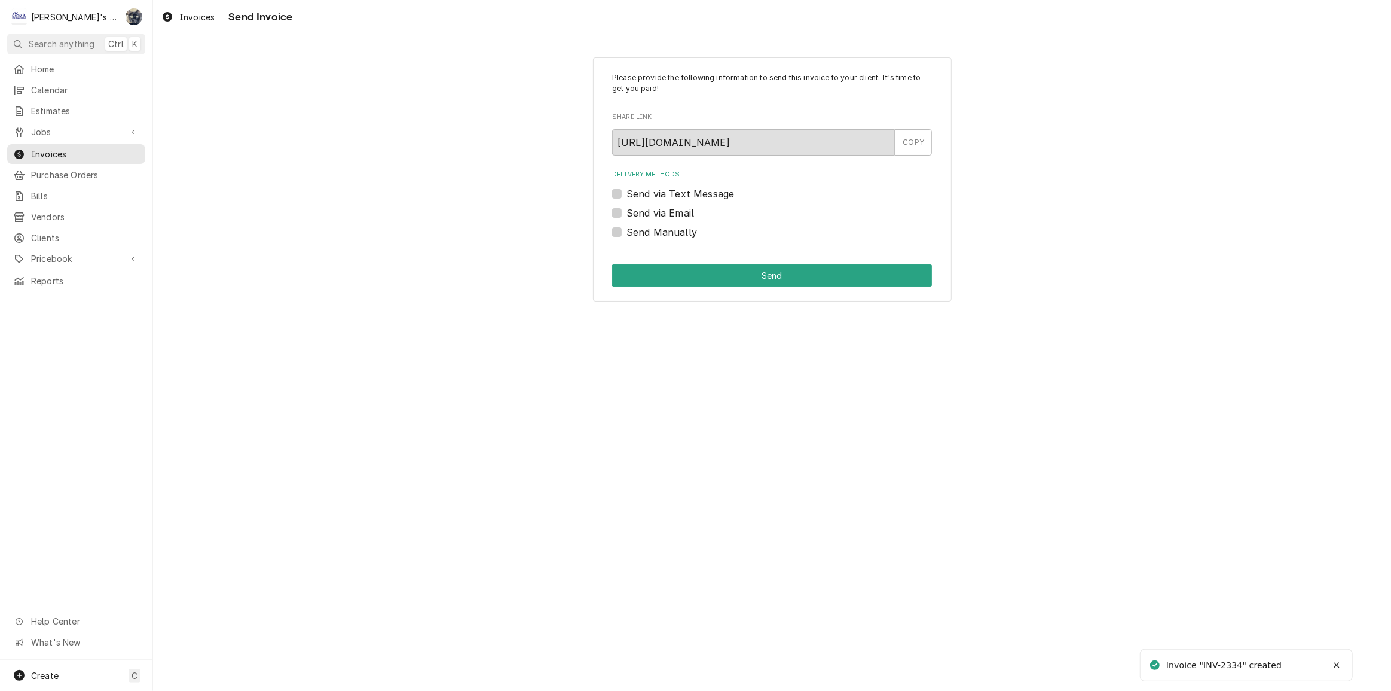
click at [627, 228] on label "Send Manually" at bounding box center [662, 232] width 71 height 14
click at [627, 228] on input "Send Manually" at bounding box center [787, 238] width 320 height 26
checkbox input "true"
click at [638, 271] on button "Send" at bounding box center [772, 275] width 320 height 22
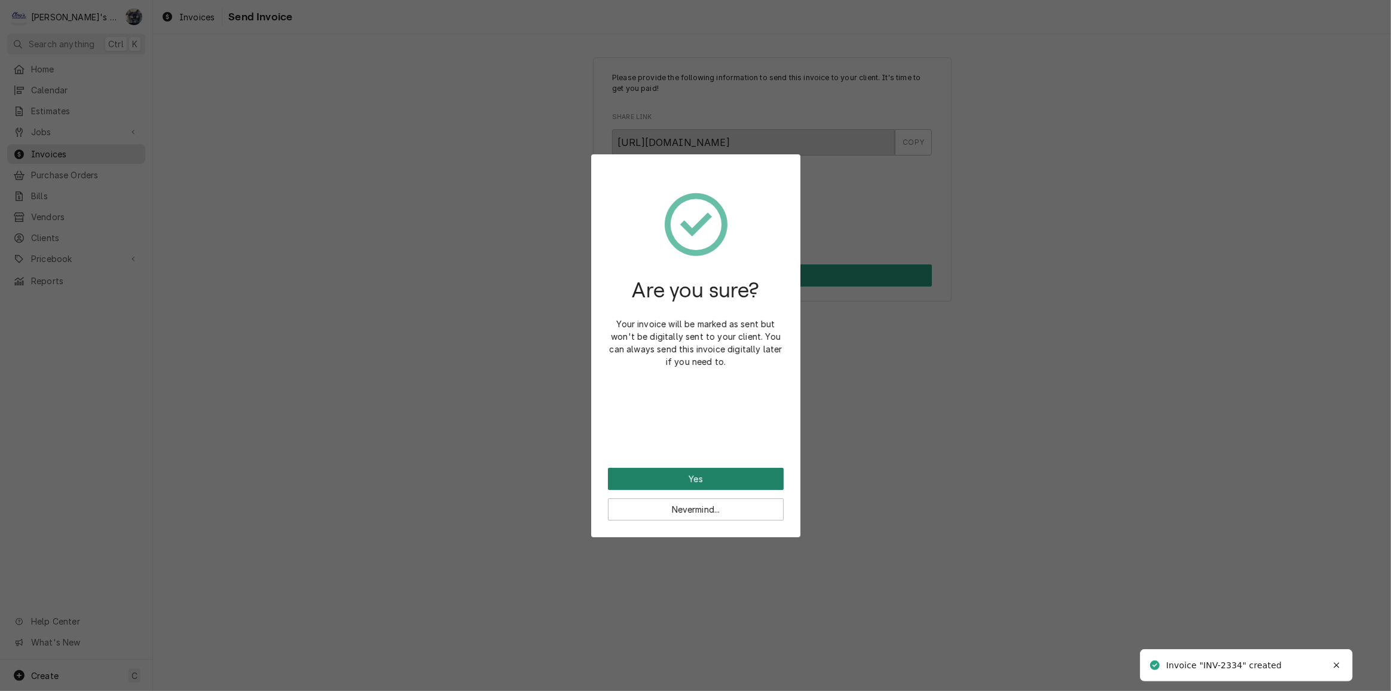
click at [692, 472] on button "Yes" at bounding box center [696, 479] width 176 height 22
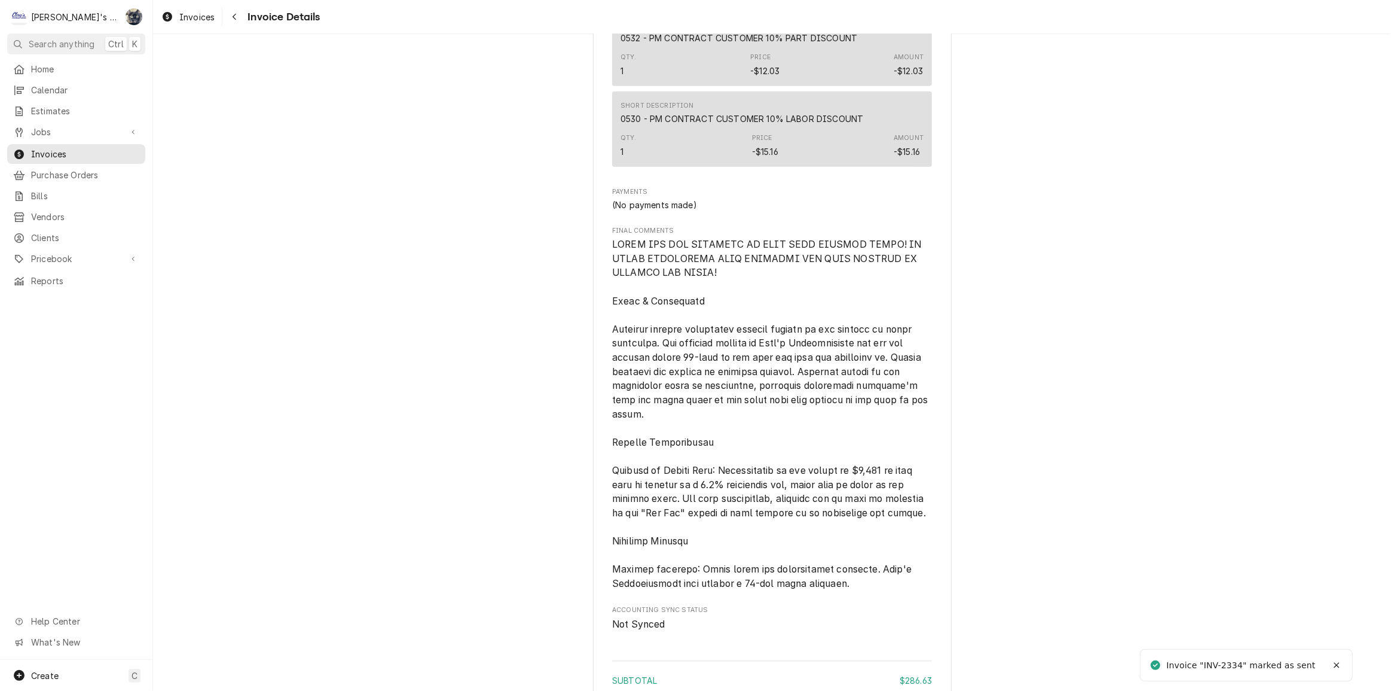
scroll to position [1645, 0]
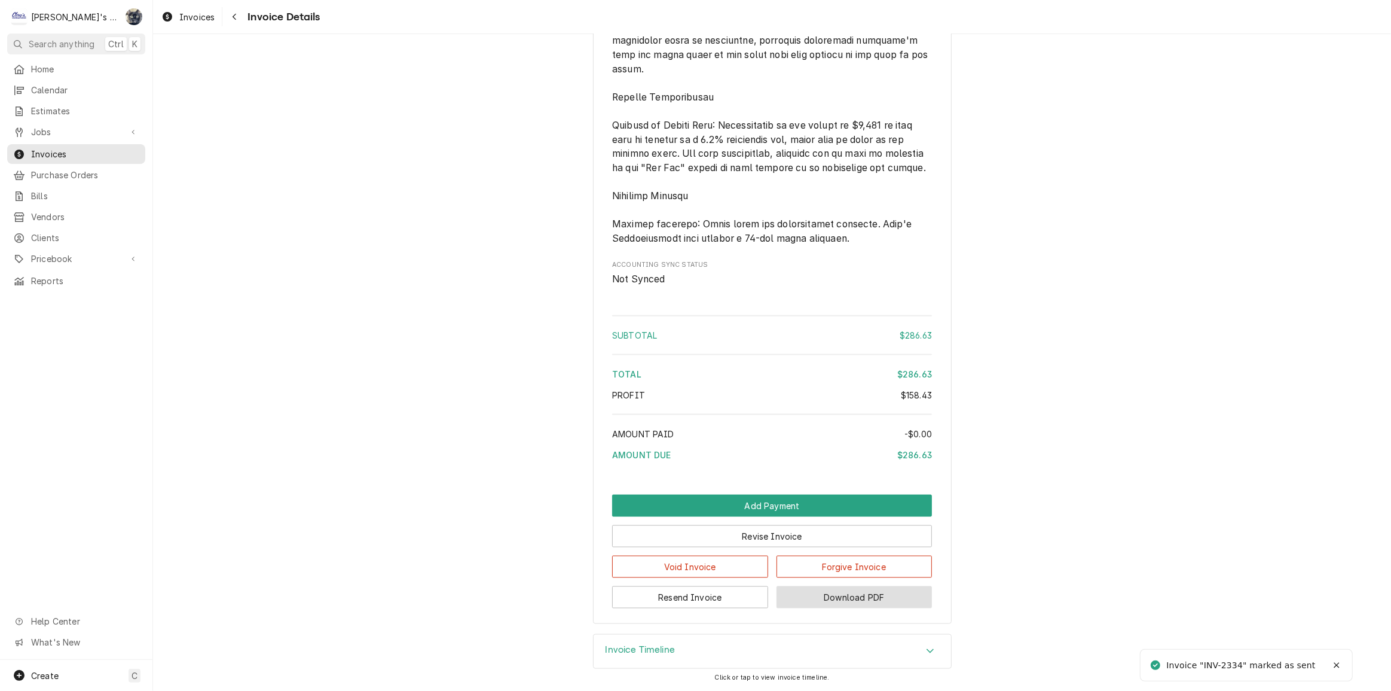
click at [828, 601] on button "Download PDF" at bounding box center [855, 597] width 156 height 22
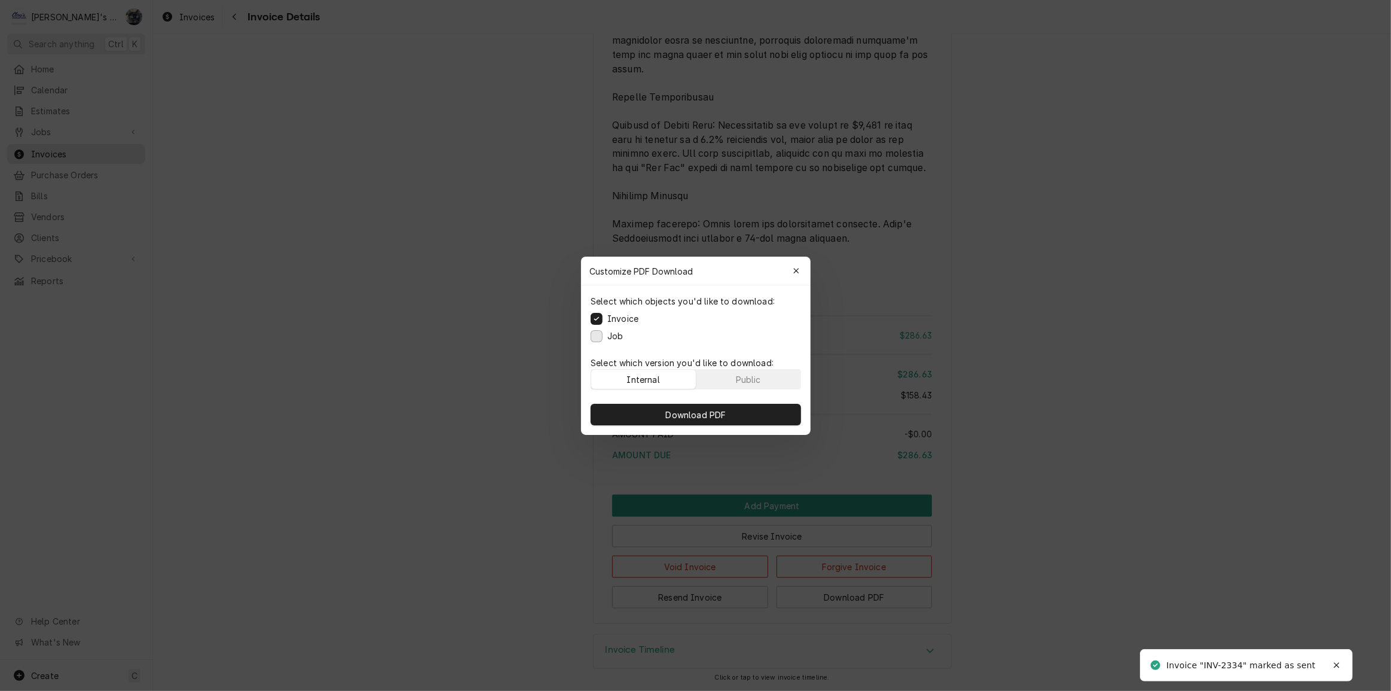
click at [595, 341] on div "Select which objects you'd like to download: Invoice Job" at bounding box center [696, 318] width 230 height 66
click at [595, 340] on button "Job" at bounding box center [597, 335] width 12 height 12
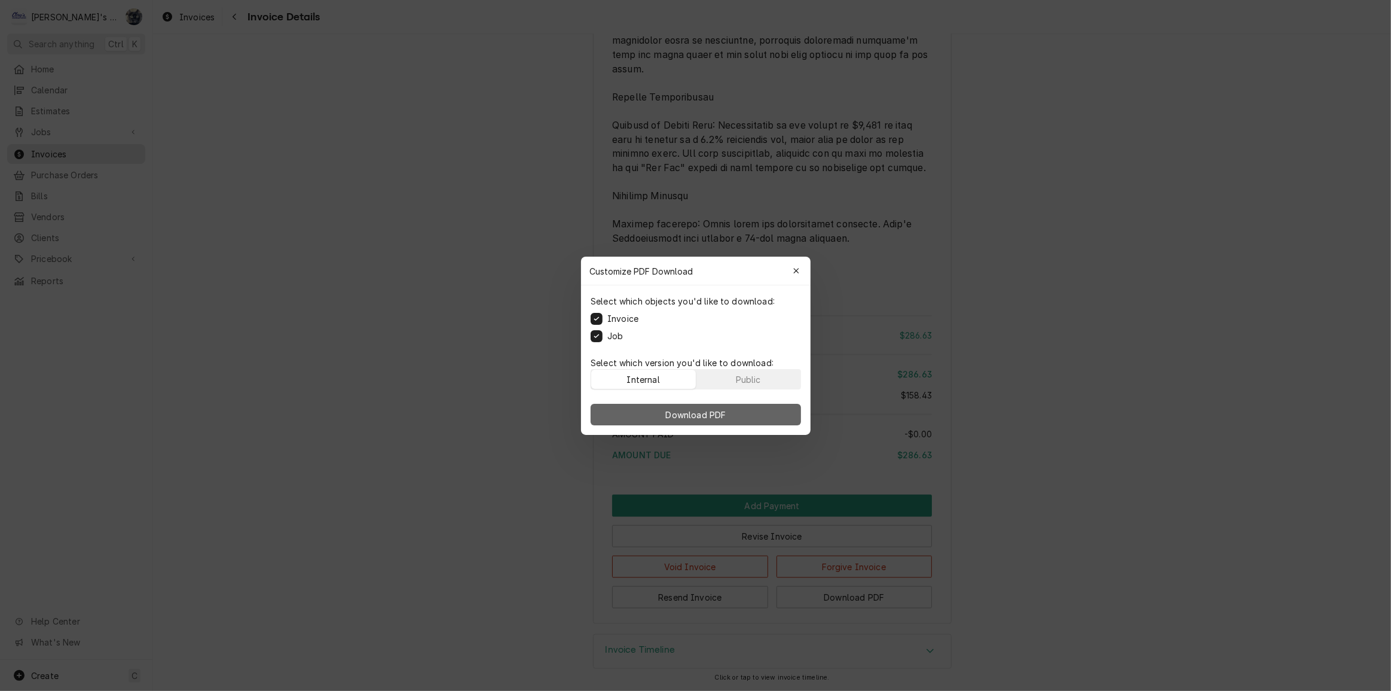
click at [621, 421] on button "Download PDF" at bounding box center [696, 415] width 210 height 22
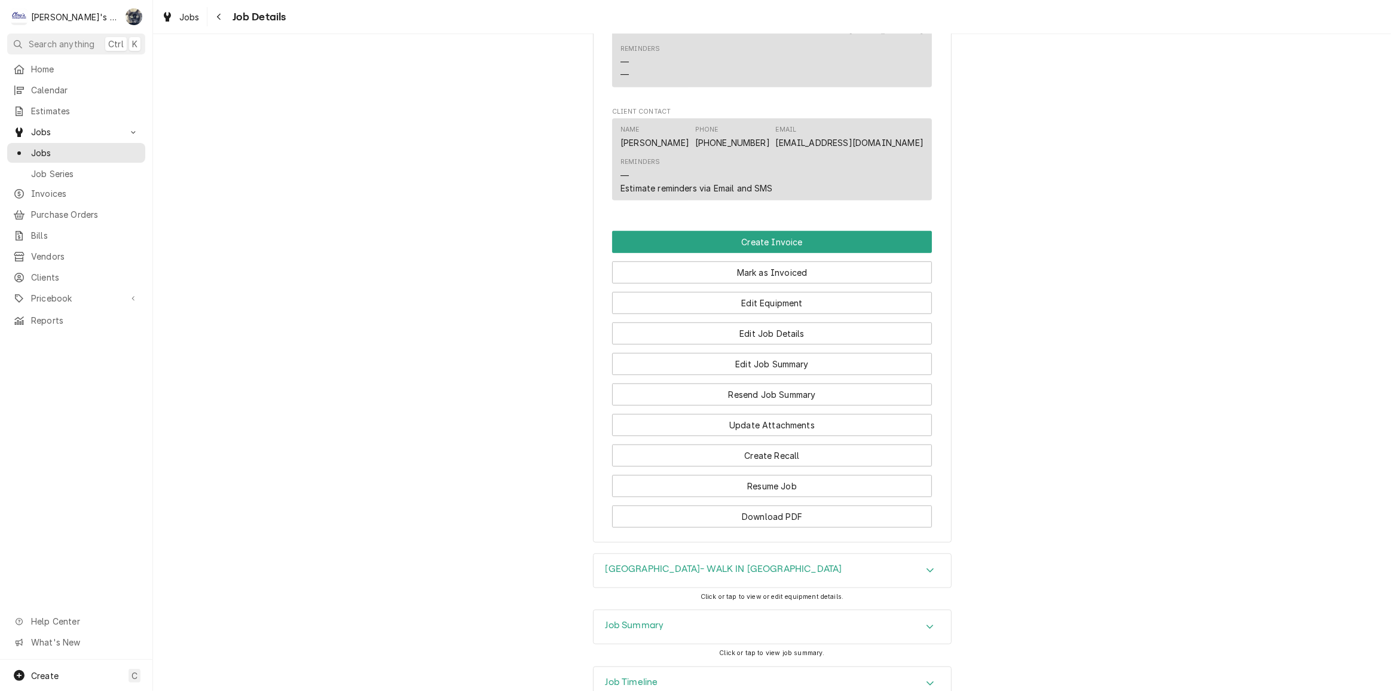
scroll to position [869, 0]
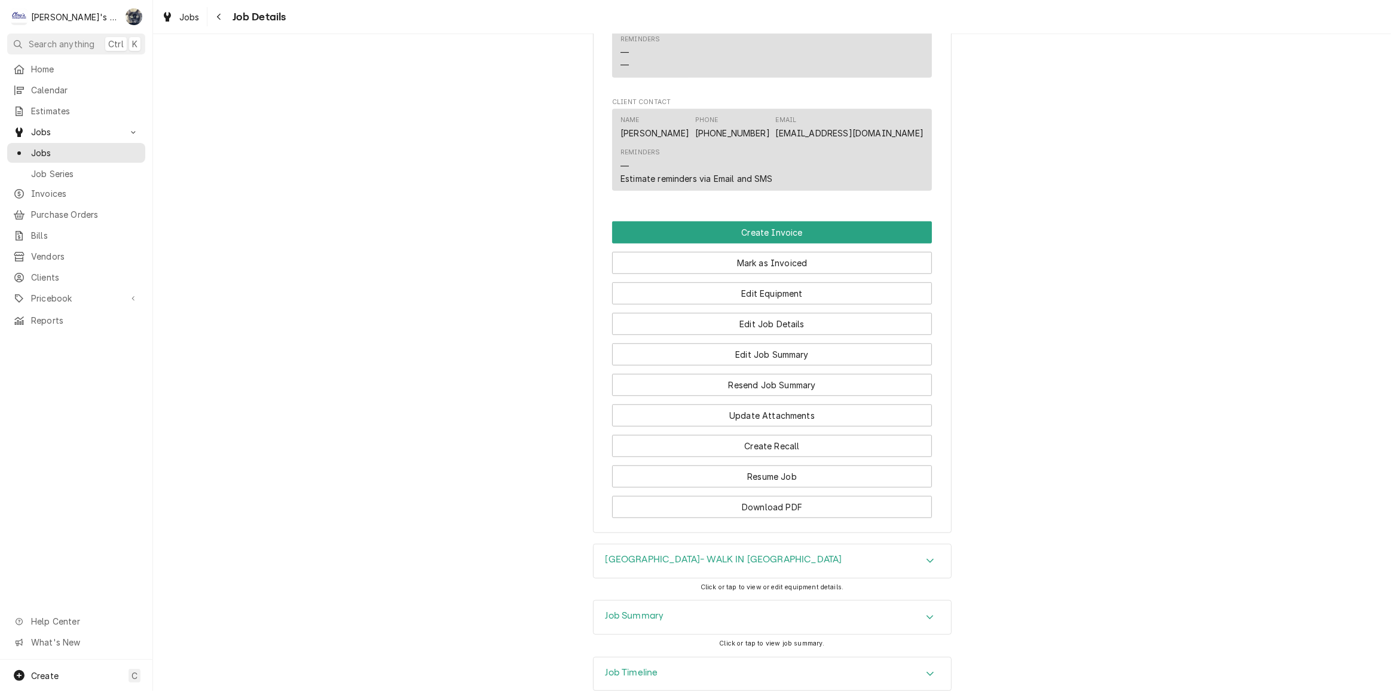
click at [650, 621] on h3 "Job Summary" at bounding box center [635, 615] width 59 height 11
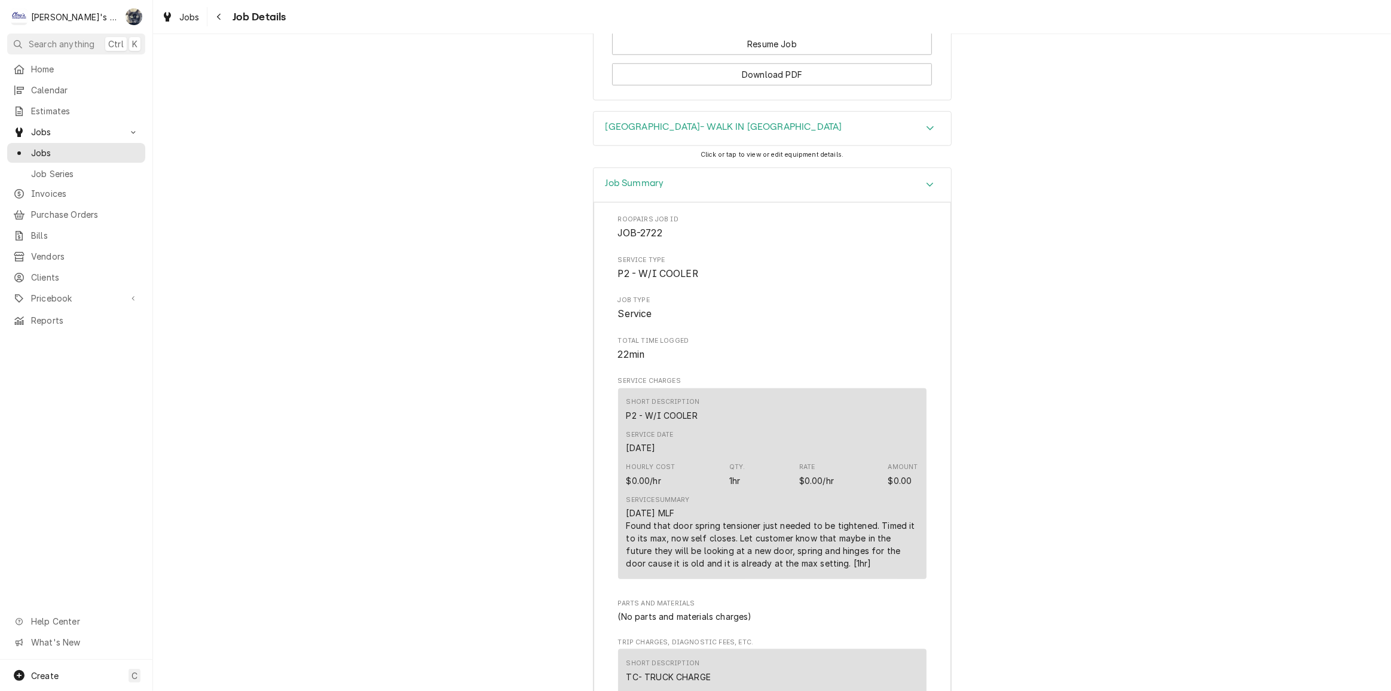
scroll to position [1413, 0]
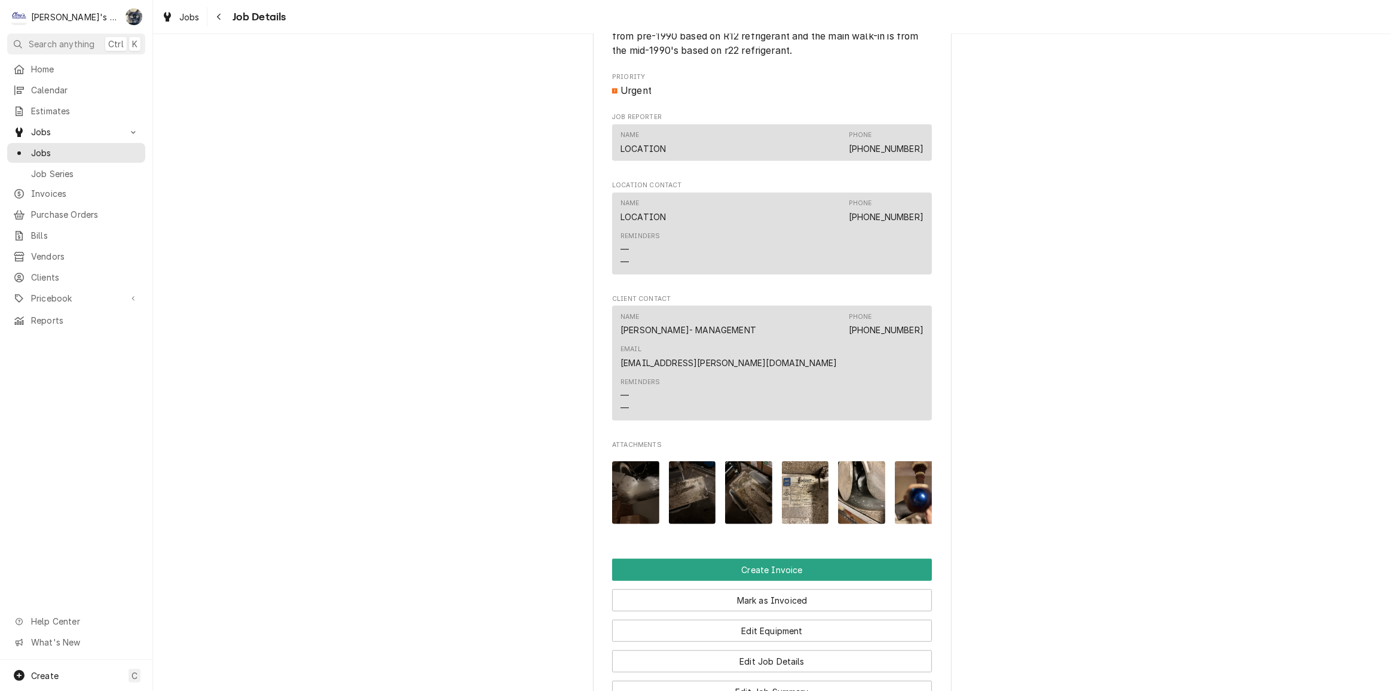
scroll to position [978, 0]
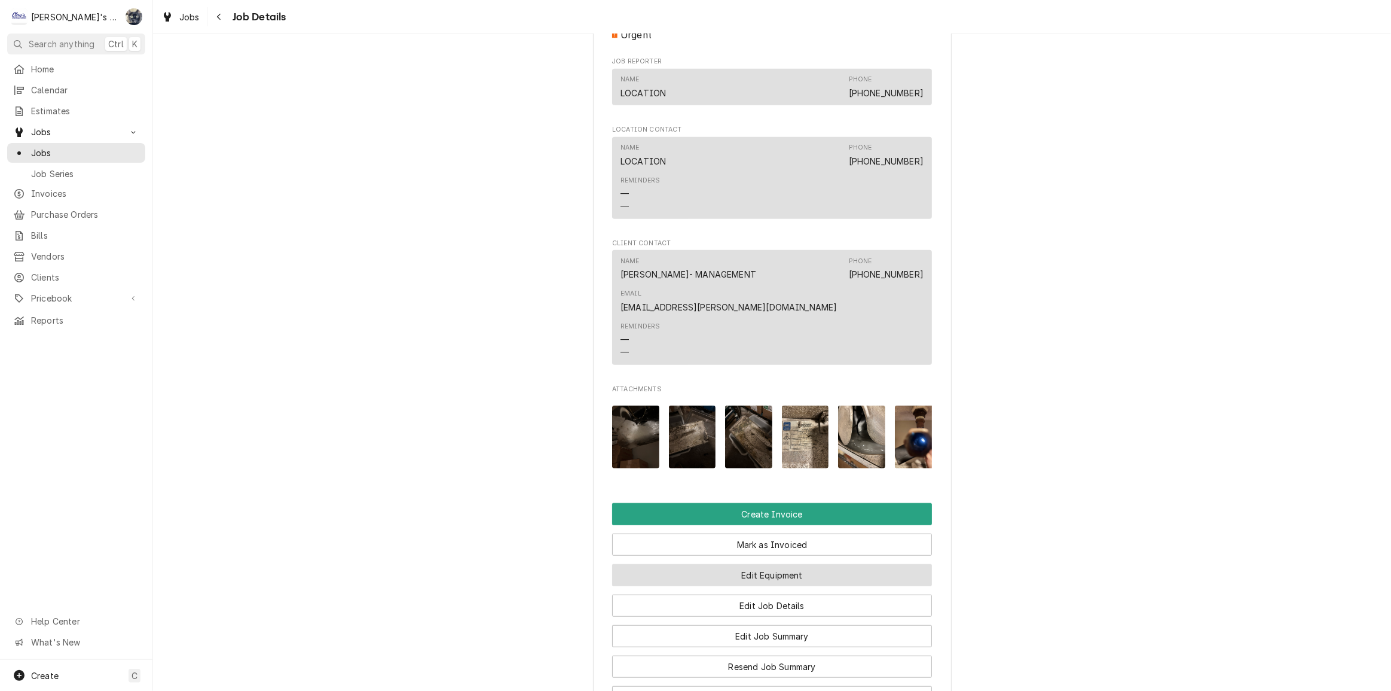
click at [707, 586] on button "Edit Equipment" at bounding box center [772, 575] width 320 height 22
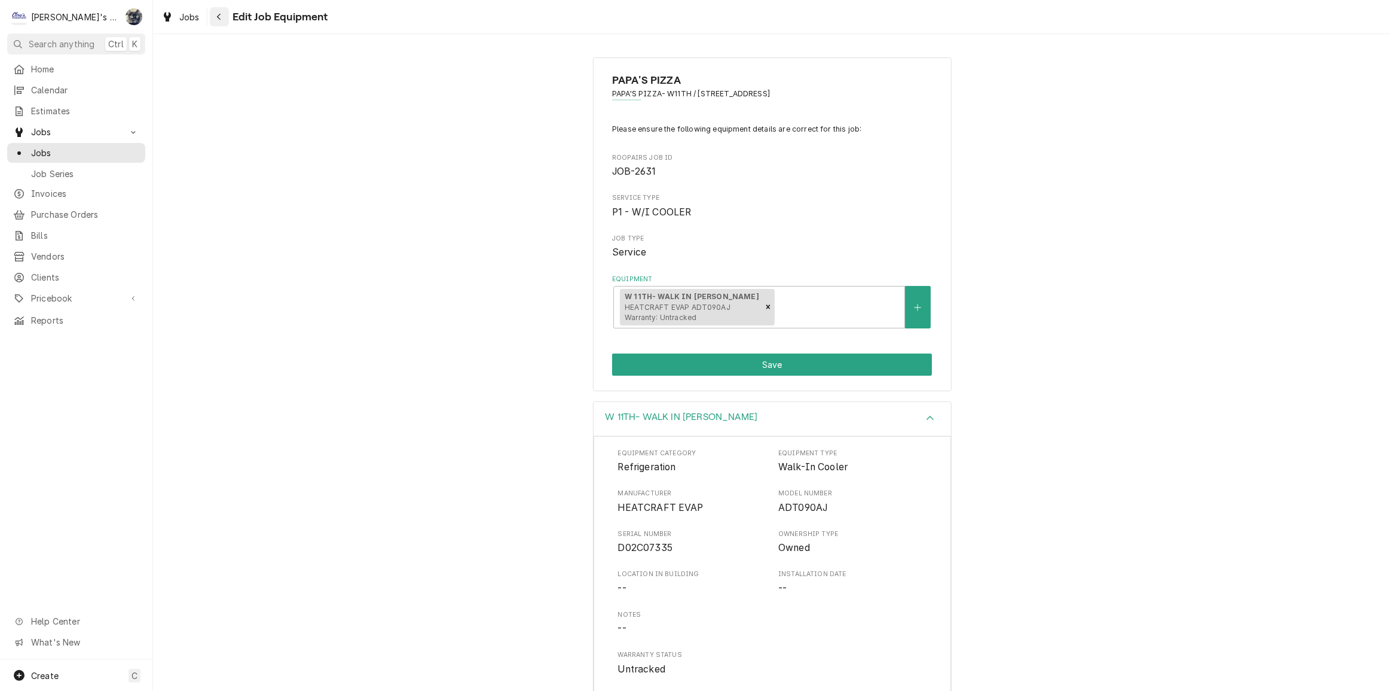
drag, startPoint x: 220, startPoint y: 16, endPoint x: 268, endPoint y: 36, distance: 52.5
click at [221, 16] on icon "Navigate back" at bounding box center [218, 17] width 5 height 8
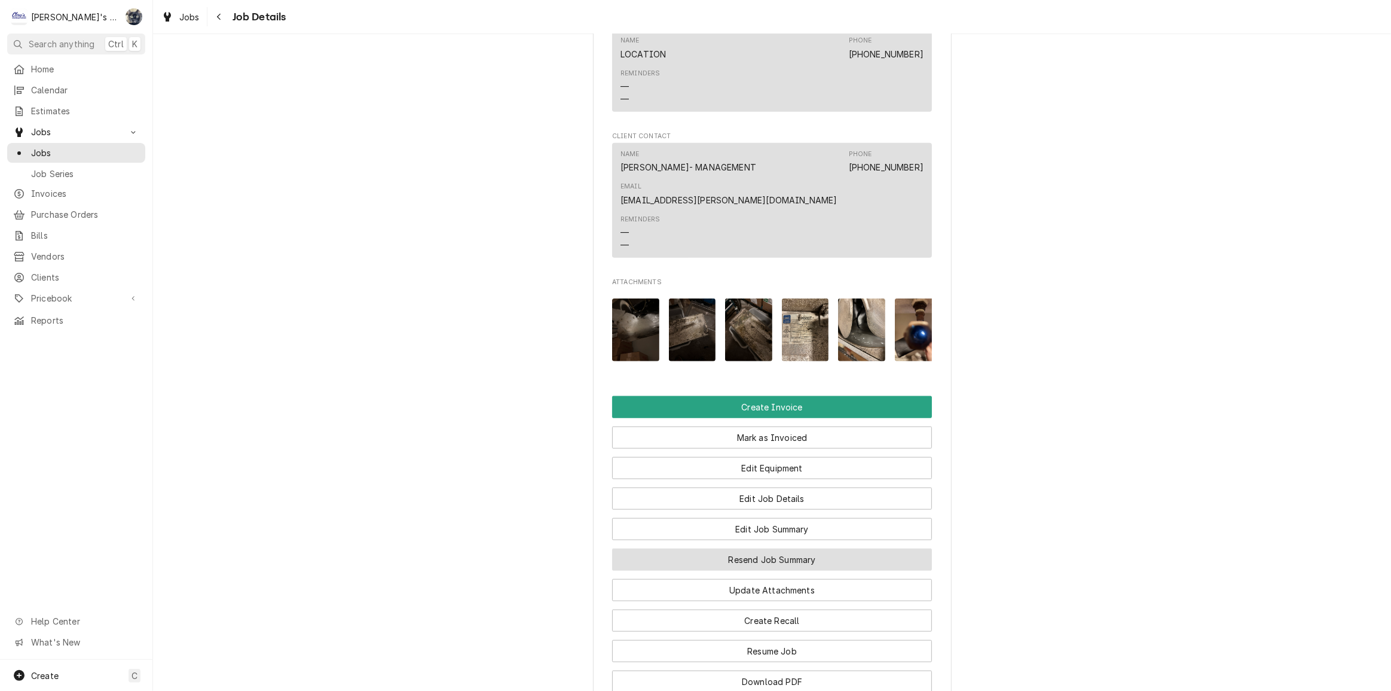
scroll to position [1249, 0]
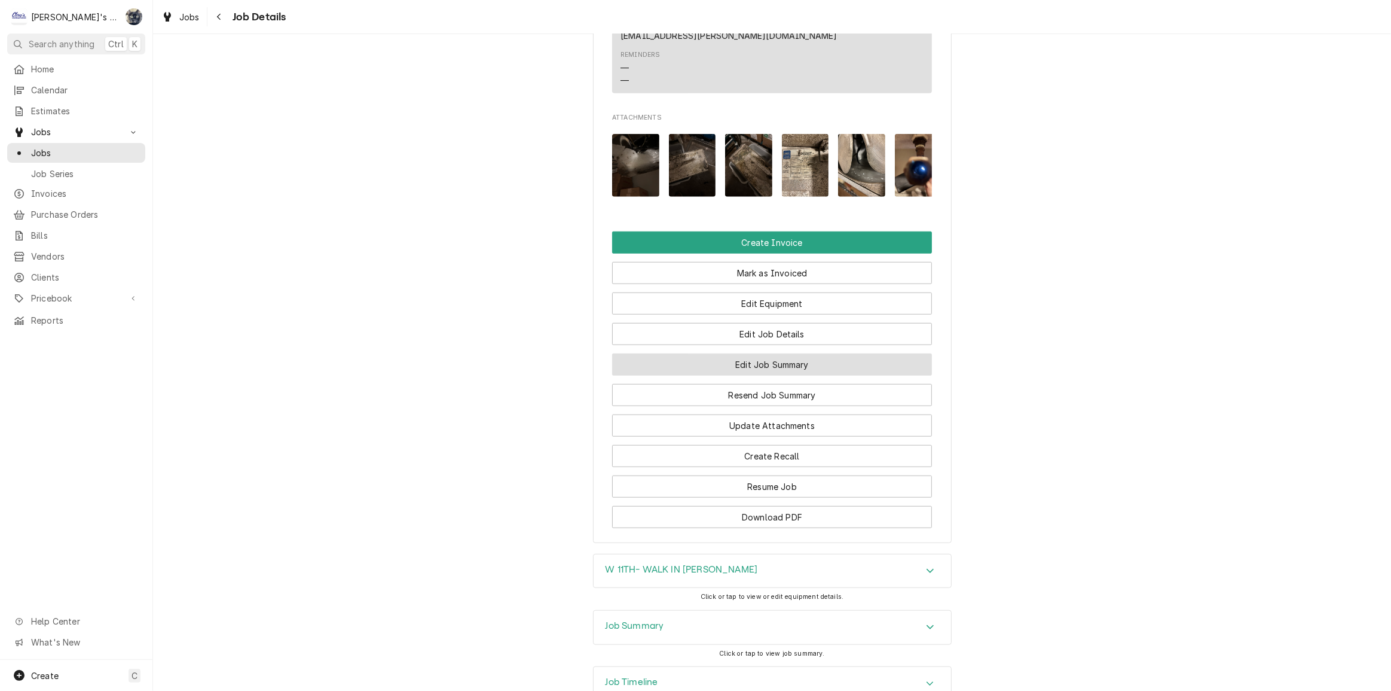
click at [777, 375] on button "Edit Job Summary" at bounding box center [772, 364] width 320 height 22
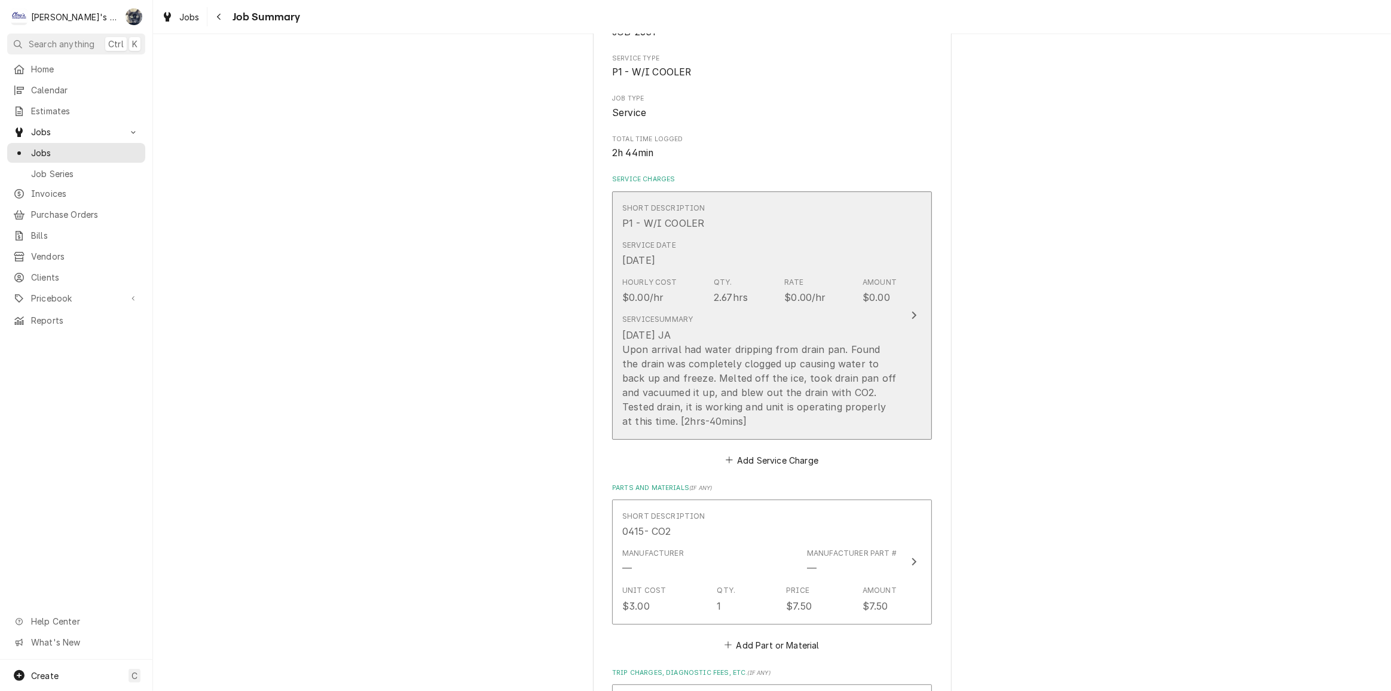
scroll to position [163, 0]
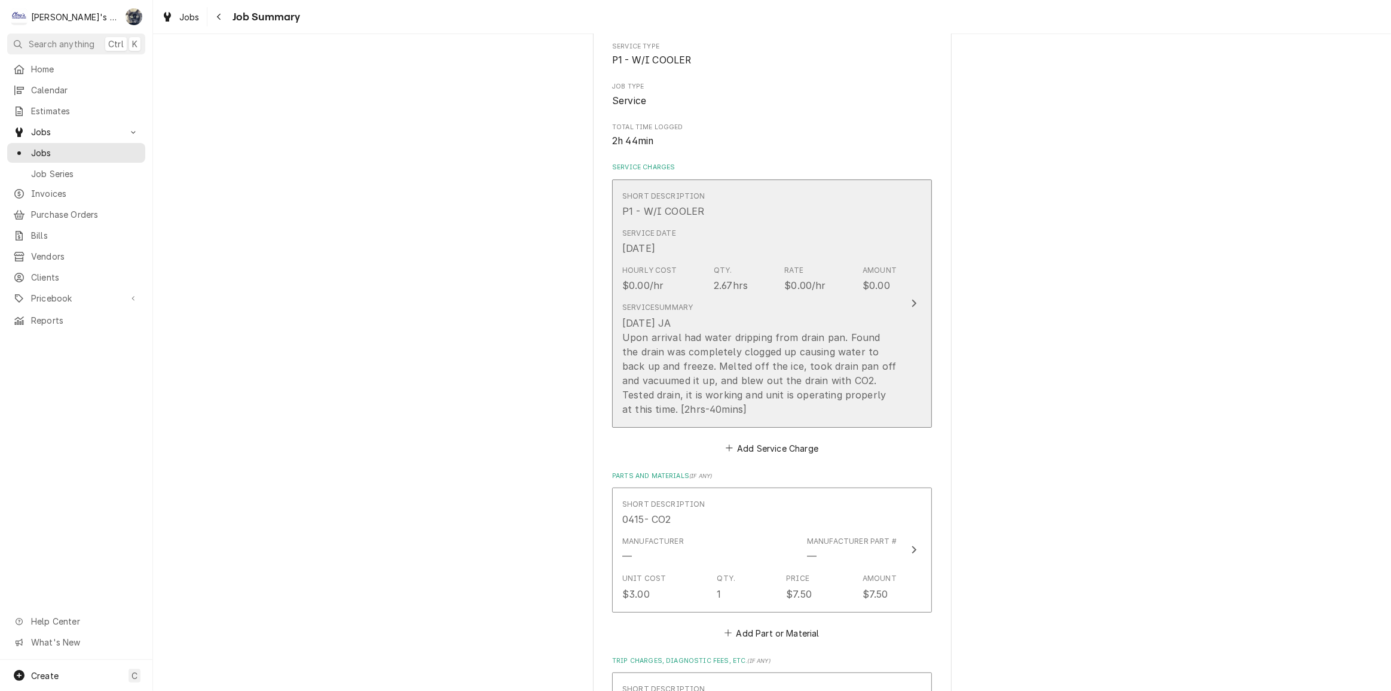
click at [775, 326] on div "[DATE] JA Upon arrival had water dripping from drain pan. Found the drain was c…" at bounding box center [759, 366] width 274 height 100
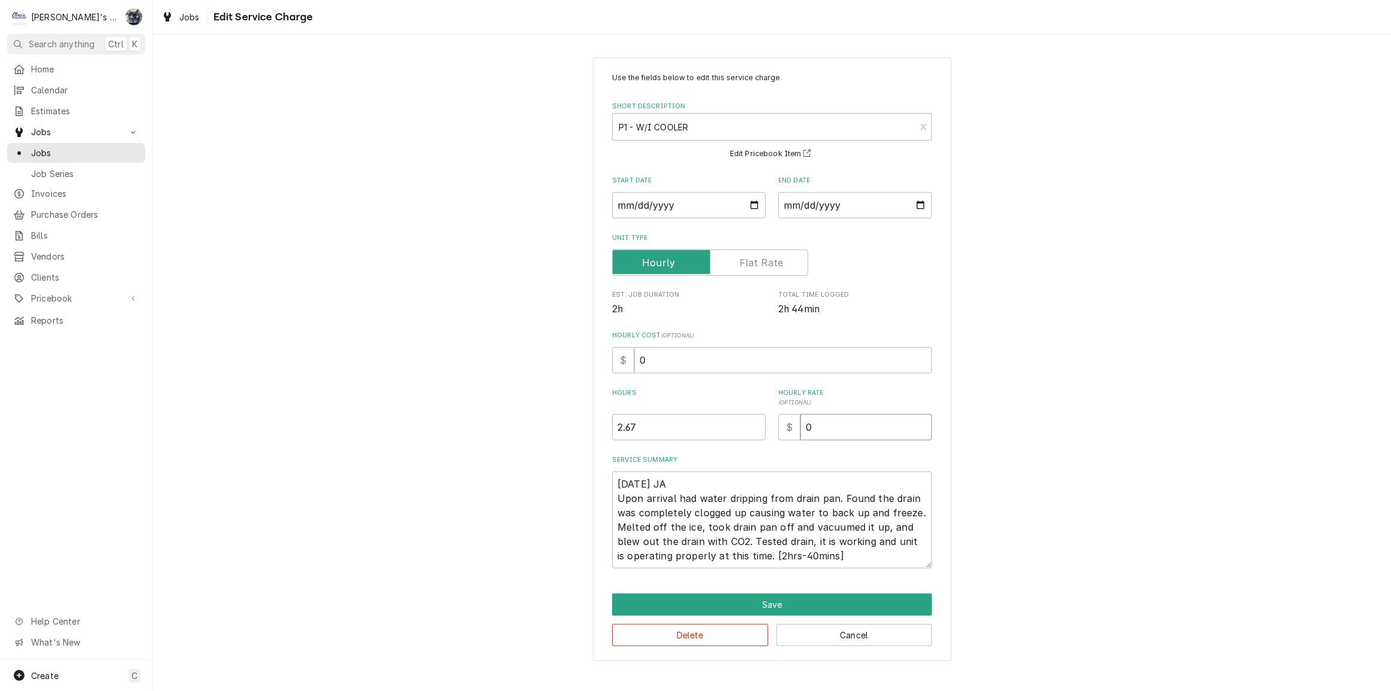
drag, startPoint x: 813, startPoint y: 430, endPoint x: 780, endPoint y: 430, distance: 32.9
click at [780, 429] on div "$ 0" at bounding box center [855, 427] width 154 height 26
type textarea "x"
type input "1"
type textarea "x"
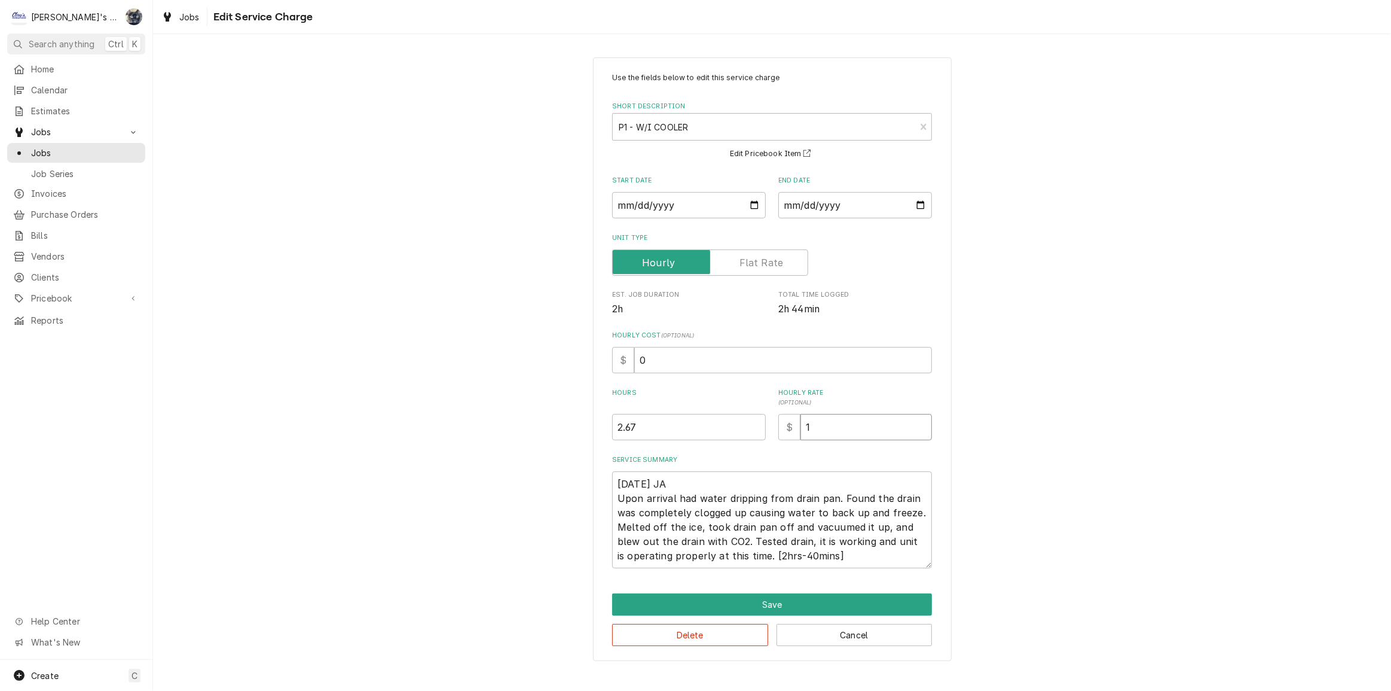
type input "12"
type textarea "x"
type input "126"
drag, startPoint x: 713, startPoint y: 368, endPoint x: 579, endPoint y: 365, distance: 133.4
click at [579, 365] on div "Use the fields below to edit this service charge Short Description P1 - W/I COO…" at bounding box center [772, 359] width 1238 height 625
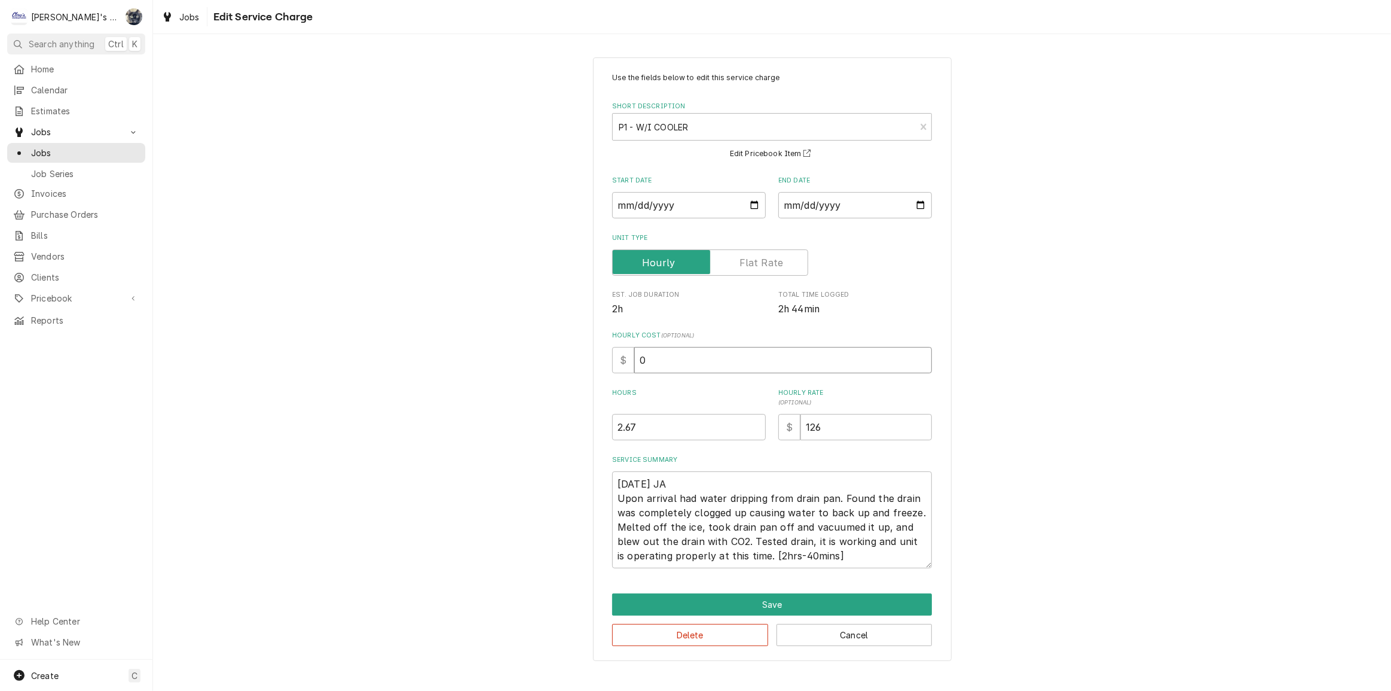
type textarea "x"
type input "4"
type textarea "x"
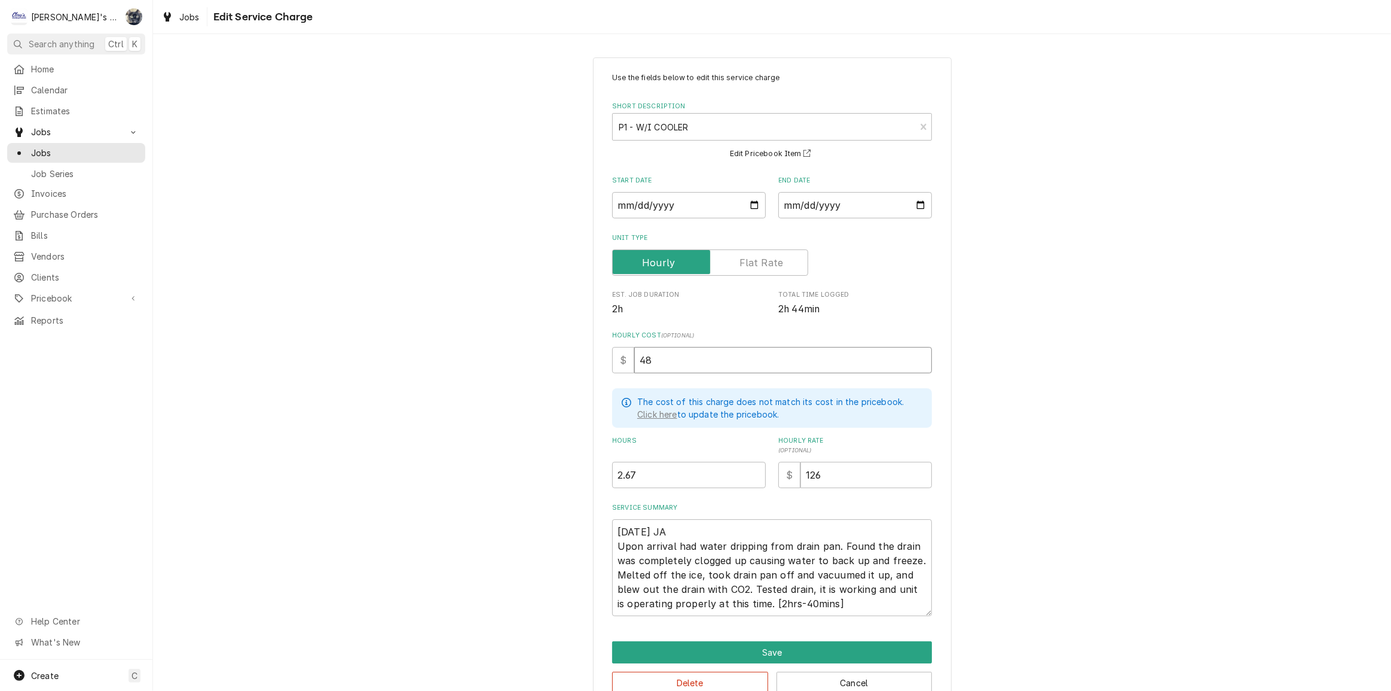
type input "48"
click at [671, 543] on textarea "8/11/2025 JA Upon arrival had water dripping from drain pan. Found the drain wa…" at bounding box center [772, 567] width 320 height 97
click at [693, 540] on textarea "8/11/2025 JA Upon arrival had water dripping from drain pan. Found the drain wa…" at bounding box center [772, 567] width 320 height 97
type textarea "x"
type textarea "8/11/2025 JA Upon arrival hadwater dripping from drain pan. Found the drain was…"
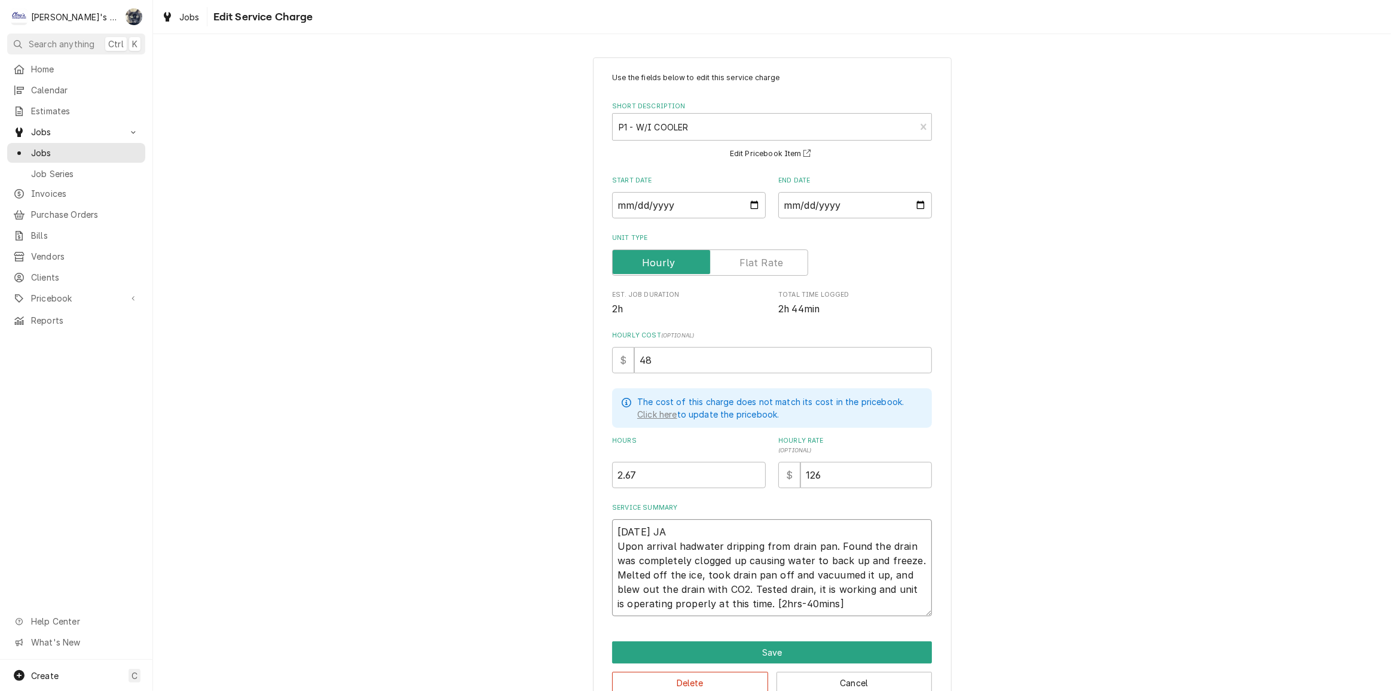
type textarea "x"
type textarea "8/11/2025 JA Upon arrival hawater dripping from drain pan. Found the drain was …"
type textarea "x"
type textarea "8/11/2025 JA Upon arrival hwater dripping from drain pan. Found the drain was c…"
type textarea "x"
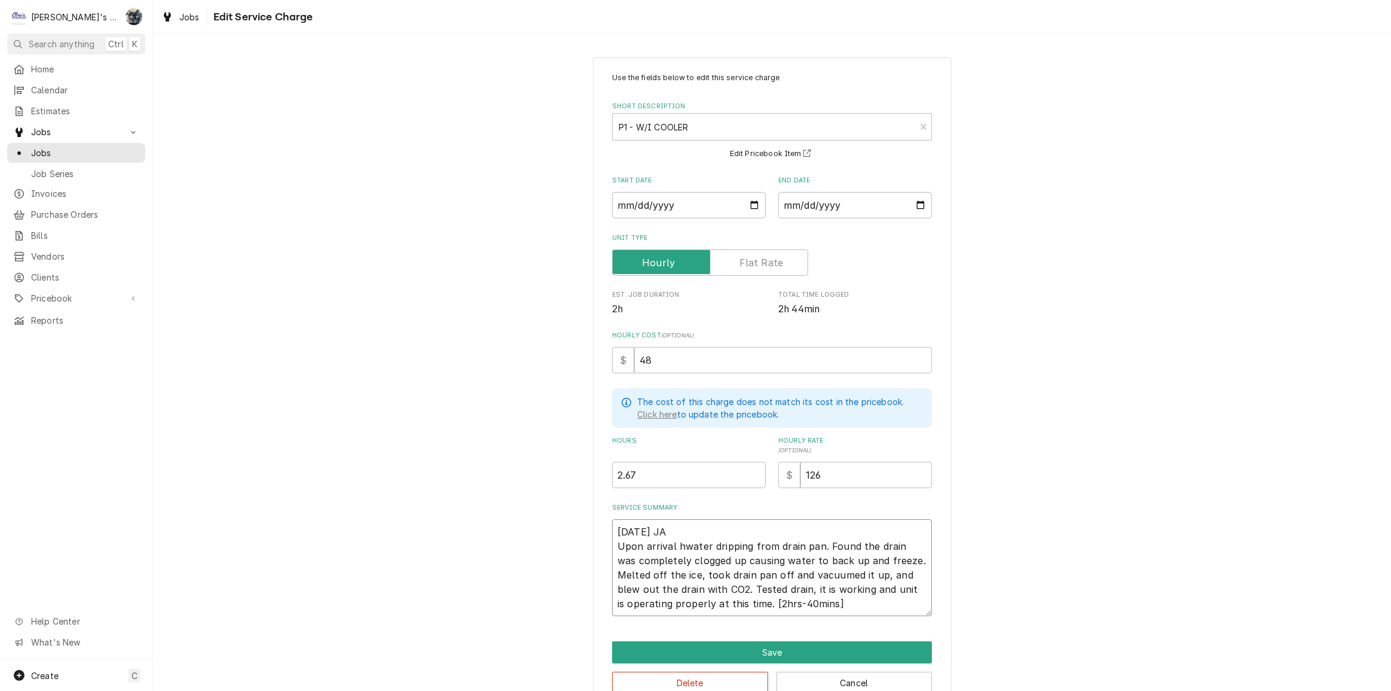
type textarea "8/11/2025 JA Upon arrival water dripping from drain pan. Found the drain was co…"
type textarea "x"
type textarea "8/11/2025 JA Upon arrivalwater dripping from drain pan. Found the drain was com…"
type textarea "x"
type textarea "8/11/2025 JA Upon arrival,water dripping from drain pan. Found the drain was co…"
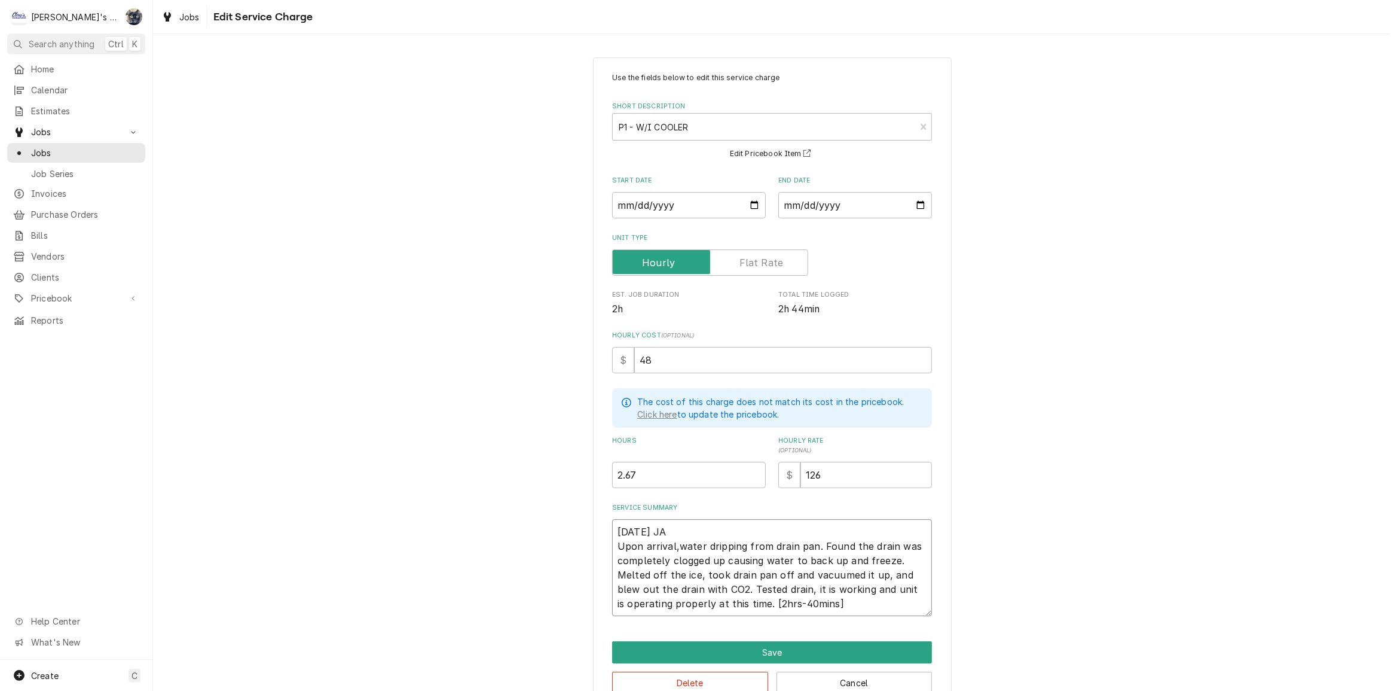
type textarea "x"
type textarea "8/11/2025 JA Upon arrival, water dripping from drain pan. Found the drain was c…"
click at [805, 645] on button "Save" at bounding box center [772, 652] width 320 height 22
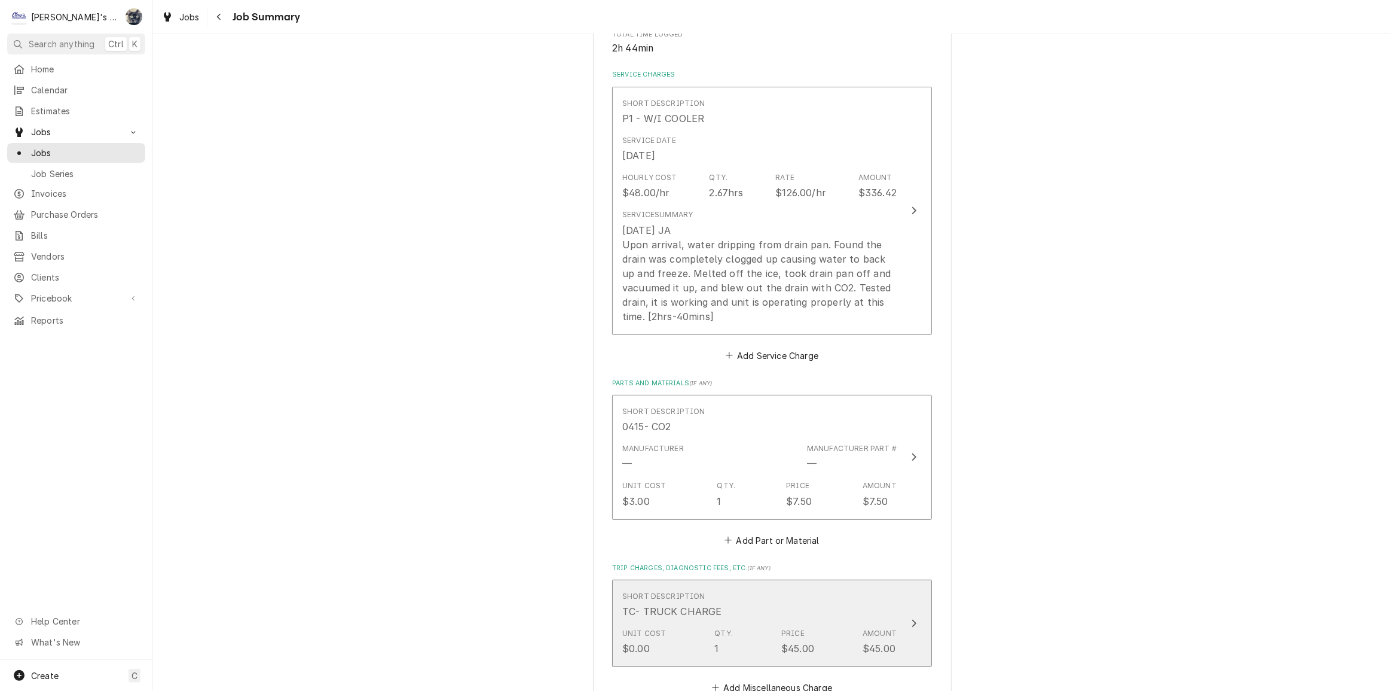
scroll to position [380, 0]
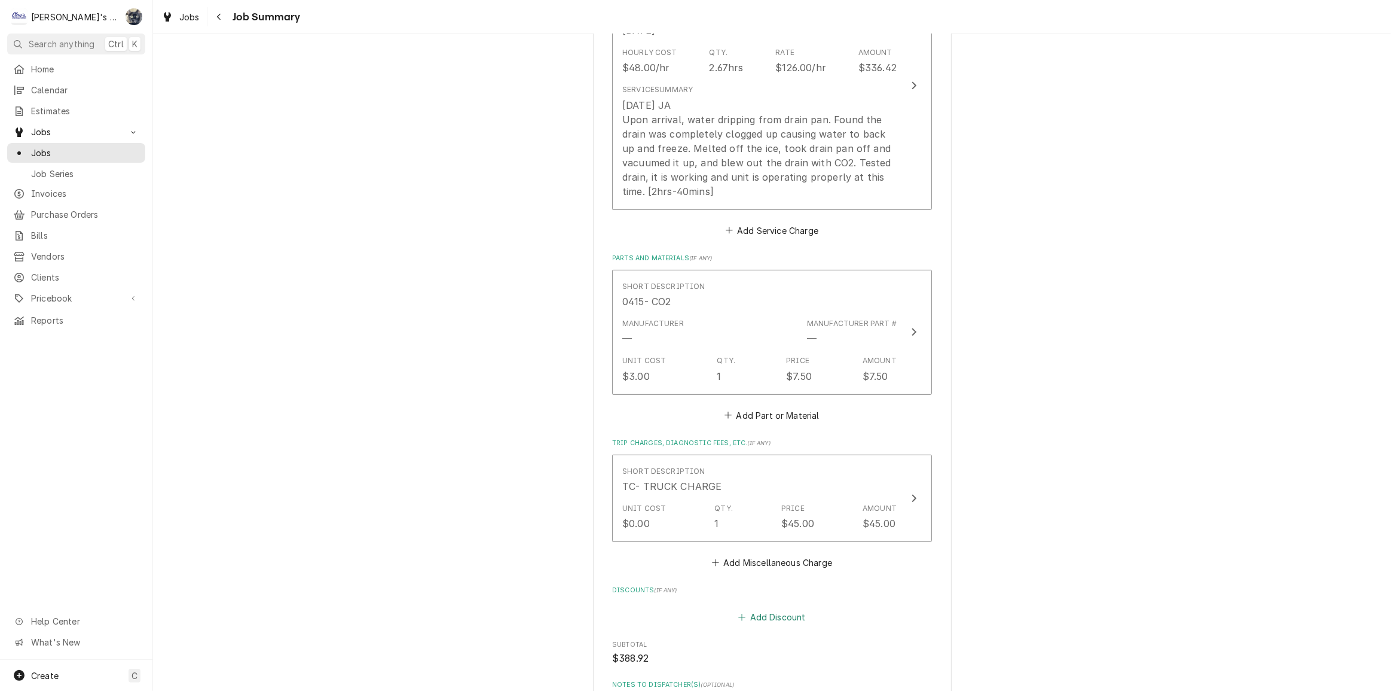
click at [775, 614] on button "Add Discount" at bounding box center [772, 616] width 71 height 17
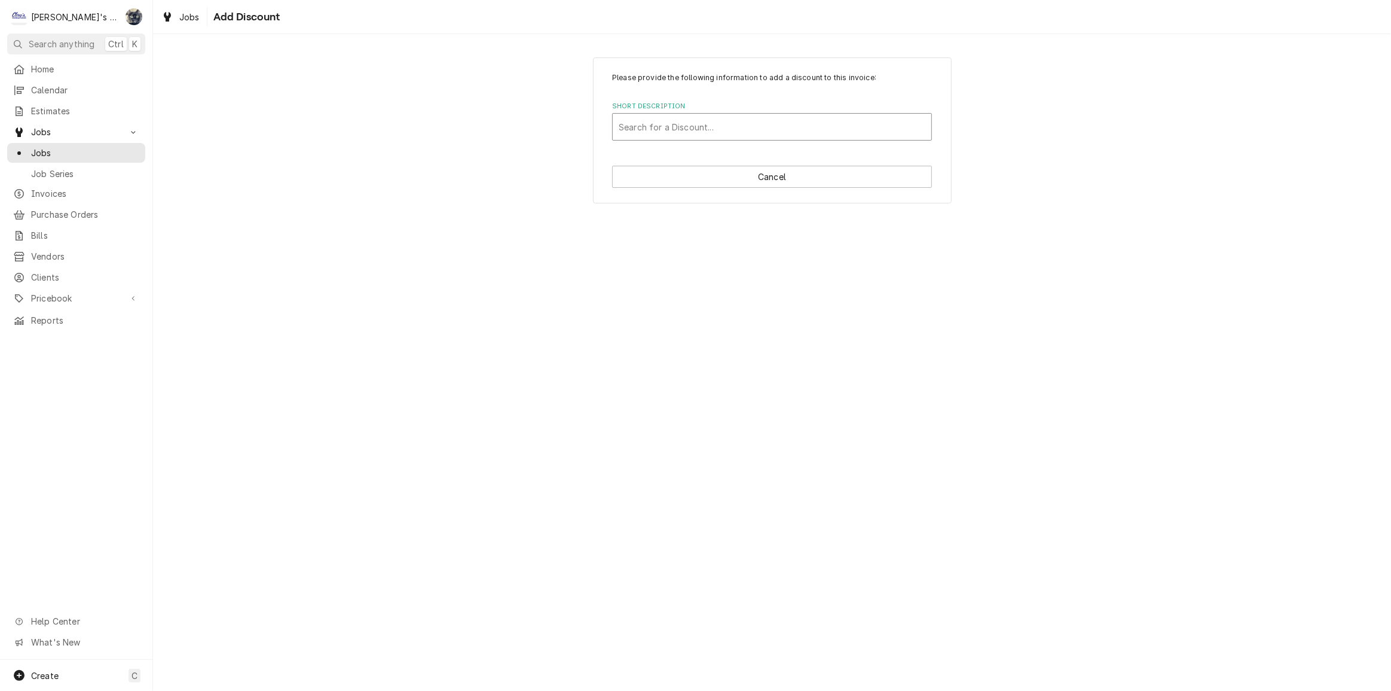
click at [717, 129] on div "Short Description" at bounding box center [772, 127] width 307 height 22
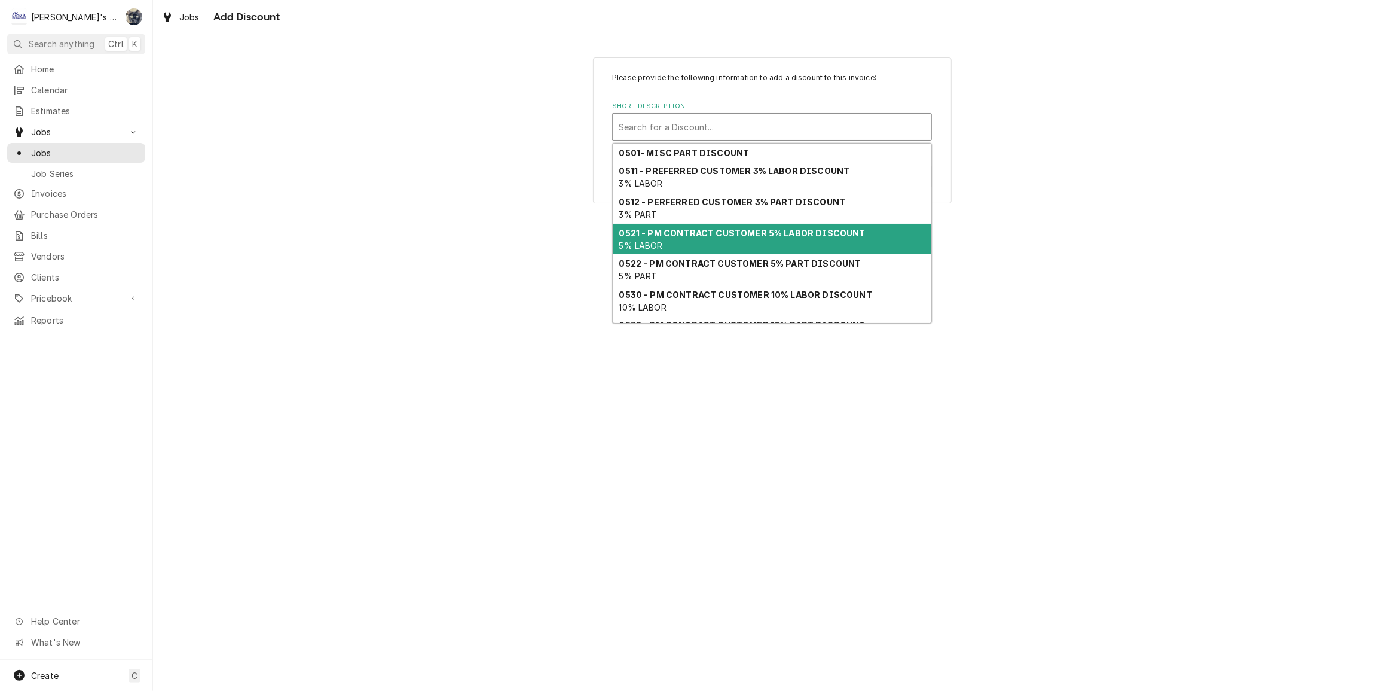
click at [729, 238] on div "0521 - PM CONTRACT CUSTOMER 5% LABOR DISCOUNT 5% LABOR" at bounding box center [772, 239] width 319 height 31
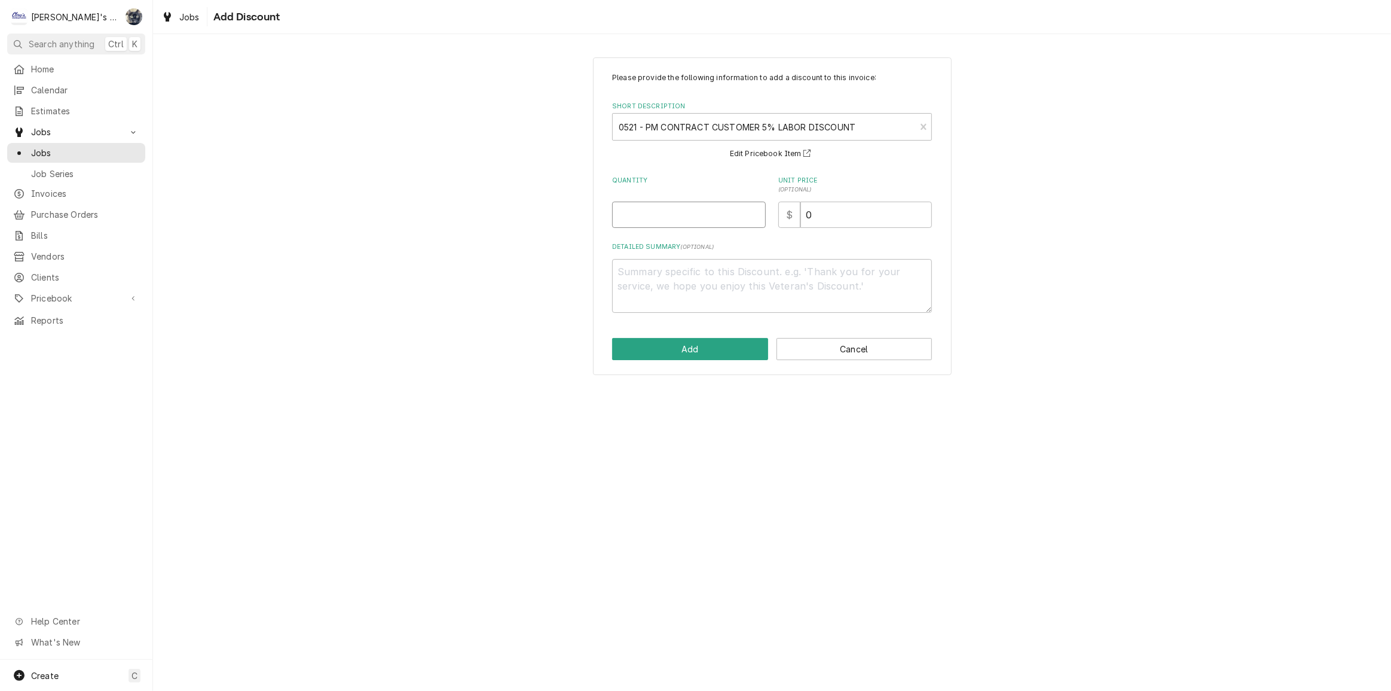
click at [675, 209] on input "Quantity" at bounding box center [689, 214] width 154 height 26
type textarea "x"
type input "1"
click at [710, 344] on button "Add" at bounding box center [690, 349] width 156 height 22
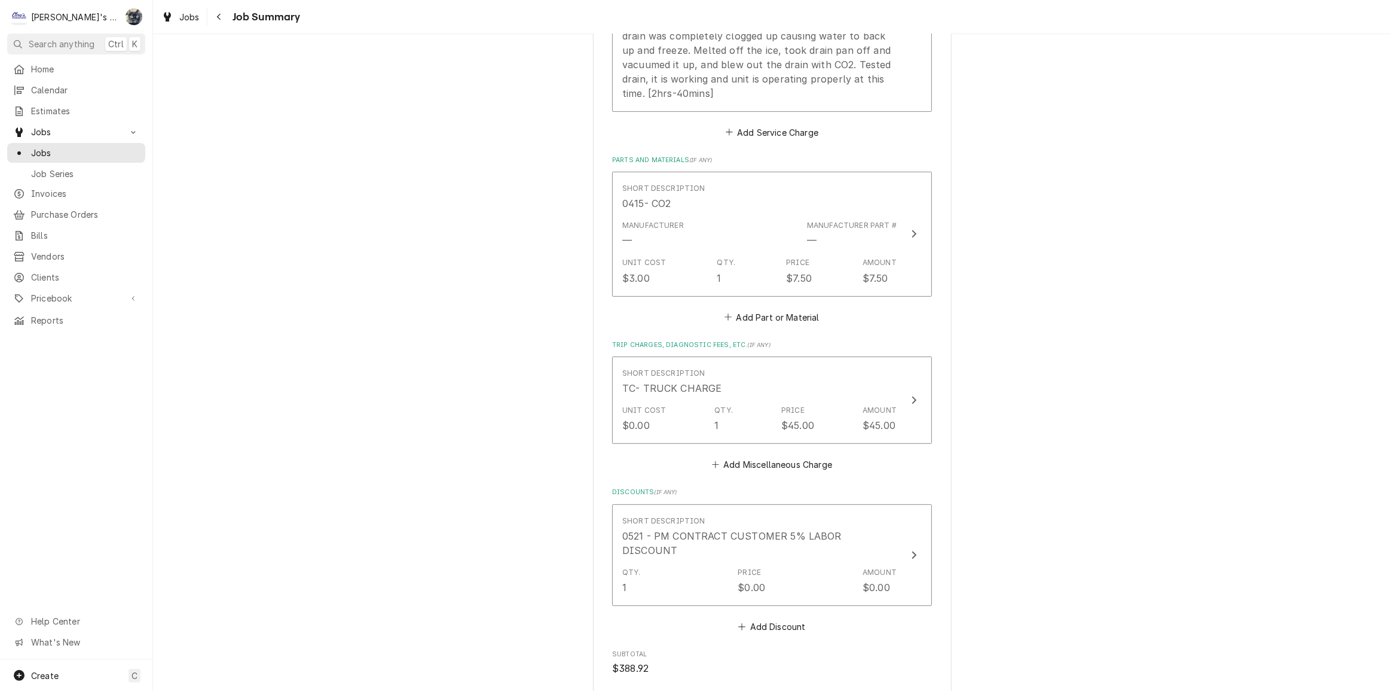
scroll to position [852, 0]
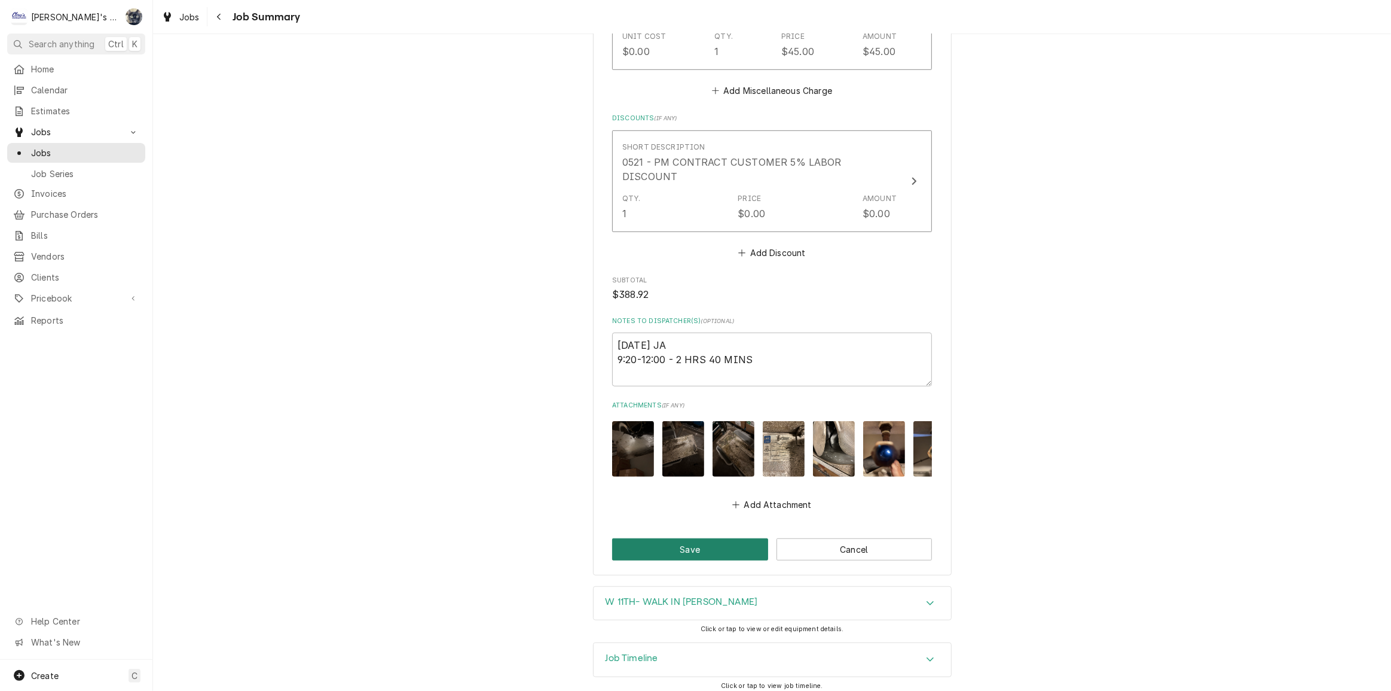
click at [743, 539] on button "Save" at bounding box center [690, 549] width 156 height 22
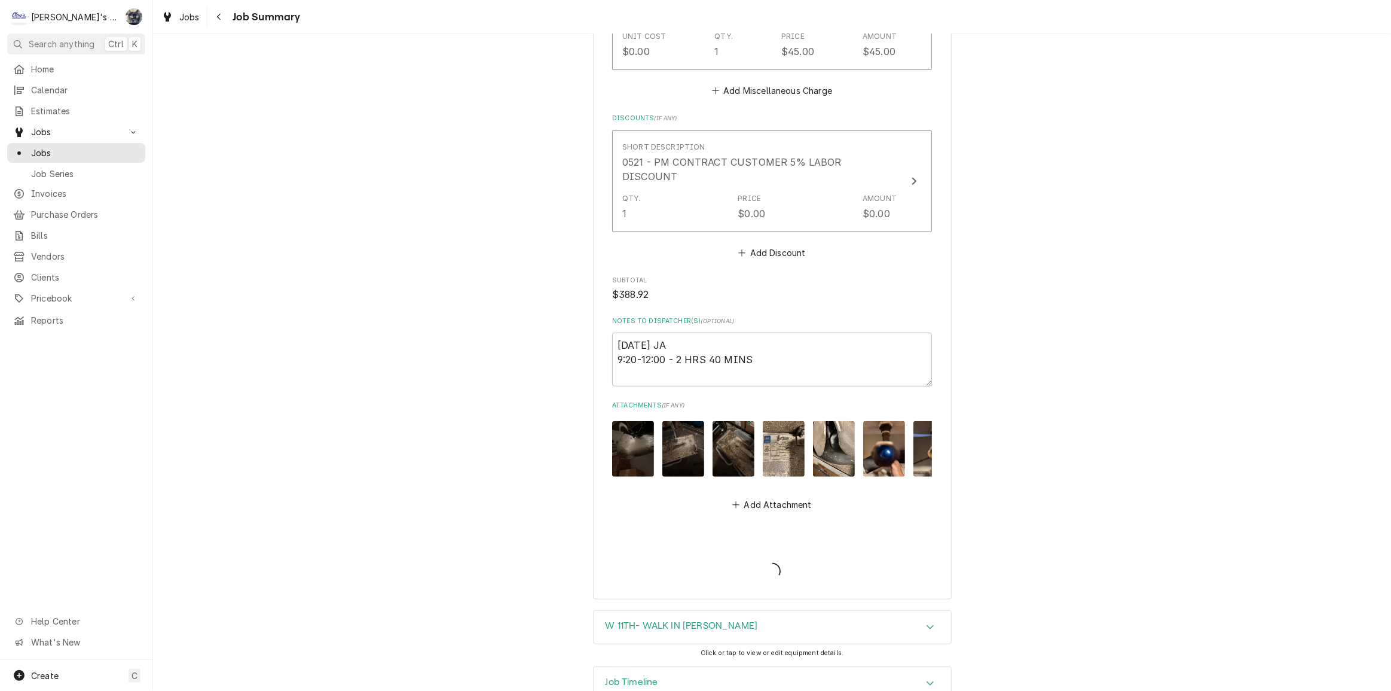
type textarea "x"
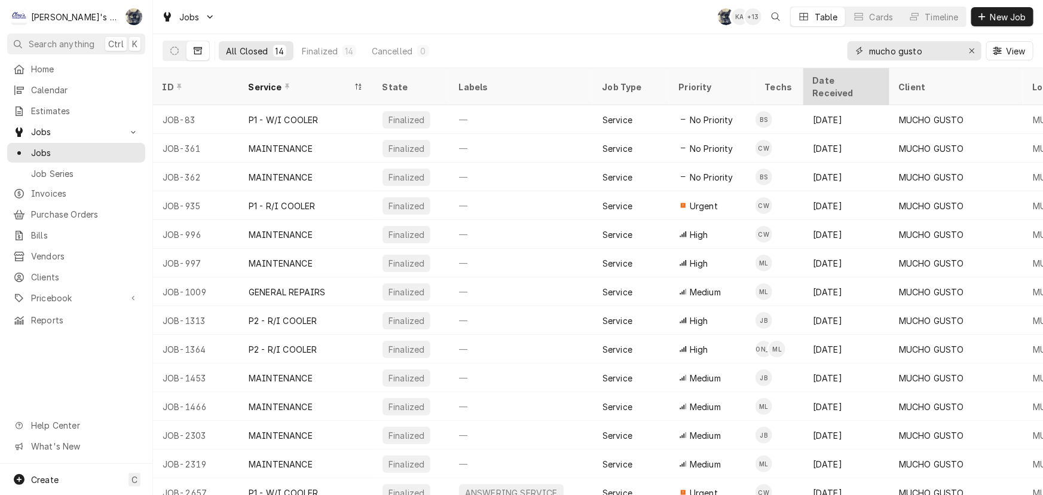
drag, startPoint x: 921, startPoint y: 56, endPoint x: 845, endPoint y: 71, distance: 77.5
click at [845, 71] on div "Jobs SB KA + 13 Table Cards Timeline New Job All Closed 14 Finalized 14 Cancell…" at bounding box center [598, 247] width 890 height 495
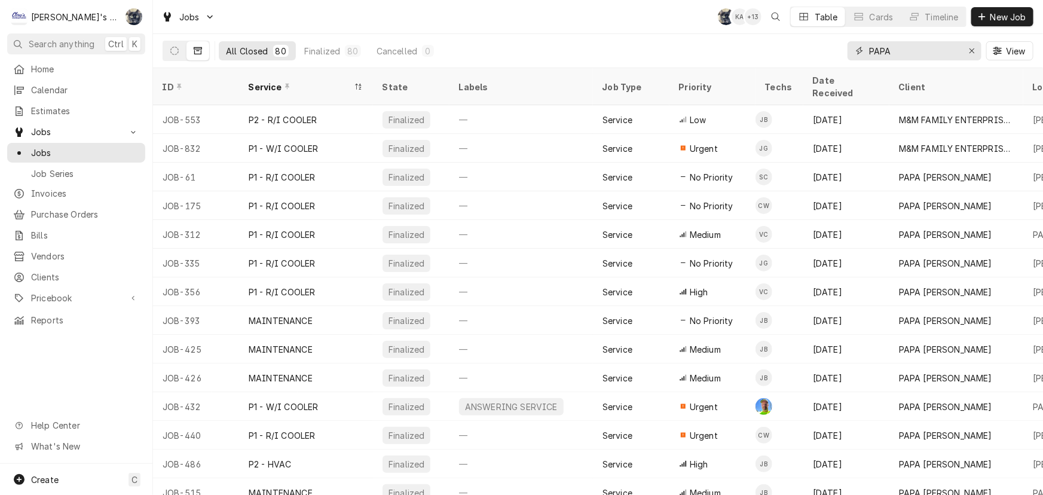
click at [902, 49] on input "PAPA" at bounding box center [914, 50] width 90 height 19
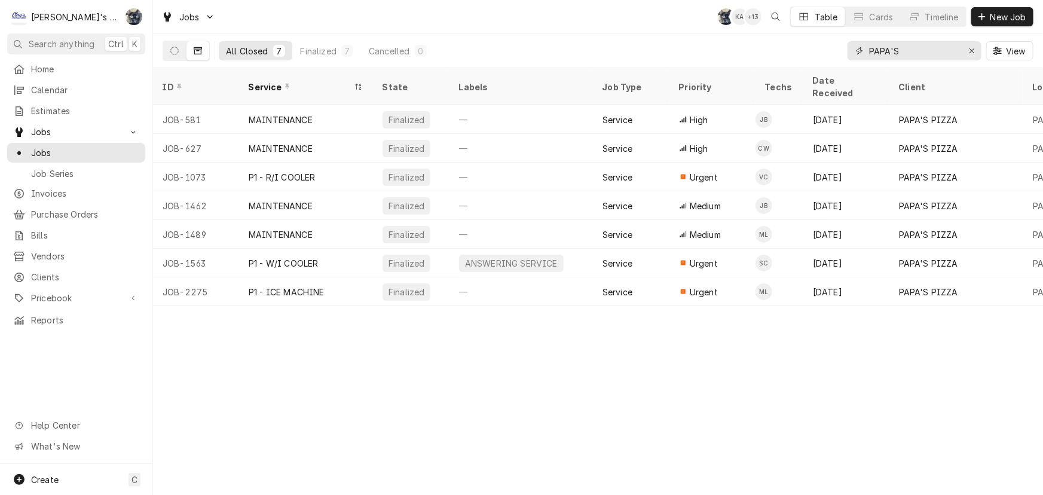
type input "PAPA'S"
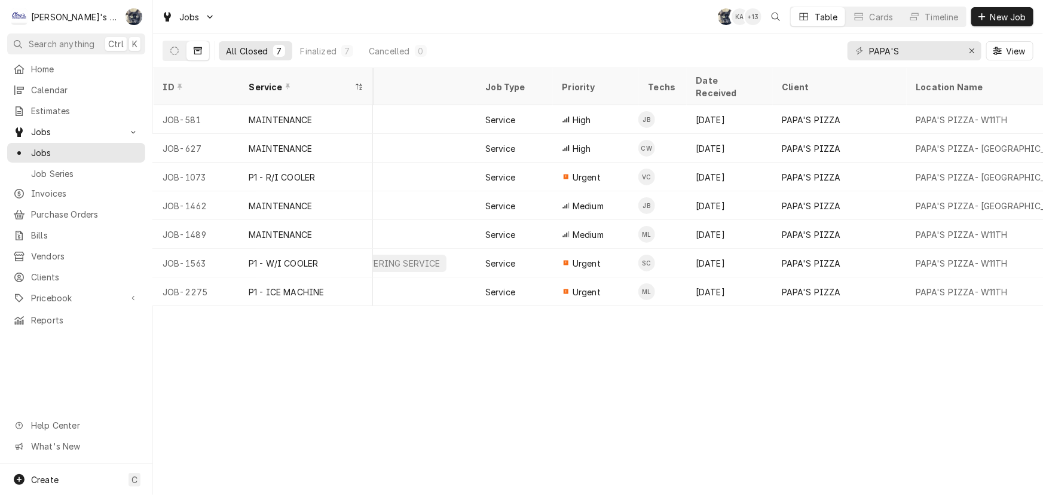
scroll to position [0, 133]
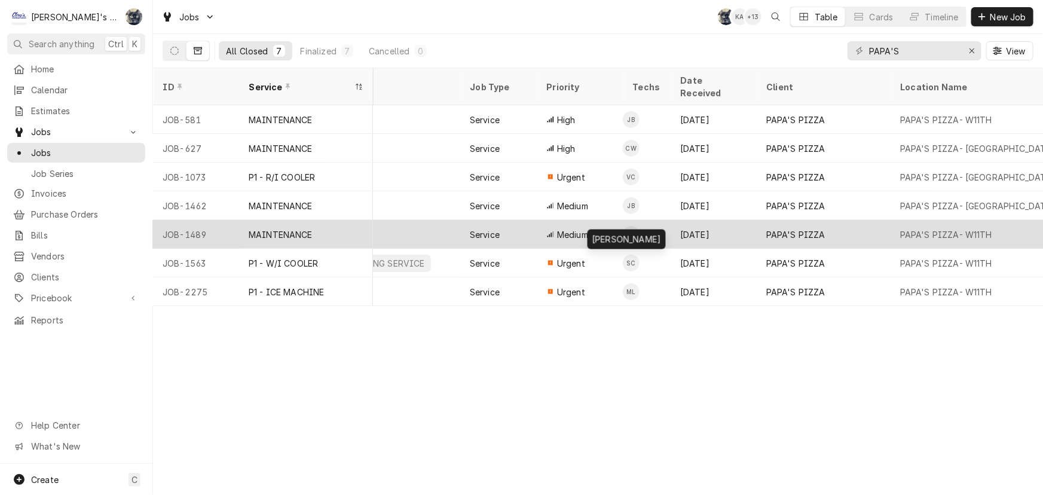
click at [634, 226] on div "Mikah Levitt-Freimuth's Avatar" at bounding box center [631, 234] width 17 height 17
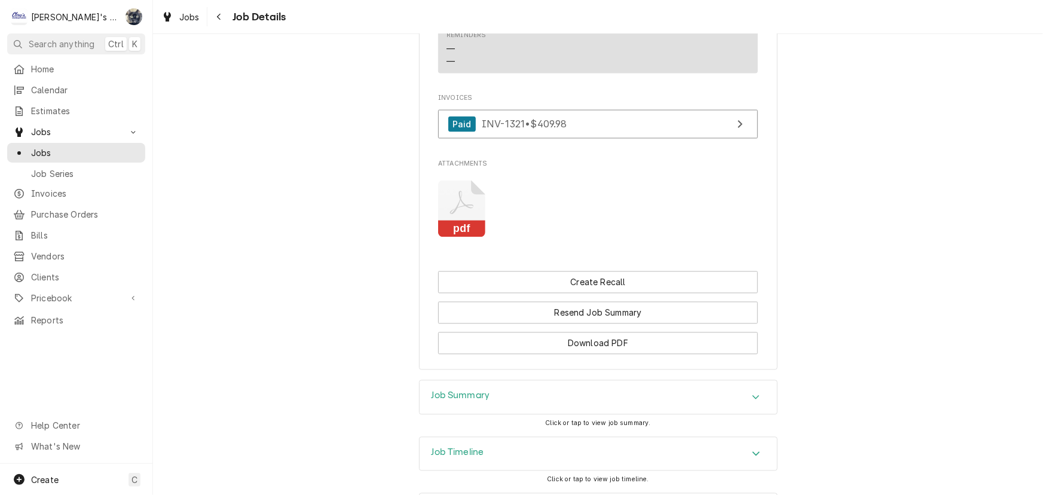
scroll to position [1087, 0]
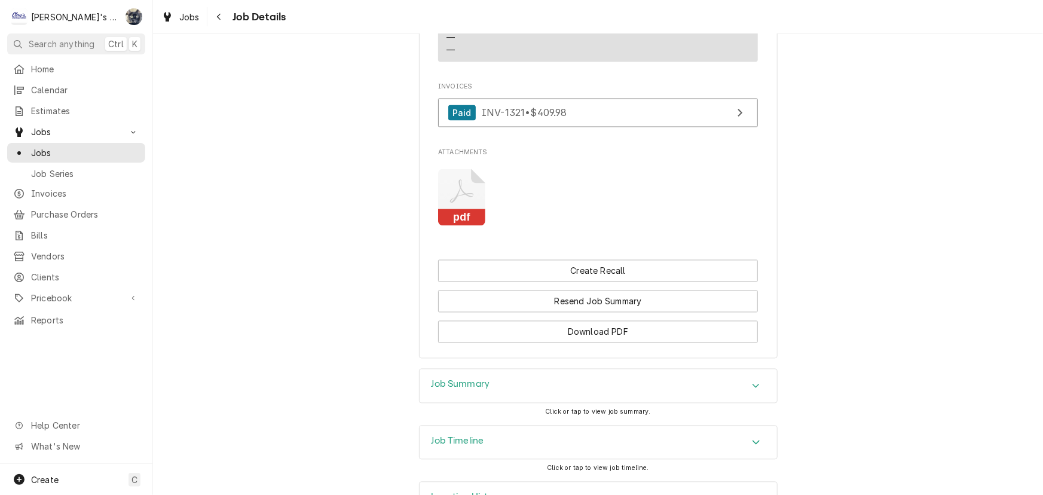
click at [454, 207] on icon "Attachments" at bounding box center [461, 197] width 47 height 57
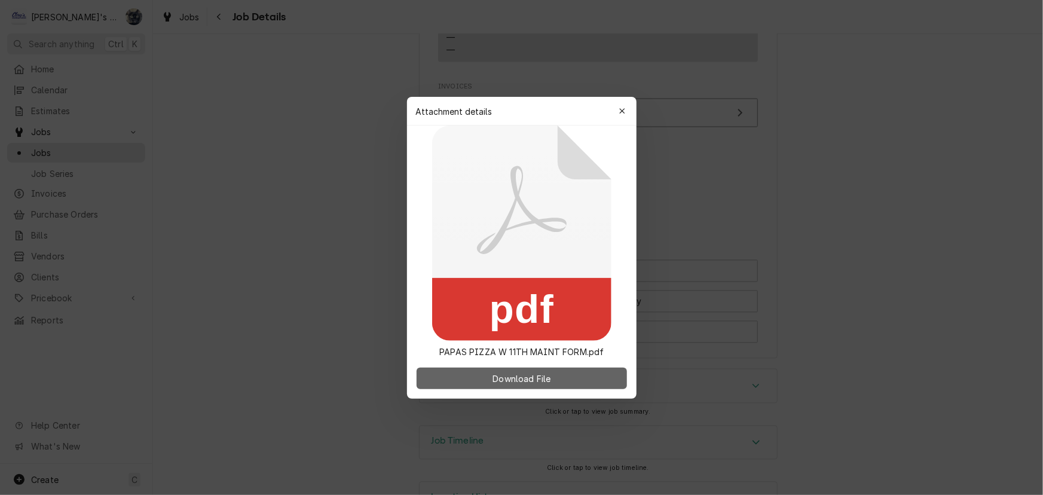
click at [540, 383] on span "Download File" at bounding box center [521, 378] width 63 height 13
click at [621, 108] on icon "button" at bounding box center [622, 111] width 7 height 8
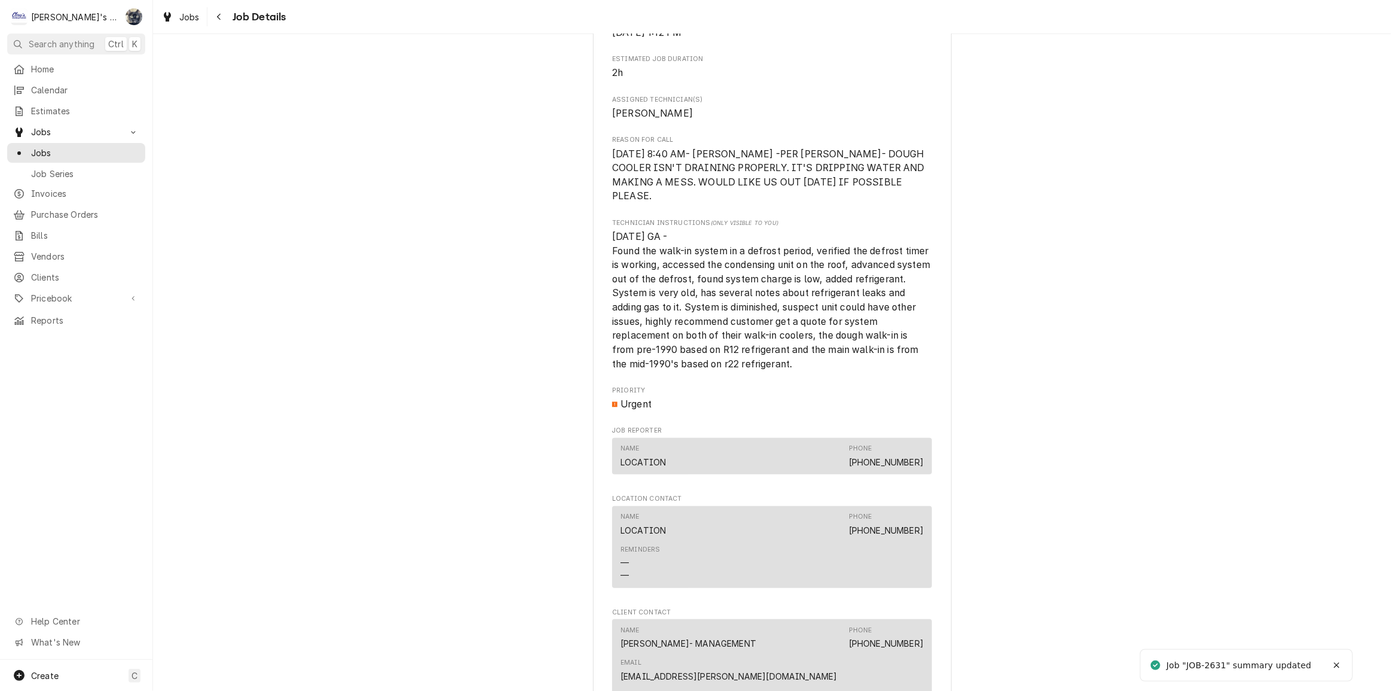
scroll to position [1141, 0]
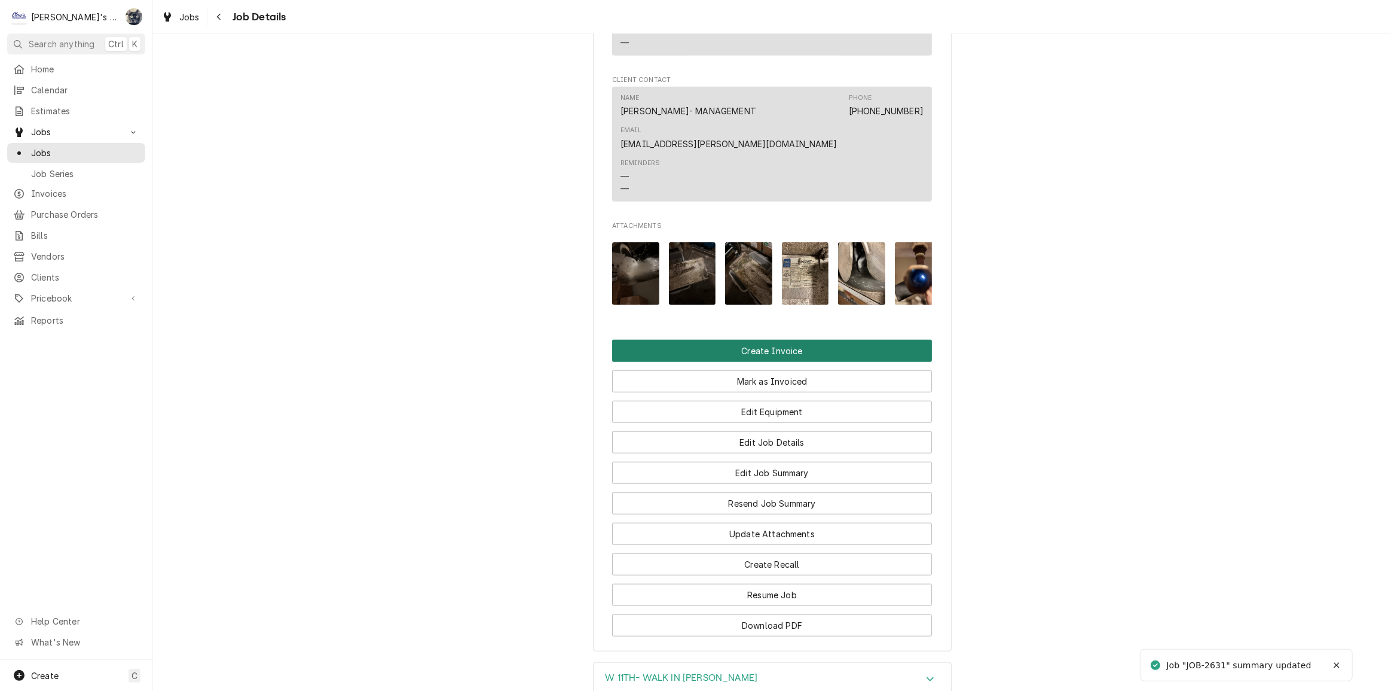
click at [757, 362] on button "Create Invoice" at bounding box center [772, 351] width 320 height 22
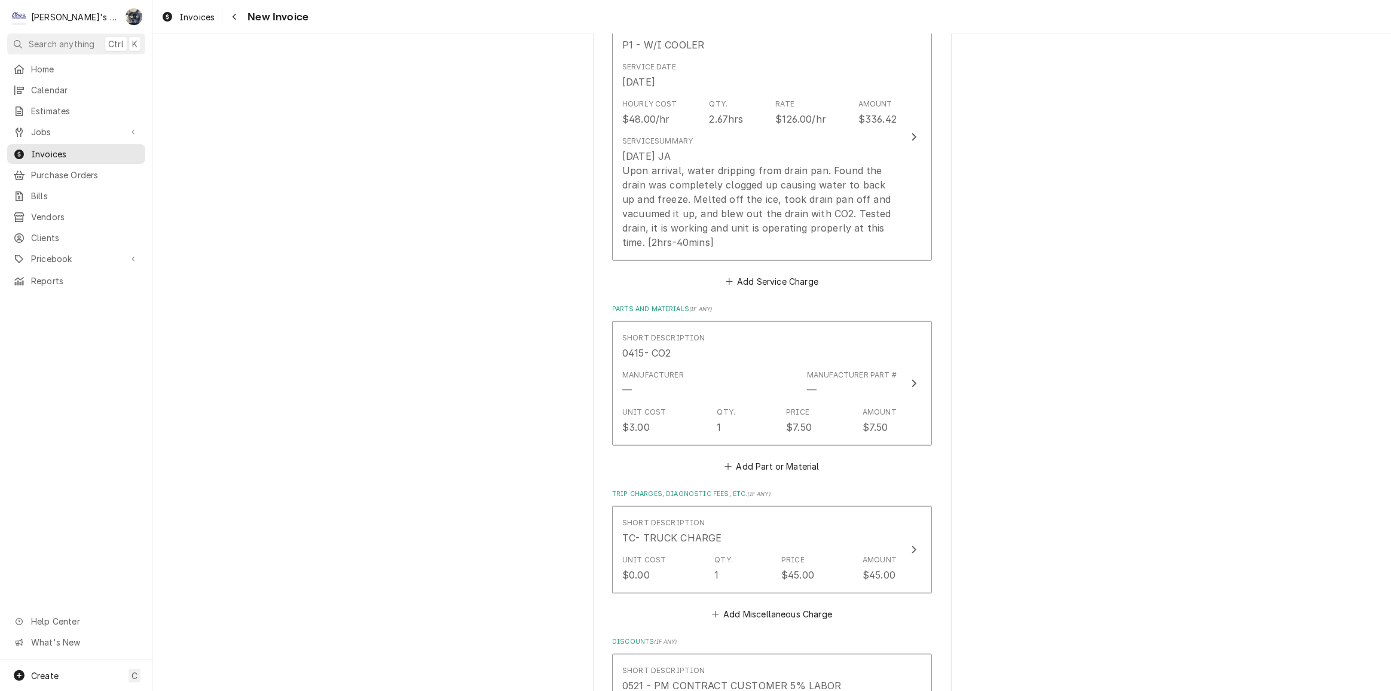
scroll to position [1576, 0]
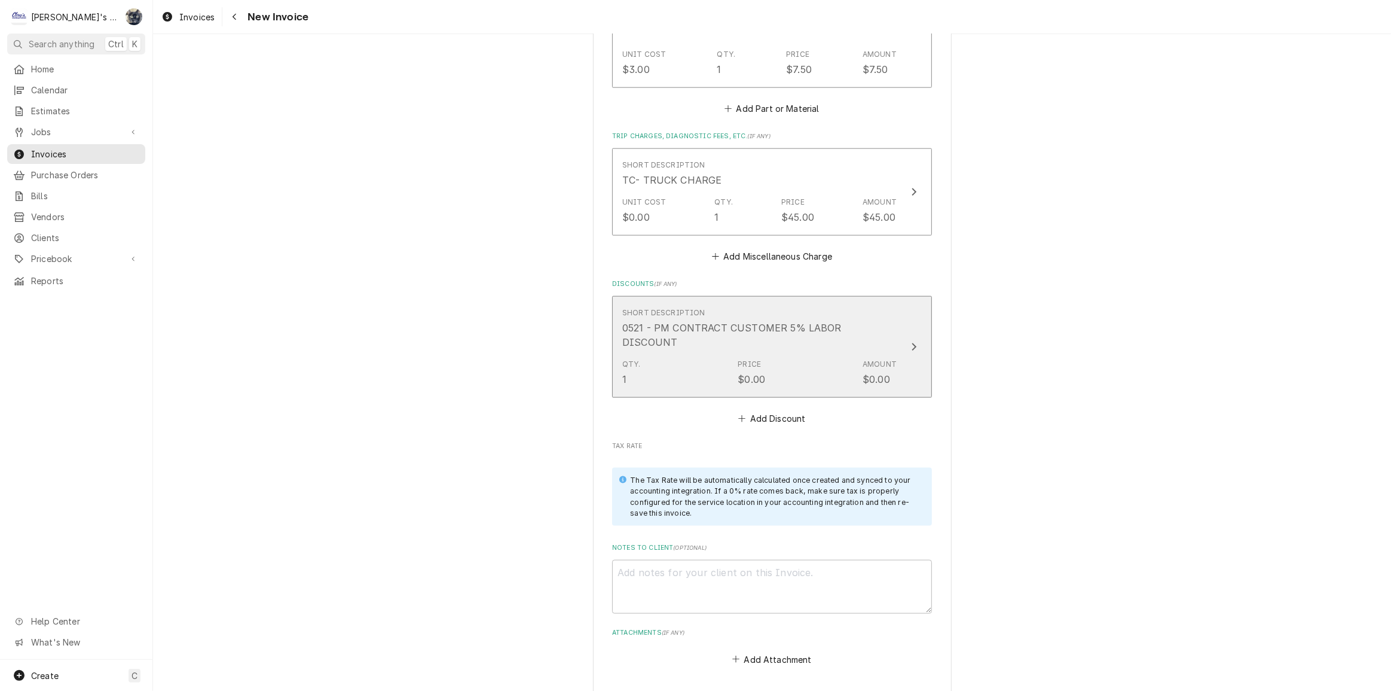
click at [777, 354] on div "Qty. 1 Price $0.00 Amount $0.00" at bounding box center [759, 372] width 274 height 37
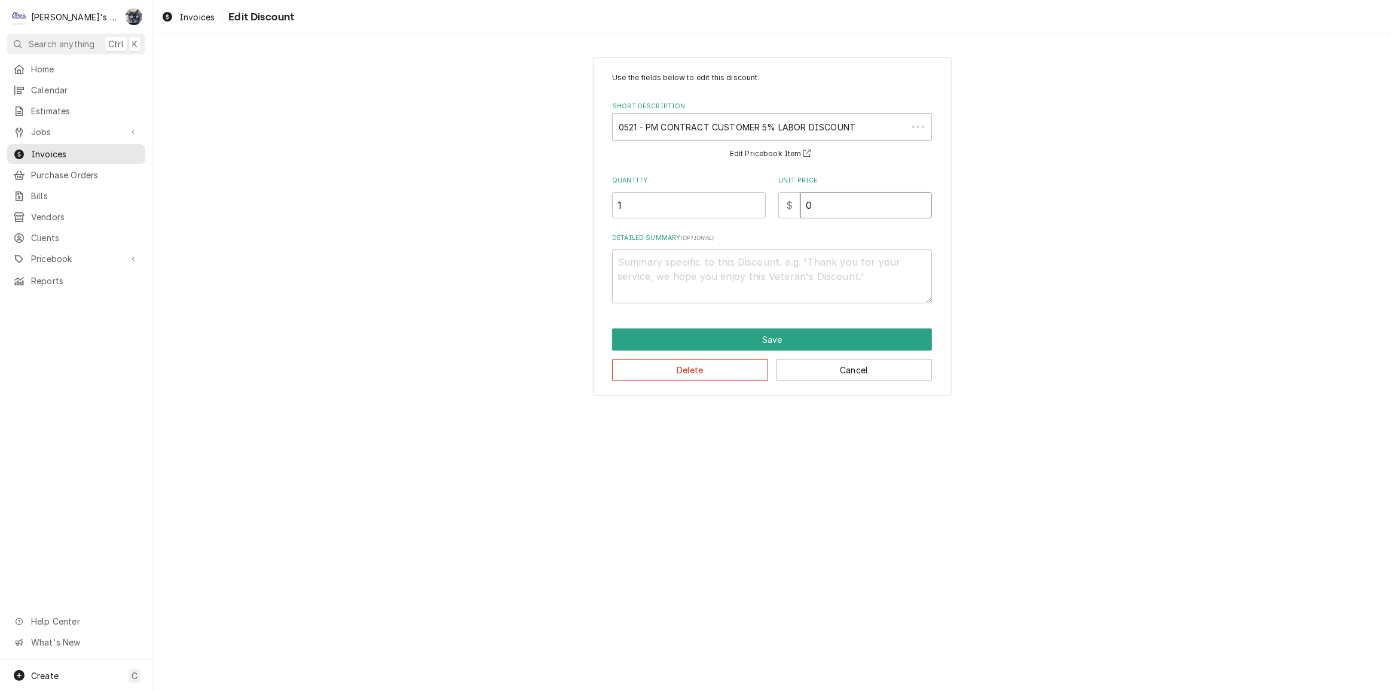
click at [830, 192] on div "Unit Price $ 0" at bounding box center [855, 197] width 154 height 42
type textarea "x"
type input "1"
type textarea "x"
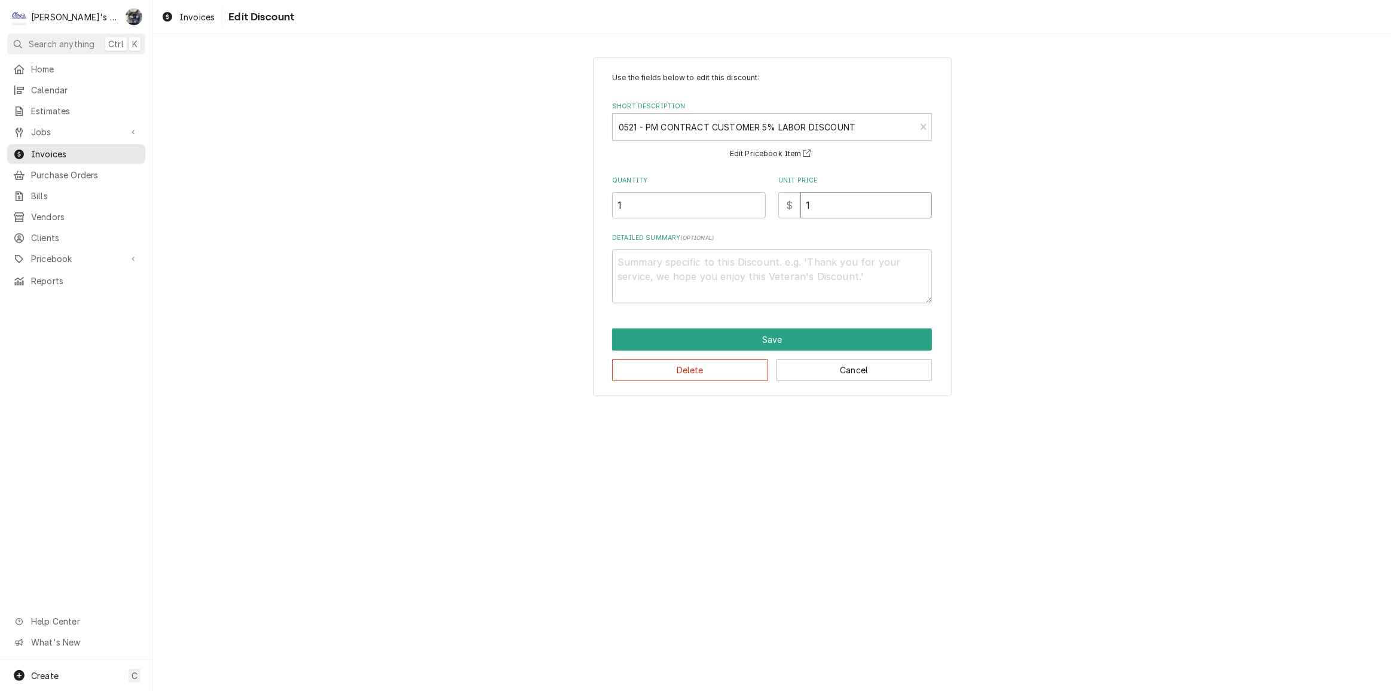
type input "16"
type textarea "x"
type input "16.8"
type textarea "x"
type input "16.82"
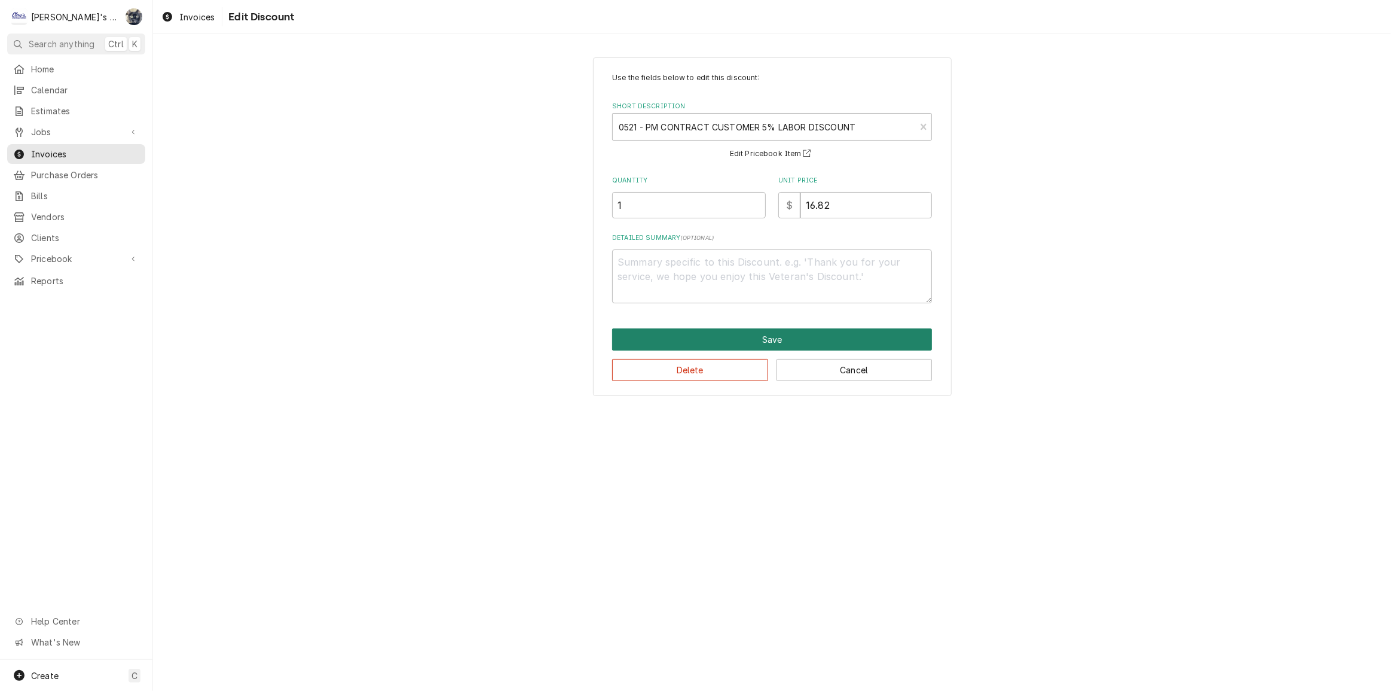
click at [679, 329] on button "Save" at bounding box center [772, 339] width 320 height 22
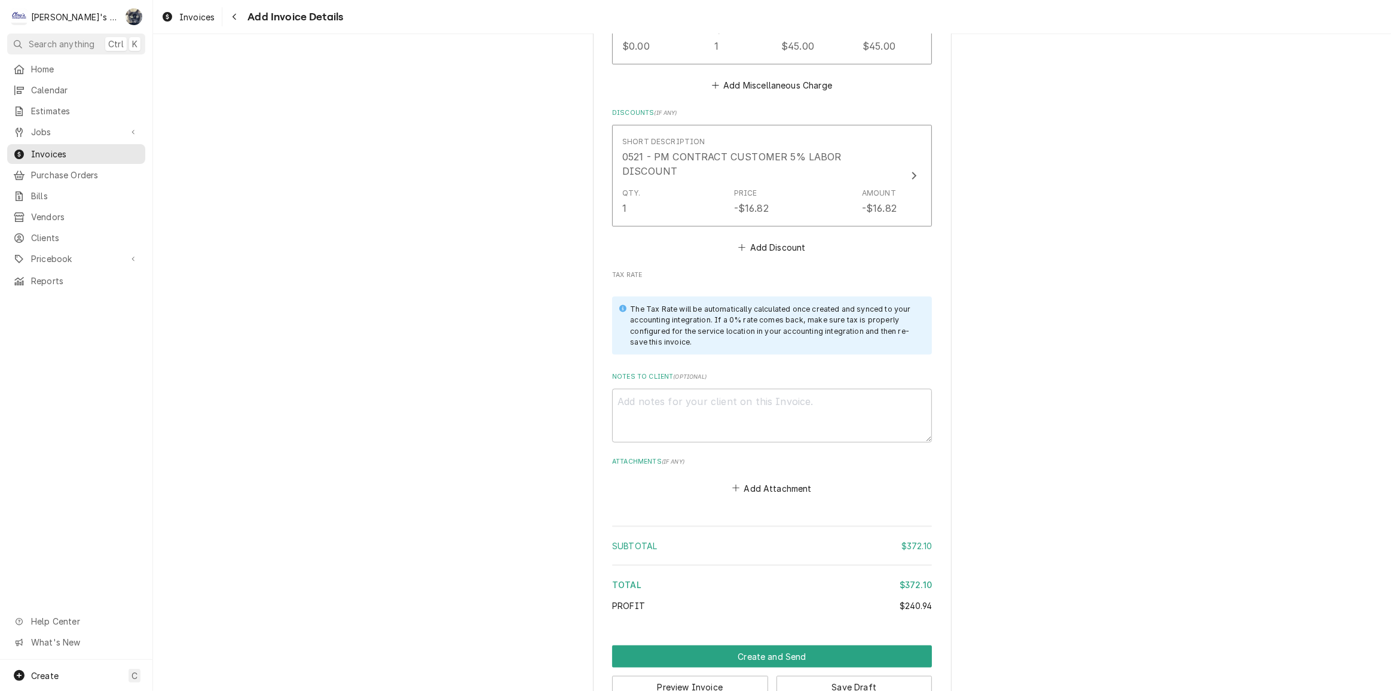
scroll to position [1747, 0]
click at [742, 644] on button "Create and Send" at bounding box center [772, 655] width 320 height 22
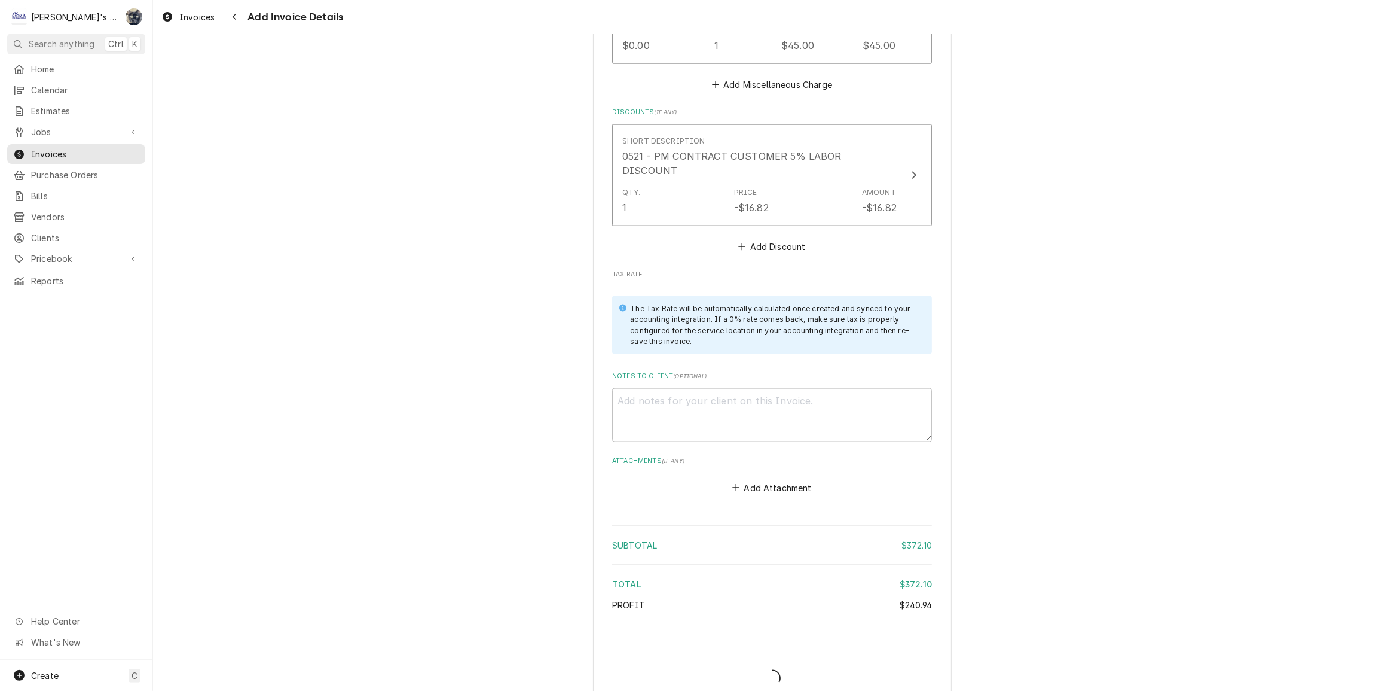
scroll to position [1742, 0]
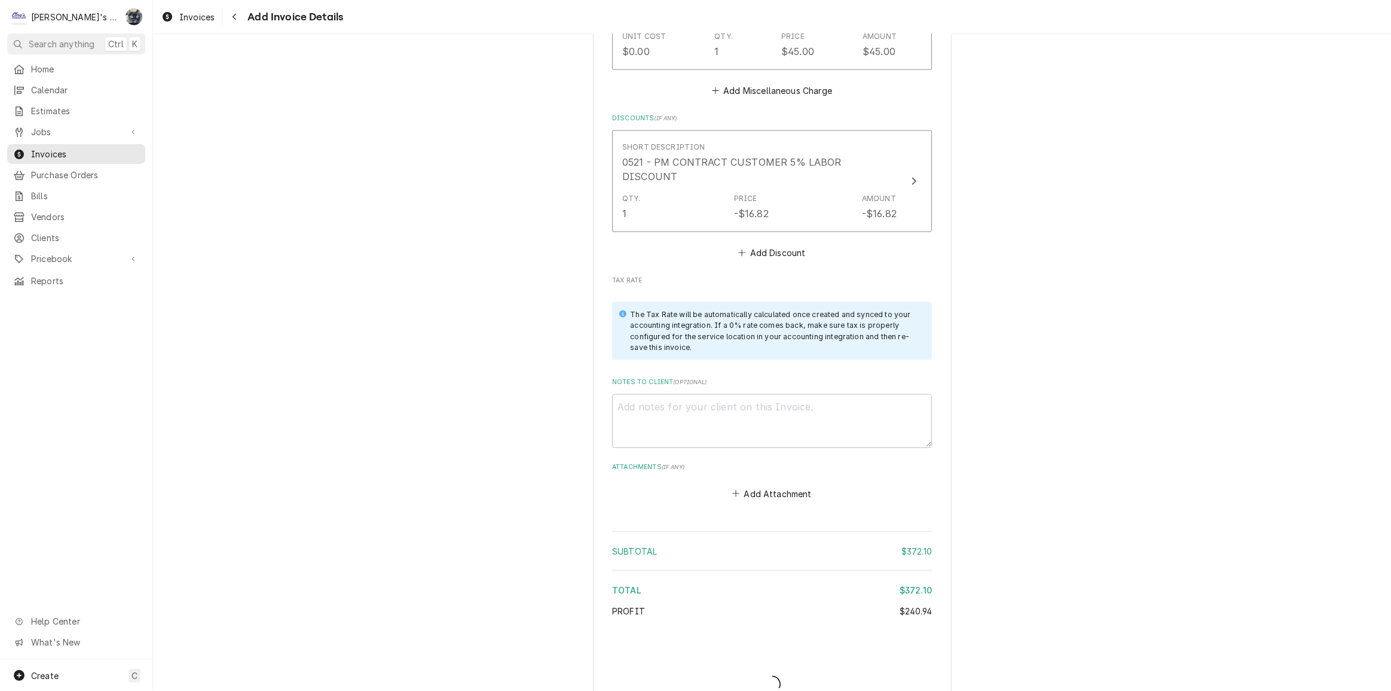
type textarea "x"
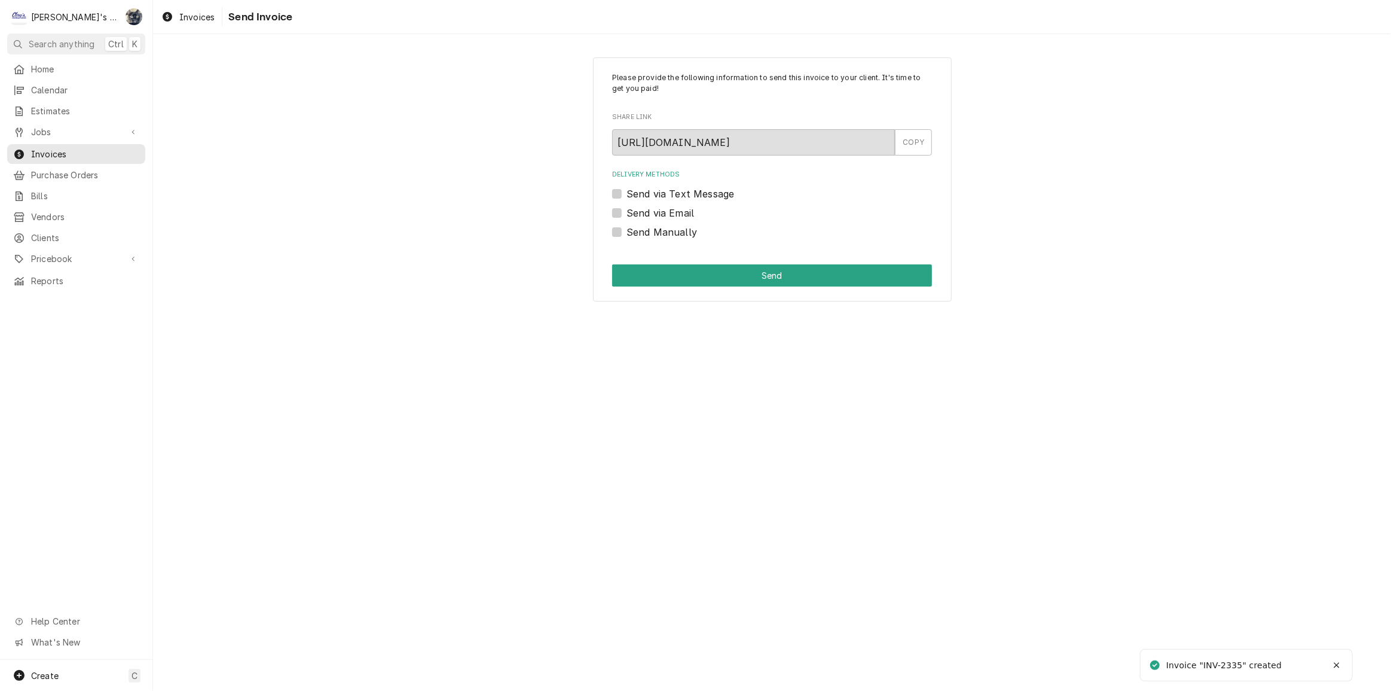
click at [627, 232] on label "Send Manually" at bounding box center [662, 232] width 71 height 14
click at [627, 232] on input "Send Manually" at bounding box center [787, 238] width 320 height 26
checkbox input "true"
click at [625, 268] on button "Send" at bounding box center [772, 275] width 320 height 22
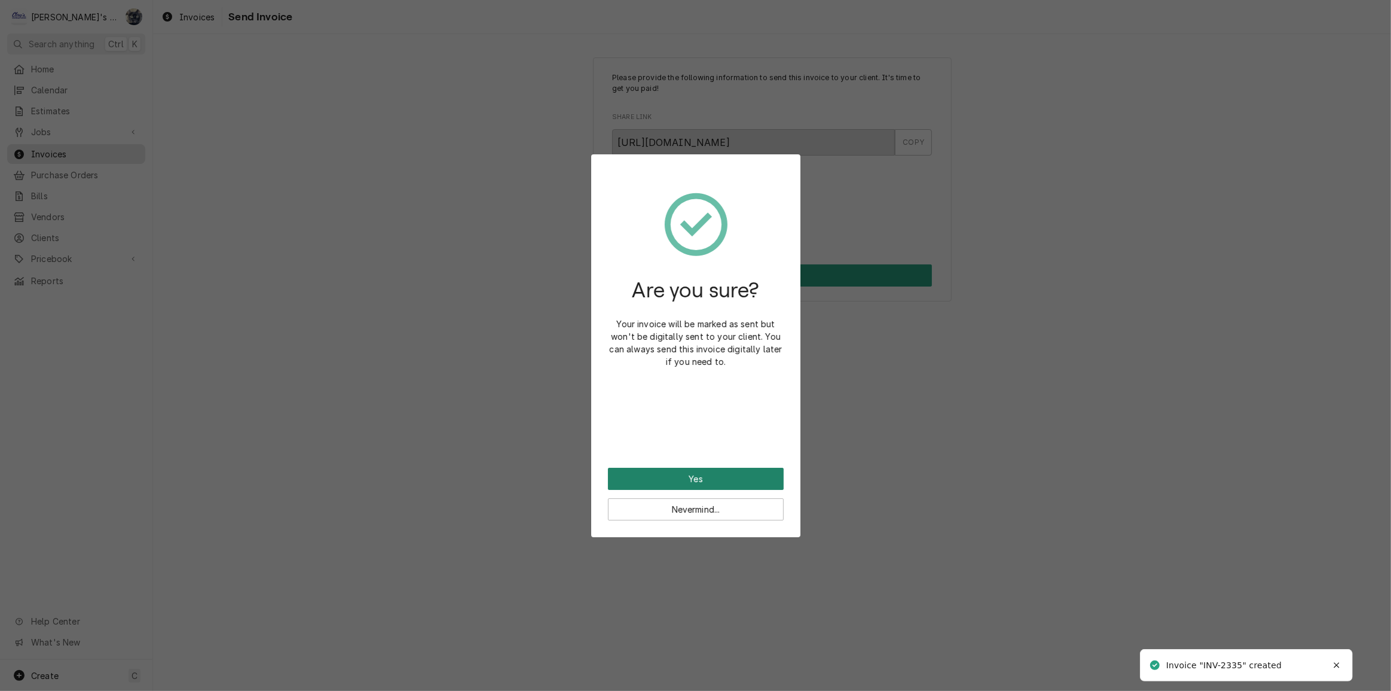
click at [687, 473] on button "Yes" at bounding box center [696, 479] width 176 height 22
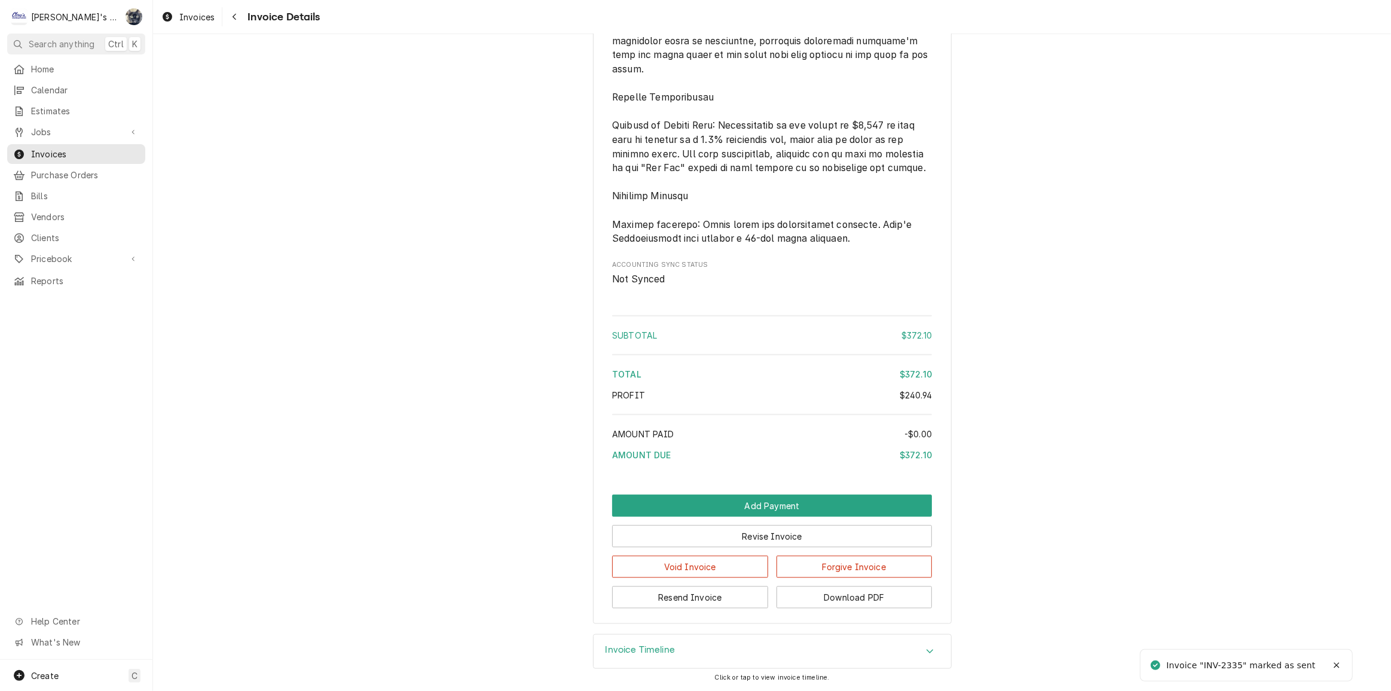
scroll to position [1507, 0]
click at [792, 599] on button "Download PDF" at bounding box center [855, 597] width 156 height 22
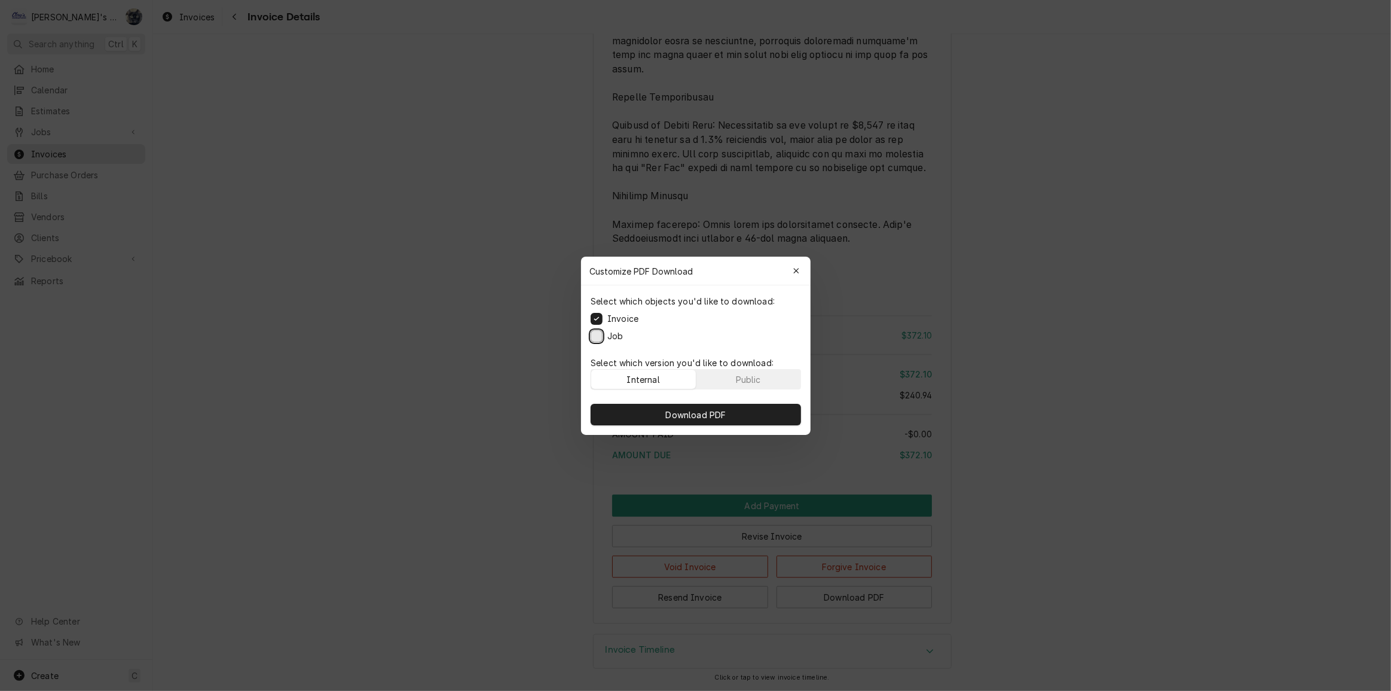
click at [594, 340] on button "Job" at bounding box center [597, 335] width 12 height 12
click at [624, 424] on div "Download PDF" at bounding box center [696, 414] width 230 height 41
click at [624, 412] on button "Download PDF" at bounding box center [696, 415] width 210 height 22
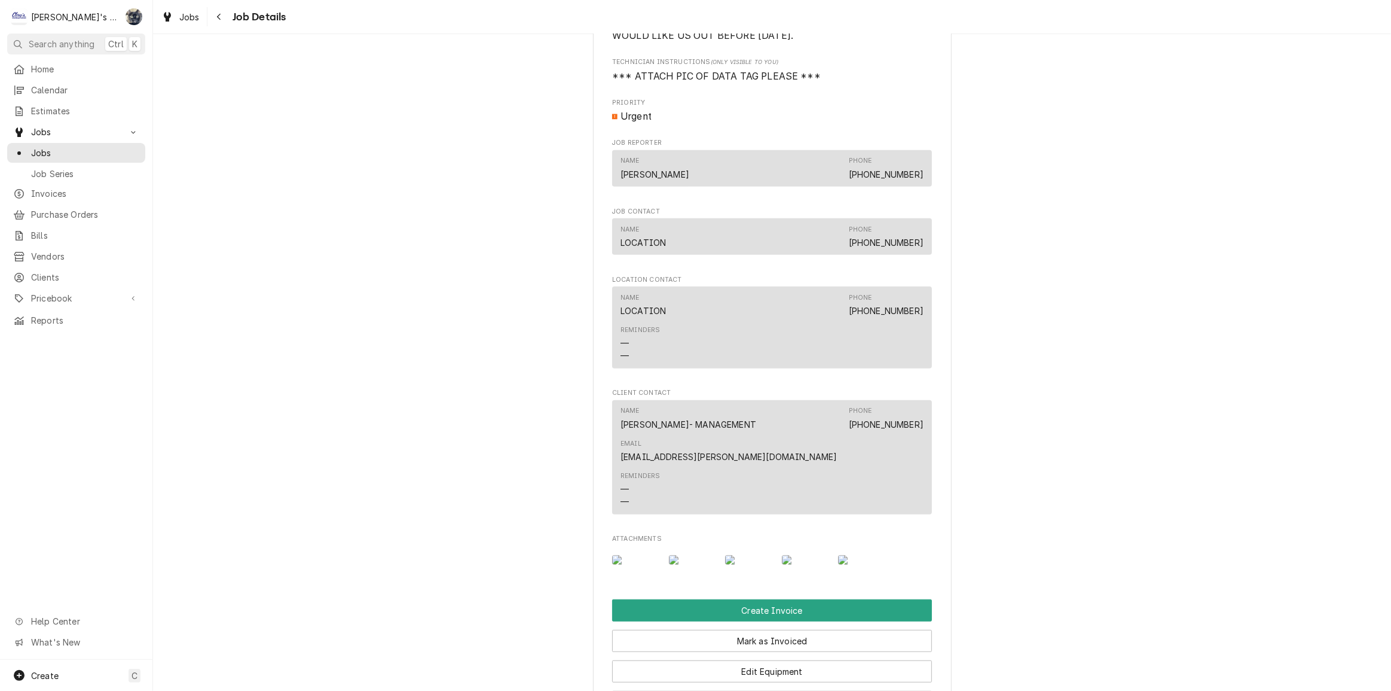
scroll to position [815, 0]
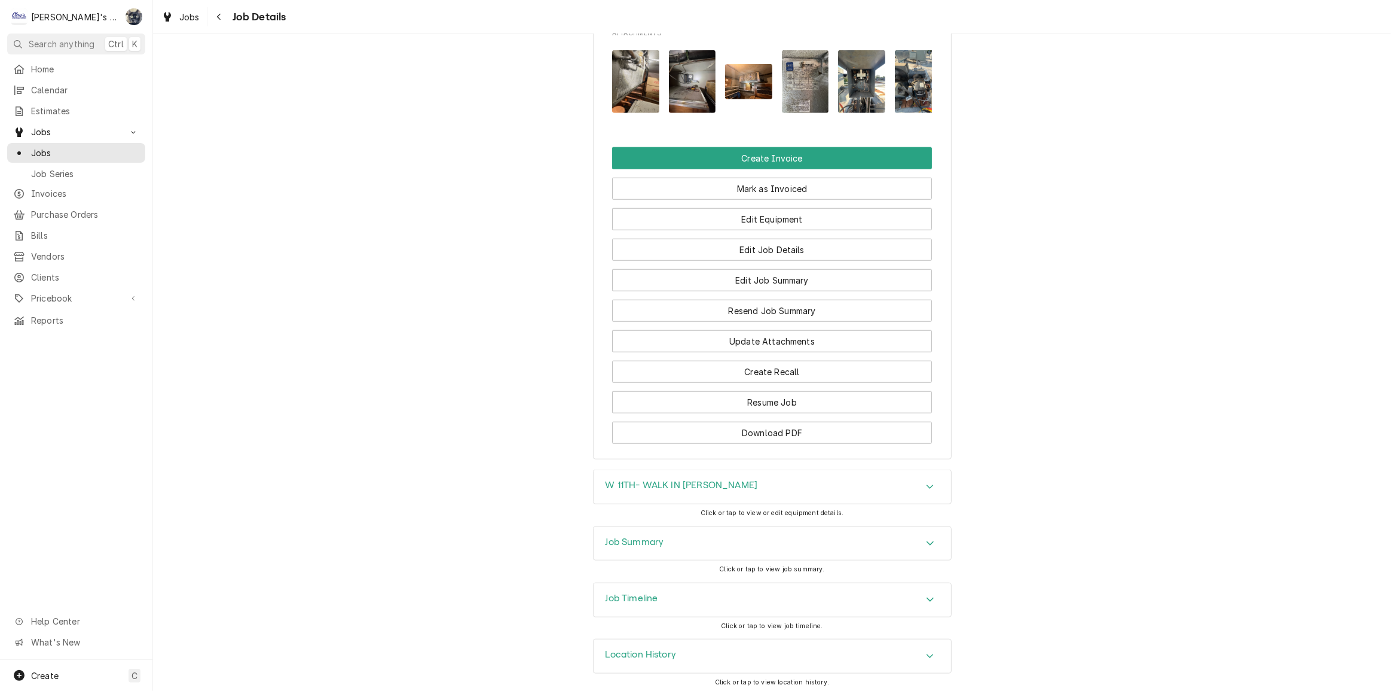
scroll to position [1233, 0]
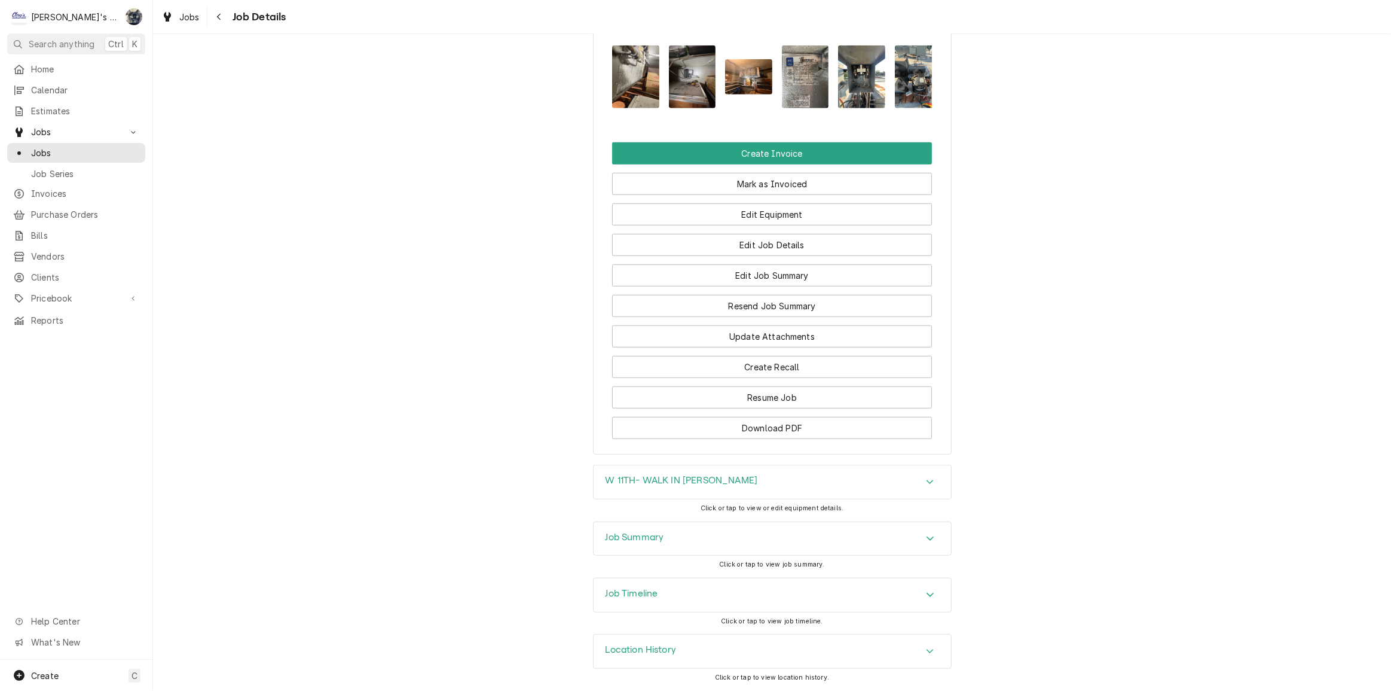
click at [669, 555] on div "Job Summary" at bounding box center [772, 538] width 359 height 35
click at [670, 548] on div "Job Summary" at bounding box center [773, 538] width 358 height 33
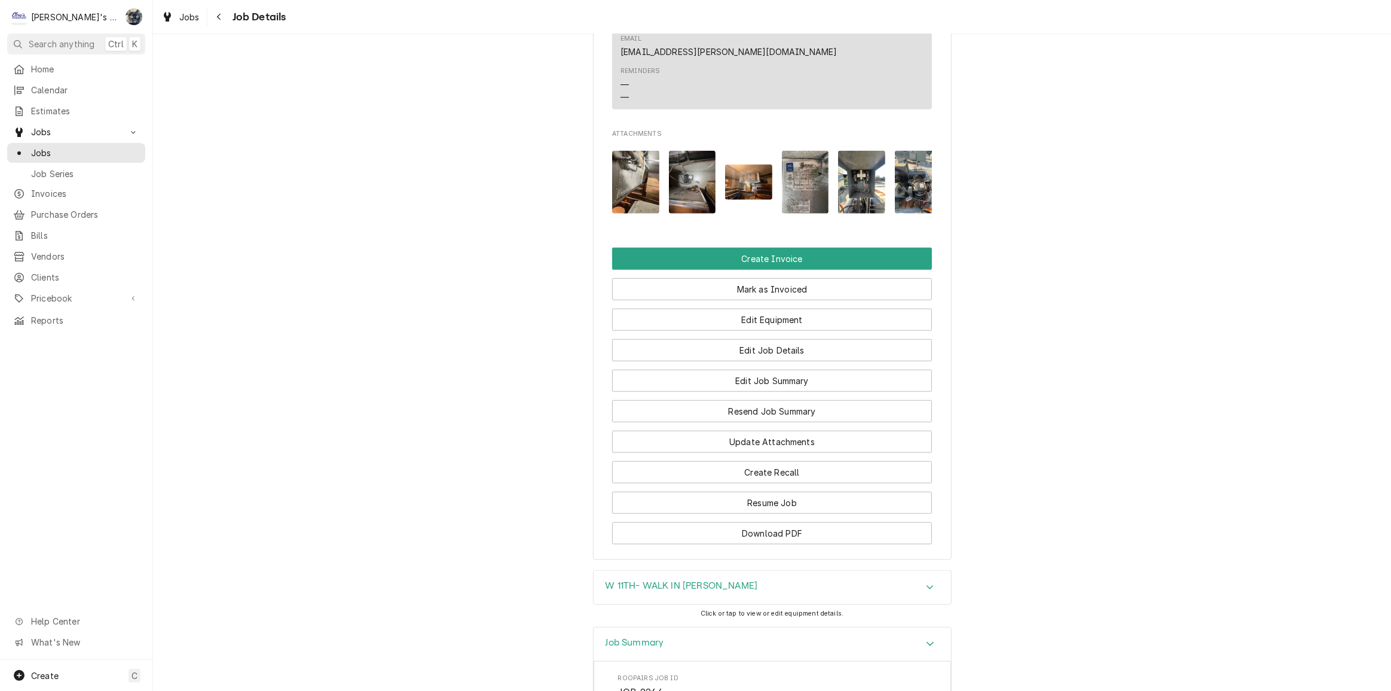
scroll to position [1141, 0]
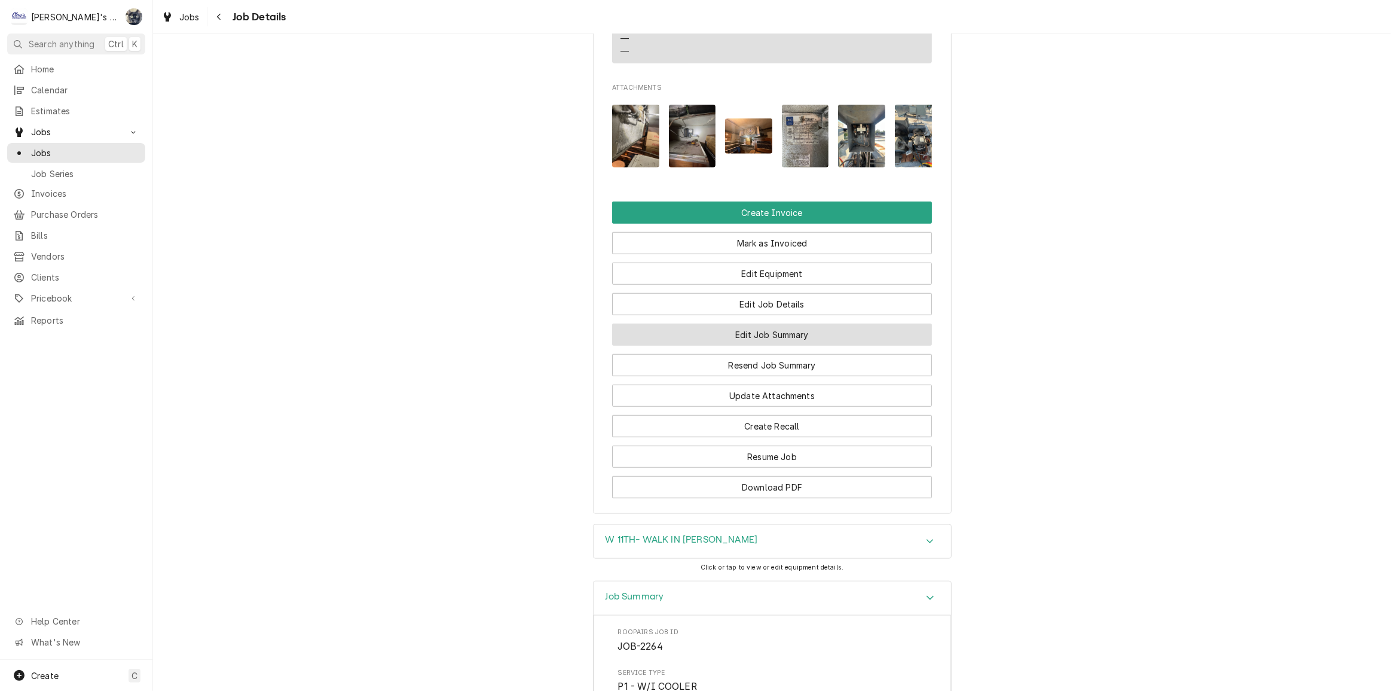
click at [770, 346] on button "Edit Job Summary" at bounding box center [772, 334] width 320 height 22
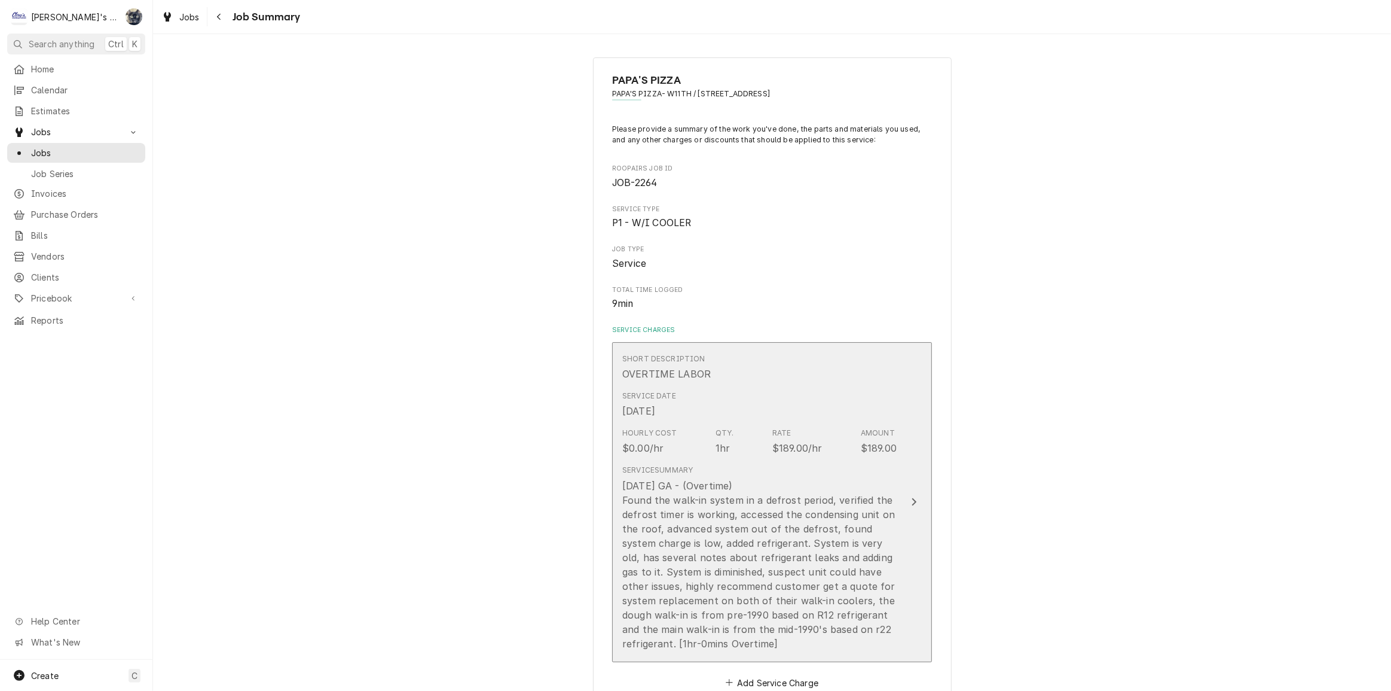
click at [768, 611] on div "[DATE] GA - (Overtime) Found the walk-in system in a defrost period, verified t…" at bounding box center [759, 564] width 274 height 172
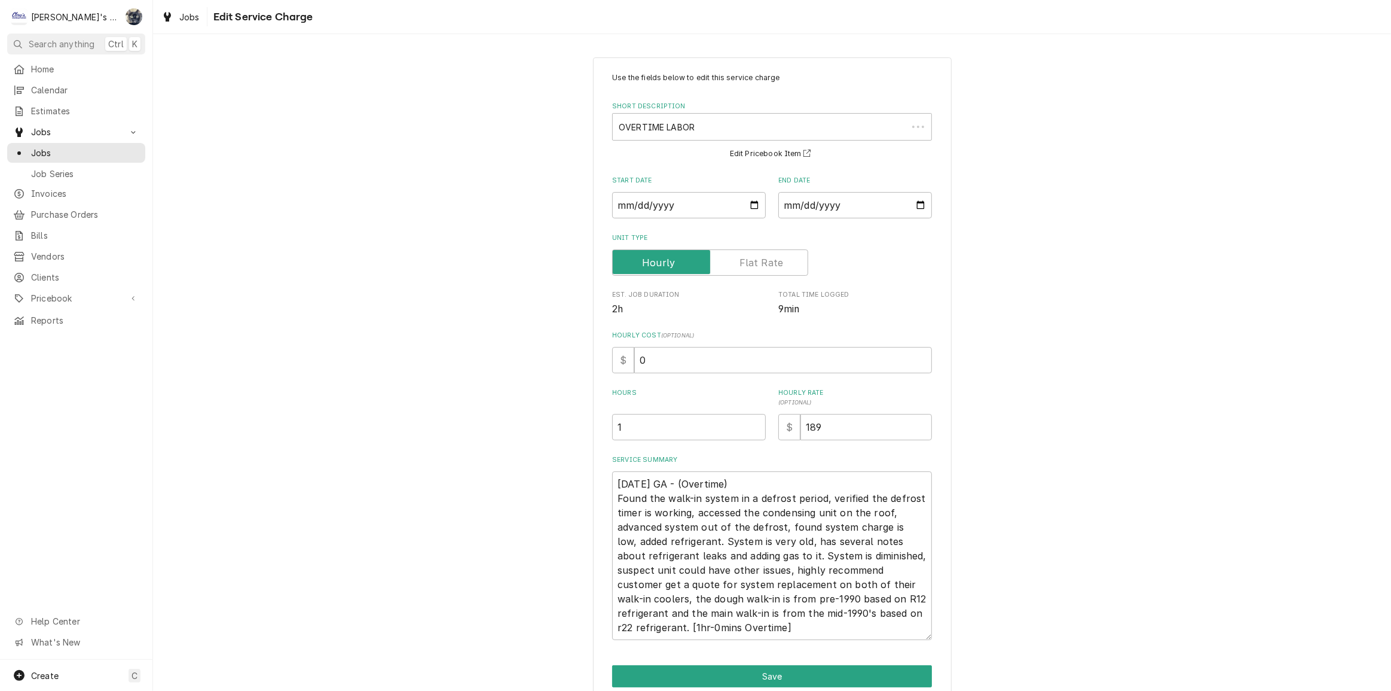
scroll to position [51, 0]
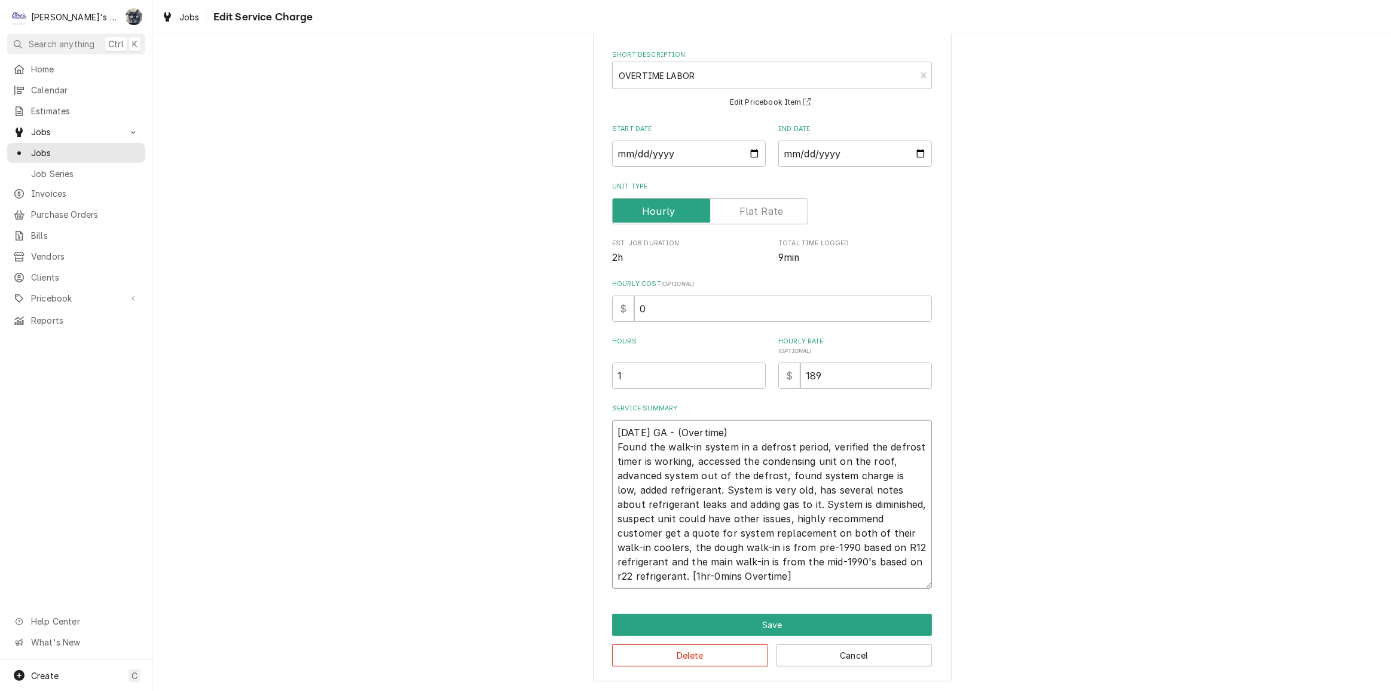
drag, startPoint x: 748, startPoint y: 427, endPoint x: 686, endPoint y: 425, distance: 62.2
click at [686, 425] on textarea "6/30/2025 GA - (Overtime) Found the walk-in system in a defrost period, verifie…" at bounding box center [772, 504] width 320 height 169
type textarea "x"
type textarea "6/30/2025 GA - Found the walk-in system in a defrost period, verified the defro…"
type textarea "x"
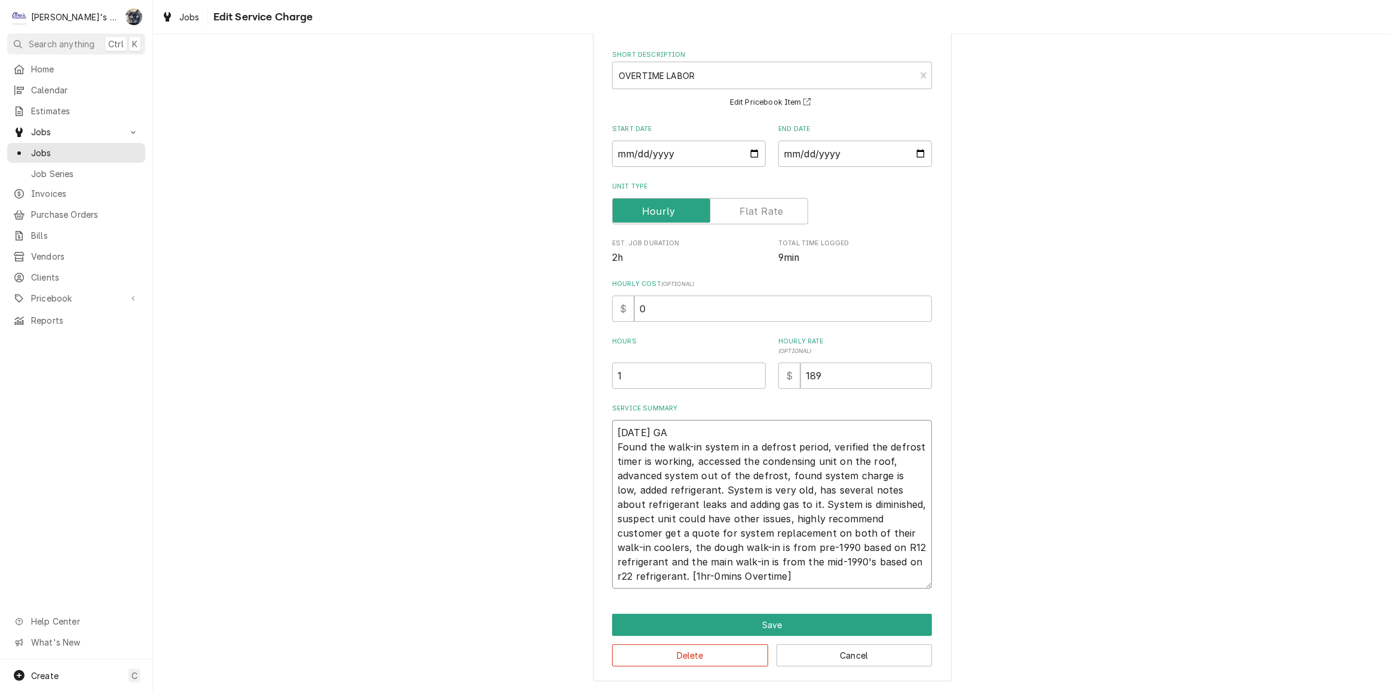
type textarea "6/30/2025 GA Found the walk-in system in a defrost period, verified the defrost…"
drag, startPoint x: 643, startPoint y: 305, endPoint x: 626, endPoint y: 307, distance: 16.9
click at [626, 307] on div "$ 0" at bounding box center [772, 308] width 320 height 26
type textarea "x"
type input "8"
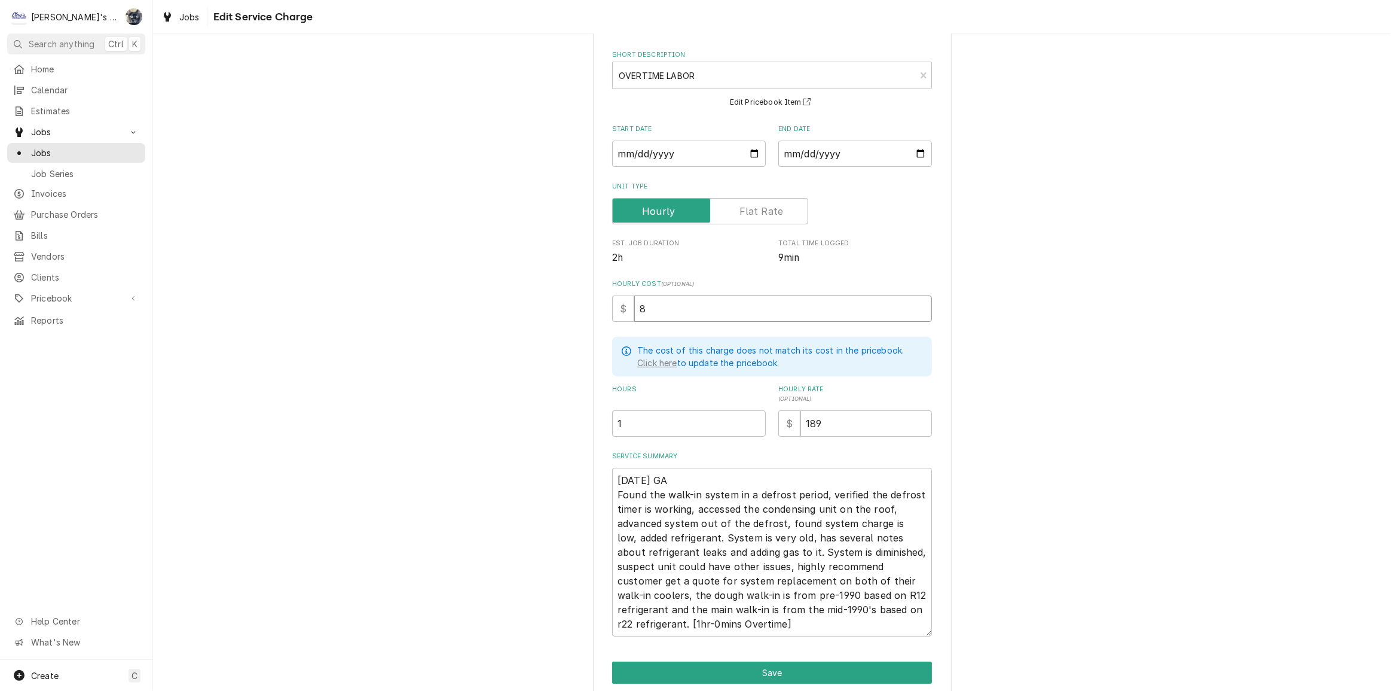
type textarea "x"
type input "85"
click at [618, 621] on textarea "6/30/2025 GA Found the walk-in system in a defrost period, verified the defrost…" at bounding box center [772, 552] width 320 height 169
type textarea "x"
type textarea "6/30/2025 GA Found the walk-in system in a defrost period, verified the defrost…"
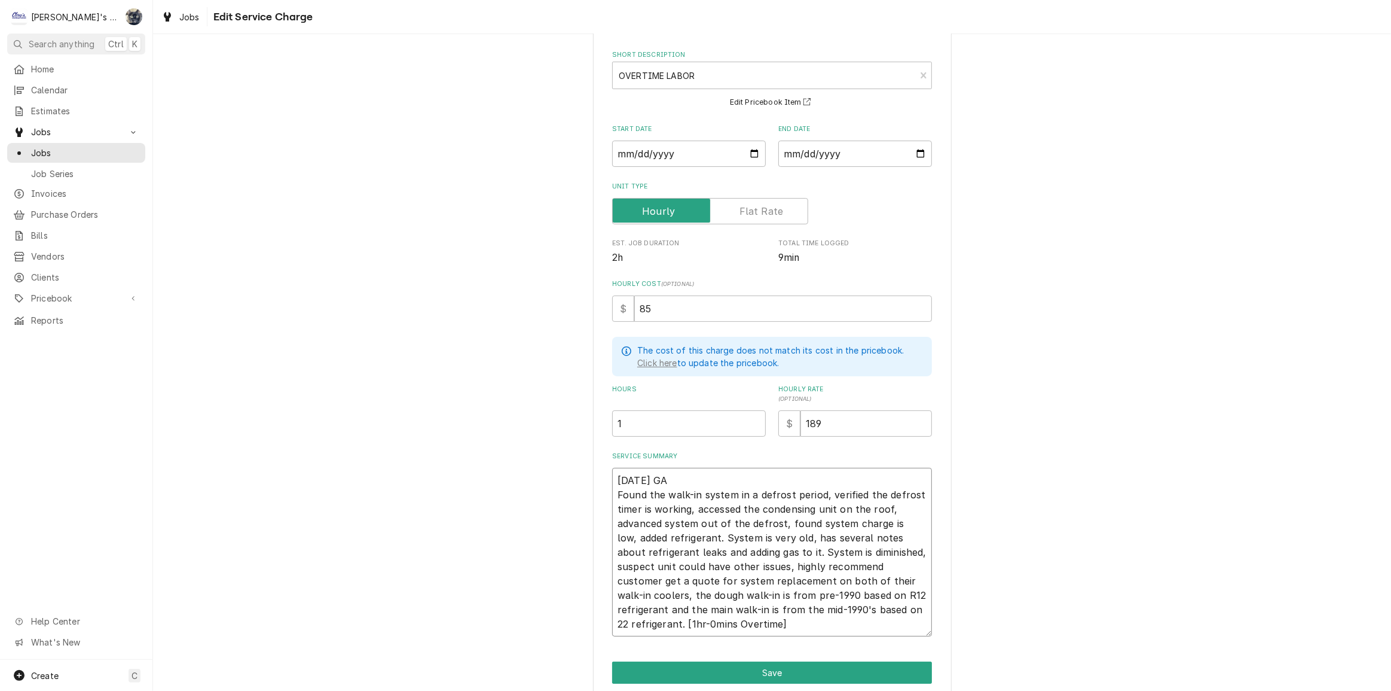
type textarea "x"
type textarea "6/30/2025 GA Found the walk-in system in a defrost period, verified the defrost…"
type textarea "x"
type textarea "6/30/2025 GA Found the walk-in system in a defrost period, verified the defrost…"
type textarea "x"
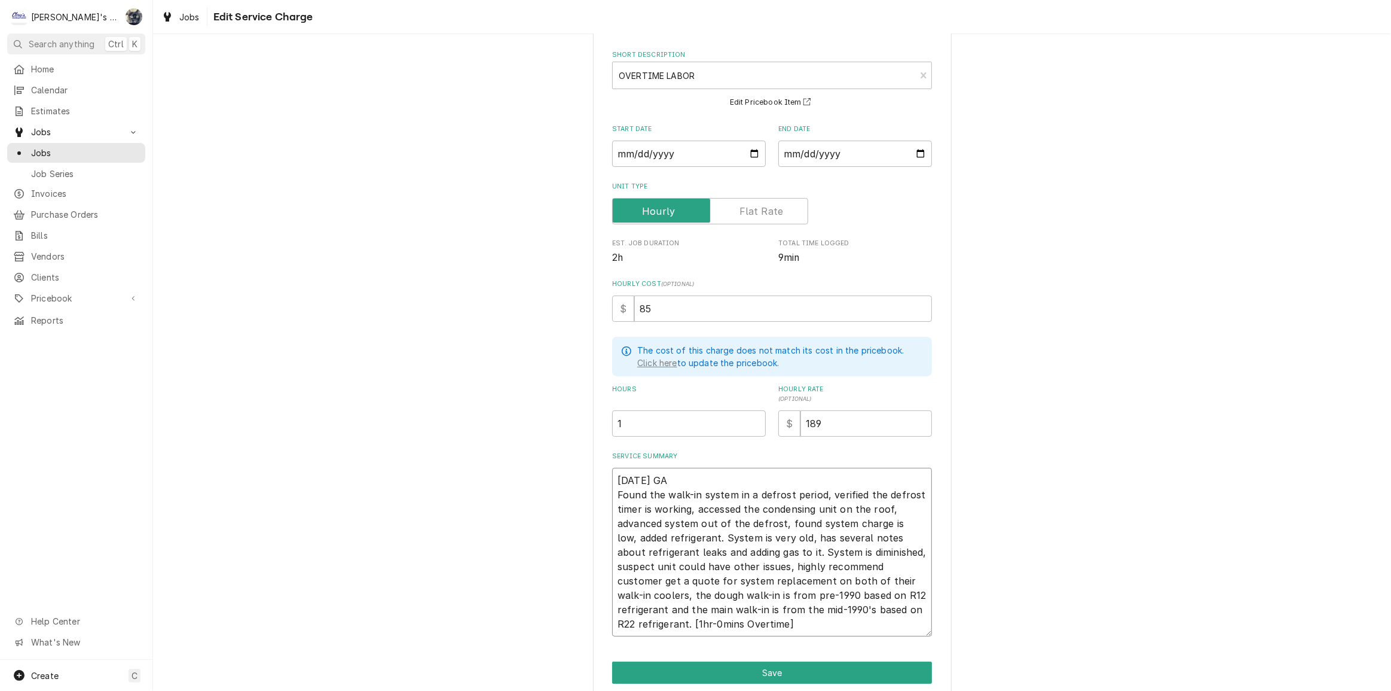
click at [741, 622] on textarea "6/30/2025 GA Found the walk-in system in a defrost period, verified the defrost…" at bounding box center [772, 552] width 320 height 169
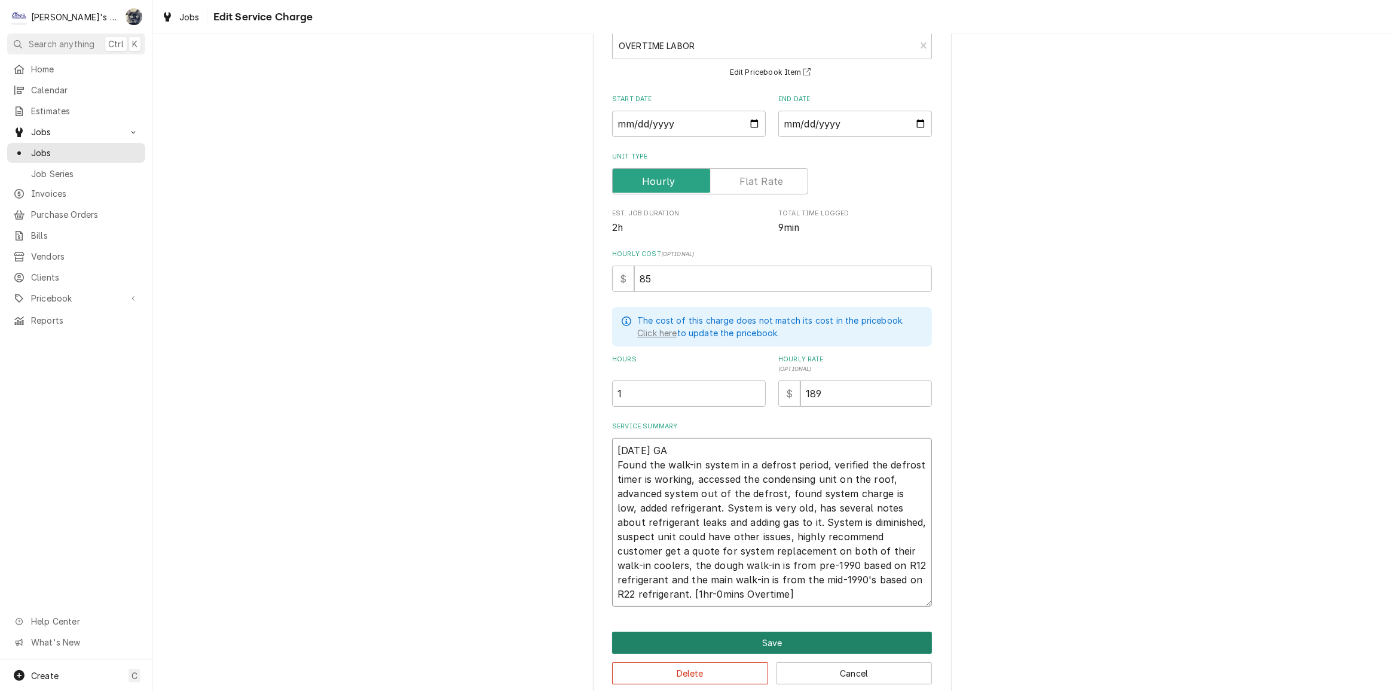
scroll to position [97, 0]
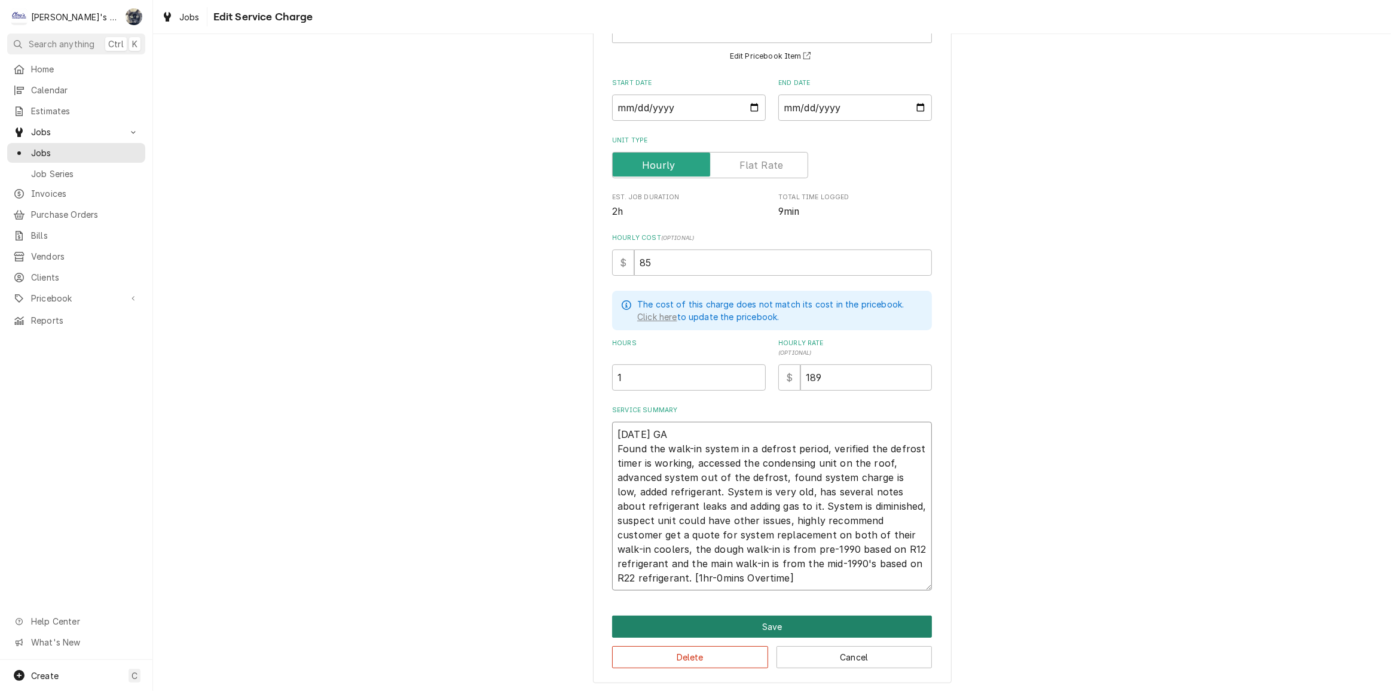
type textarea "6/30/2025 GA Found the walk-in system in a defrost period, verified the defrost…"
click at [778, 624] on button "Save" at bounding box center [772, 626] width 320 height 22
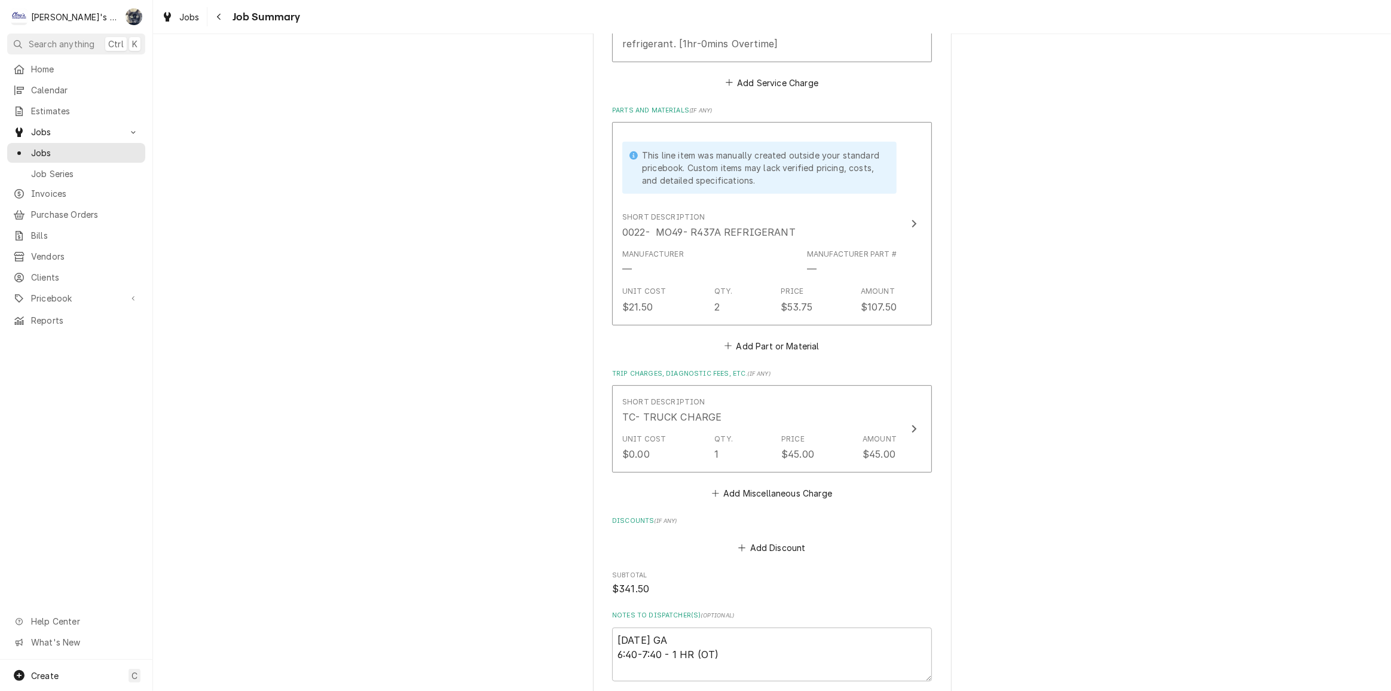
scroll to position [598, 0]
click at [758, 550] on button "Add Discount" at bounding box center [772, 548] width 71 height 17
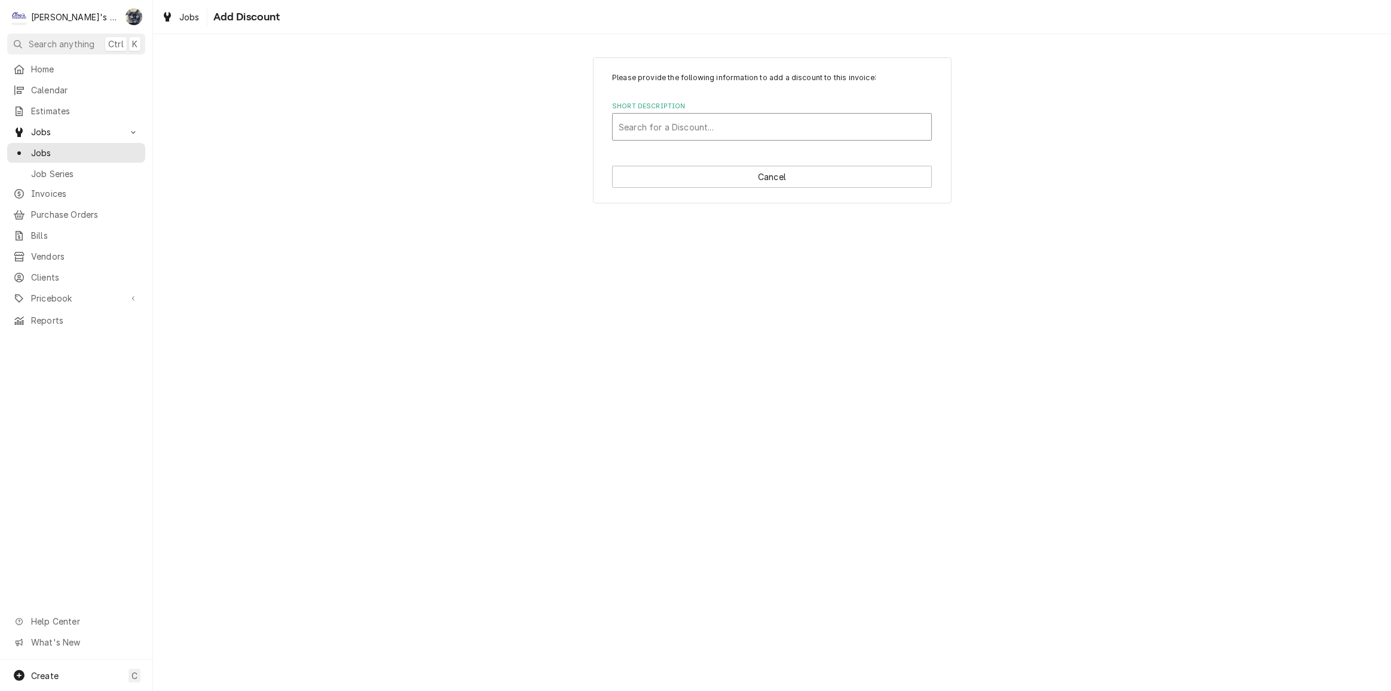
drag, startPoint x: 722, startPoint y: 121, endPoint x: 719, endPoint y: 133, distance: 11.7
click at [721, 121] on div "Short Description" at bounding box center [772, 127] width 307 height 22
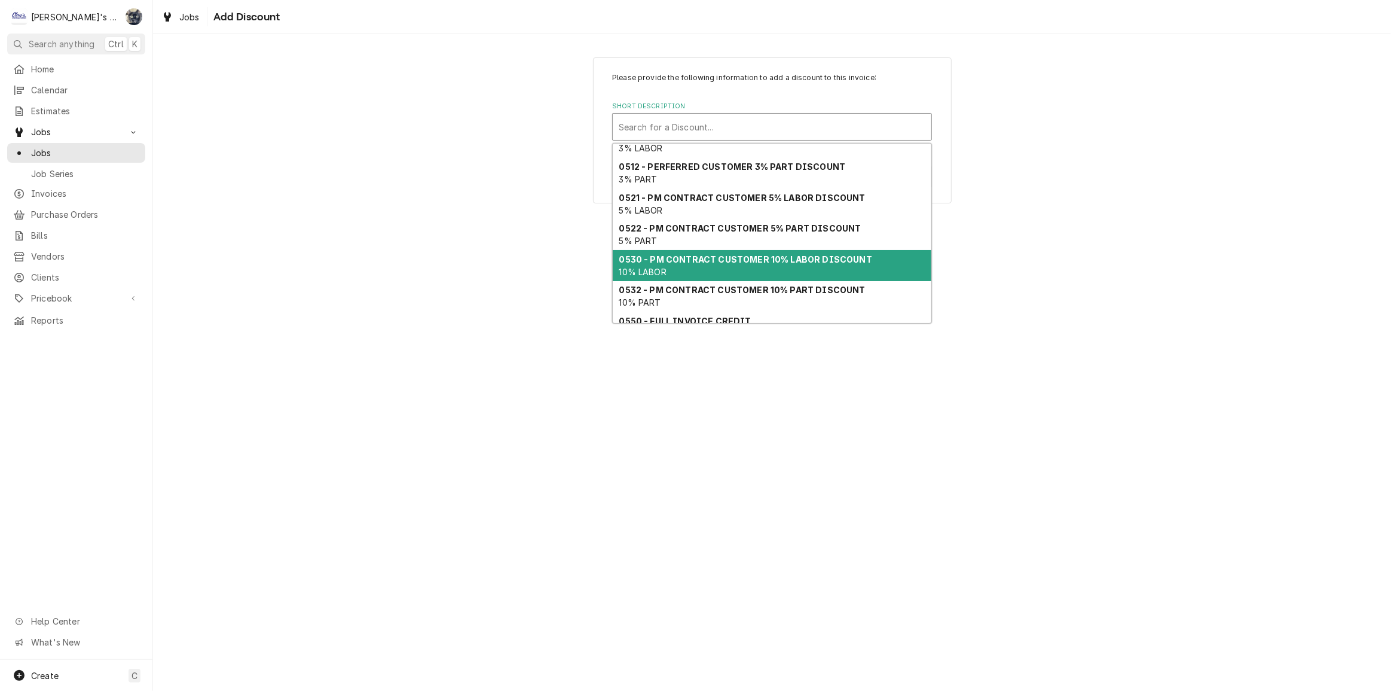
scroll to position [54, 0]
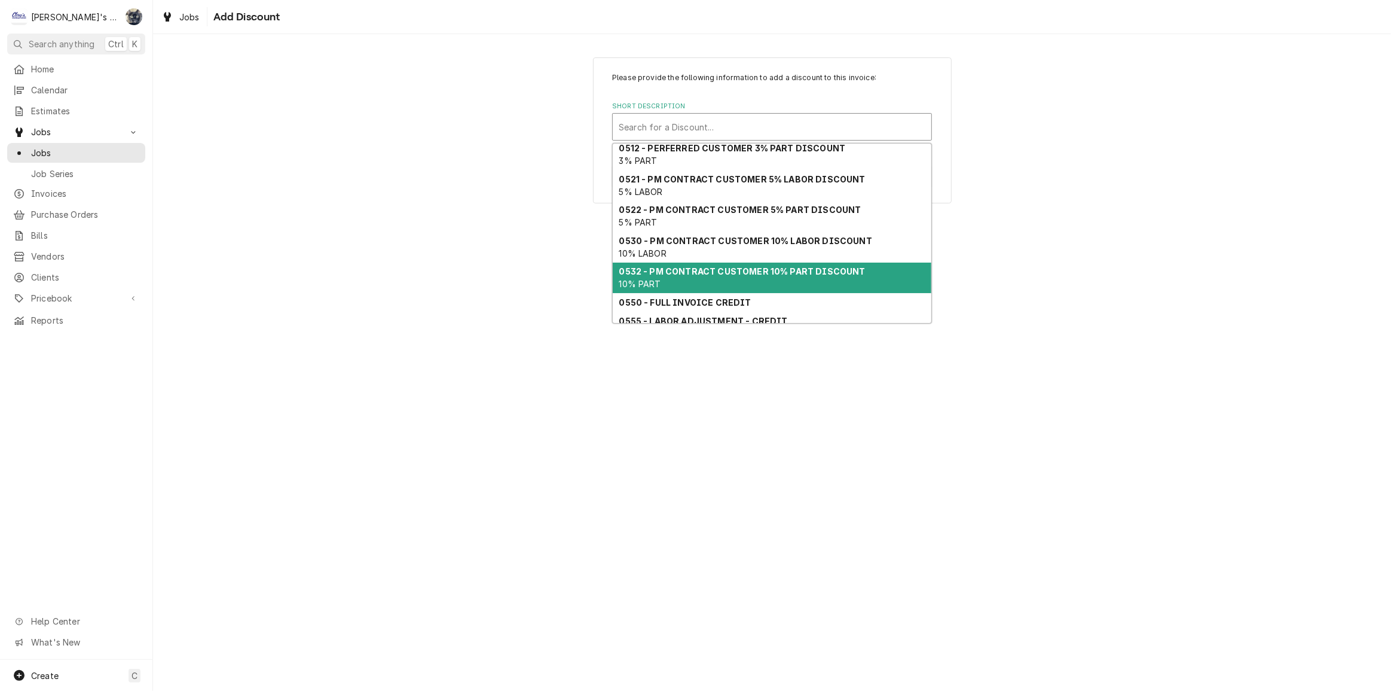
click at [732, 270] on strong "0532 - PM CONTRACT CUSTOMER 10% PART DISCOUNT" at bounding box center [742, 271] width 246 height 10
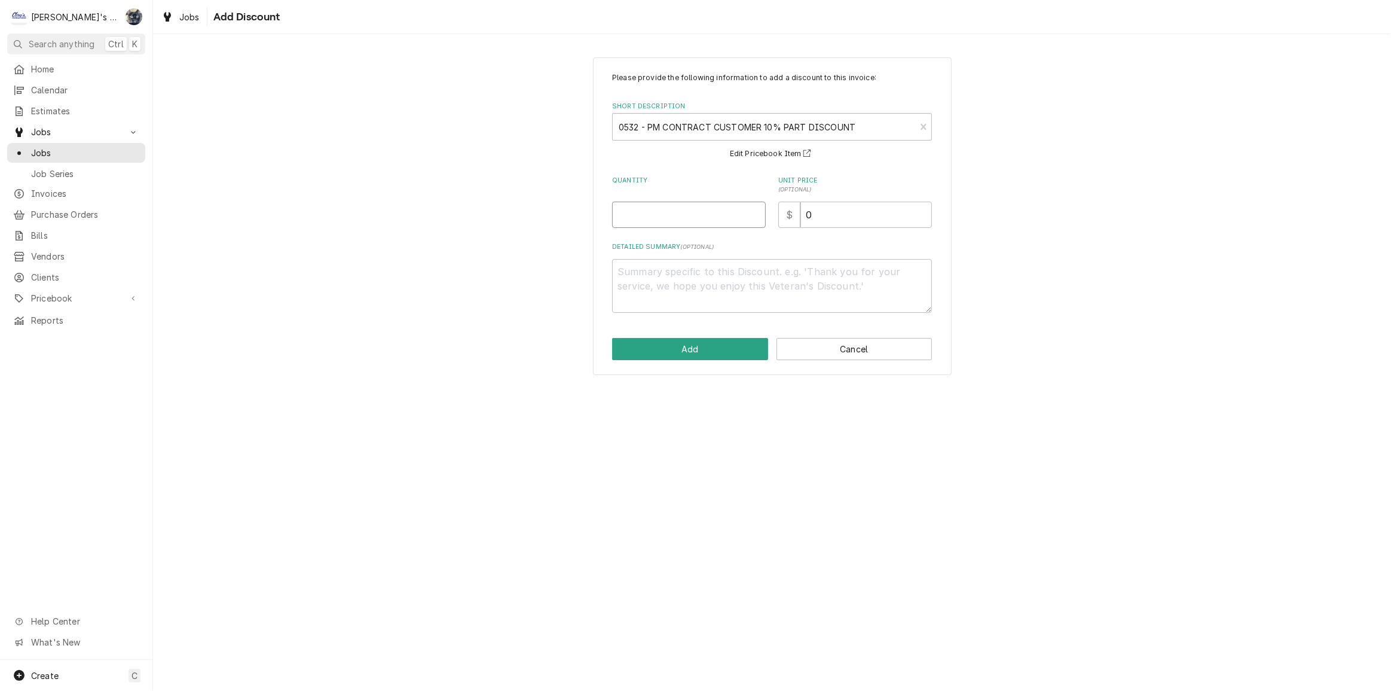
click at [671, 226] on input "Quantity" at bounding box center [689, 214] width 154 height 26
type textarea "x"
type input "1"
click at [700, 362] on div "Please provide the following information to add a discount to this invoice: Sho…" at bounding box center [772, 216] width 359 height 318
click at [699, 352] on button "Add" at bounding box center [690, 349] width 156 height 22
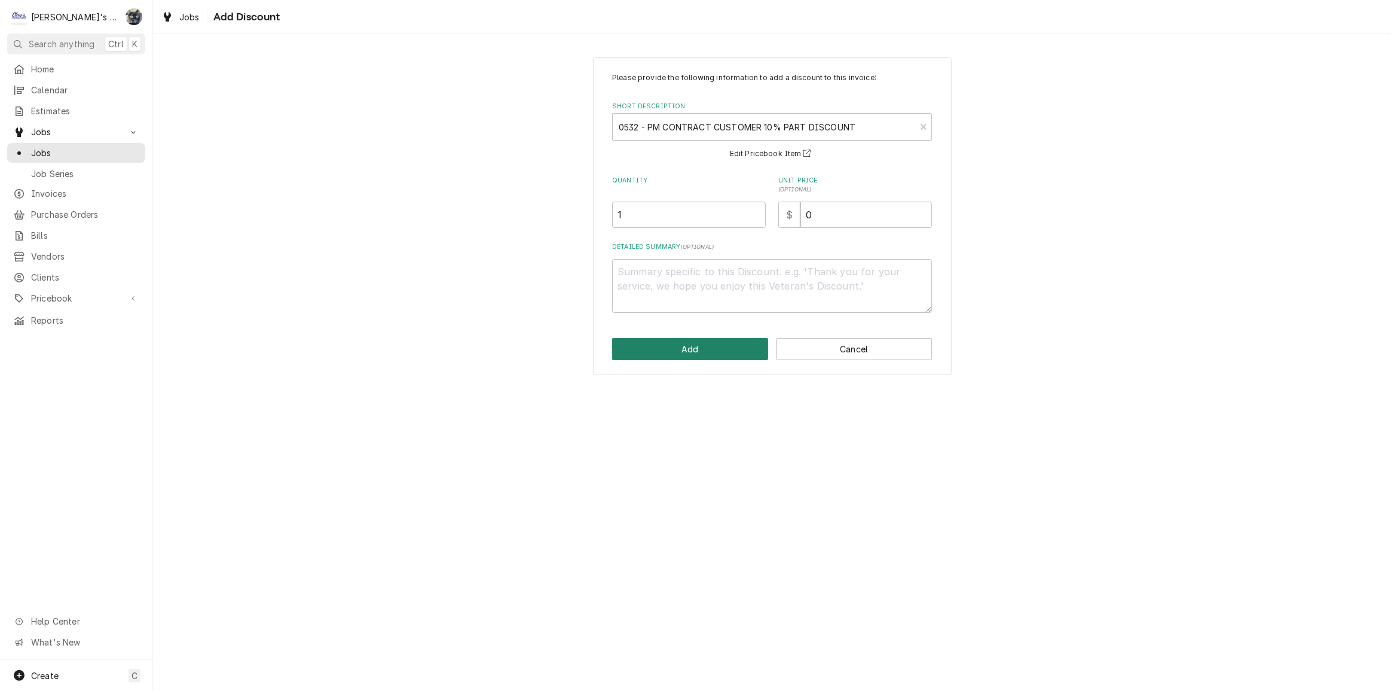
scroll to position [598, 0]
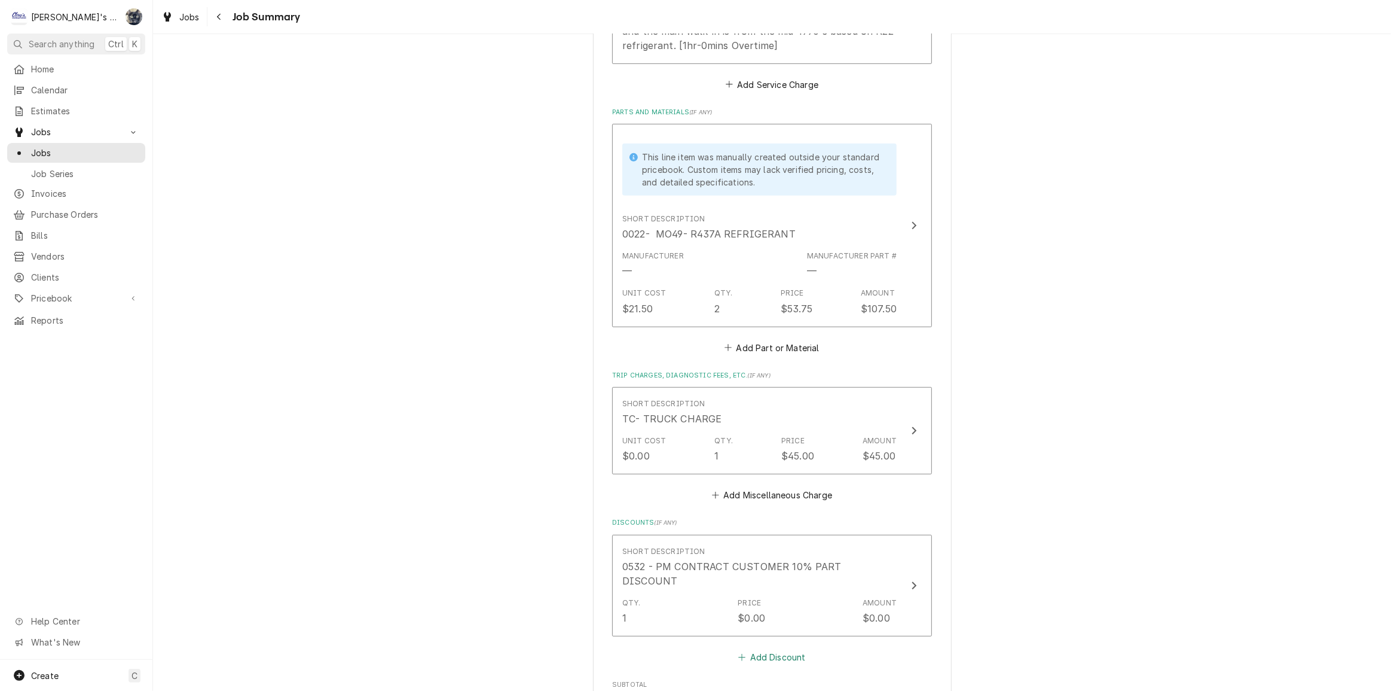
click at [773, 649] on button "Add Discount" at bounding box center [772, 657] width 71 height 17
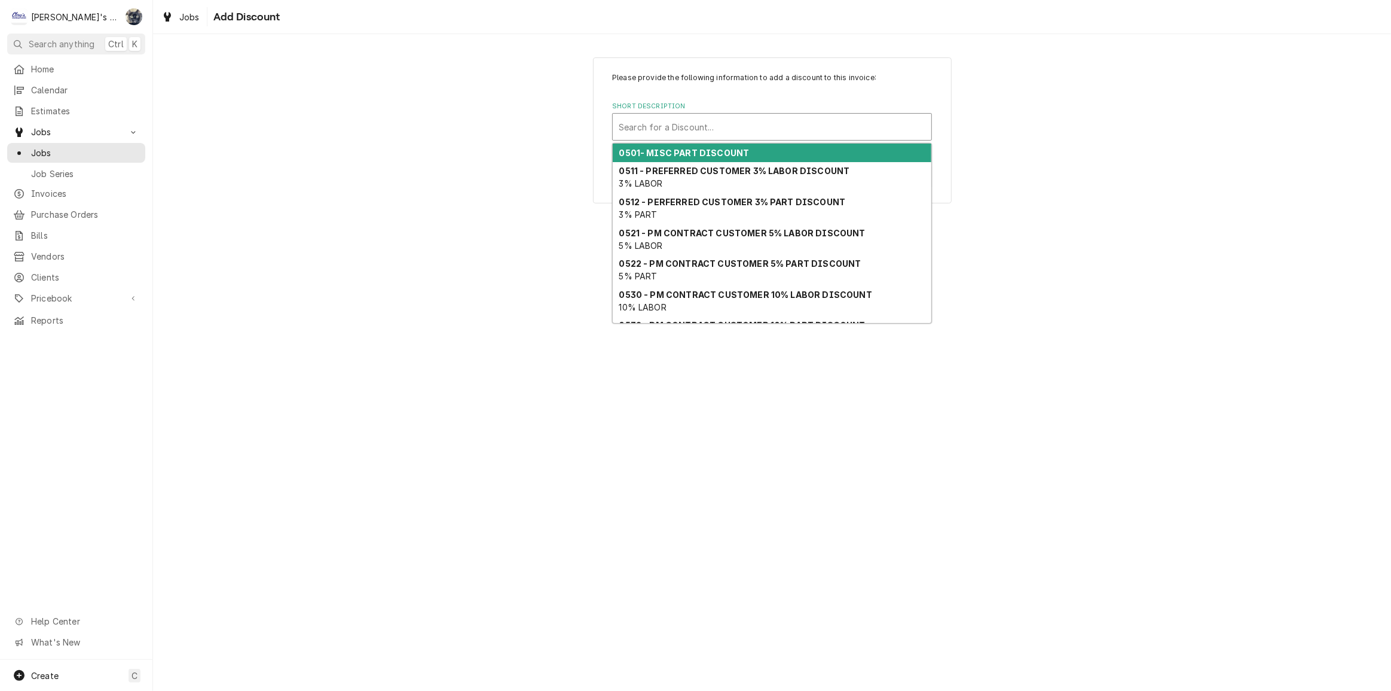
click at [700, 116] on div "Short Description" at bounding box center [772, 127] width 307 height 22
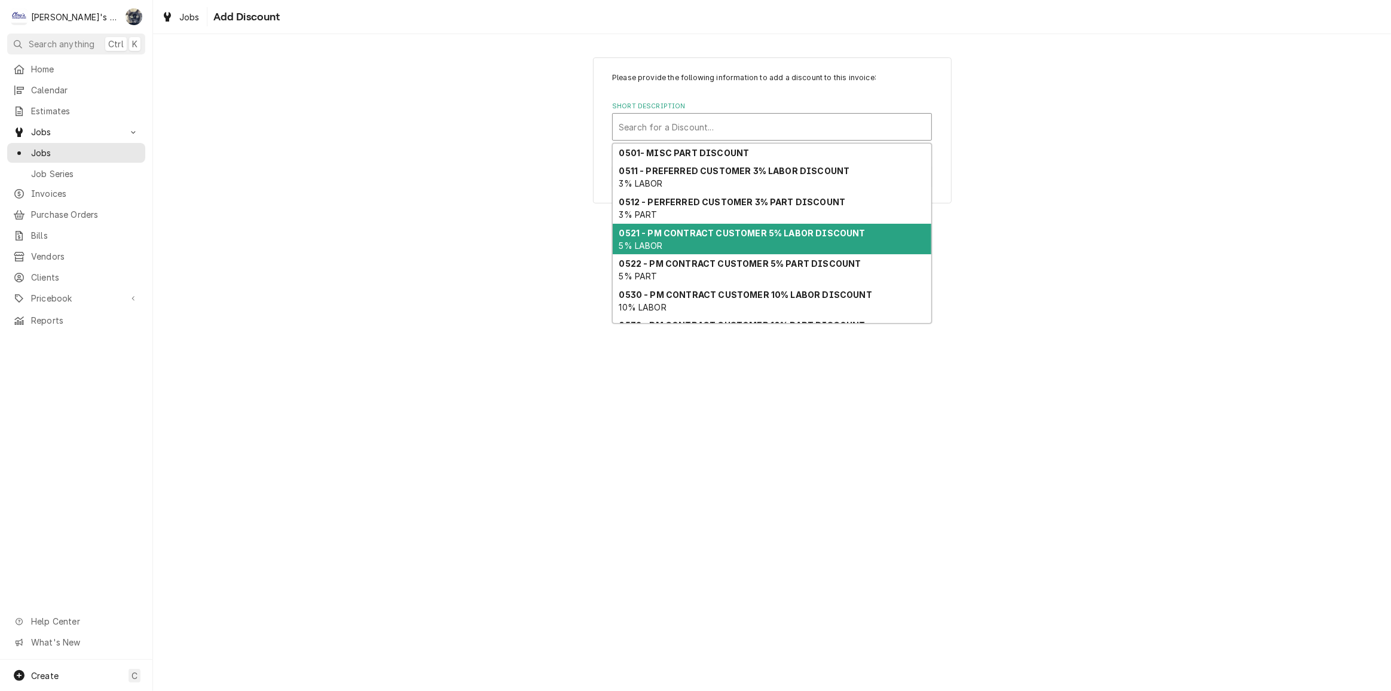
click at [728, 226] on div "0521 - PM CONTRACT CUSTOMER 5% LABOR DISCOUNT 5% LABOR" at bounding box center [772, 239] width 319 height 31
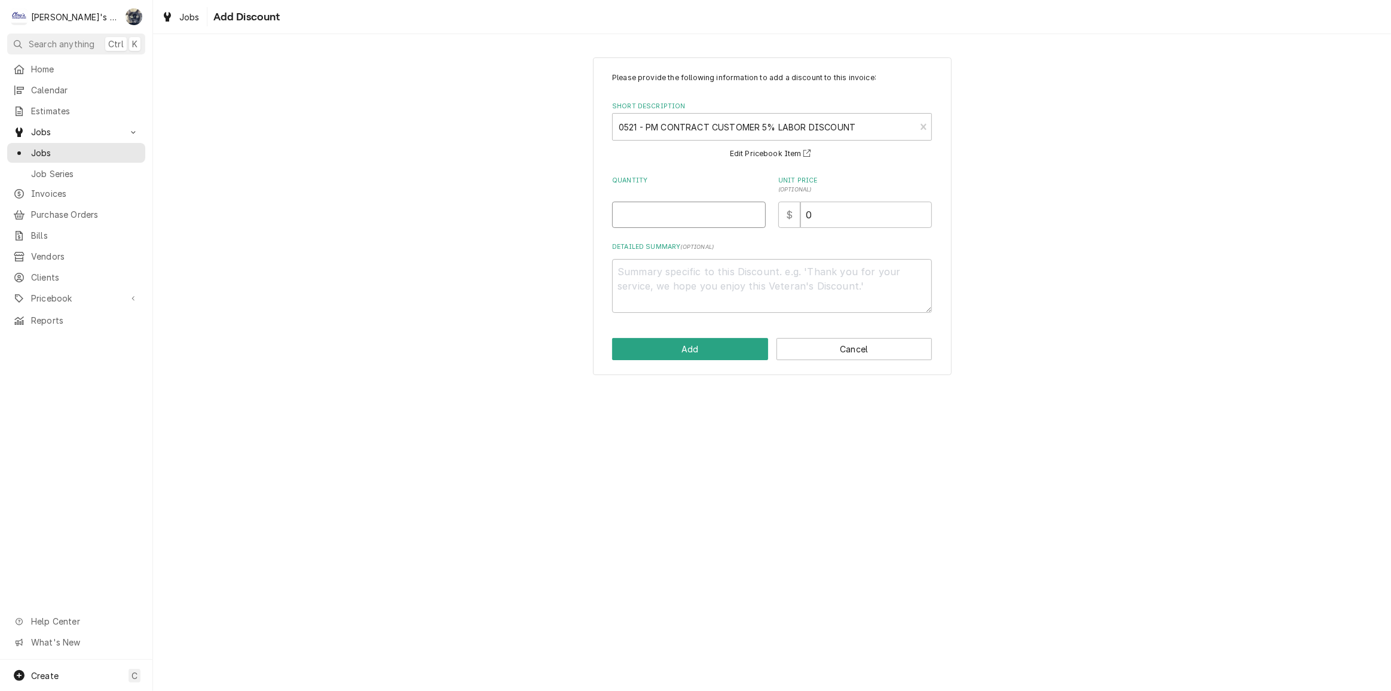
click at [659, 209] on input "Quantity" at bounding box center [689, 214] width 154 height 26
type textarea "x"
type input "1"
click at [697, 347] on button "Add" at bounding box center [690, 349] width 156 height 22
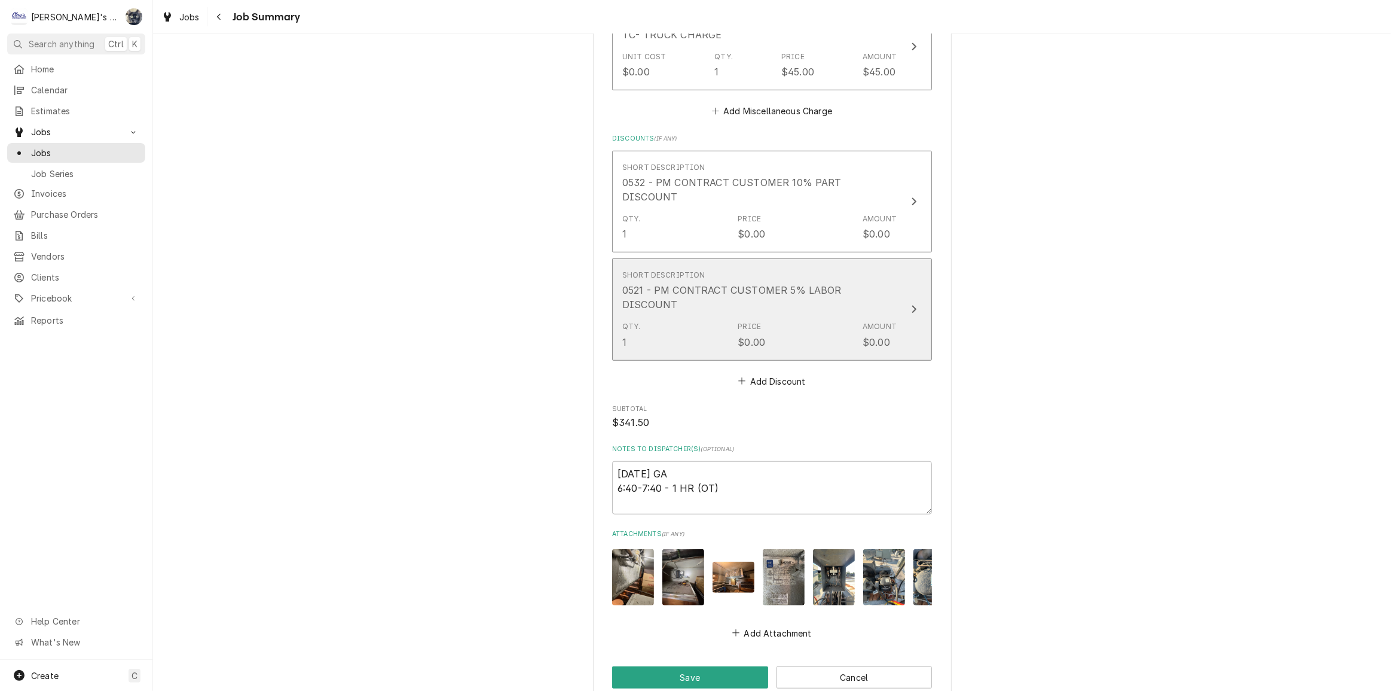
scroll to position [1095, 0]
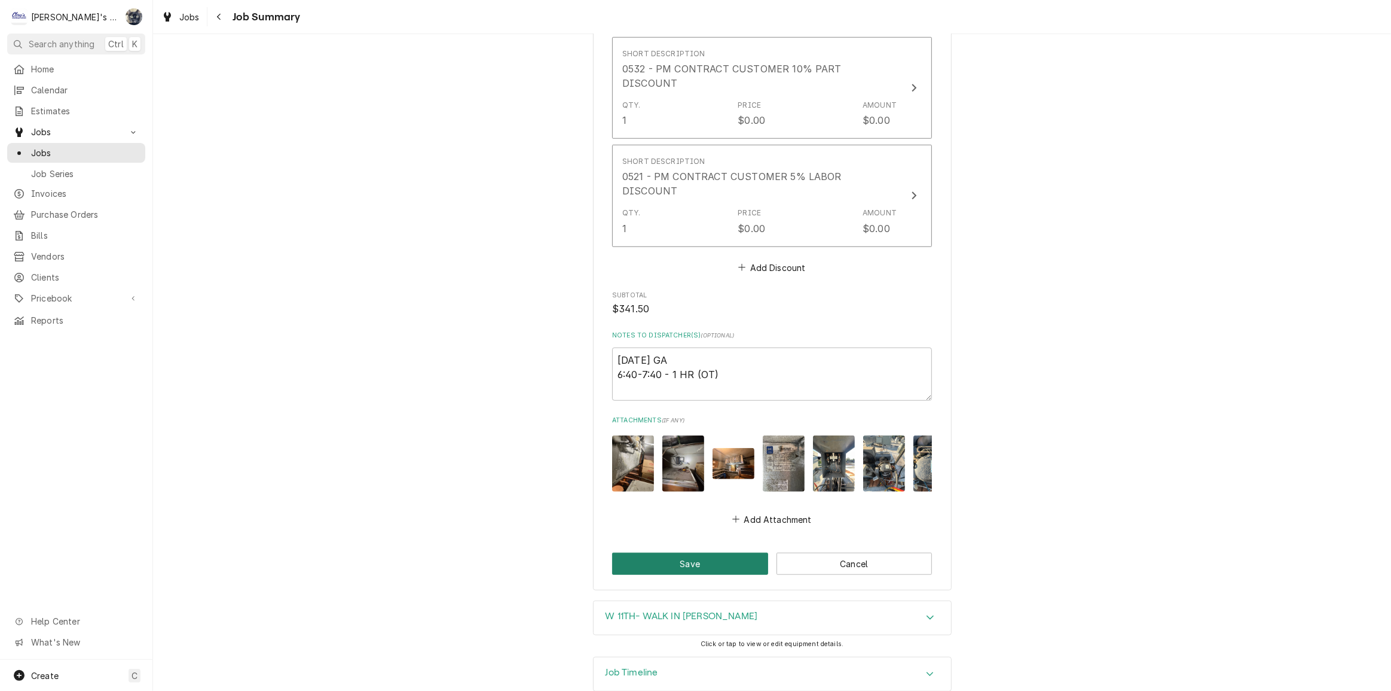
click at [724, 552] on button "Save" at bounding box center [690, 563] width 156 height 22
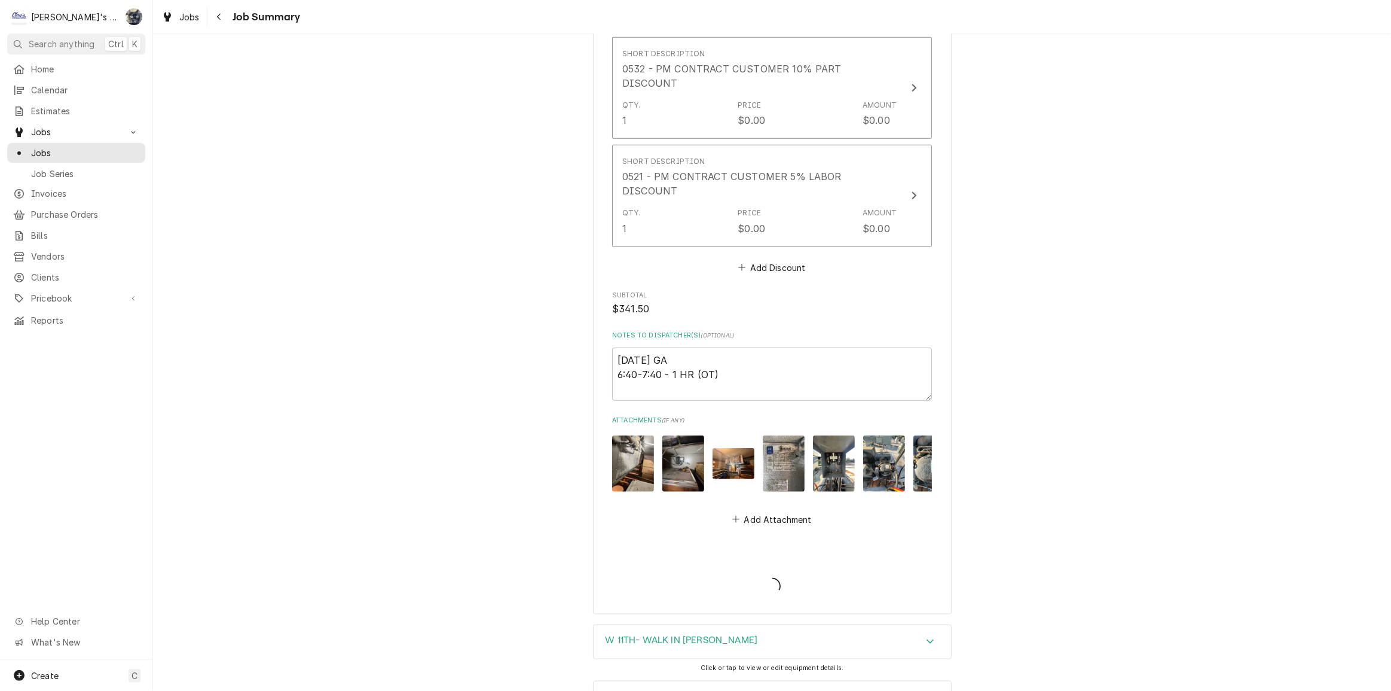
type textarea "x"
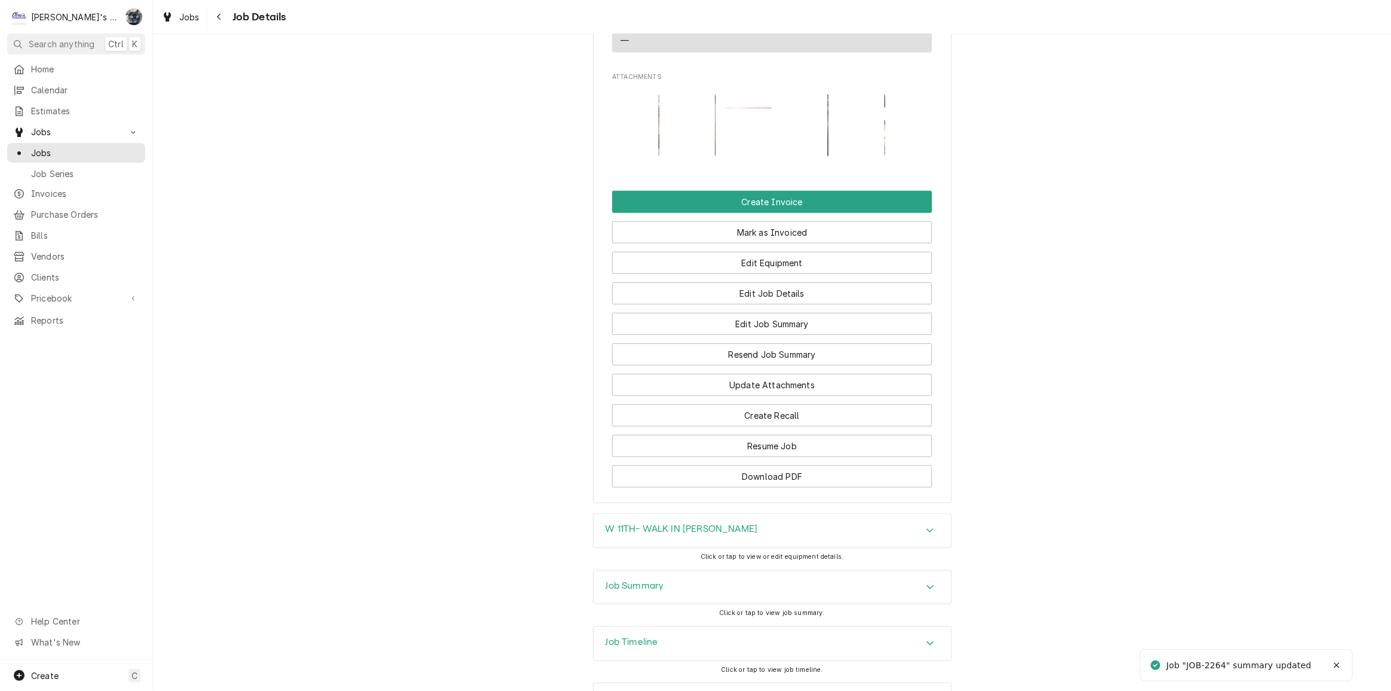
scroll to position [1233, 0]
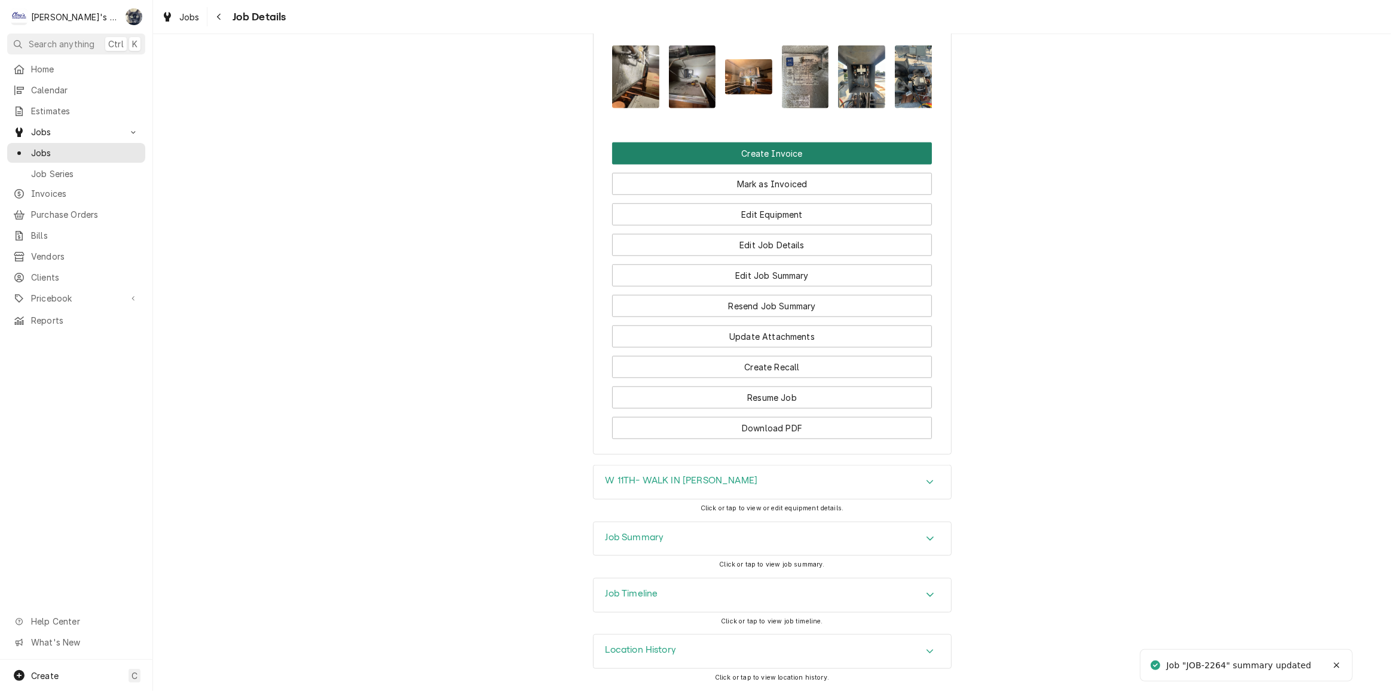
click at [727, 149] on button "Create Invoice" at bounding box center [772, 153] width 320 height 22
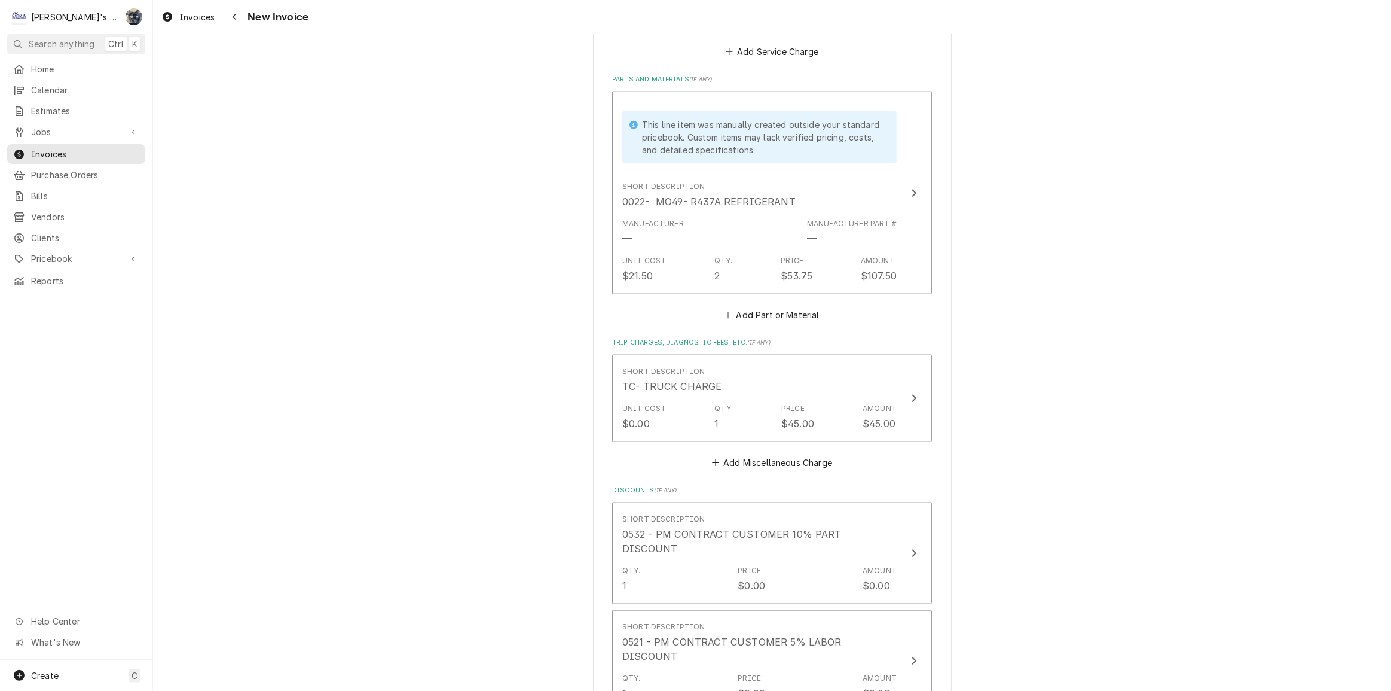
scroll to position [1522, 0]
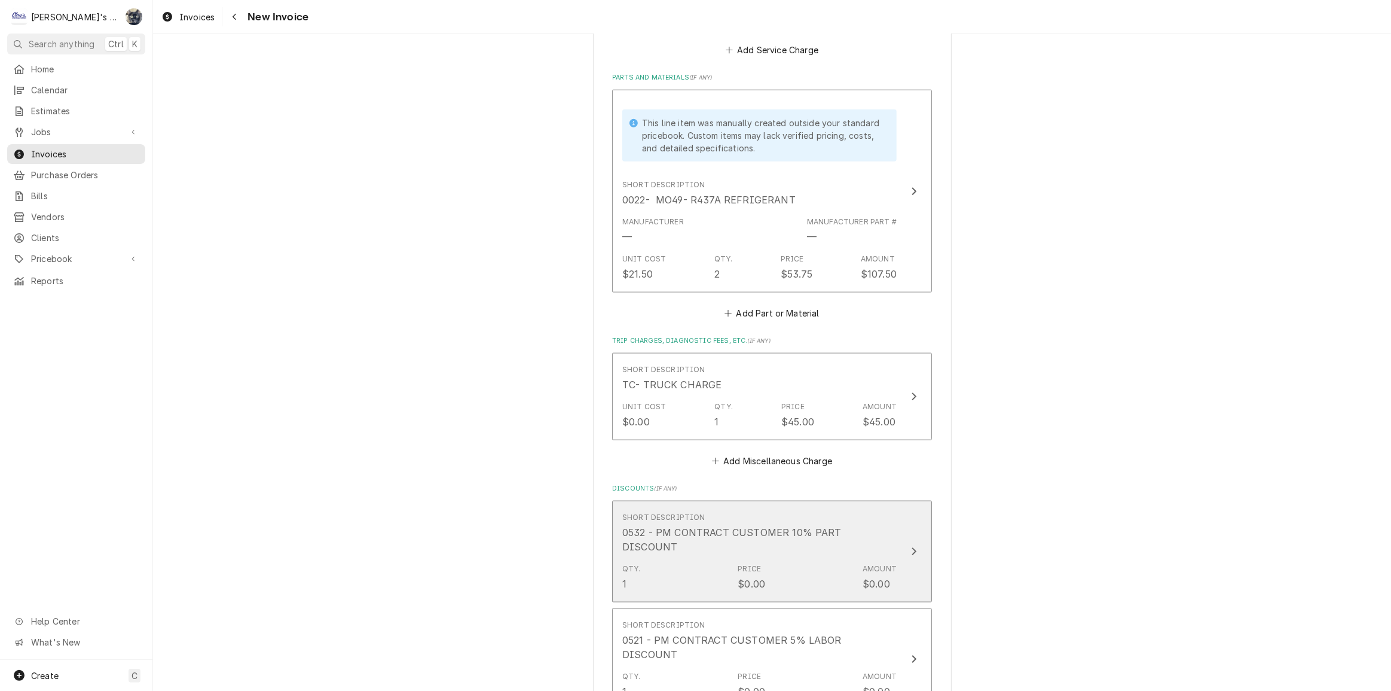
click at [765, 558] on div "Qty. 1 Price $0.00 Amount $0.00" at bounding box center [759, 576] width 274 height 37
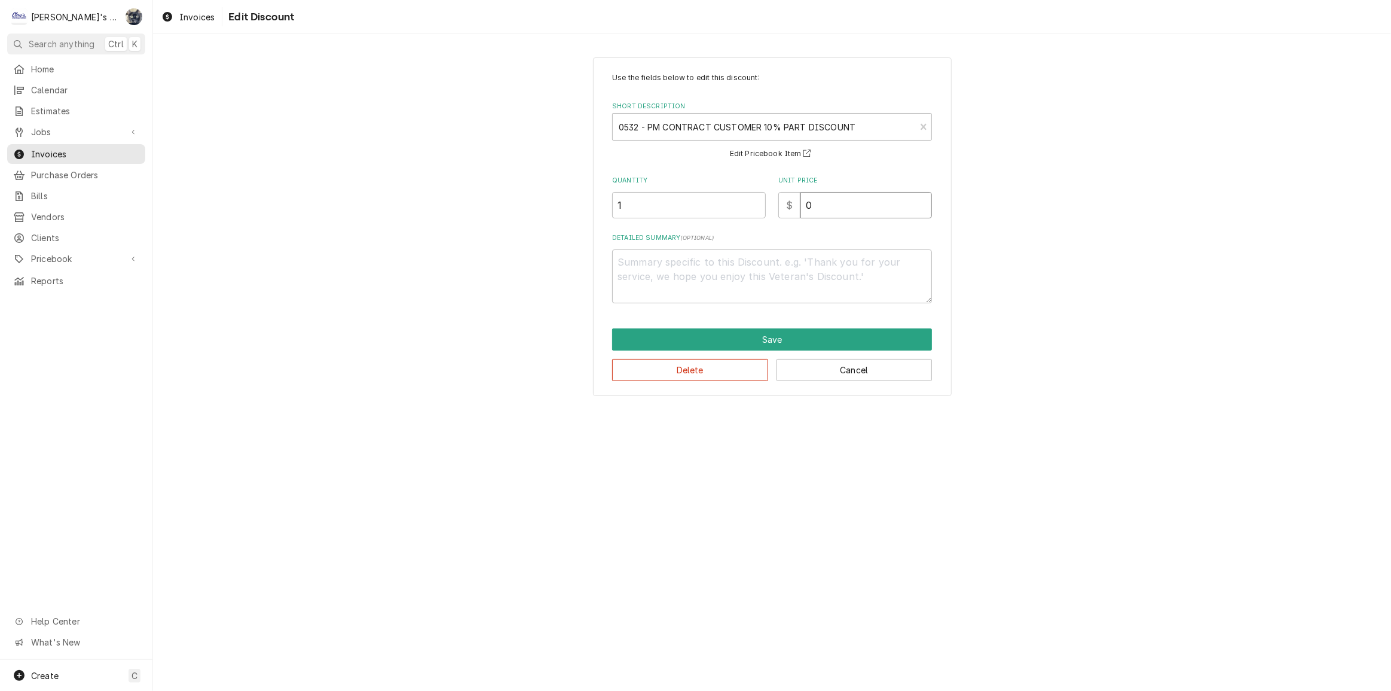
drag, startPoint x: 830, startPoint y: 208, endPoint x: 792, endPoint y: 213, distance: 38.6
click at [793, 213] on div "$ 0" at bounding box center [855, 205] width 154 height 26
type textarea "x"
type input "1"
type textarea "x"
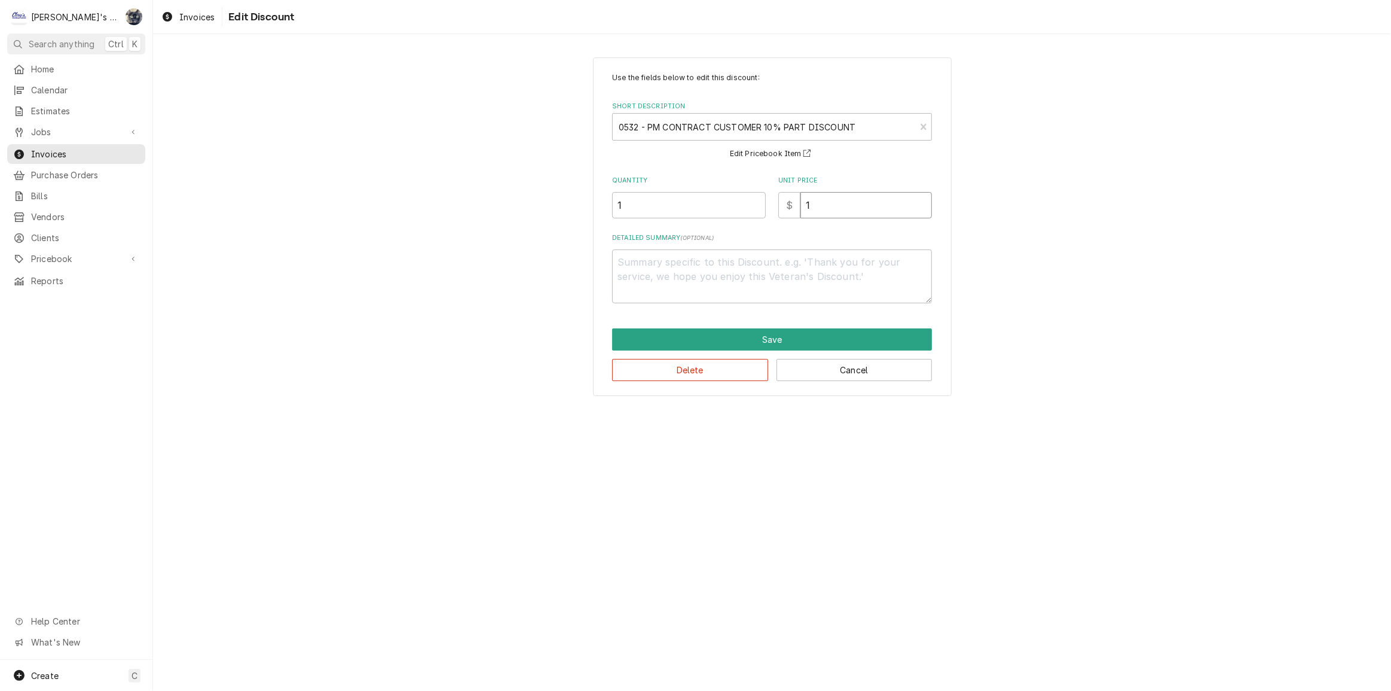
type input "10"
type textarea "x"
type input "10.7"
type textarea "x"
type input "10.75"
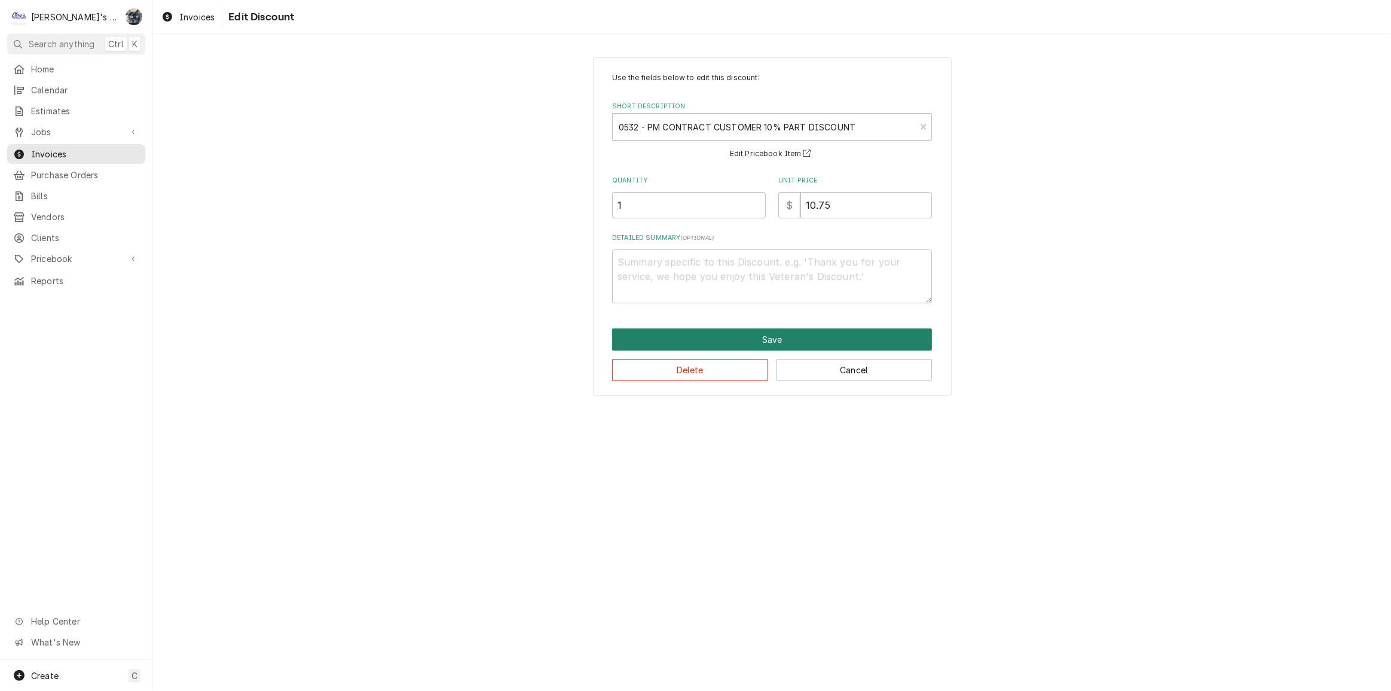
click at [780, 337] on button "Save" at bounding box center [772, 339] width 320 height 22
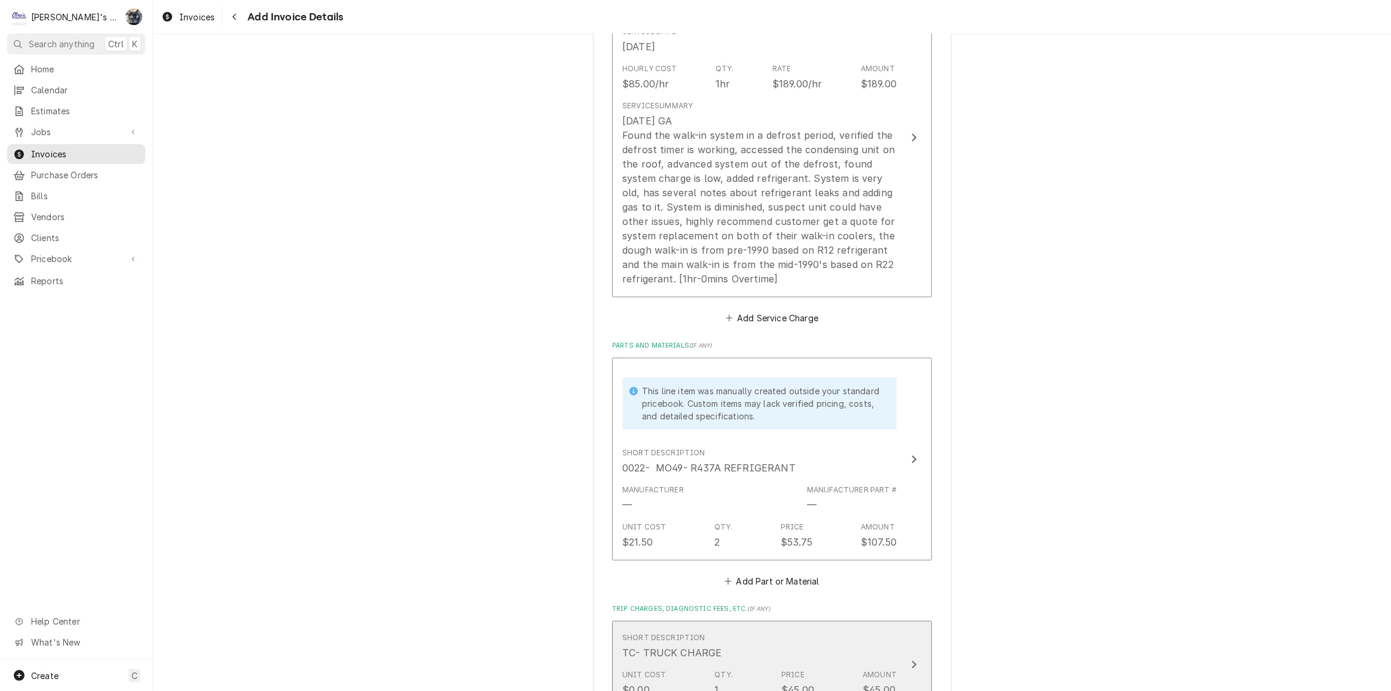
scroll to position [1561, 0]
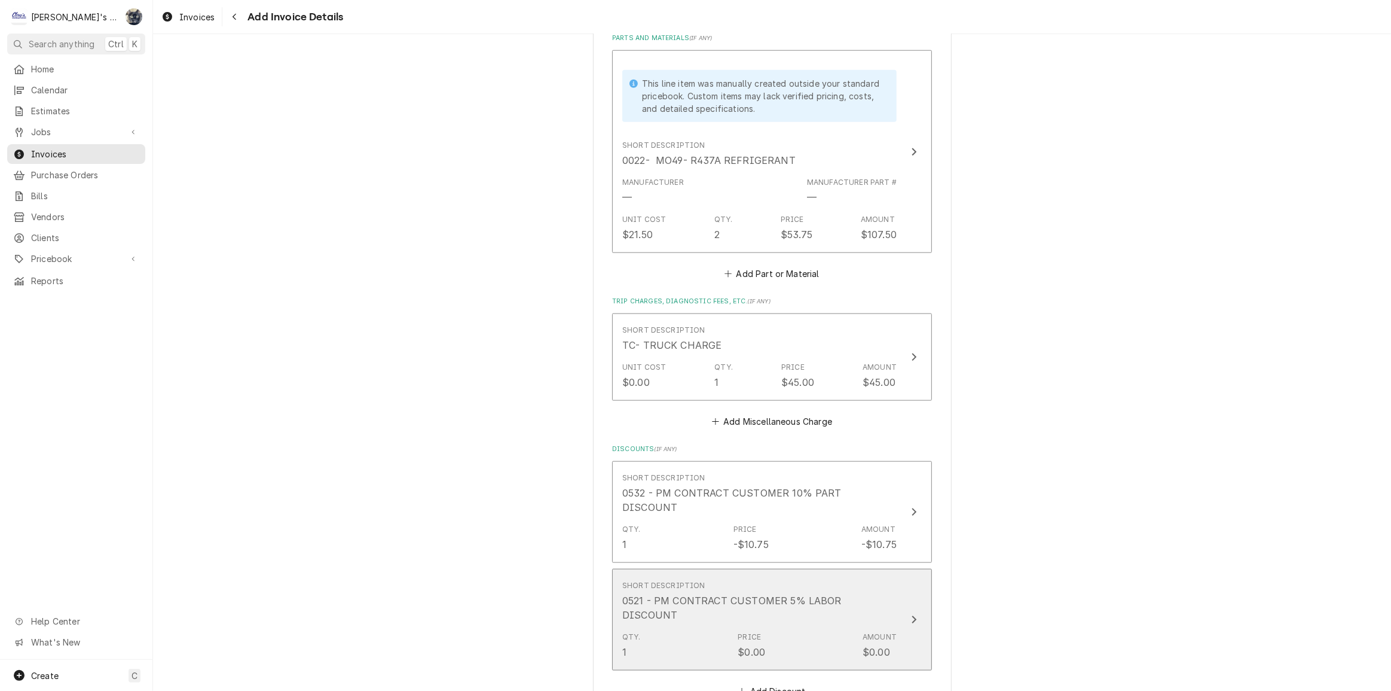
click at [776, 593] on div "0521 - PM CONTRACT CUSTOMER 5% LABOR DISCOUNT" at bounding box center [759, 607] width 274 height 29
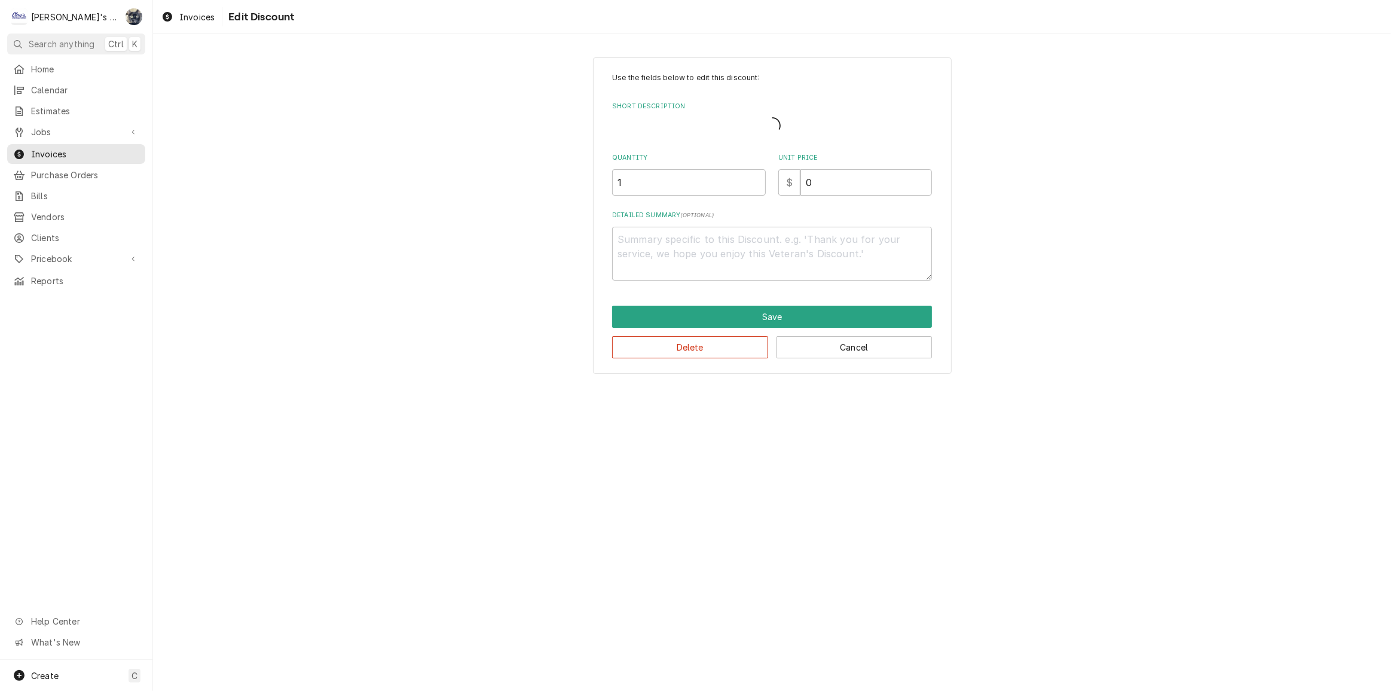
type textarea "x"
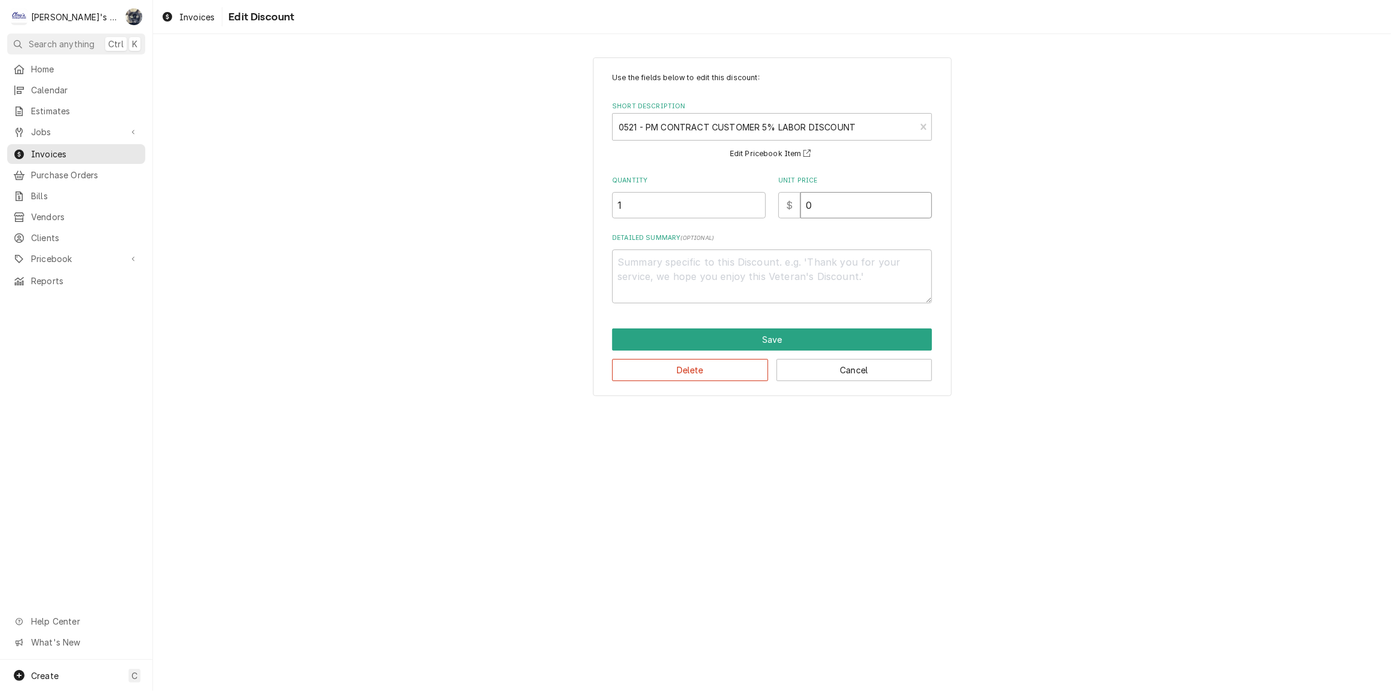
click at [792, 208] on div "$ 0" at bounding box center [855, 205] width 154 height 26
type textarea "x"
type input "9"
type textarea "x"
type input "9.4"
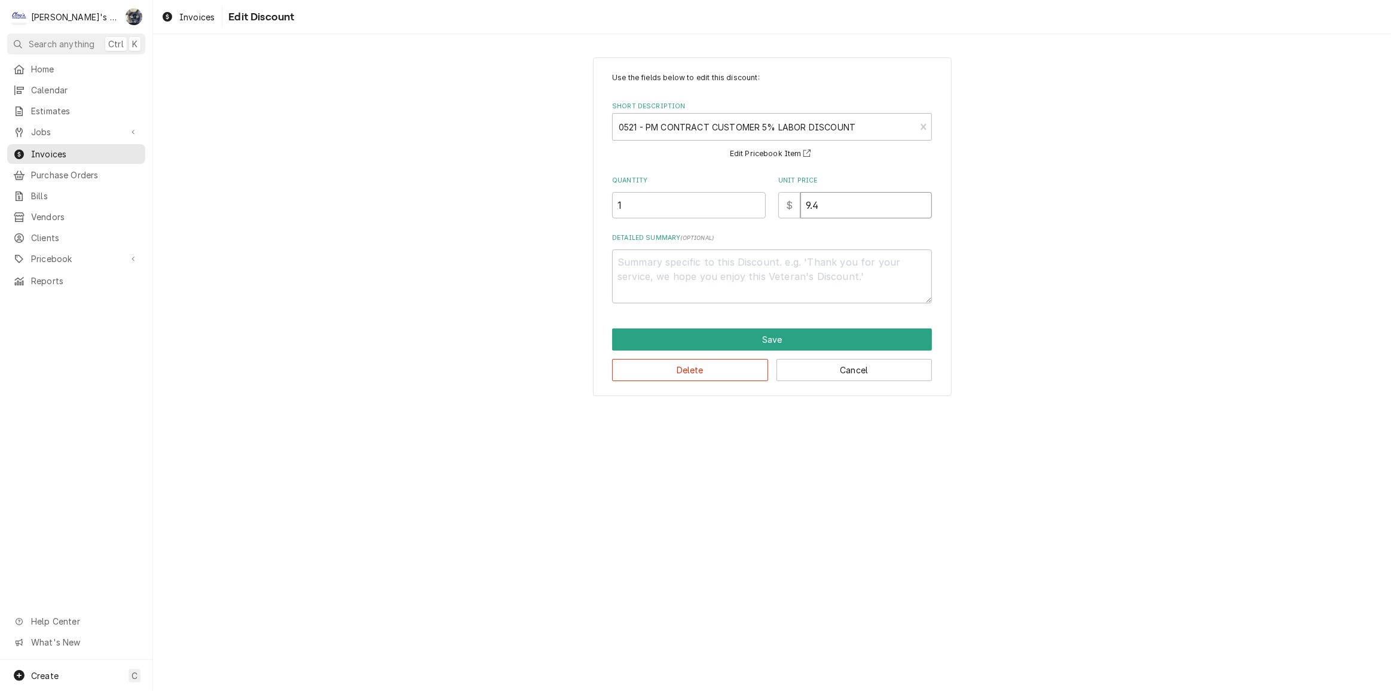
type textarea "x"
type input "9.45"
click at [784, 332] on button "Save" at bounding box center [772, 339] width 320 height 22
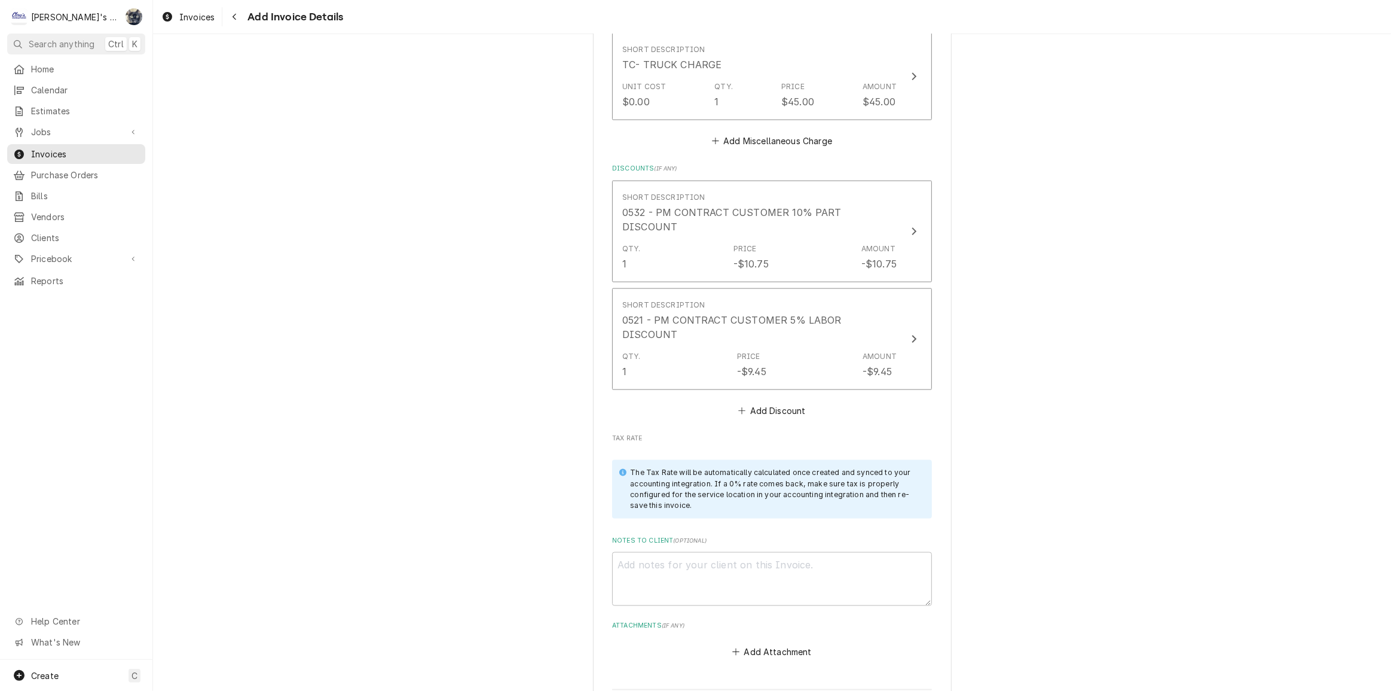
scroll to position [1991, 0]
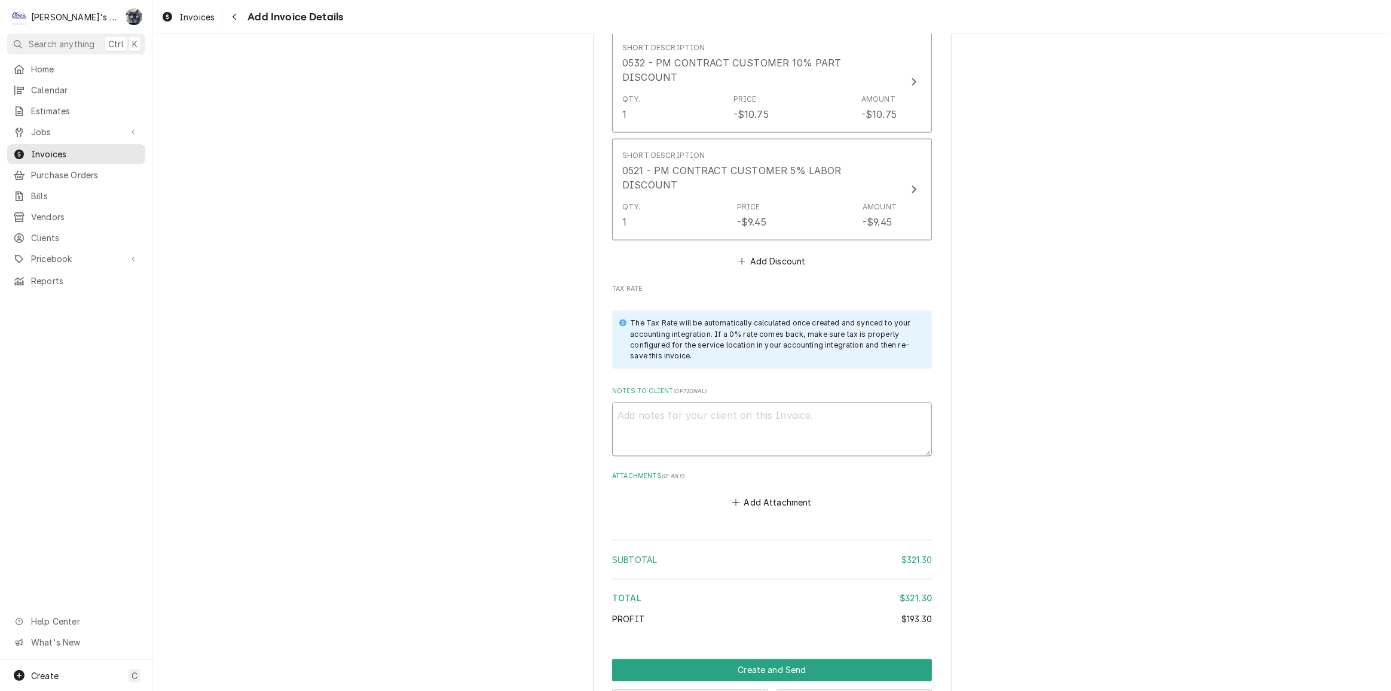
click at [773, 402] on textarea "Notes to Client ( optional )" at bounding box center [772, 429] width 320 height 54
type textarea "x"
type textarea "9"
type textarea "x"
type textarea "9/"
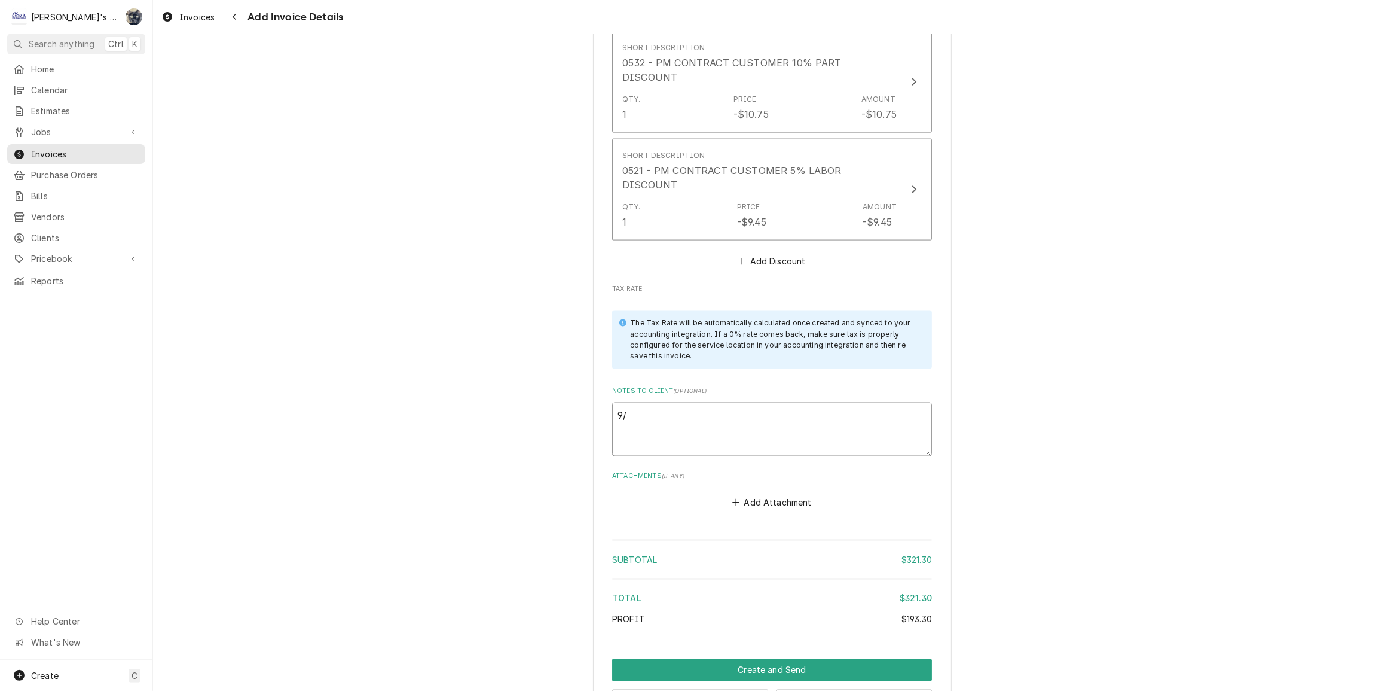
type textarea "x"
type textarea "9/1"
type textarea "x"
type textarea "9/11"
type textarea "x"
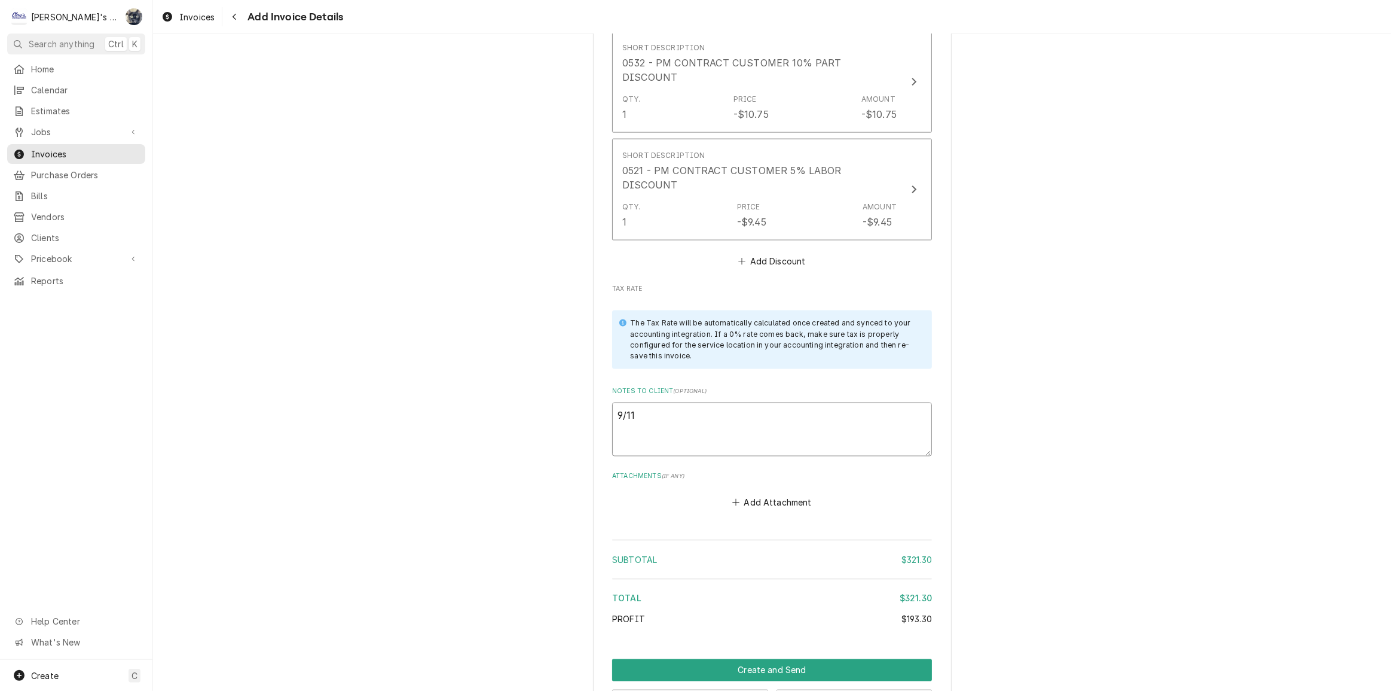
type textarea "9/11/"
type textarea "x"
type textarea "9/11/2"
type textarea "x"
type textarea "[DATE]"
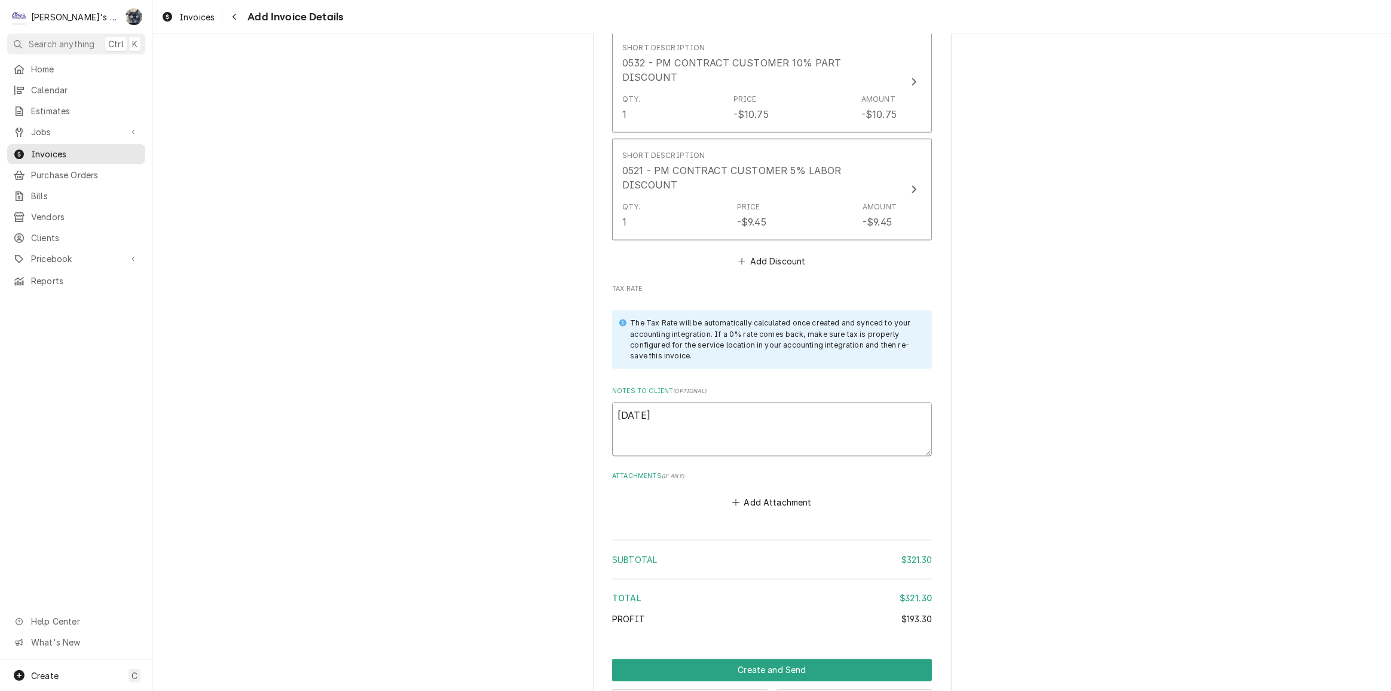
type textarea "x"
type textarea "9/11/202"
type textarea "x"
type textarea "[DATE]"
type textarea "x"
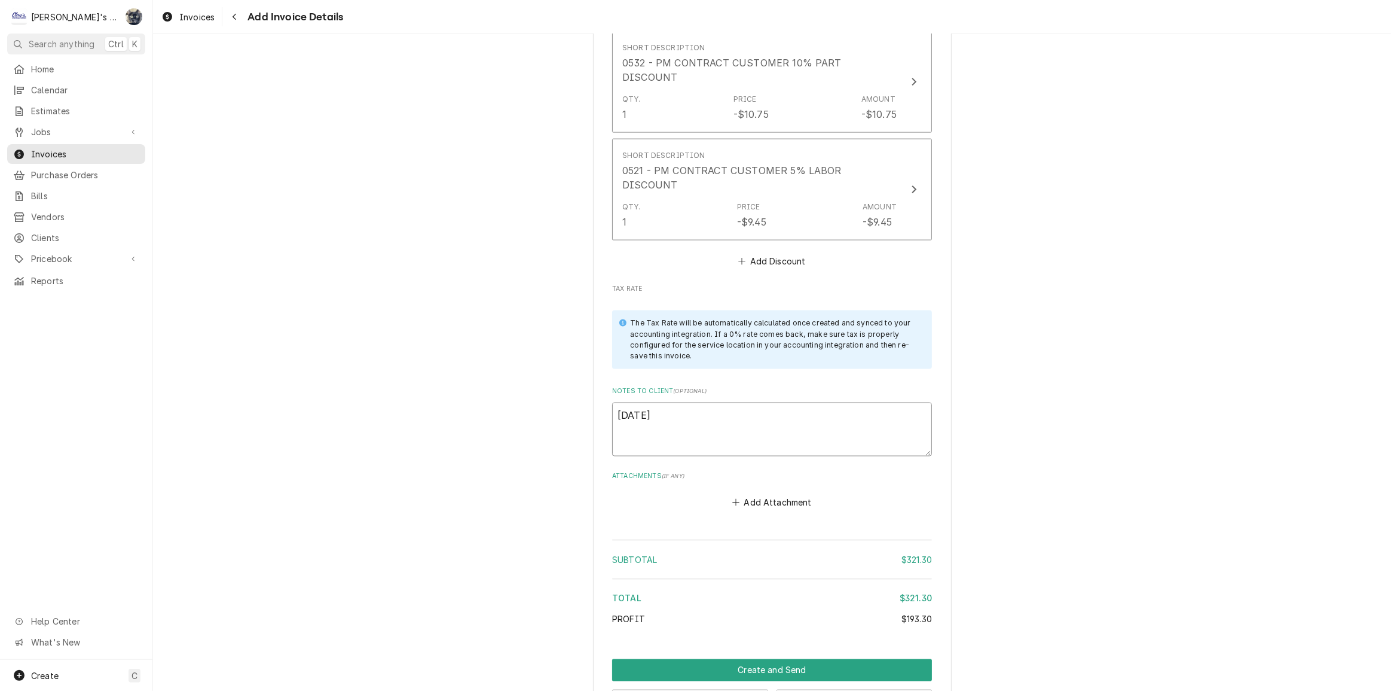
type textarea "[DATE]"
type textarea "x"
type textarea "[DATE] s"
type textarea "x"
type textarea "[DATE]"
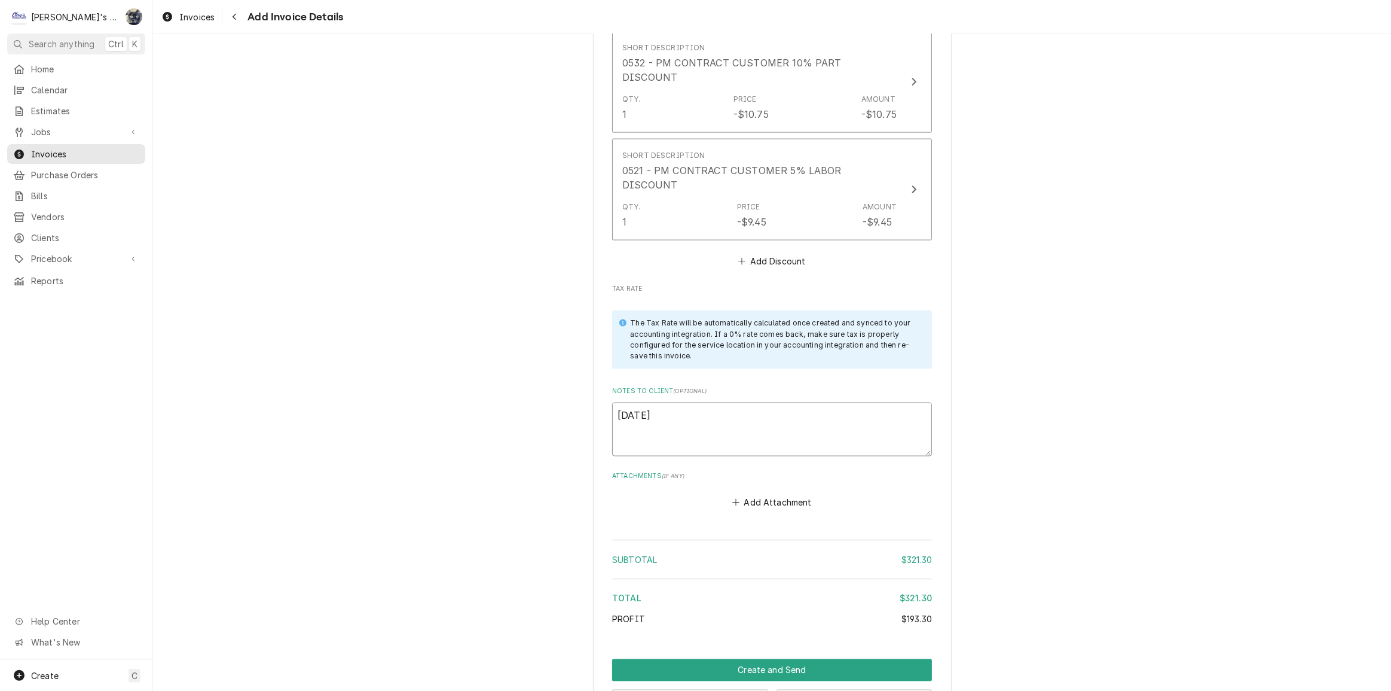
type textarea "x"
type textarea "[DATE] S"
type textarea "x"
type textarea "[DATE] Sa"
type textarea "x"
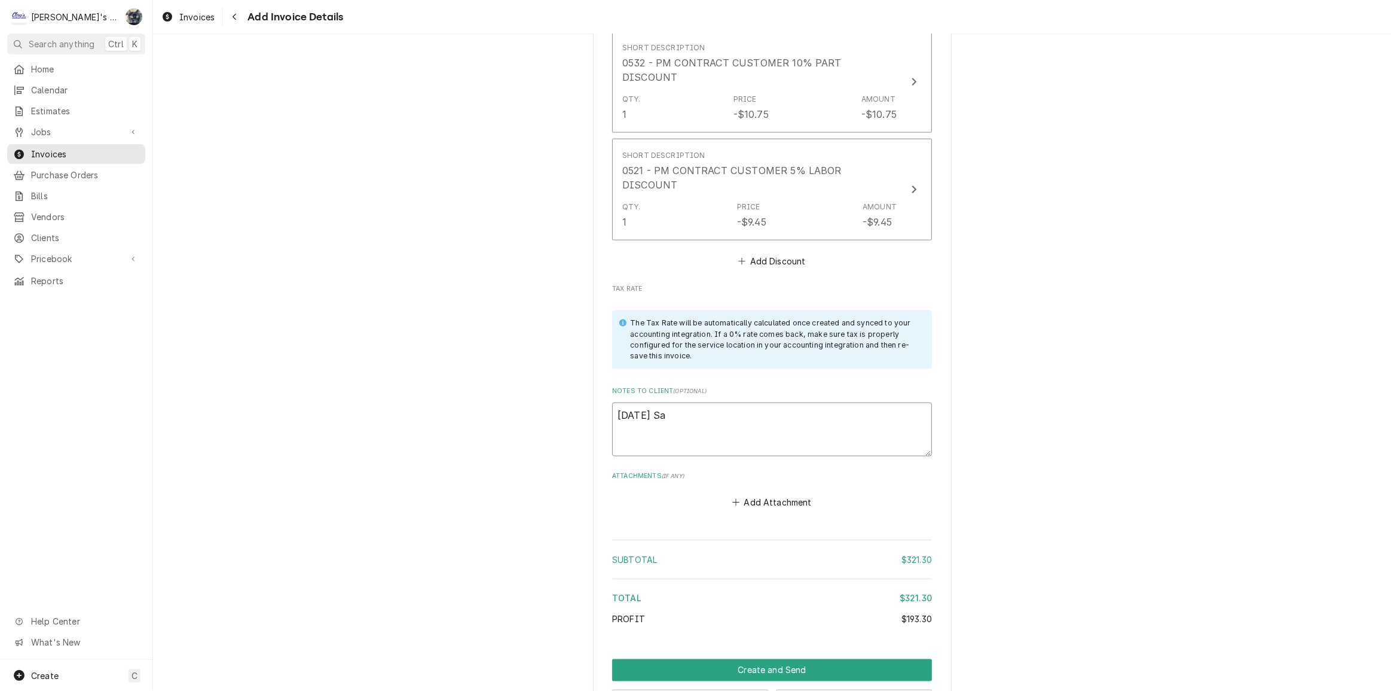
type textarea "[DATE] Sar"
type textarea "x"
type textarea "[DATE] [PERSON_NAME]"
type textarea "x"
type textarea "[DATE] [PERSON_NAME]"
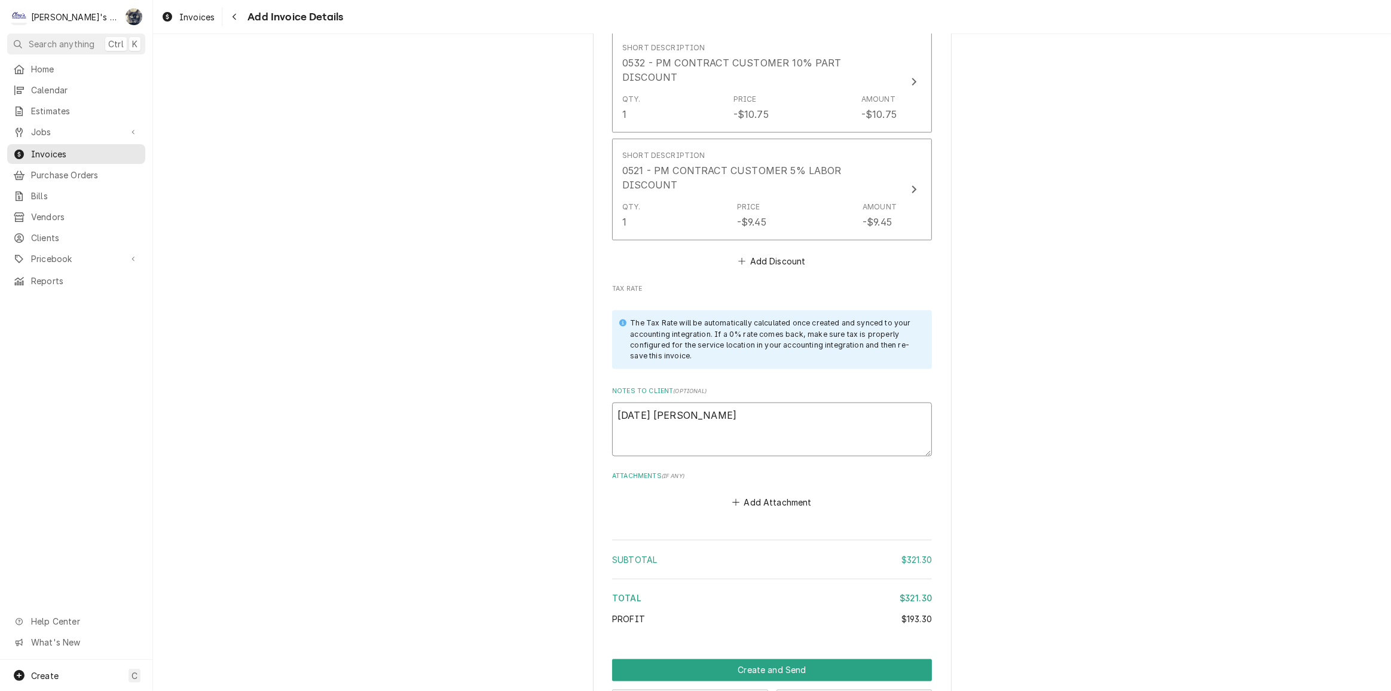
type textarea "x"
type textarea "[DATE] [PERSON_NAME]"
type textarea "x"
type textarea "[DATE] [PERSON_NAME] -"
type textarea "x"
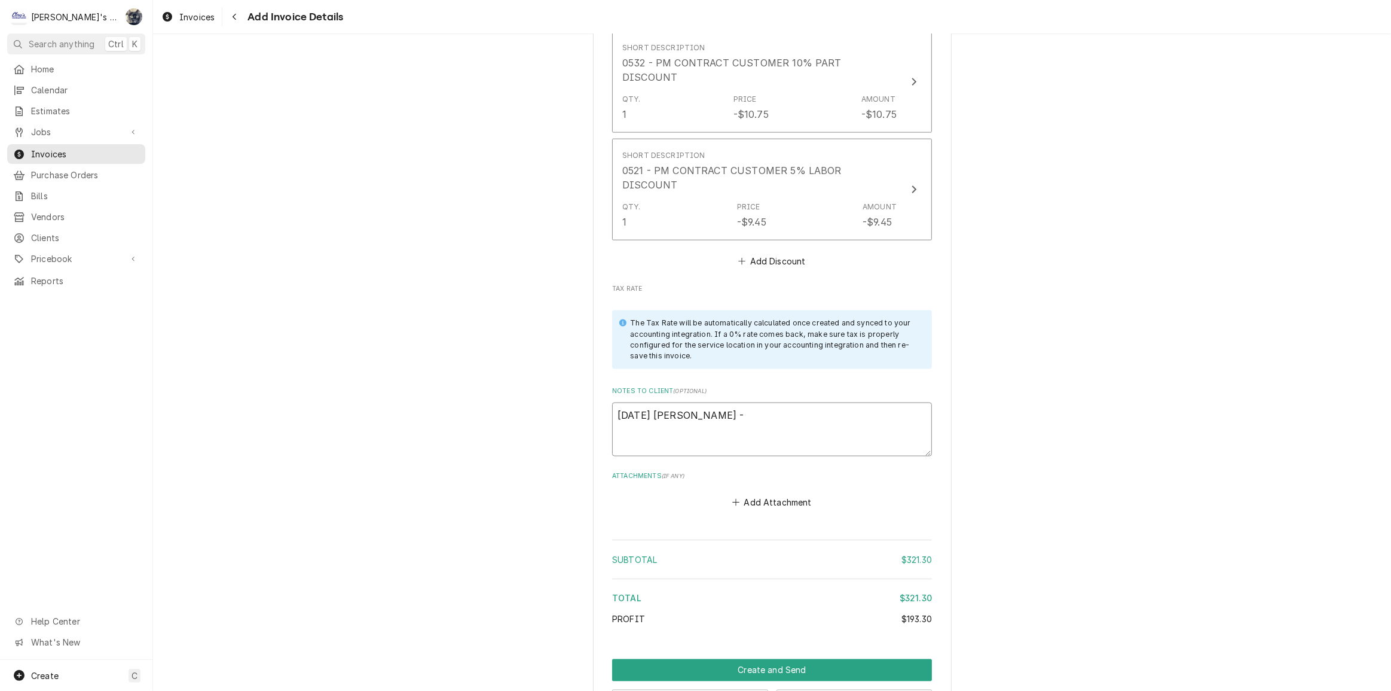
type textarea "[DATE] [PERSON_NAME] -"
type textarea "x"
type textarea "[DATE] [PERSON_NAME]"
type textarea "x"
type textarea "[DATE] [PERSON_NAME]"
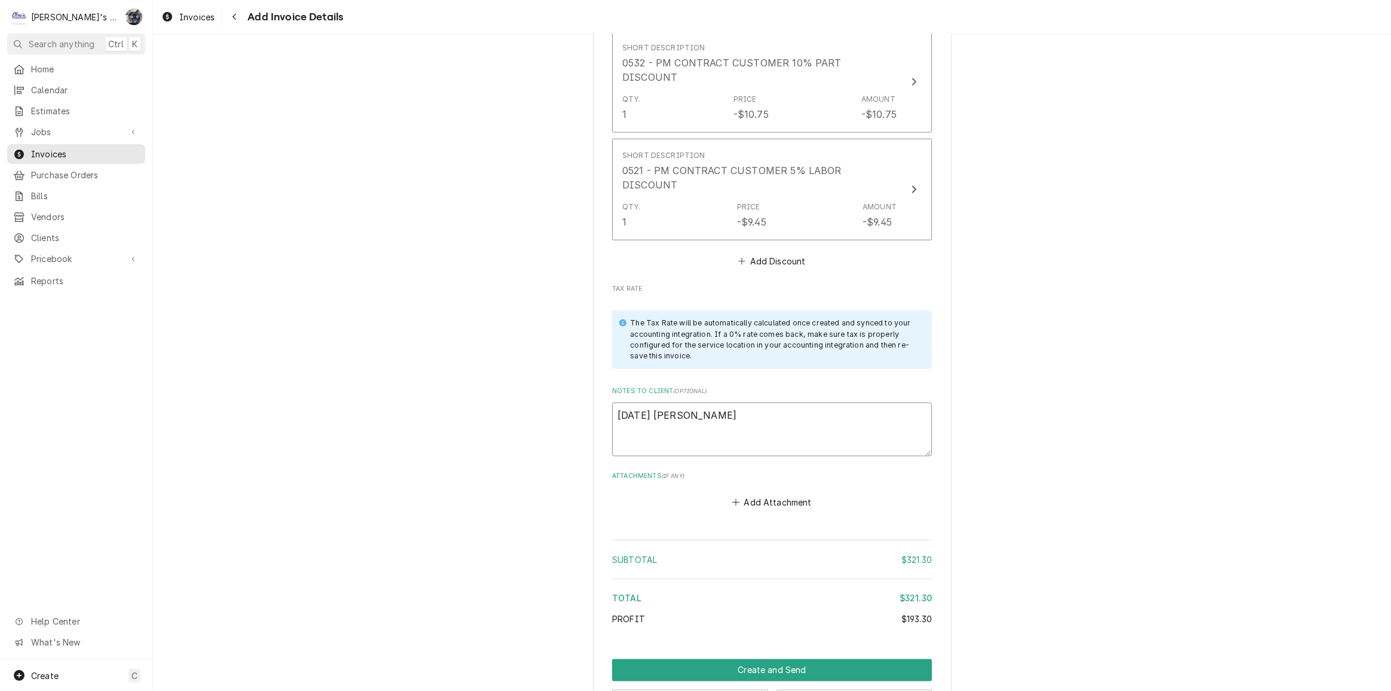
type textarea "x"
type textarea "[DATE] [PERSON_NAME]"
type textarea "x"
type textarea "[DATE] [PERSON_NAME]"
type textarea "x"
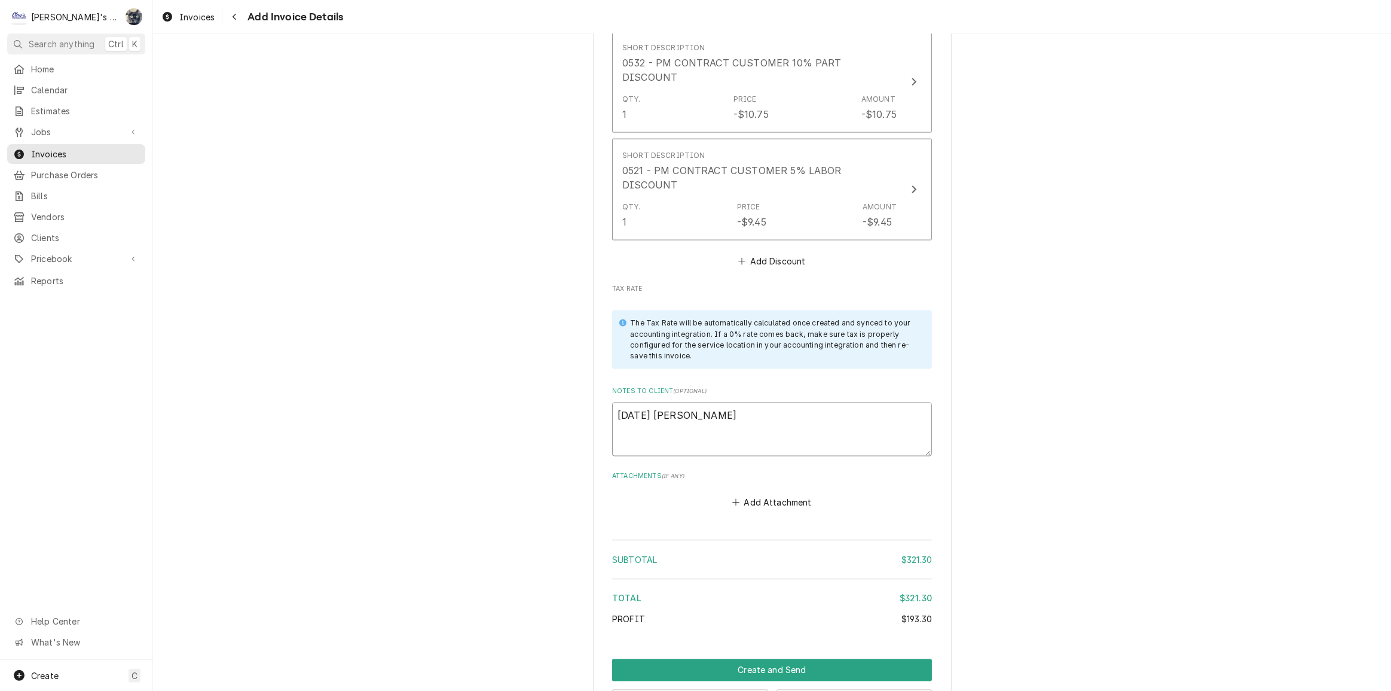
type textarea "[DATE] [PERSON_NAME],"
type textarea "x"
type textarea "[DATE] [PERSON_NAME],"
type textarea "x"
type textarea "[DATE] [PERSON_NAME], l"
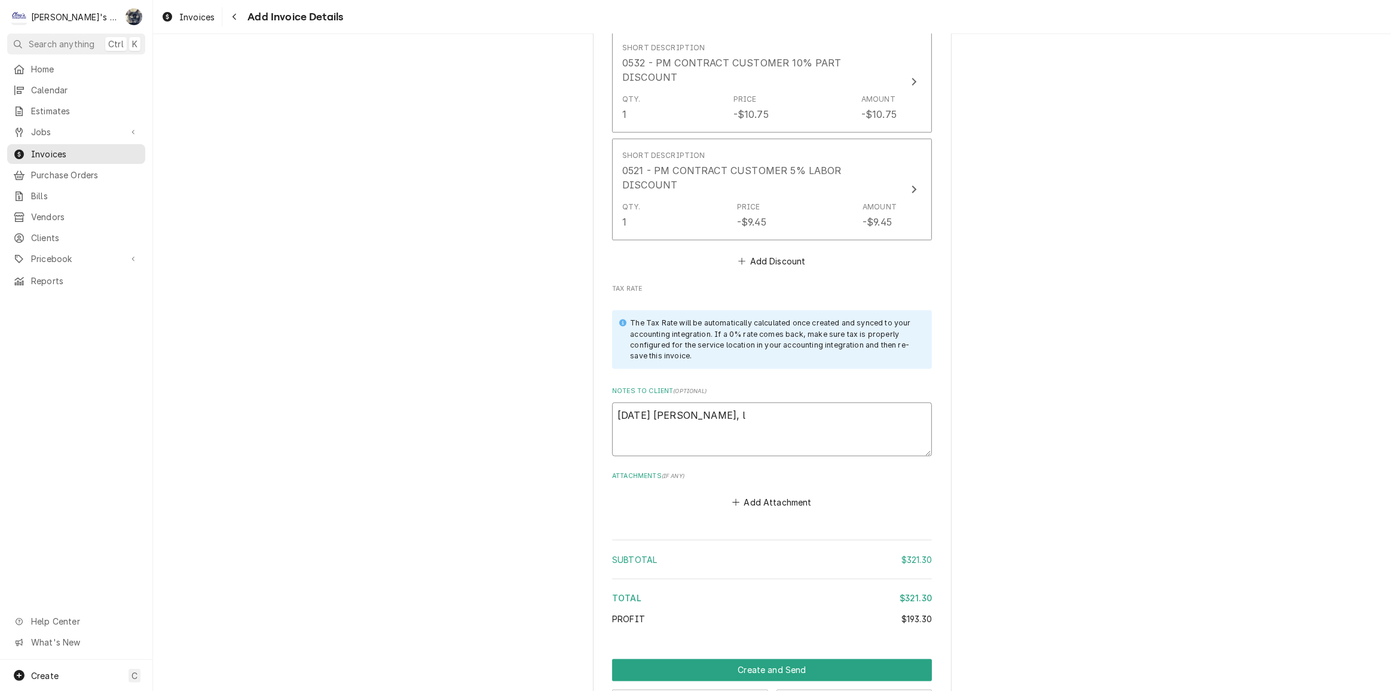
type textarea "x"
type textarea "[DATE] [PERSON_NAME], lo"
type textarea "x"
type textarea "[DATE] [PERSON_NAME], loo"
type textarea "x"
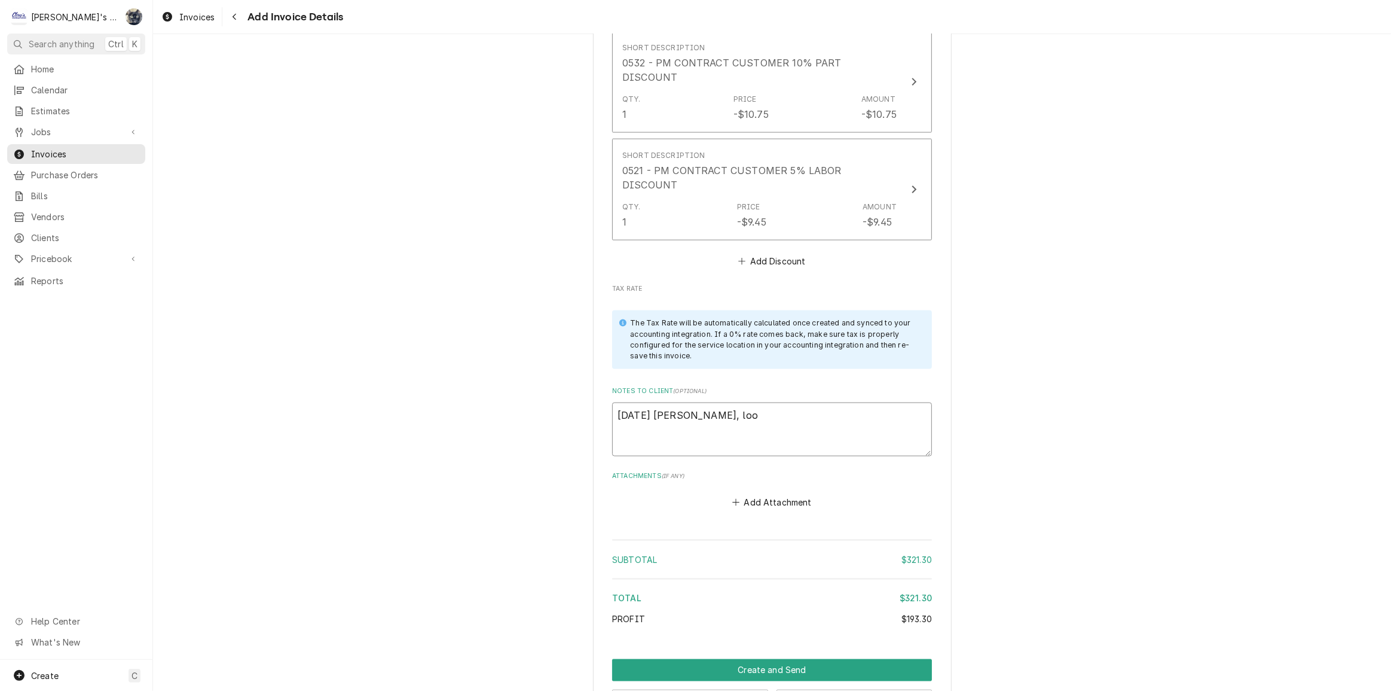
type textarea "[DATE] [PERSON_NAME], look"
type textarea "x"
type textarea "[DATE] [PERSON_NAME], look"
type textarea "x"
type textarea "[DATE] [PERSON_NAME], look o"
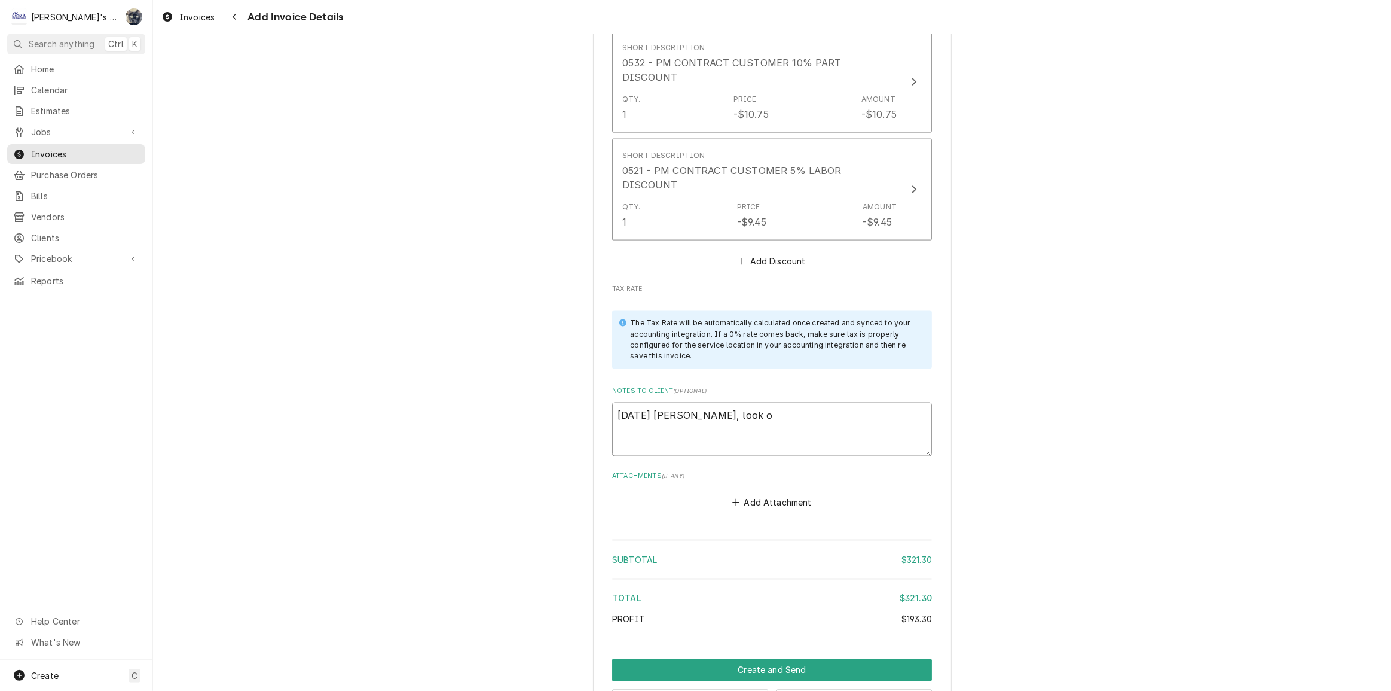
type textarea "x"
type textarea "[DATE] [PERSON_NAME], look ok"
type textarea "x"
type textarea "[DATE] [PERSON_NAME], look ok?"
click at [855, 689] on button "Save Draft" at bounding box center [855, 700] width 156 height 22
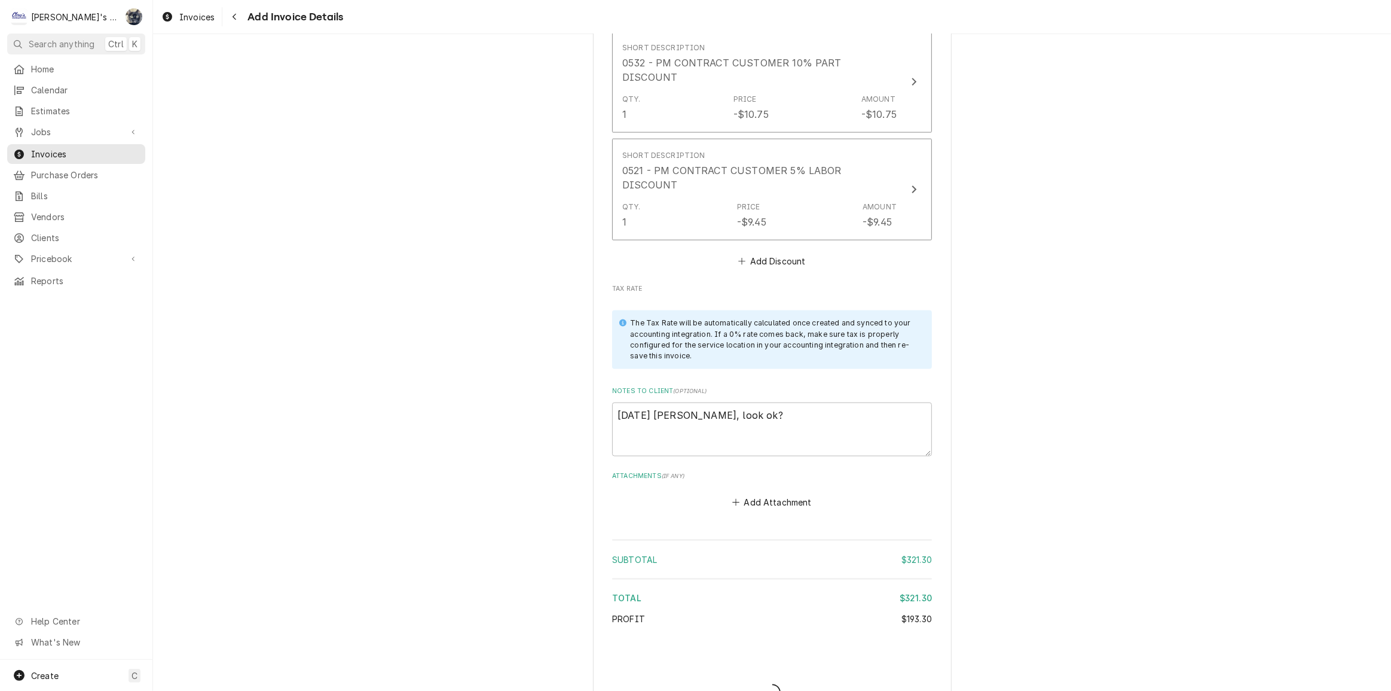
scroll to position [1985, 0]
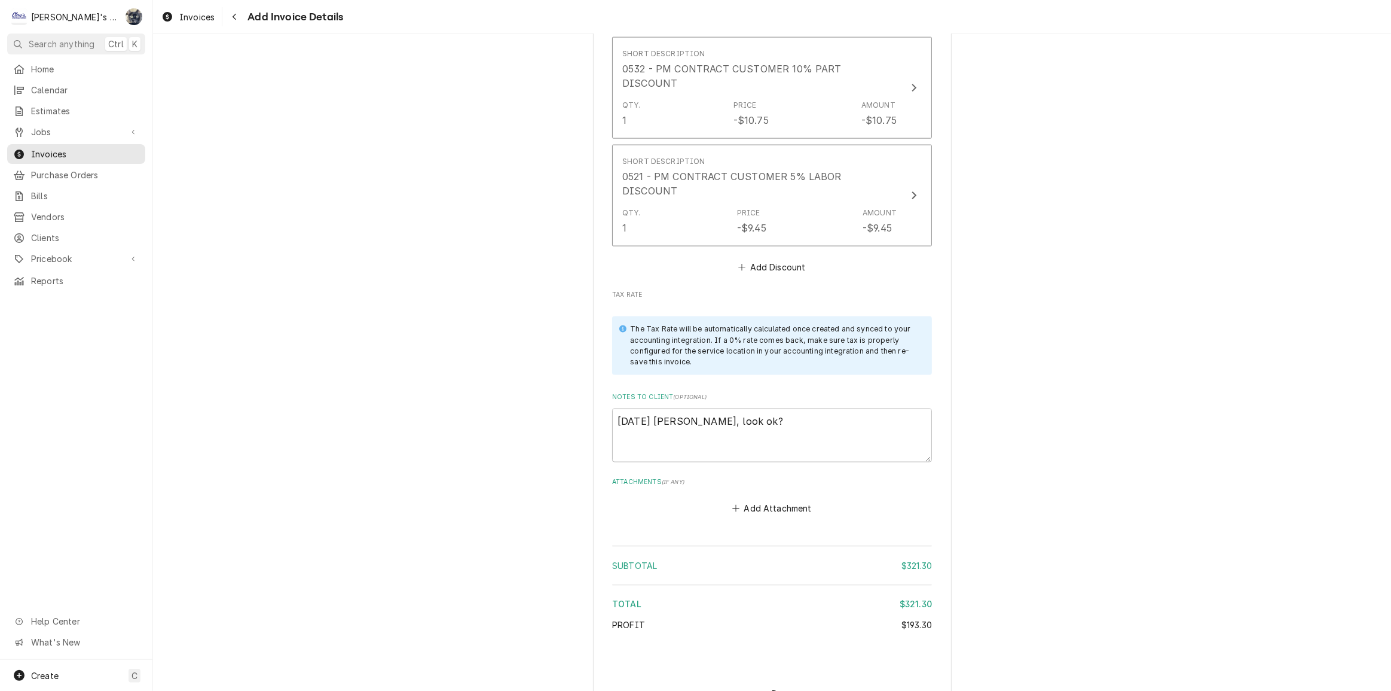
type textarea "x"
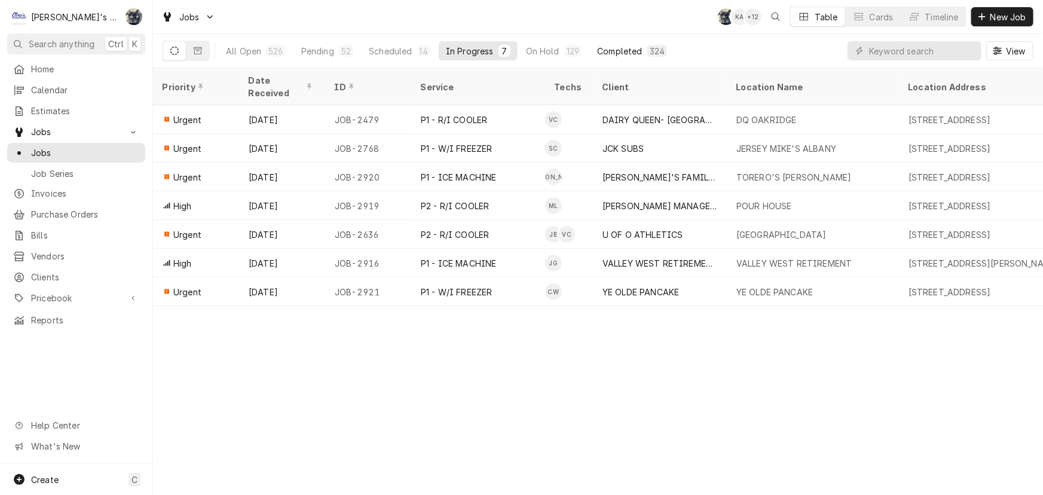
click at [630, 53] on div "Completed" at bounding box center [619, 51] width 45 height 13
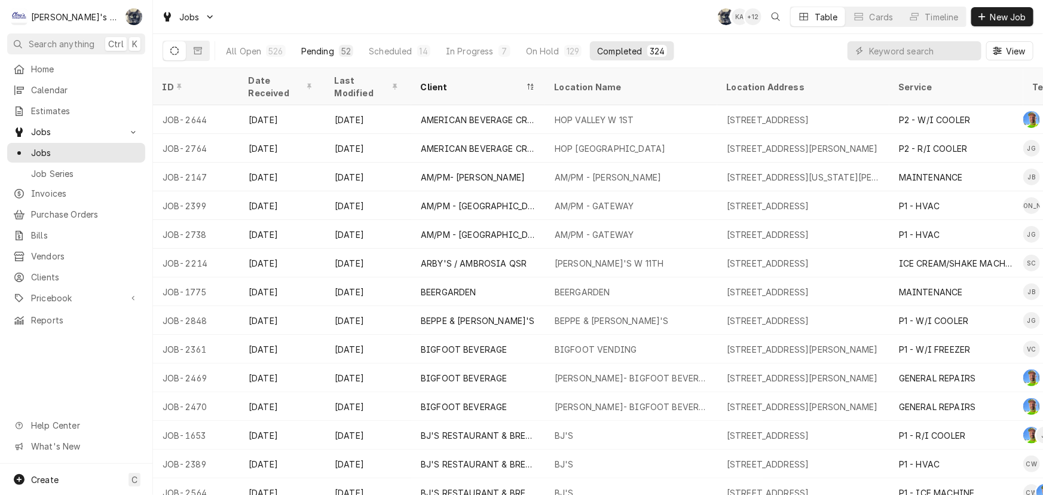
click at [326, 47] on div "Pending" at bounding box center [317, 51] width 33 height 13
